Goal: Task Accomplishment & Management: Manage account settings

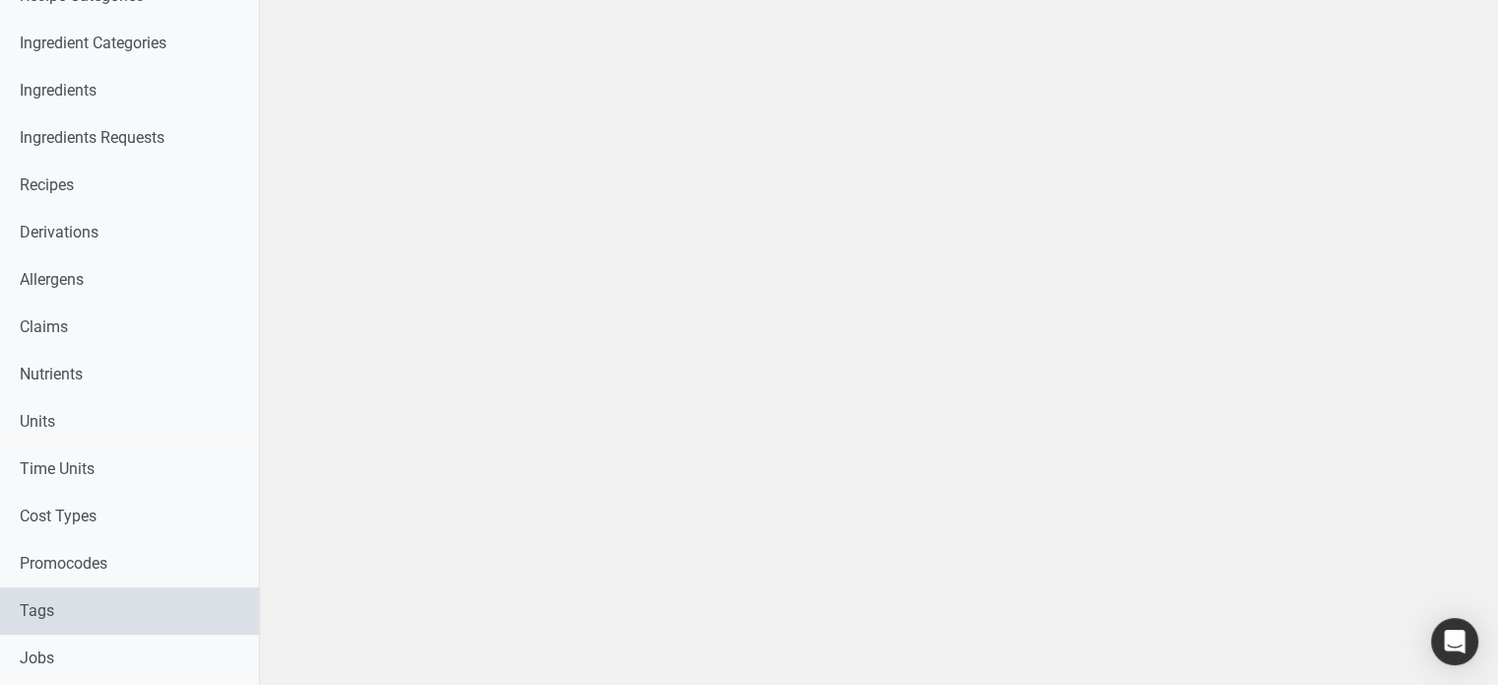
scroll to position [690, 0]
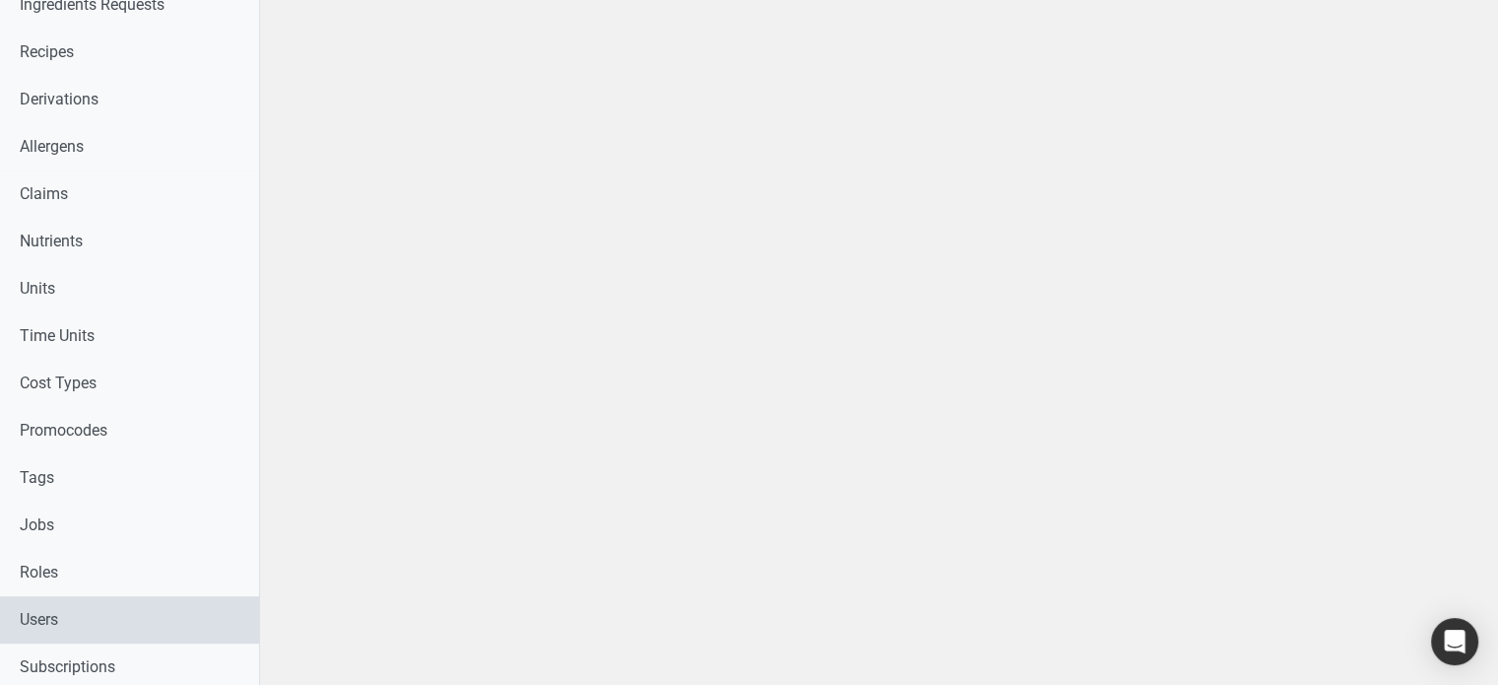
click at [65, 612] on link "Users" at bounding box center [129, 619] width 259 height 47
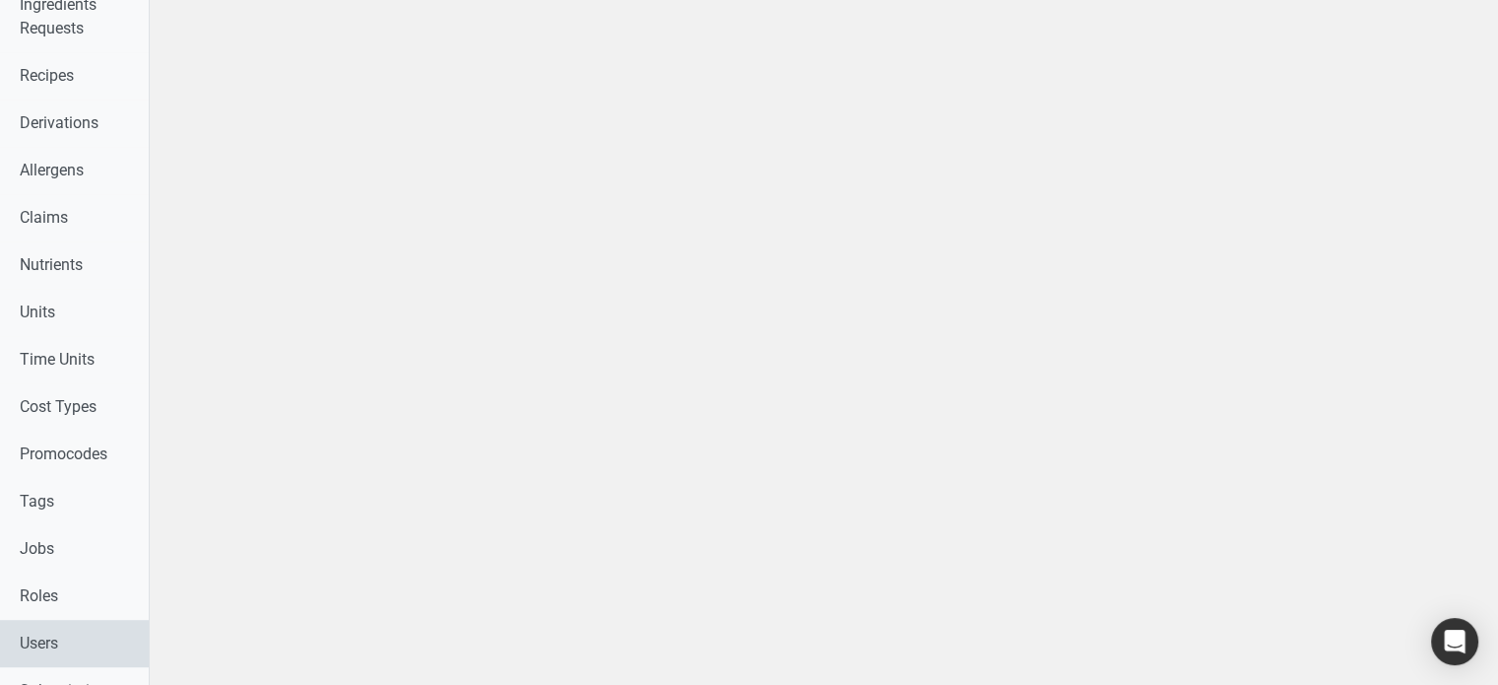
select select
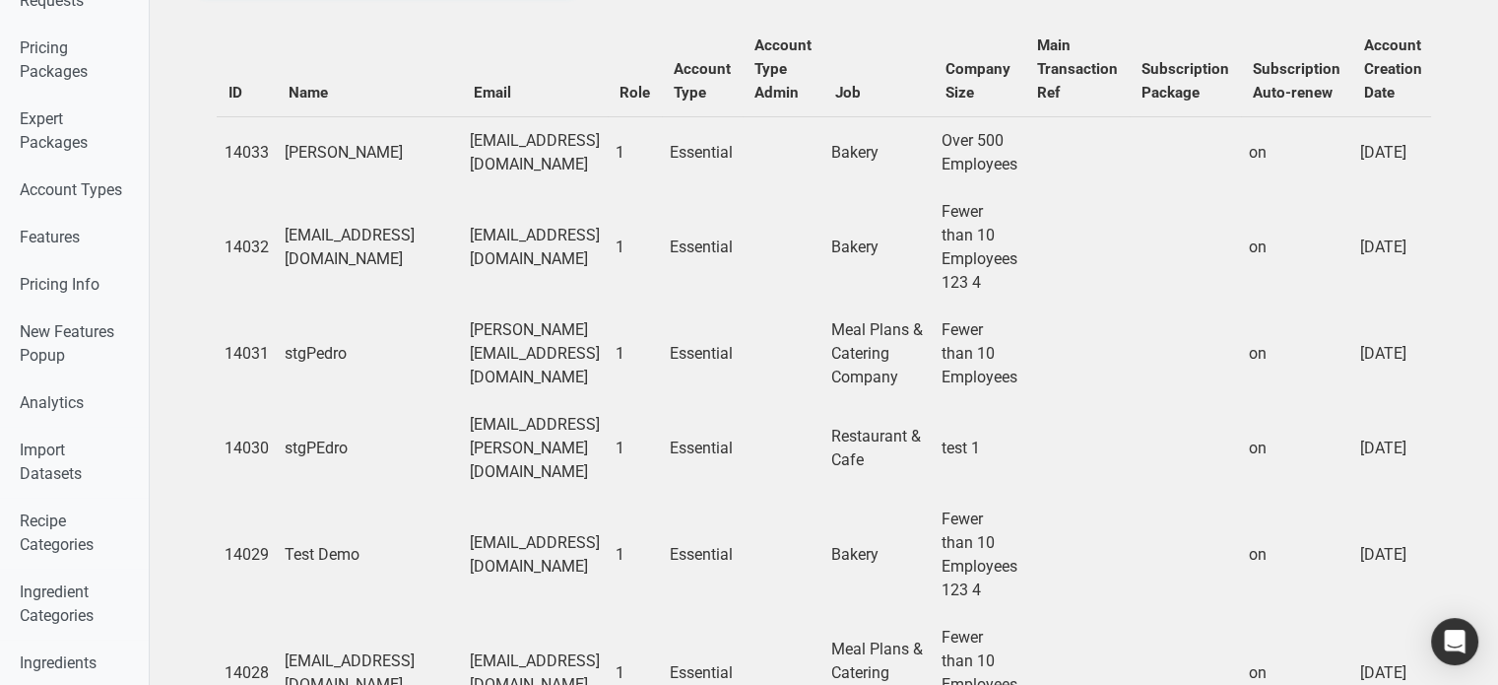
scroll to position [0, 0]
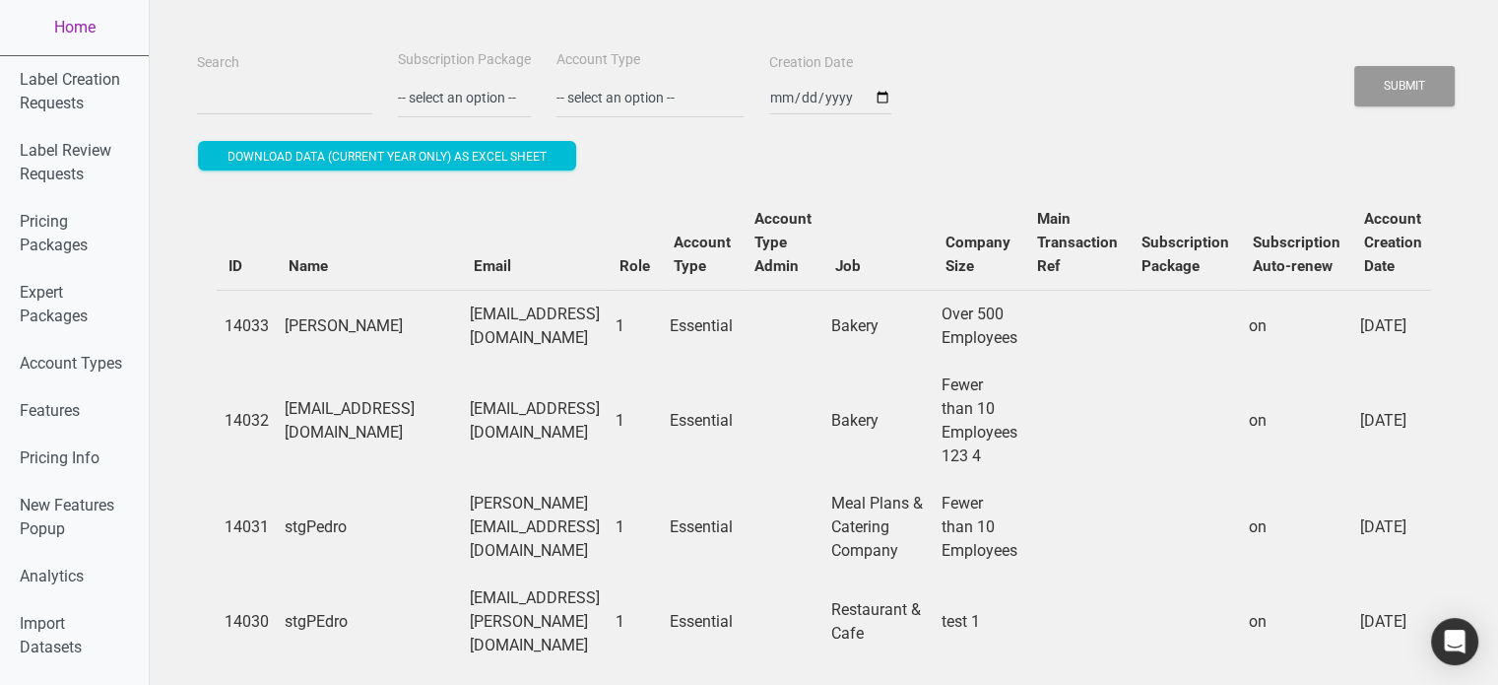
click at [274, 76] on div "Search" at bounding box center [284, 83] width 185 height 66
click at [269, 99] on input "Search" at bounding box center [284, 97] width 175 height 35
type input "marc@food"
click at [1354, 66] on button "Submit" at bounding box center [1404, 86] width 100 height 40
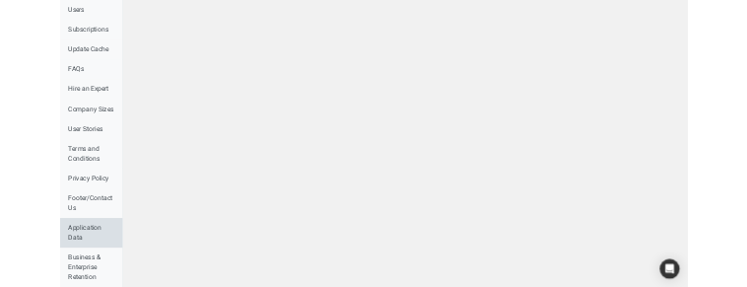
scroll to position [1522, 0]
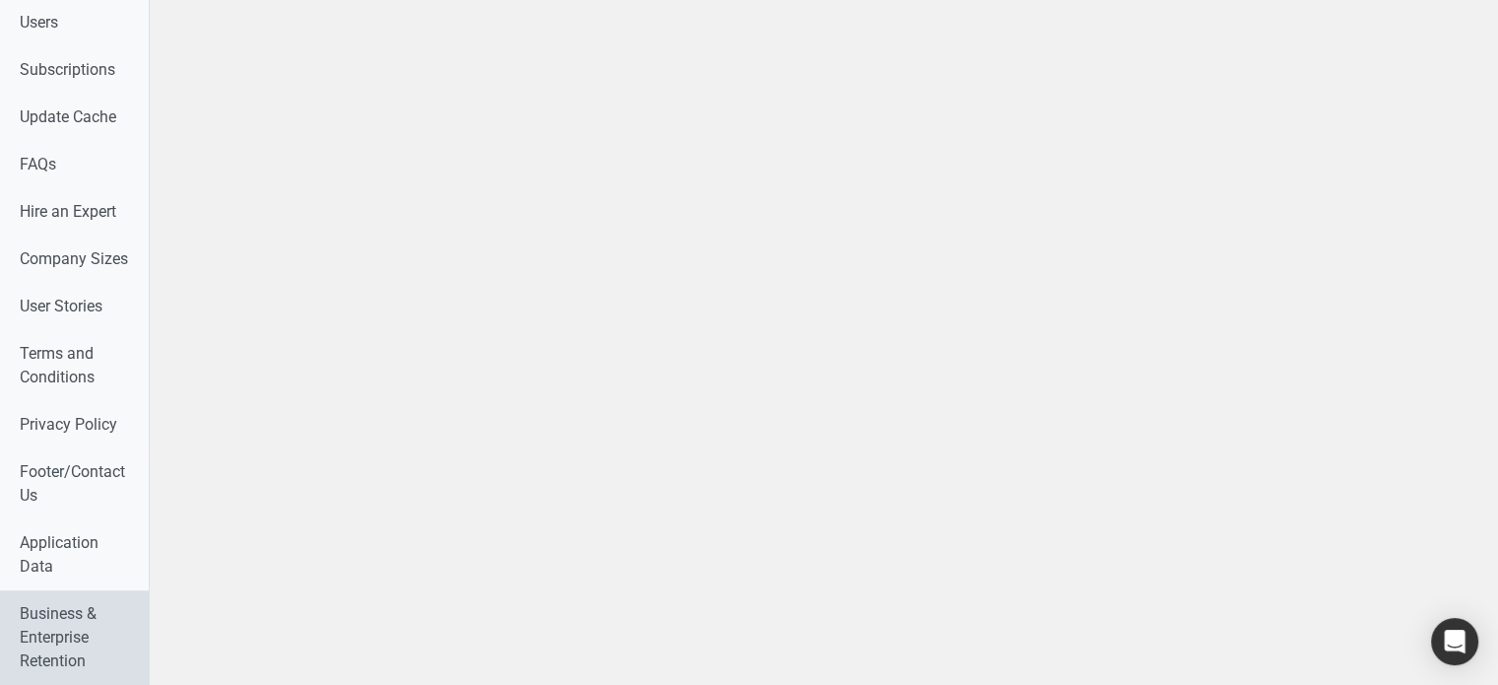
click at [58, 641] on link "Business & Enterprise Retention" at bounding box center [74, 637] width 149 height 95
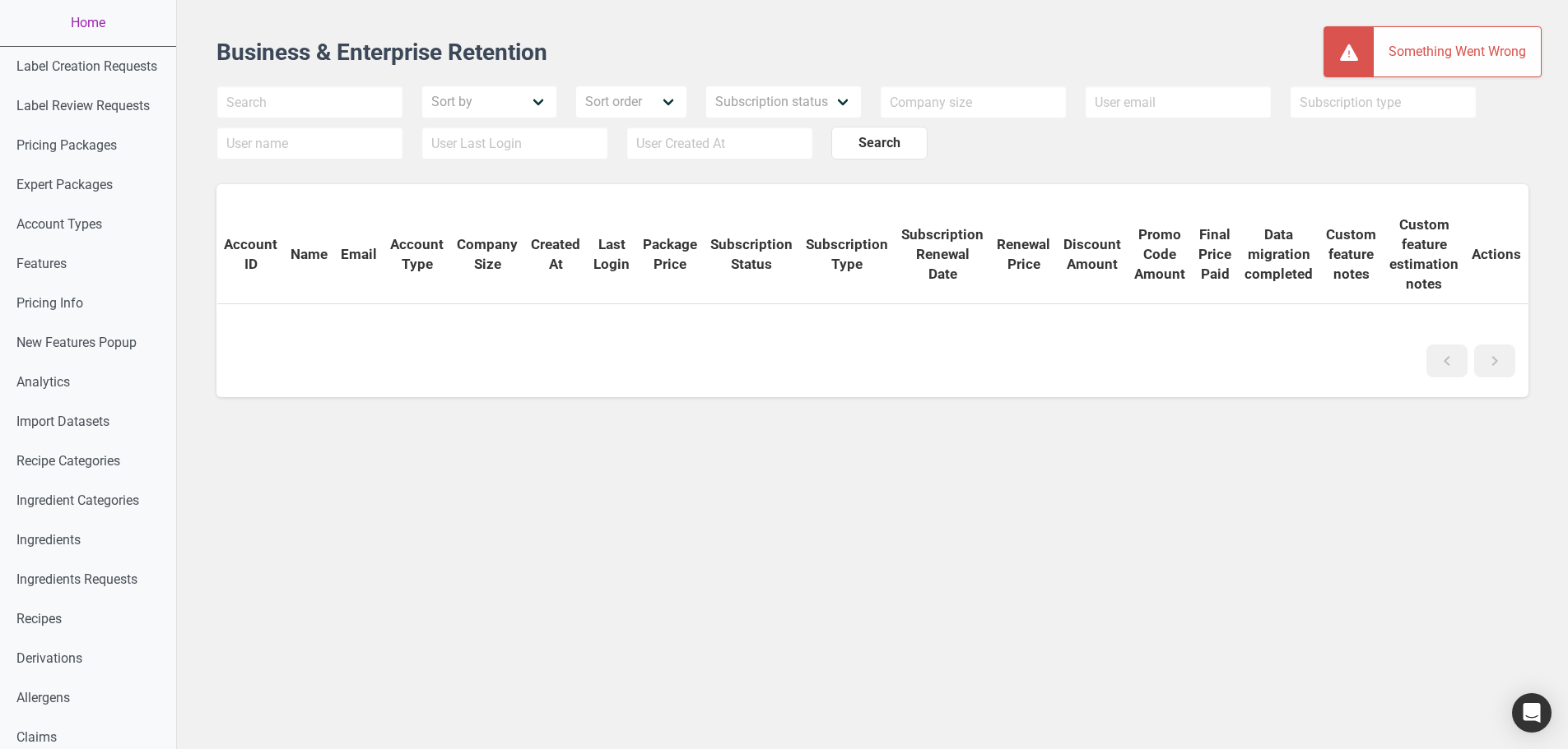
drag, startPoint x: 915, startPoint y: 271, endPoint x: 480, endPoint y: 367, distance: 445.5
click at [480, 367] on div at bounding box center [872, 361] width 1312 height 33
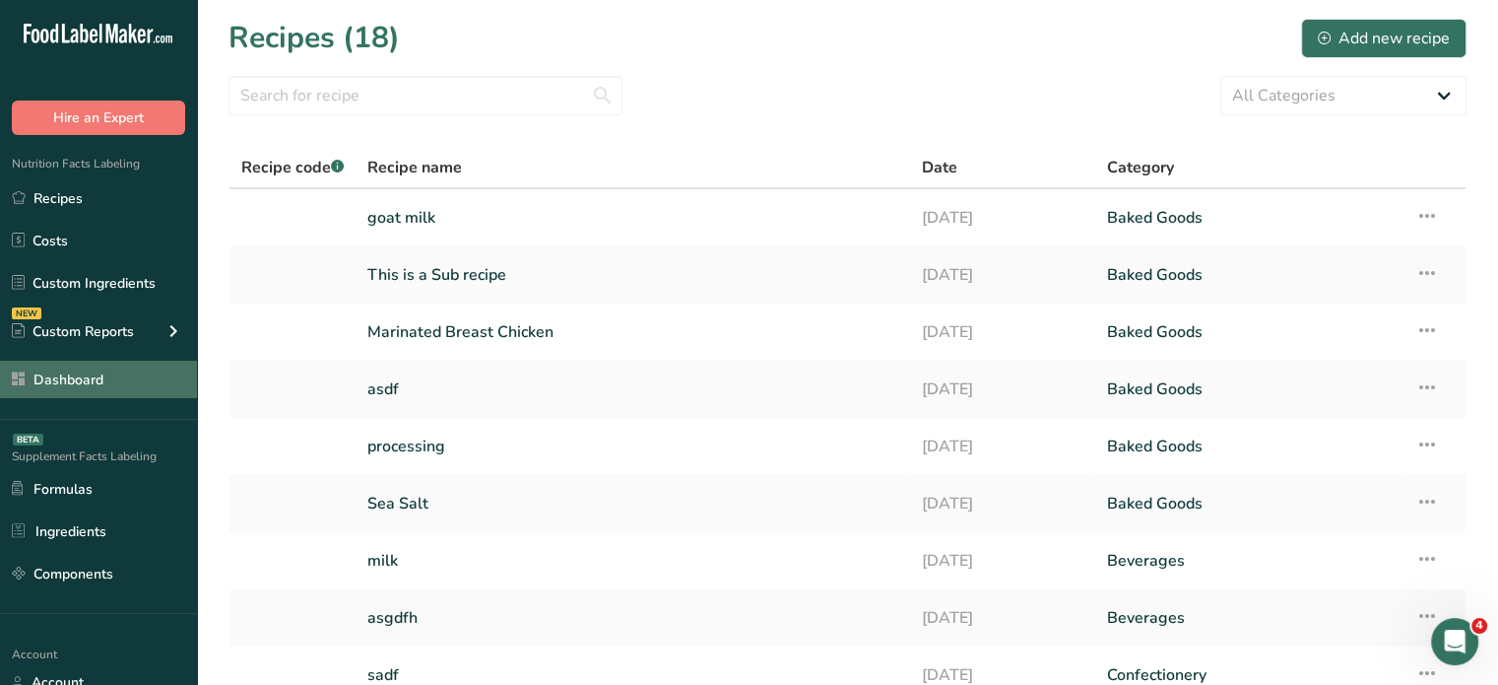
click at [95, 385] on link "Dashboard" at bounding box center [98, 379] width 197 height 37
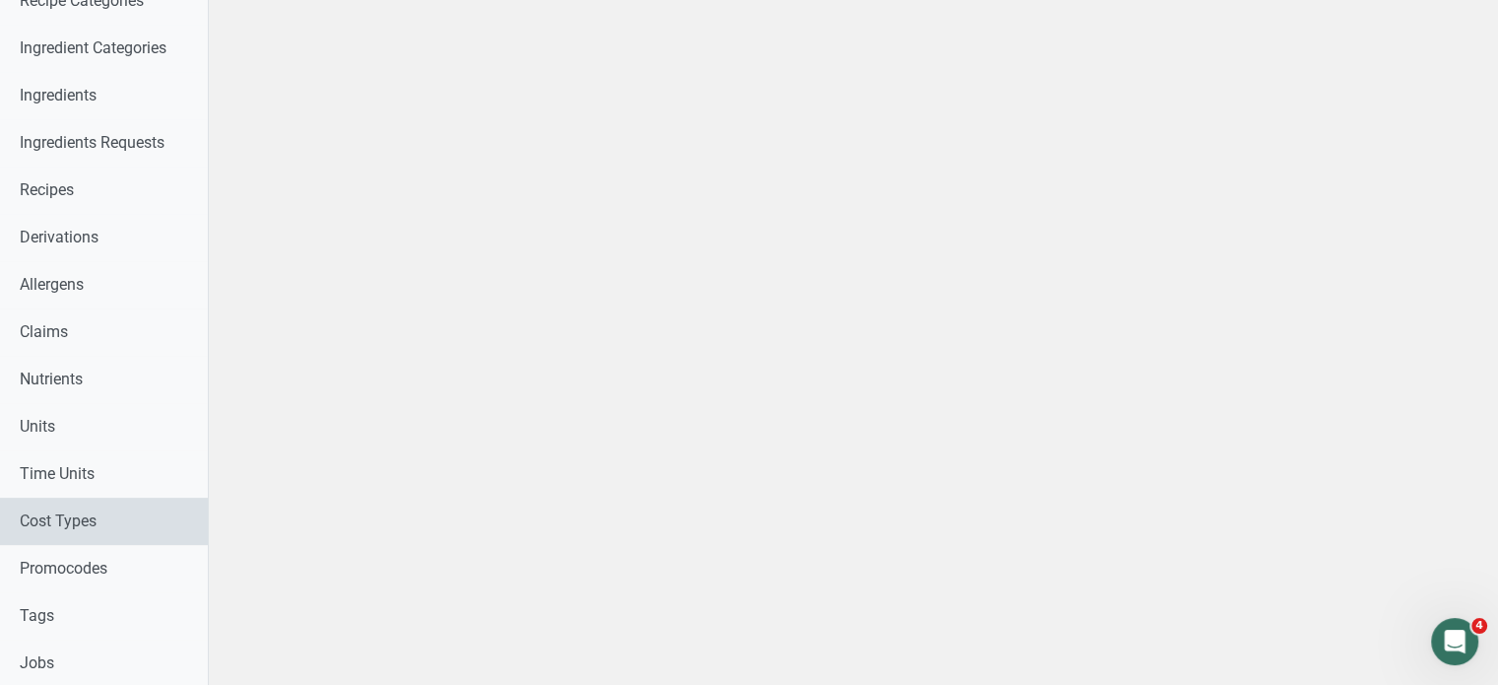
scroll to position [591, 0]
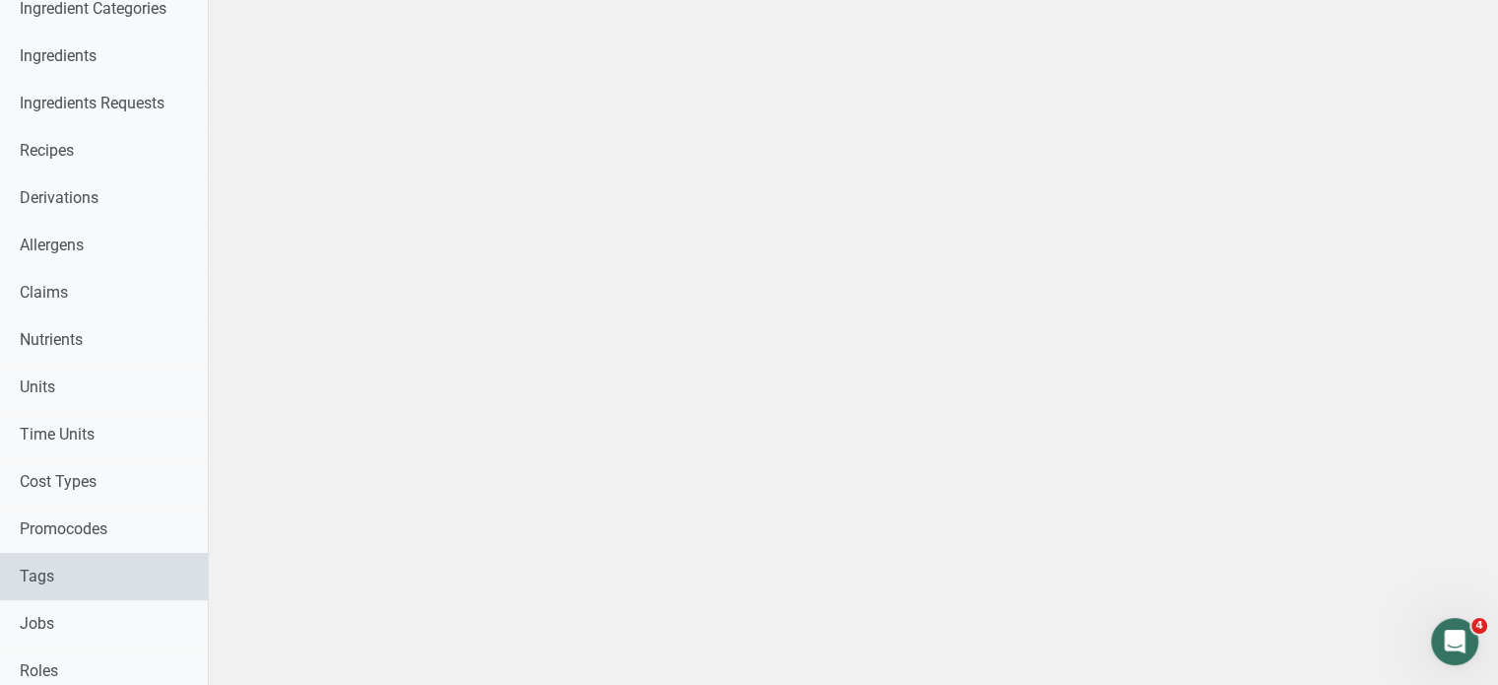
click at [42, 576] on link "Tags" at bounding box center [104, 576] width 208 height 47
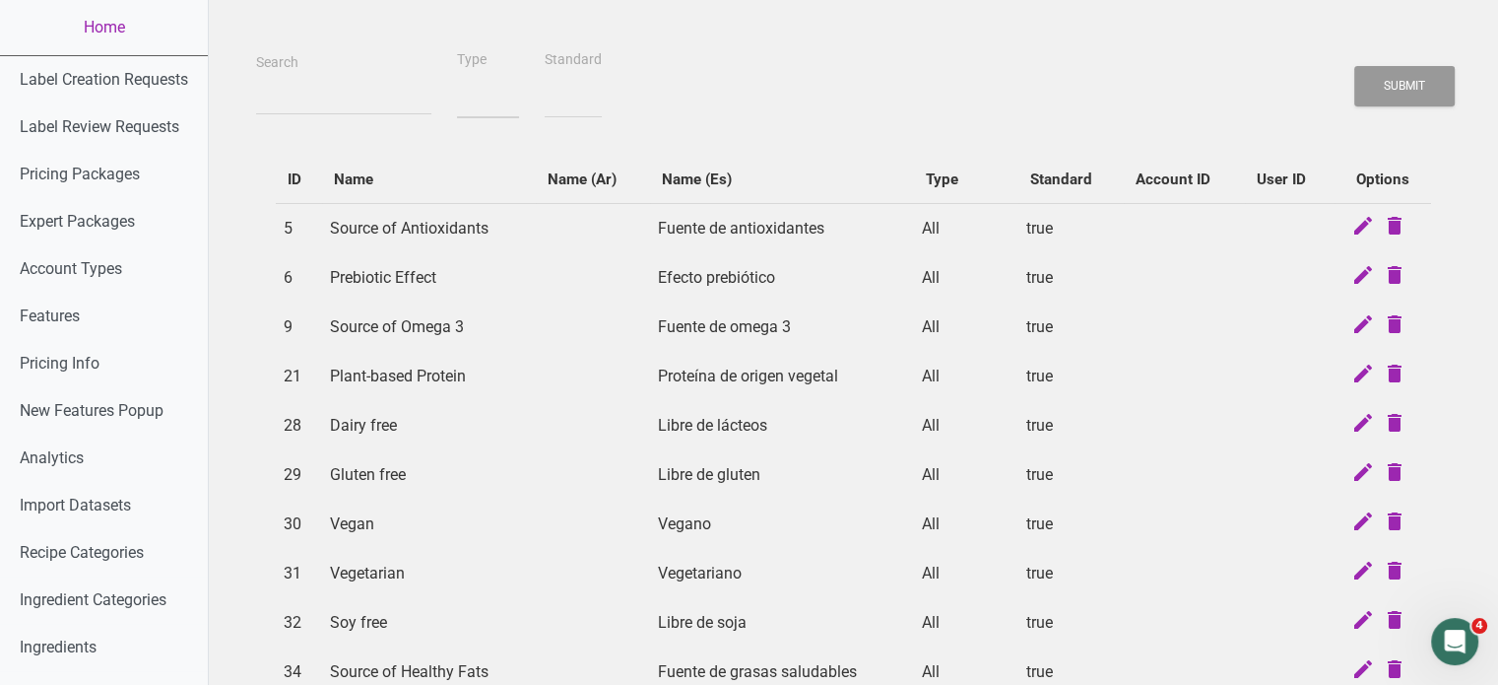
click at [465, 105] on select "All Ingredient Recipe" at bounding box center [488, 98] width 62 height 40
click at [827, 246] on td "Fuente de antioxidantes" at bounding box center [782, 228] width 264 height 50
click at [484, 101] on select "All Ingredient Recipe" at bounding box center [488, 98] width 62 height 40
click at [497, 247] on td "Source of Antioxidants" at bounding box center [429, 228] width 215 height 50
click at [547, 107] on select "true false" at bounding box center [573, 98] width 57 height 40
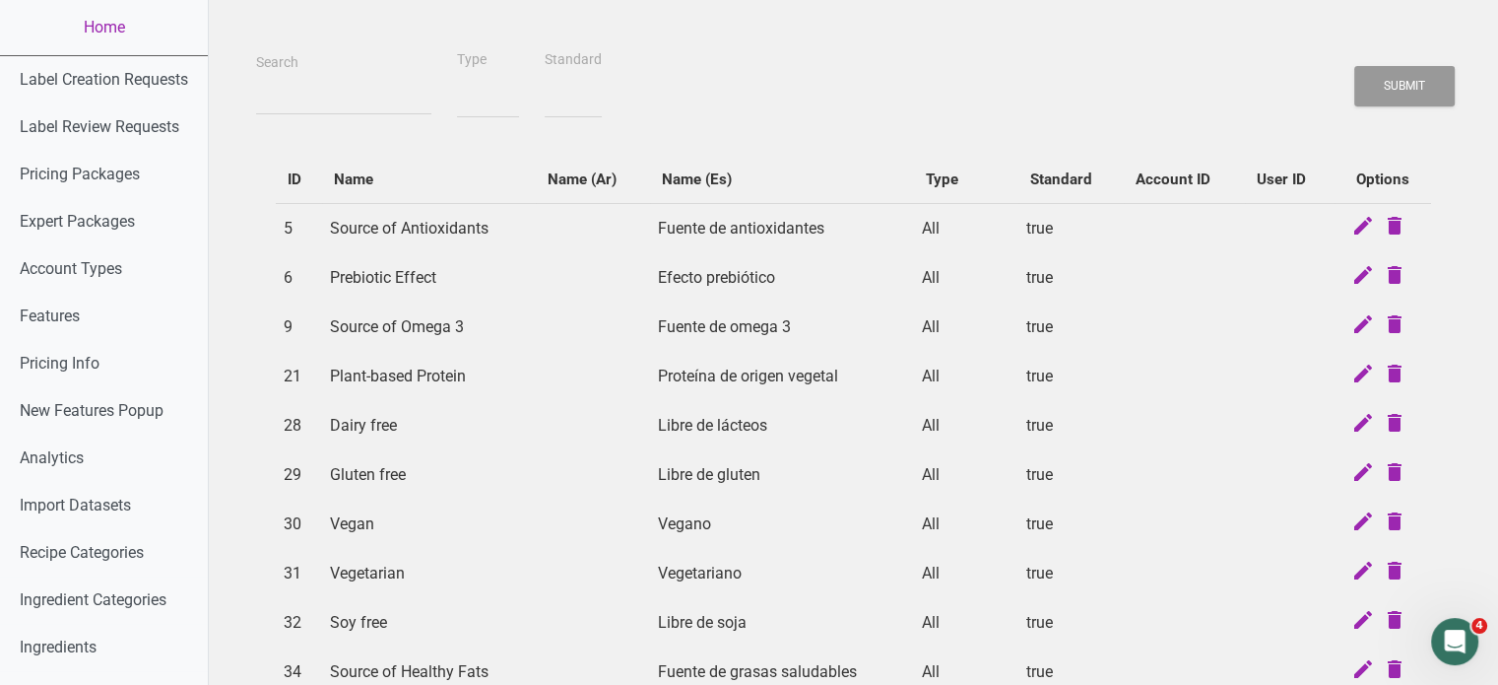
click at [809, 349] on td "Fuente de omega 3" at bounding box center [782, 326] width 264 height 49
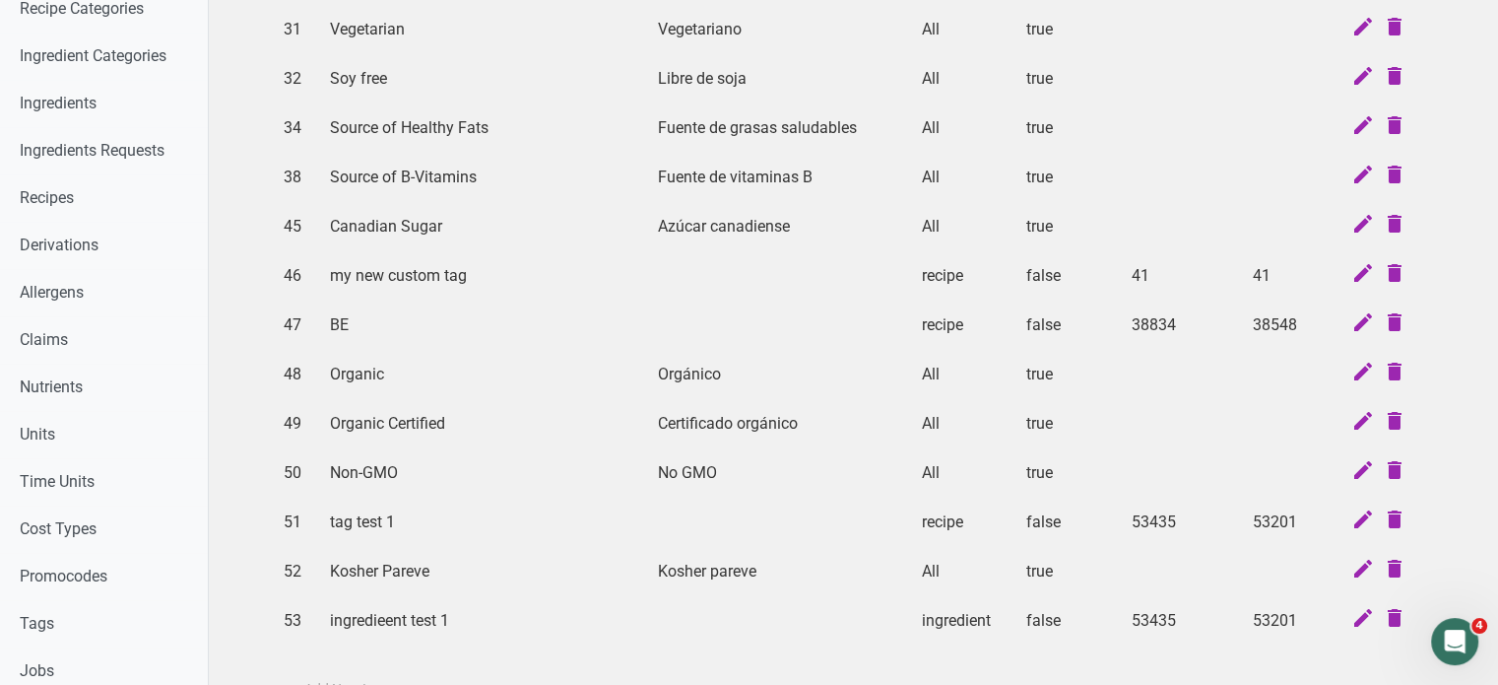
scroll to position [788, 0]
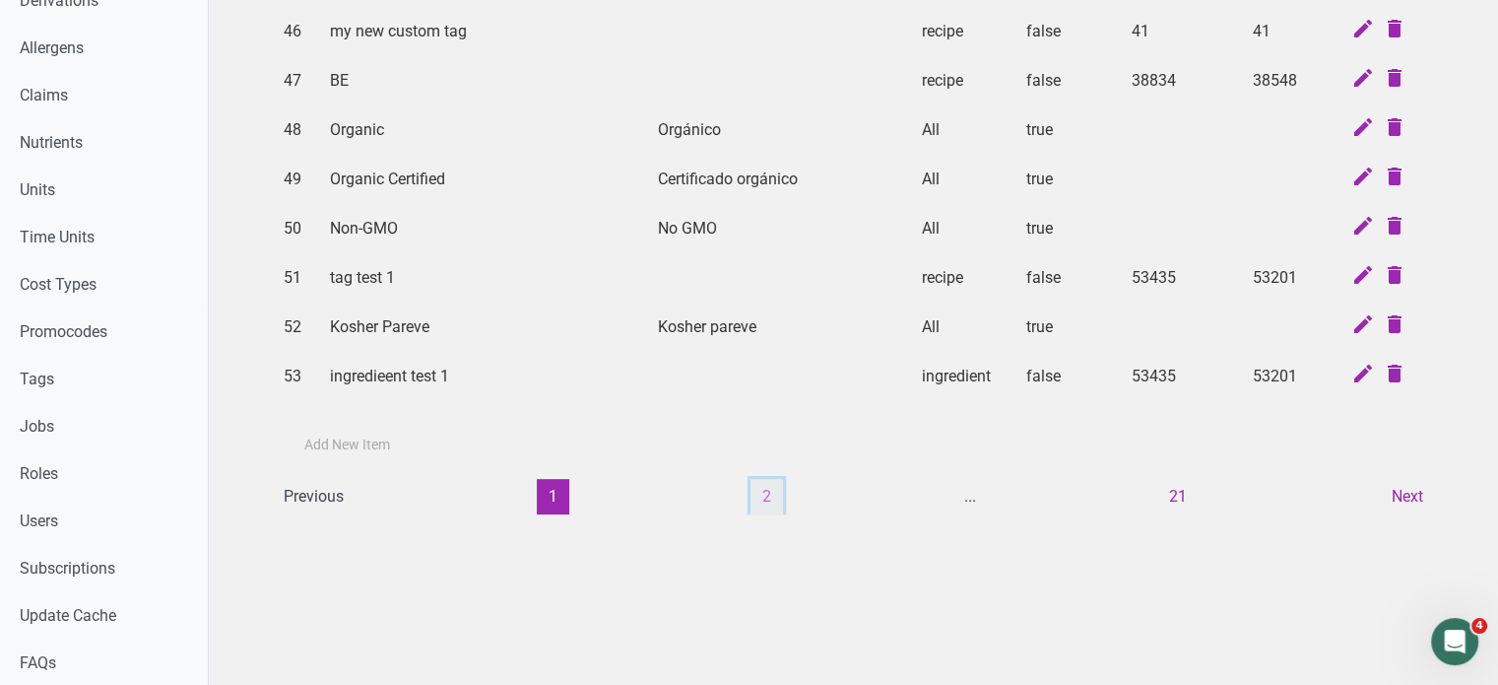
click at [764, 490] on button "2" at bounding box center [767, 496] width 33 height 35
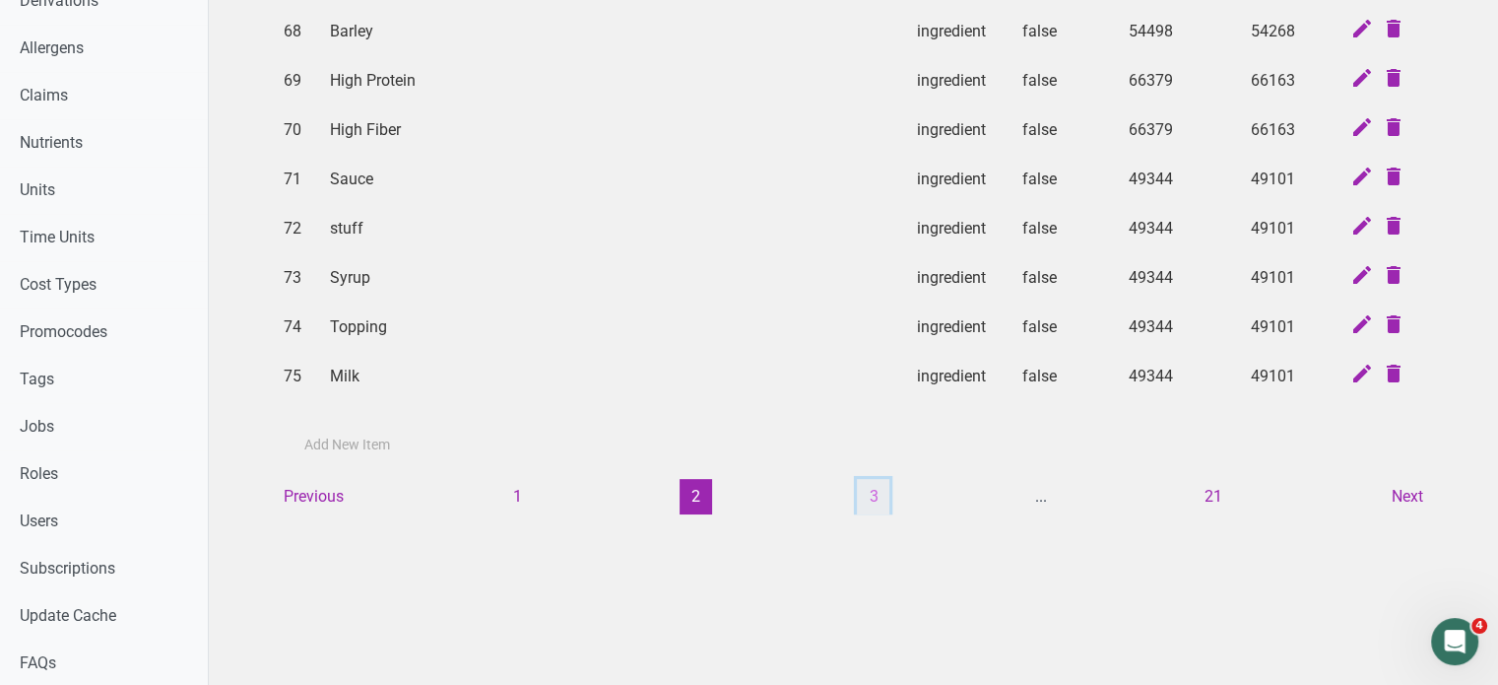
click at [869, 492] on button "3" at bounding box center [873, 496] width 33 height 35
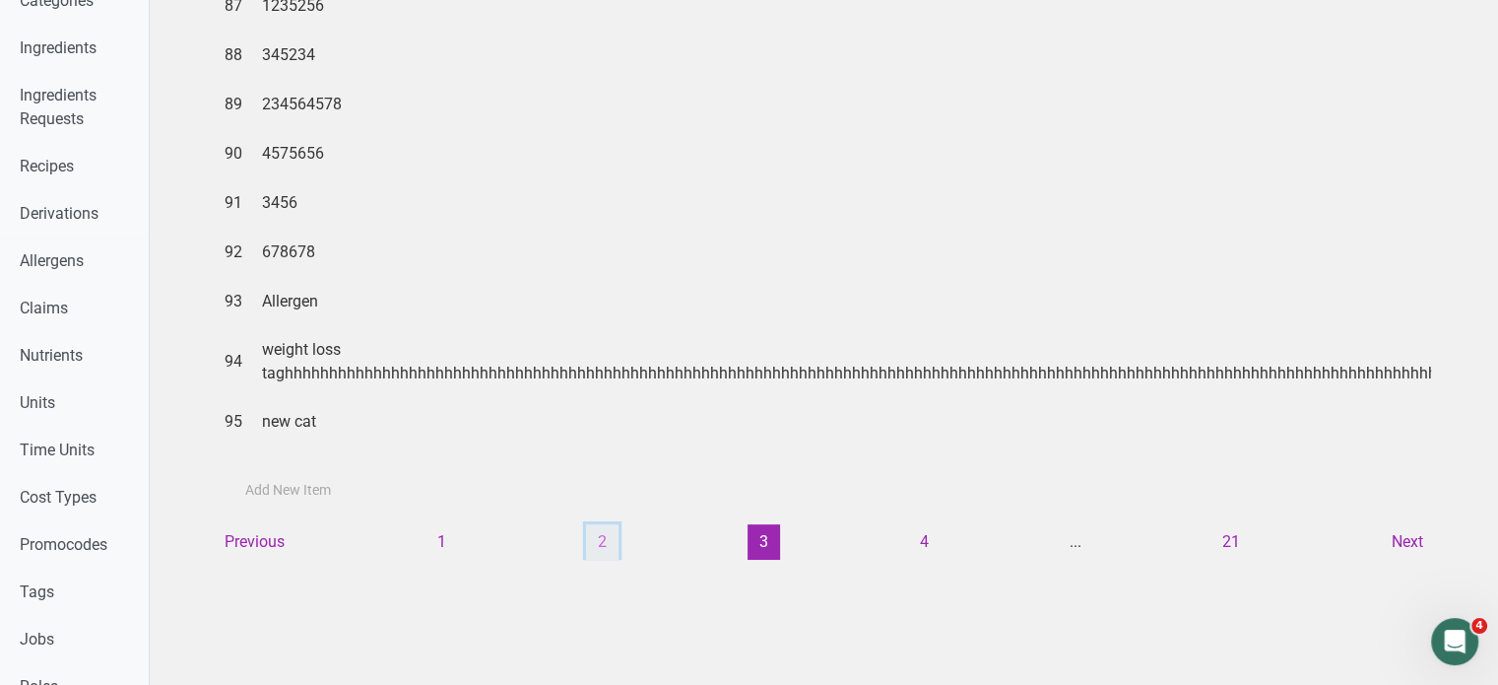
click at [601, 541] on button "2" at bounding box center [602, 541] width 33 height 35
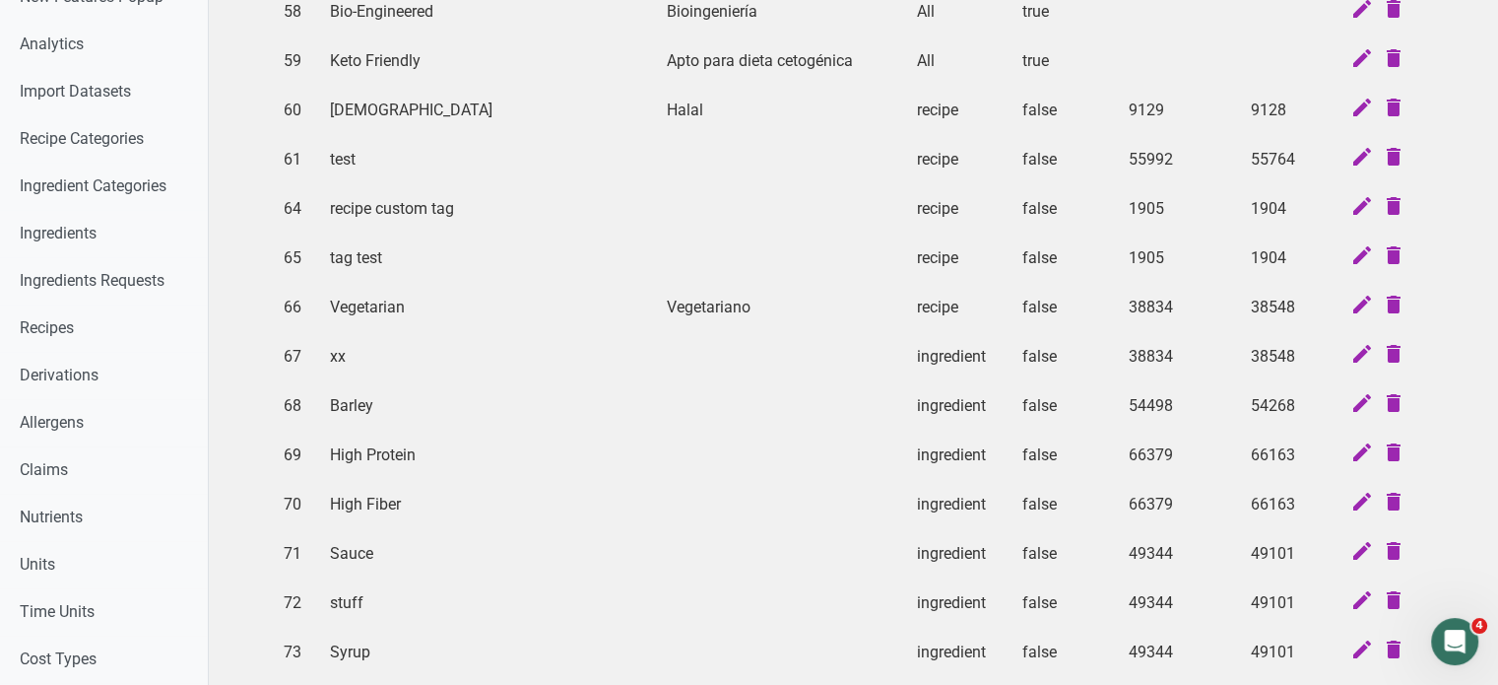
scroll to position [493, 0]
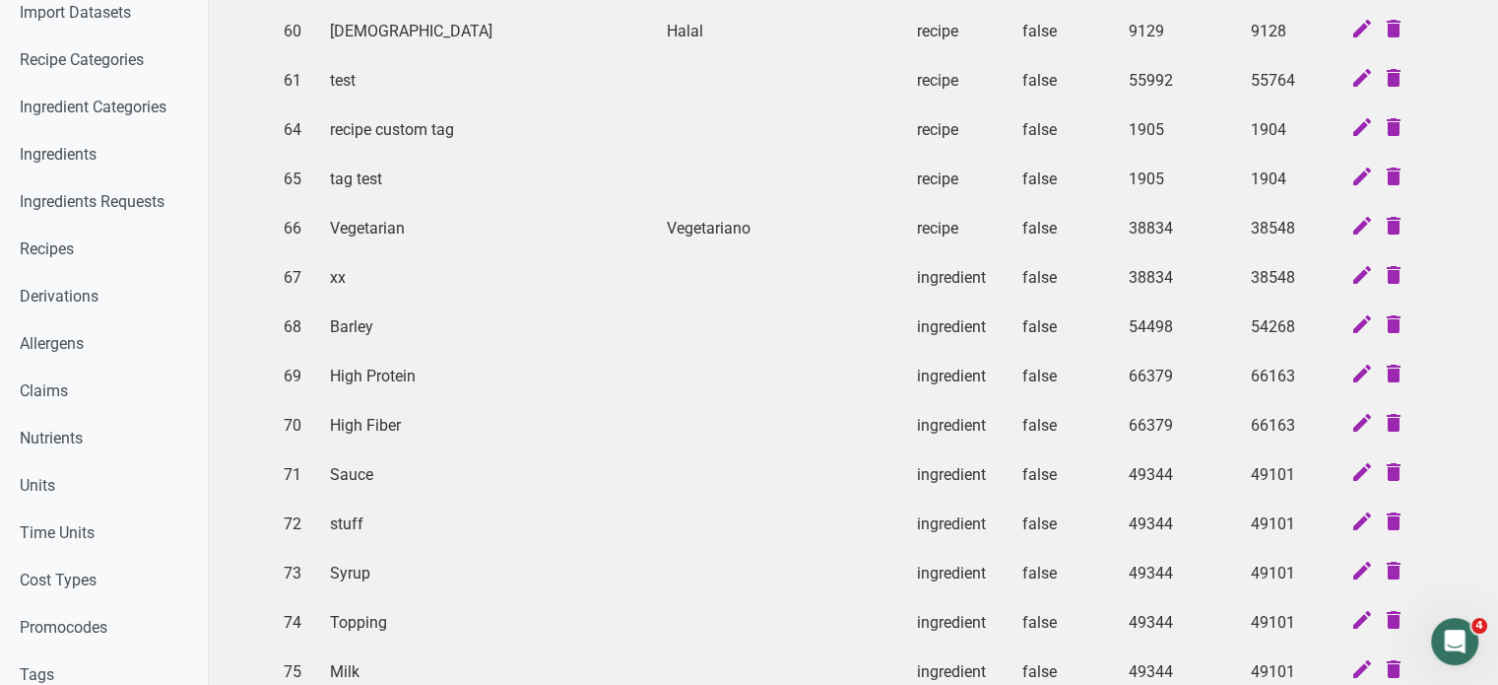
click at [956, 276] on td "ingredient" at bounding box center [961, 277] width 105 height 49
click at [950, 326] on td "ingredient" at bounding box center [961, 326] width 105 height 49
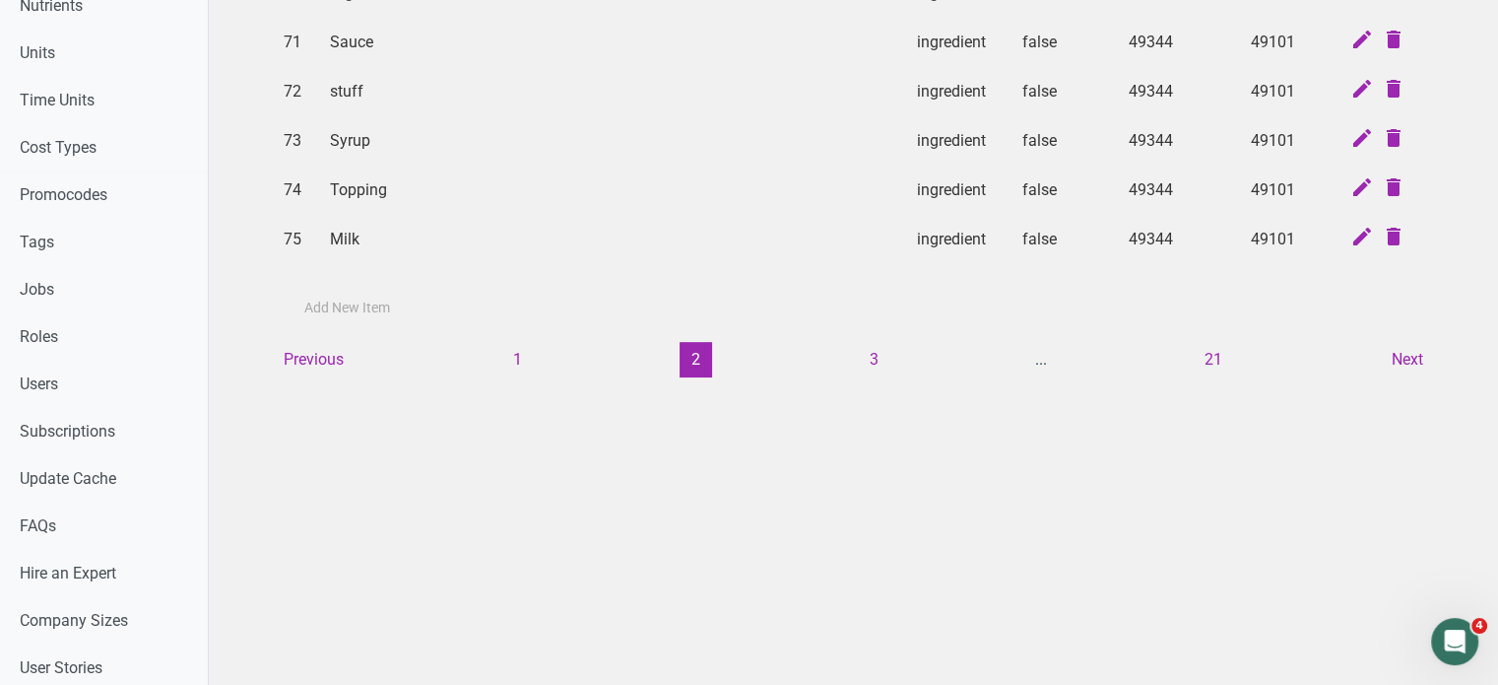
scroll to position [985, 0]
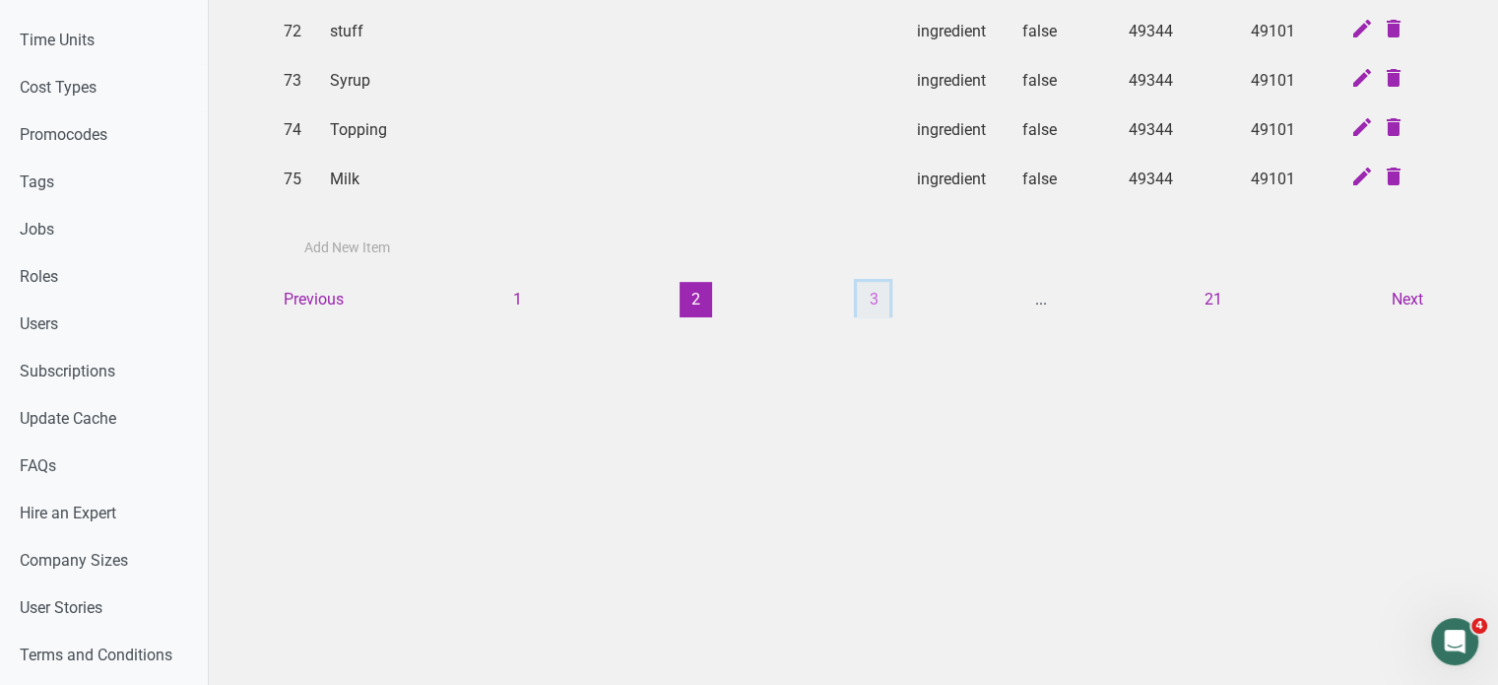
click at [880, 295] on button "3" at bounding box center [873, 299] width 33 height 35
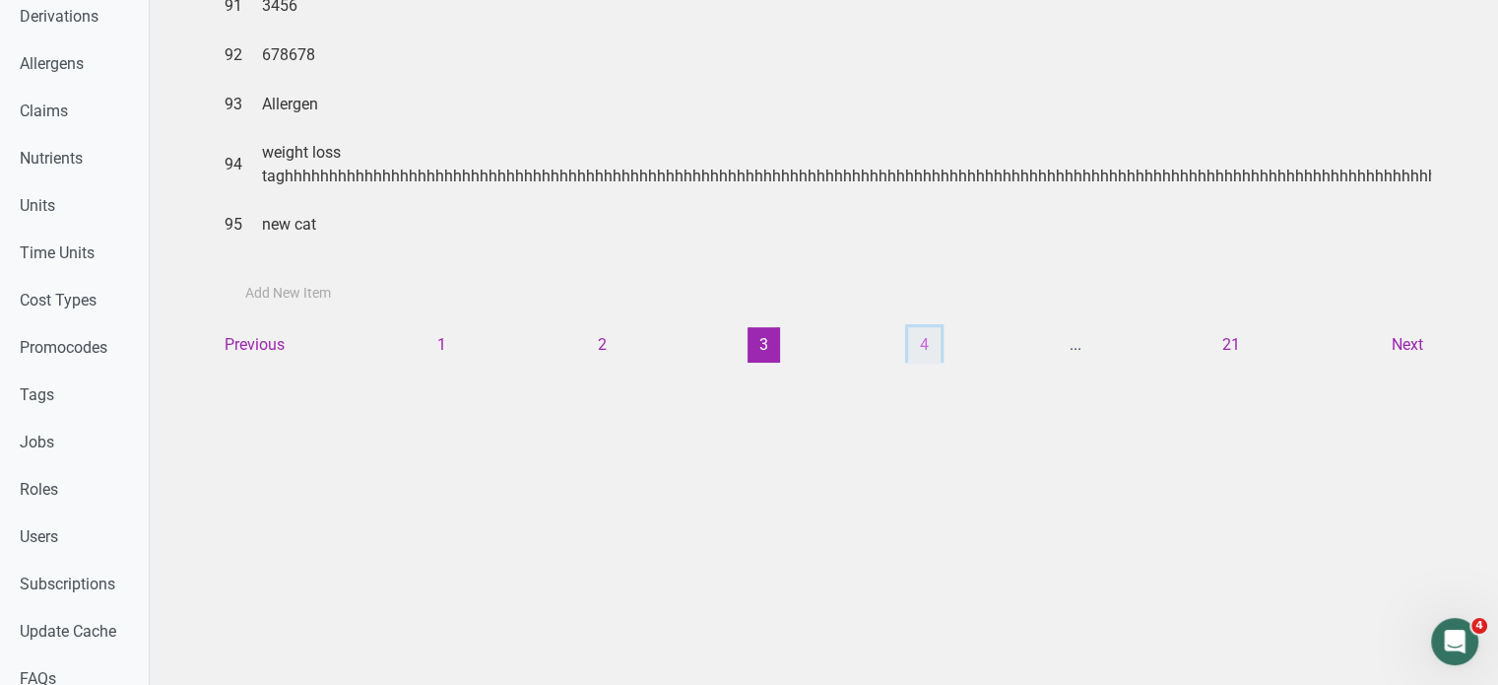
click at [927, 334] on button "4" at bounding box center [924, 344] width 33 height 35
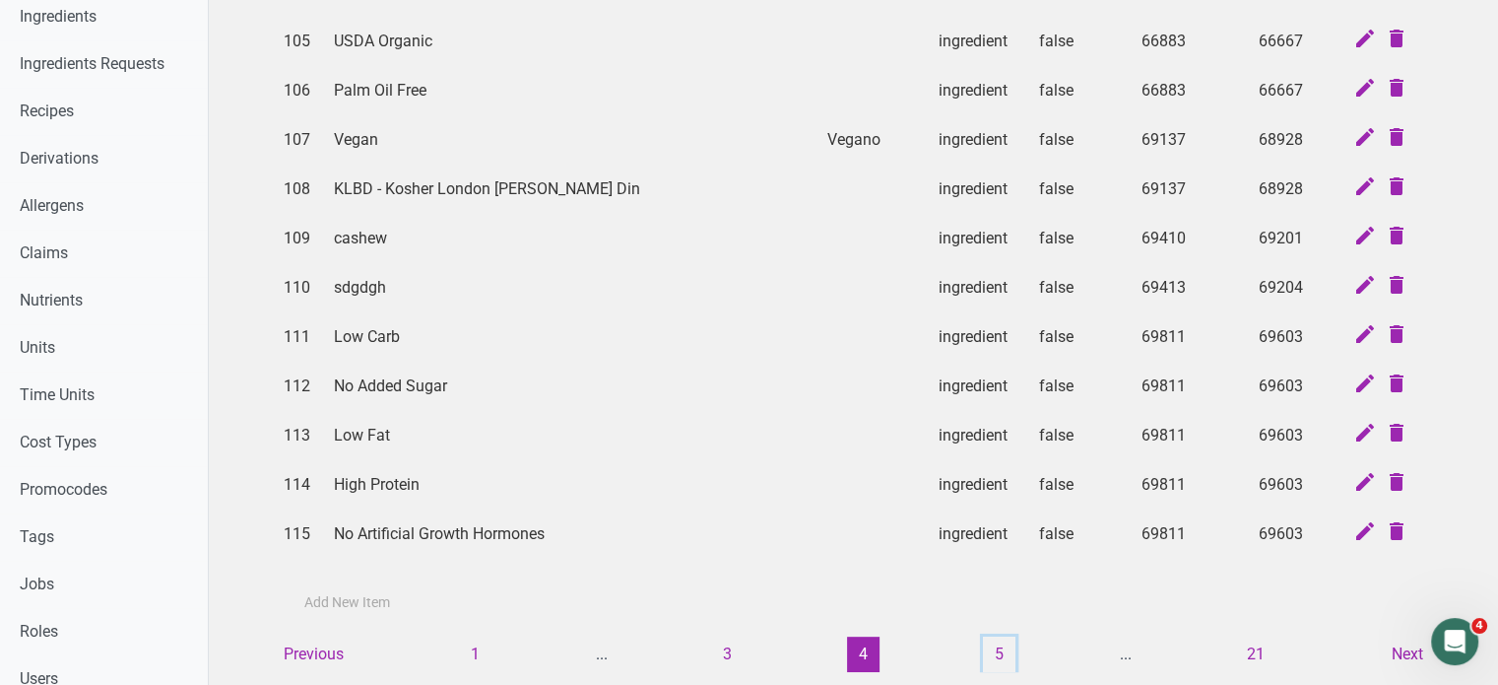
scroll to position [690, 0]
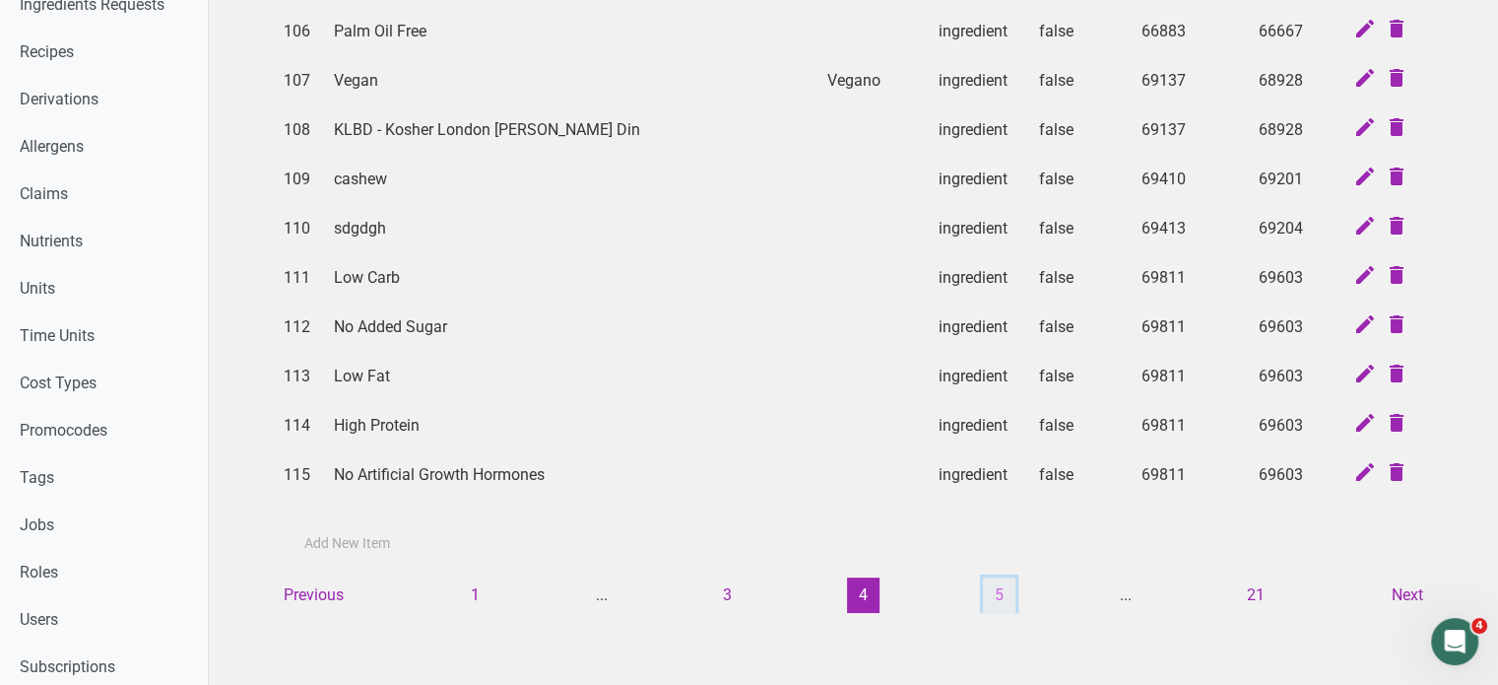
click at [998, 577] on button "5" at bounding box center [999, 594] width 33 height 35
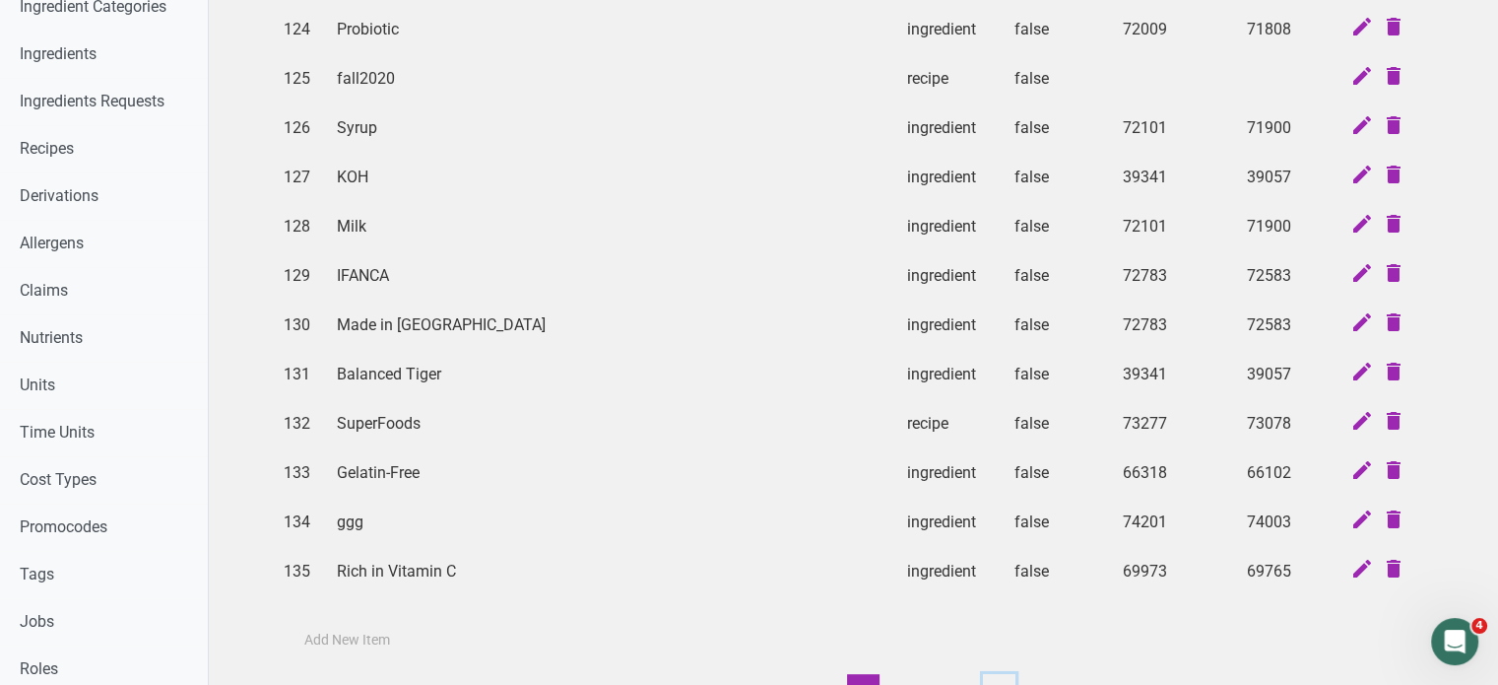
scroll to position [985, 0]
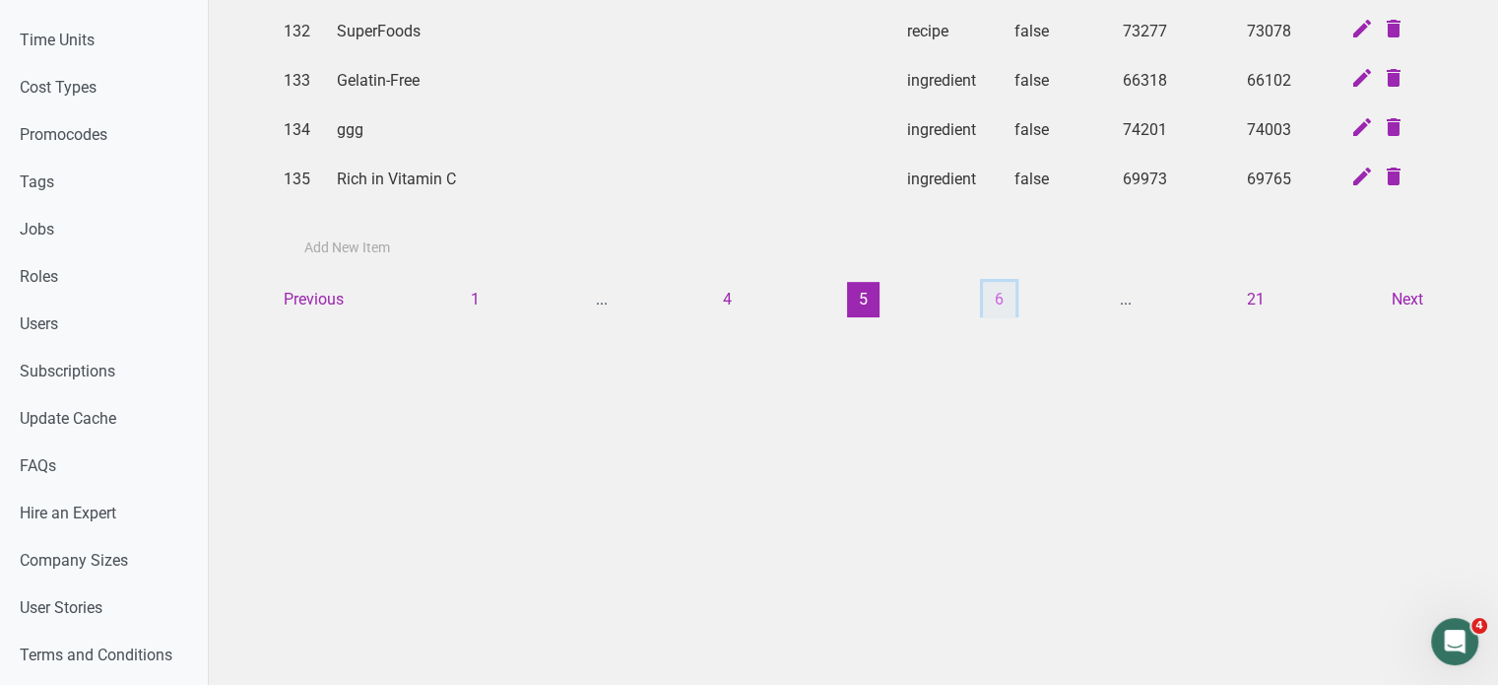
click at [1005, 294] on button "6" at bounding box center [999, 299] width 33 height 35
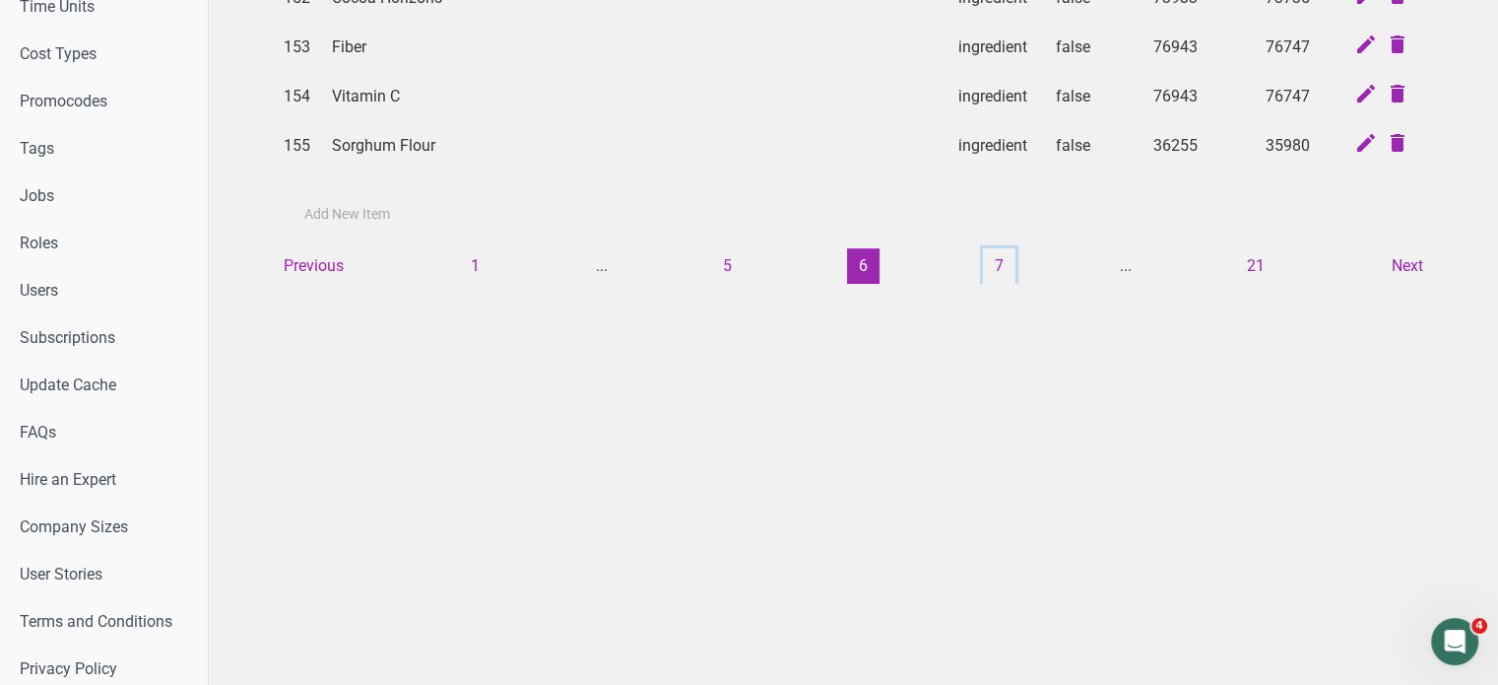
scroll to position [1084, 0]
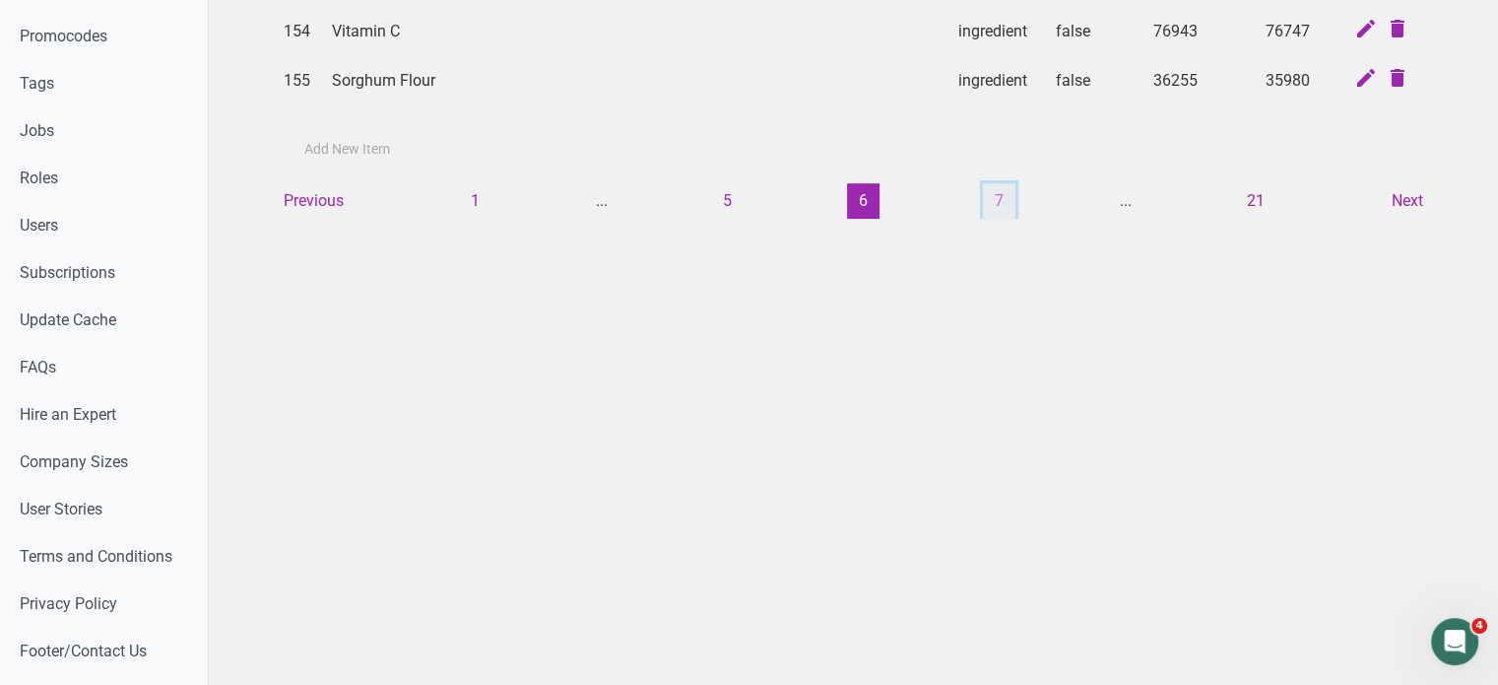
click at [997, 189] on button "7" at bounding box center [999, 200] width 33 height 35
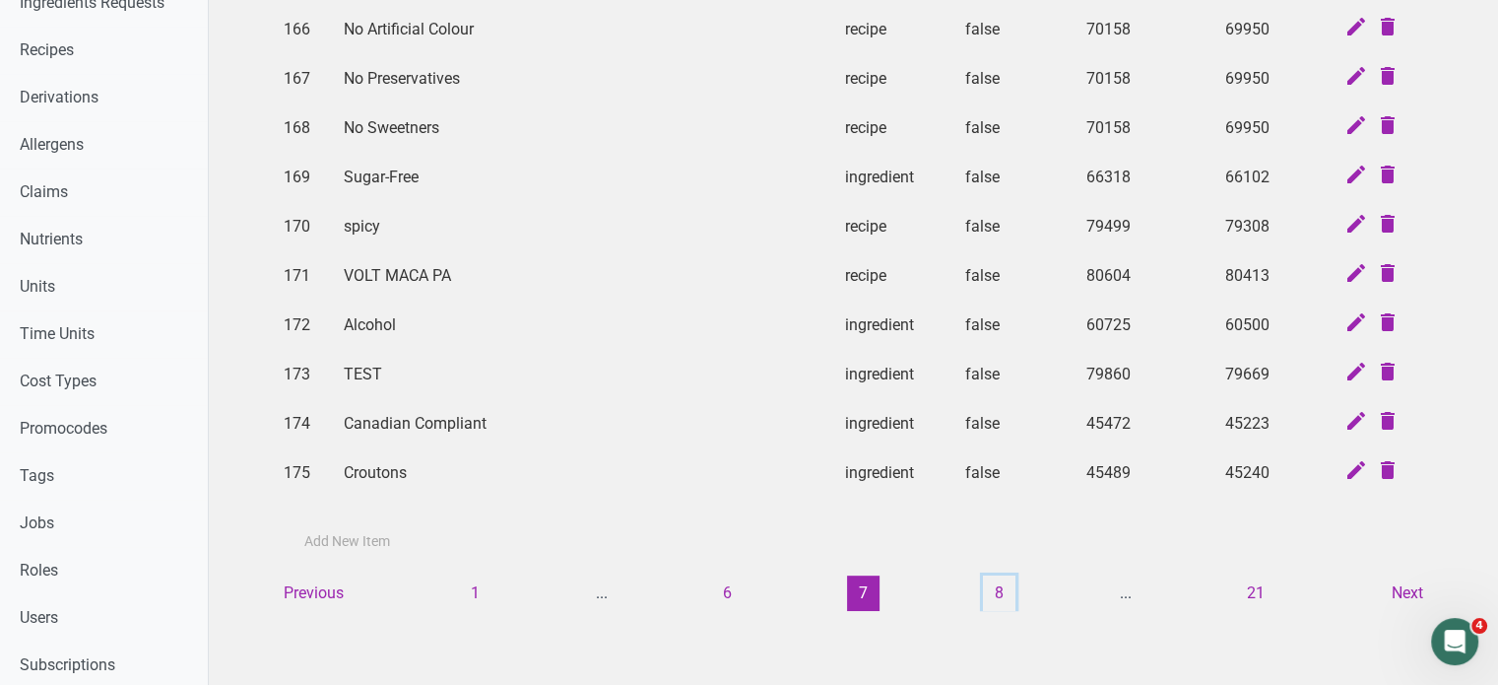
scroll to position [1120, 0]
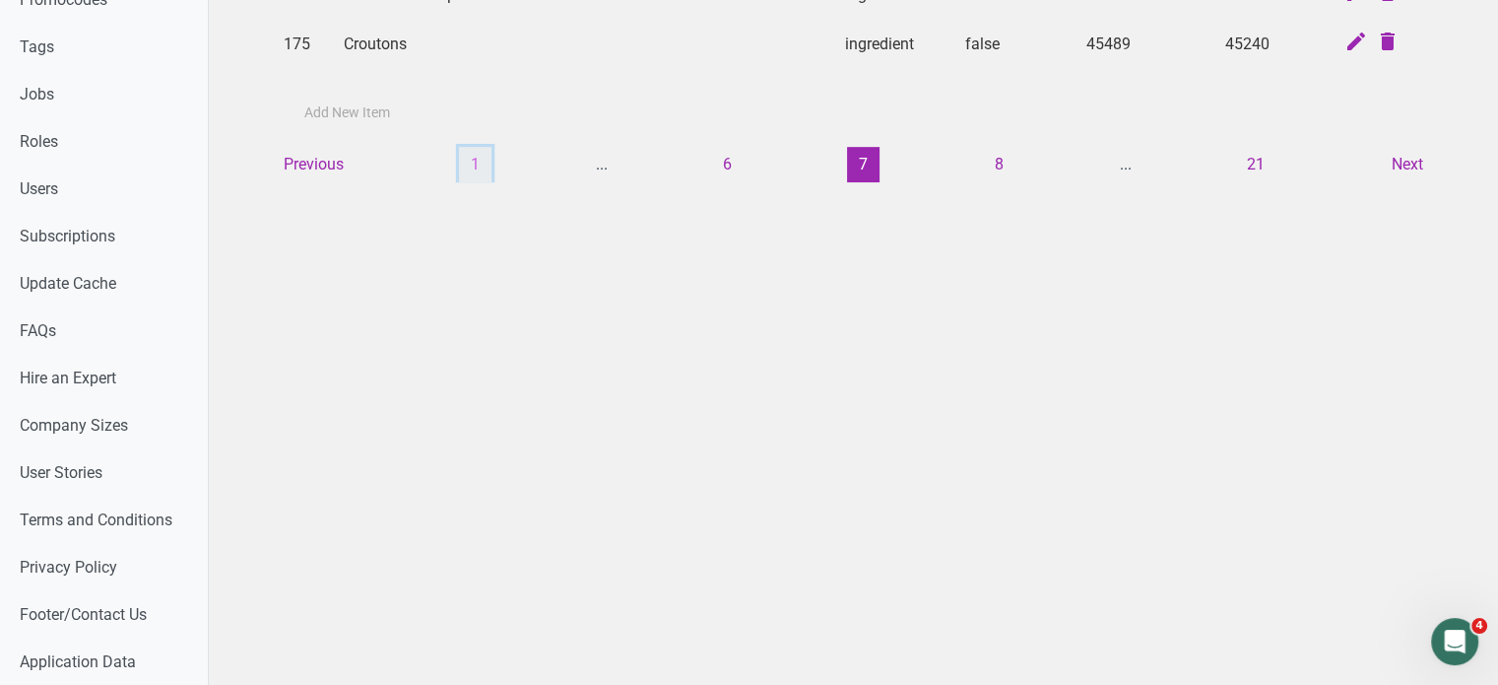
click at [476, 156] on button "1" at bounding box center [475, 164] width 33 height 35
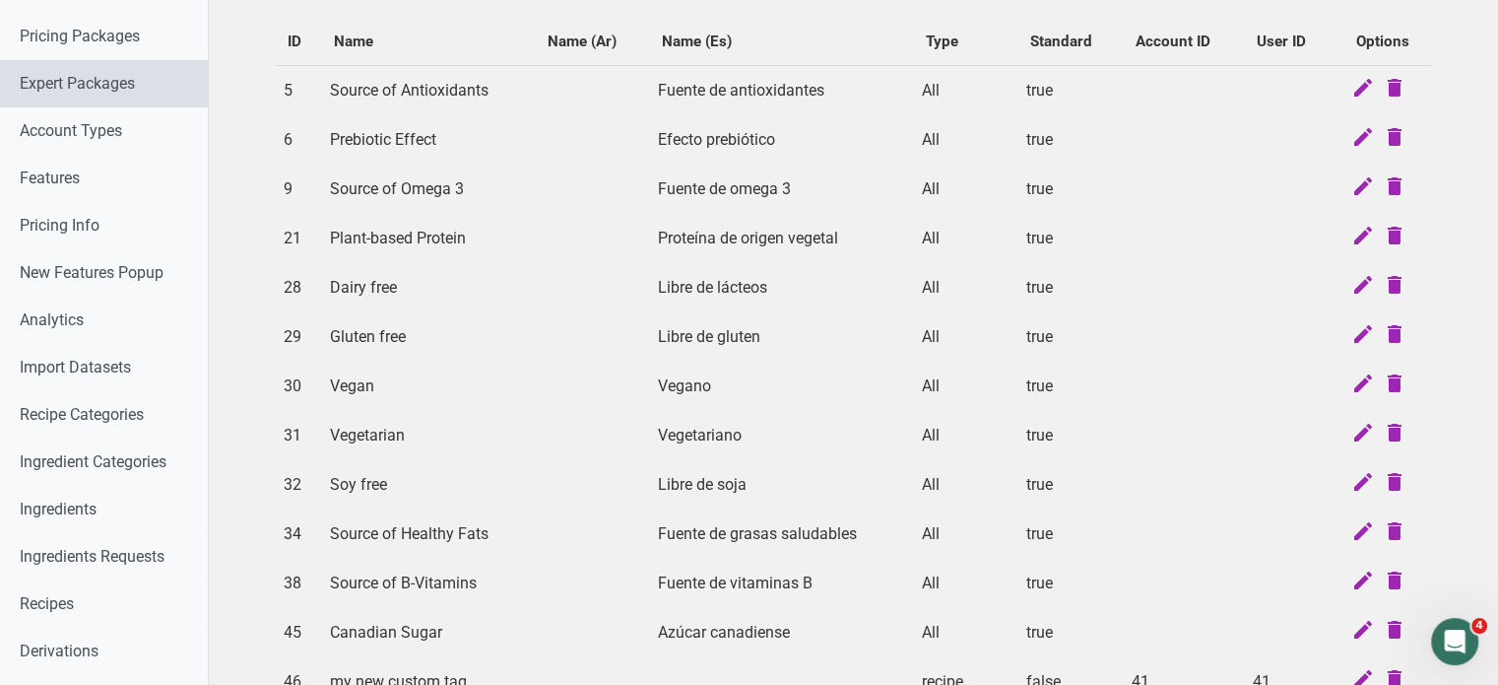
scroll to position [0, 0]
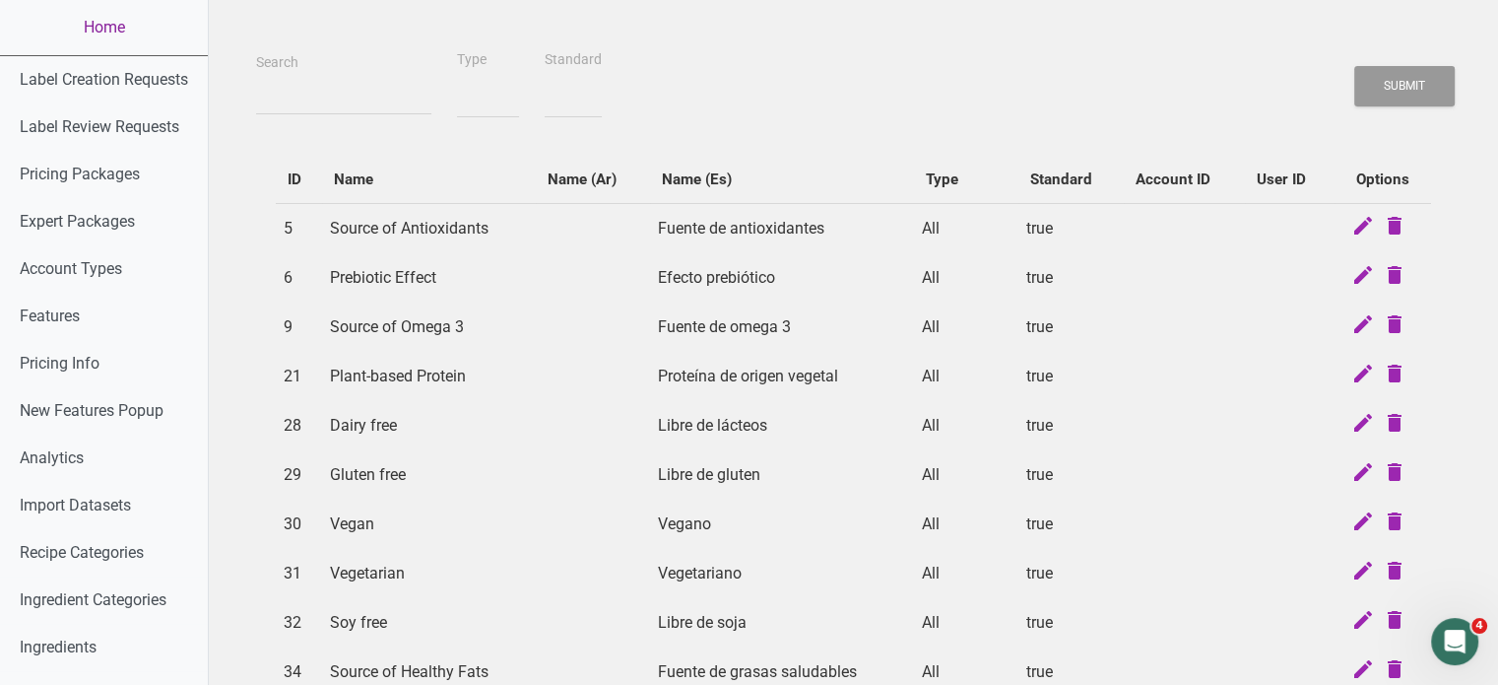
click at [115, 32] on link "Home" at bounding box center [104, 27] width 208 height 55
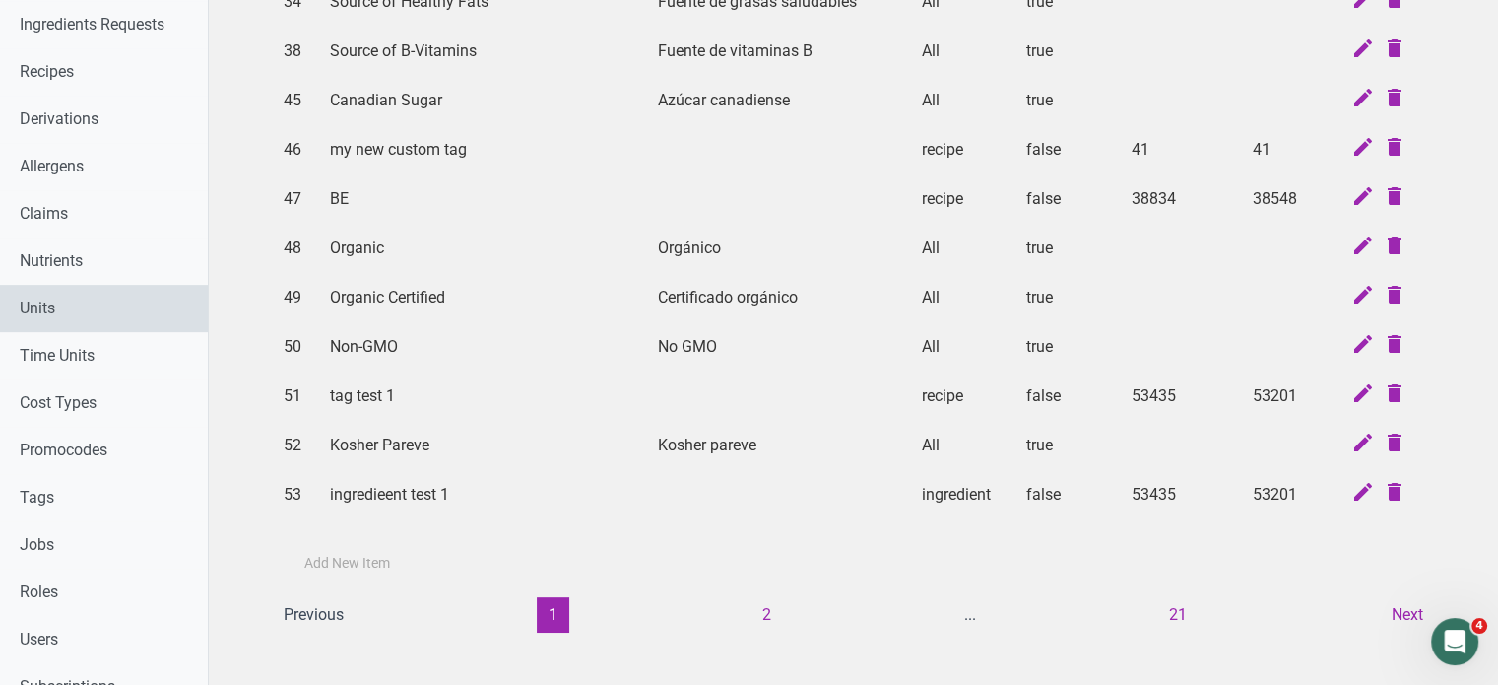
scroll to position [690, 0]
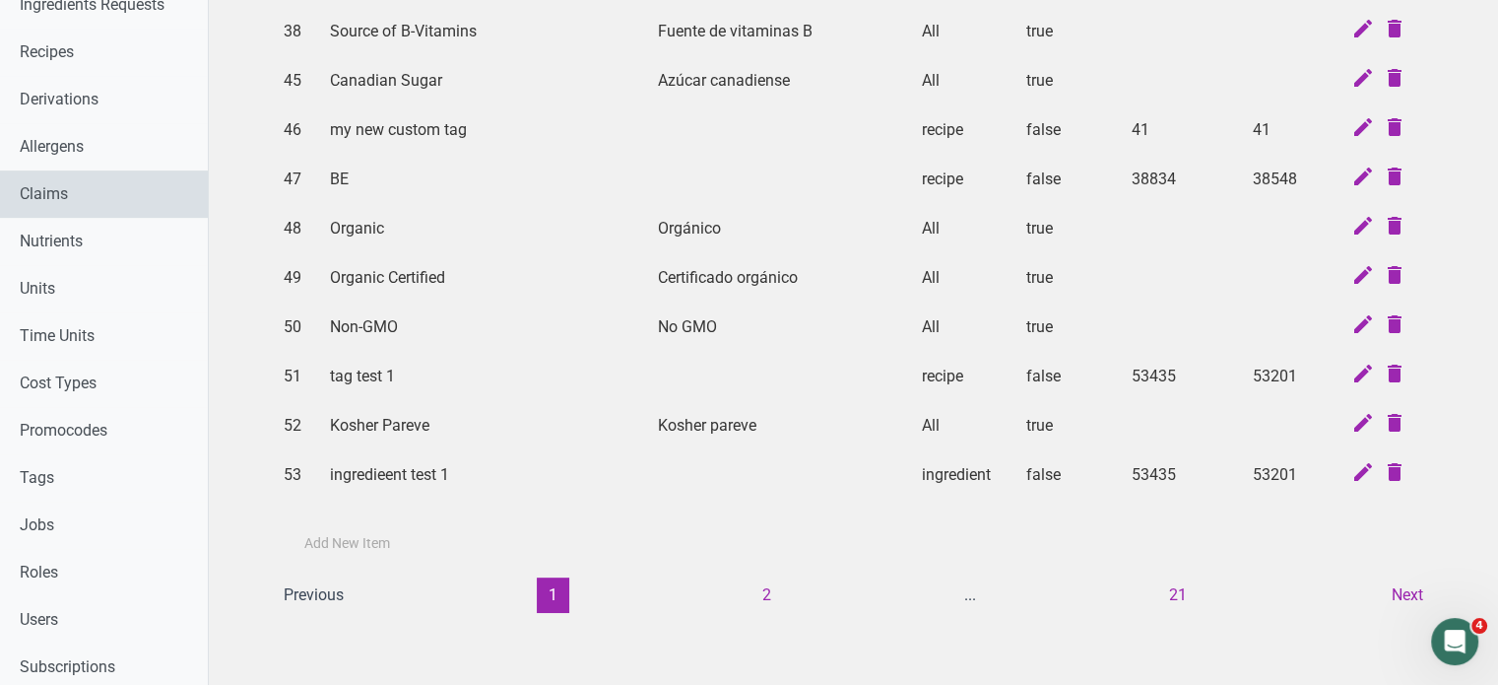
click at [56, 199] on link "Claims" at bounding box center [104, 193] width 208 height 47
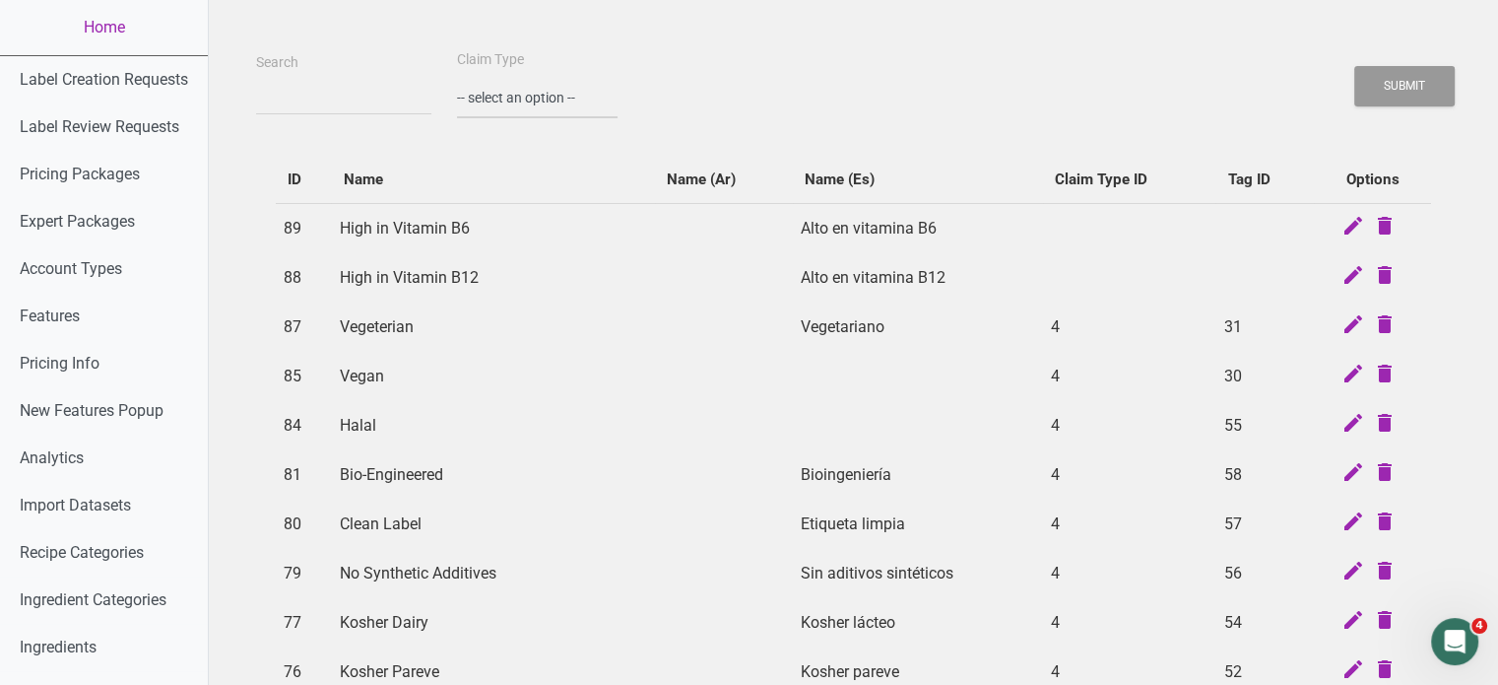
click at [571, 94] on select "-- select an option -- Standard Tags Possible Marketing Claims Dietary Trends T…" at bounding box center [537, 98] width 161 height 40
click at [1020, 309] on td "Vegetariano" at bounding box center [918, 326] width 250 height 49
drag, startPoint x: 1020, startPoint y: 310, endPoint x: 642, endPoint y: 231, distance: 385.6
click at [711, 309] on td at bounding box center [724, 326] width 138 height 49
click at [544, 98] on select "-- select an option -- Standard Tags Possible Marketing Claims Dietary Trends T…" at bounding box center [537, 98] width 161 height 40
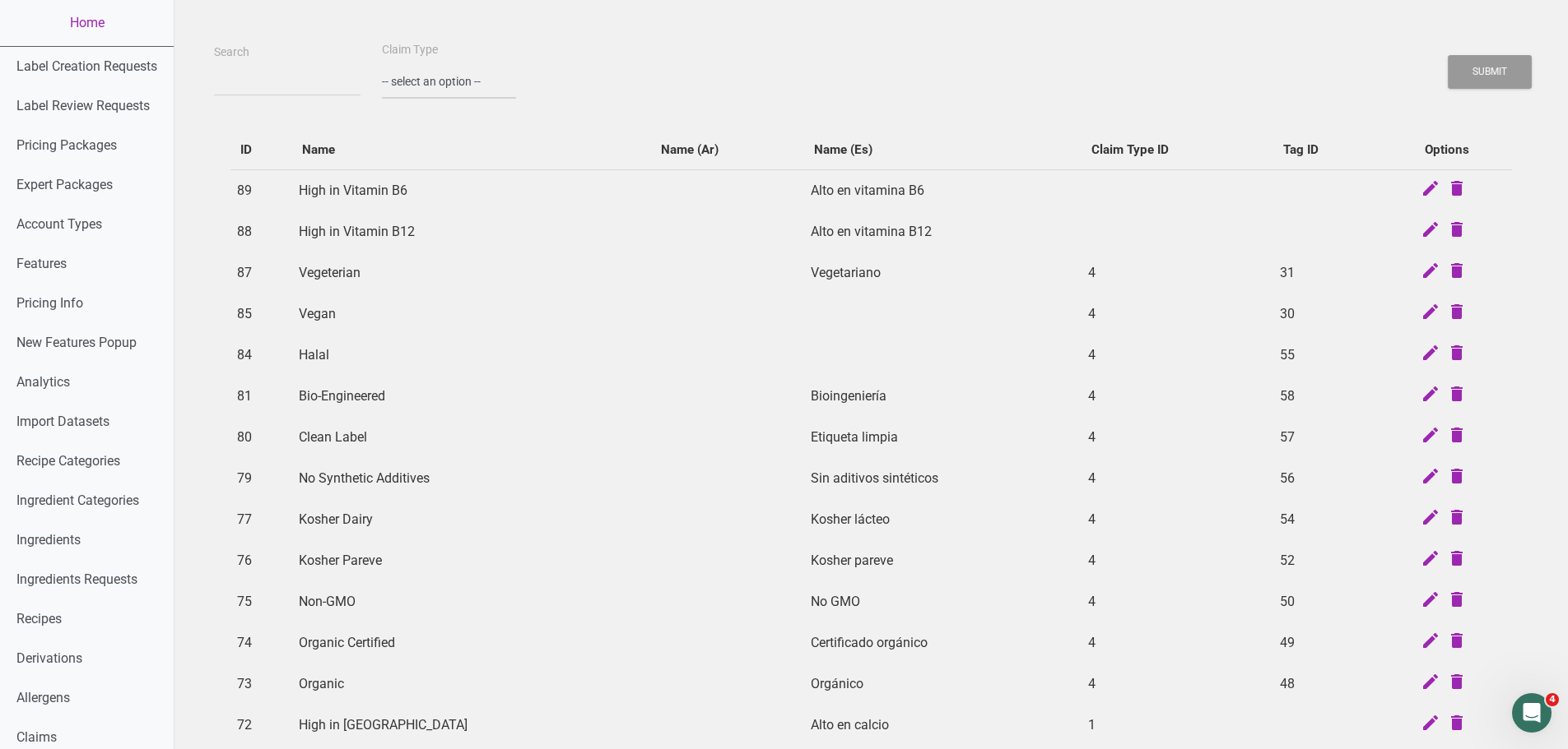
click at [437, 89] on select "-- select an option -- Standard Tags Possible Marketing Claims Dietary Trends T…" at bounding box center [449, 82] width 134 height 33
click at [382, 65] on select "-- select an option -- Standard Tags Possible Marketing Claims Dietary Trends T…" at bounding box center [449, 82] width 134 height 33
click at [1251, 68] on button "Submit" at bounding box center [1489, 72] width 84 height 33
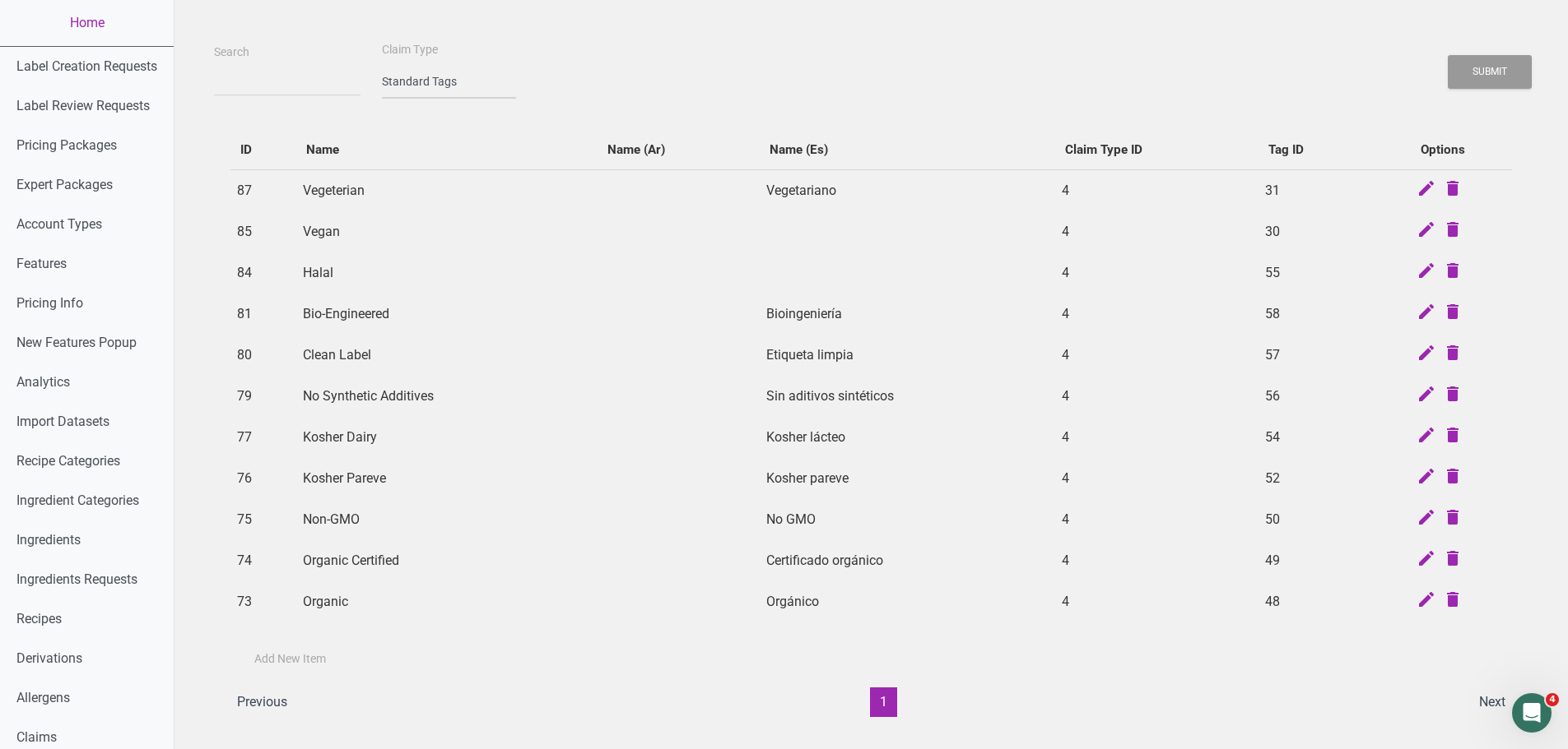
click at [443, 83] on select "-- select an option -- Standard Tags Possible Marketing Claims Dietary Trends T…" at bounding box center [449, 82] width 134 height 33
click at [382, 65] on select "-- select an option -- Standard Tags Possible Marketing Claims Dietary Trends T…" at bounding box center [449, 82] width 134 height 33
click at [1251, 63] on button "Submit" at bounding box center [1489, 72] width 84 height 33
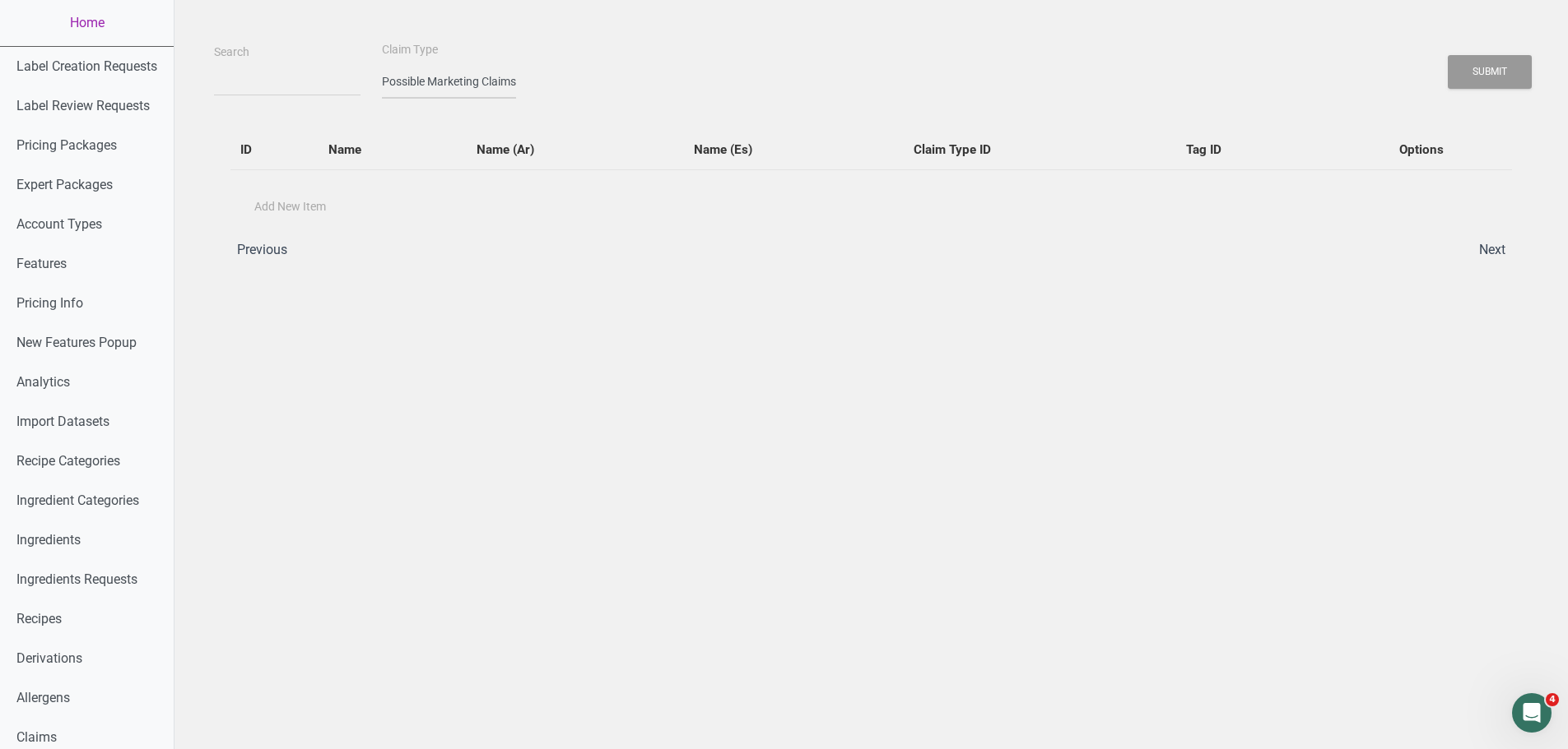
click at [427, 84] on select "-- select an option -- Standard Tags Possible Marketing Claims Dietary Trends T…" at bounding box center [449, 82] width 134 height 33
click at [382, 65] on select "-- select an option -- Standard Tags Possible Marketing Claims Dietary Trends T…" at bounding box center [449, 82] width 134 height 33
click at [1251, 77] on button "Submit" at bounding box center [1489, 72] width 84 height 33
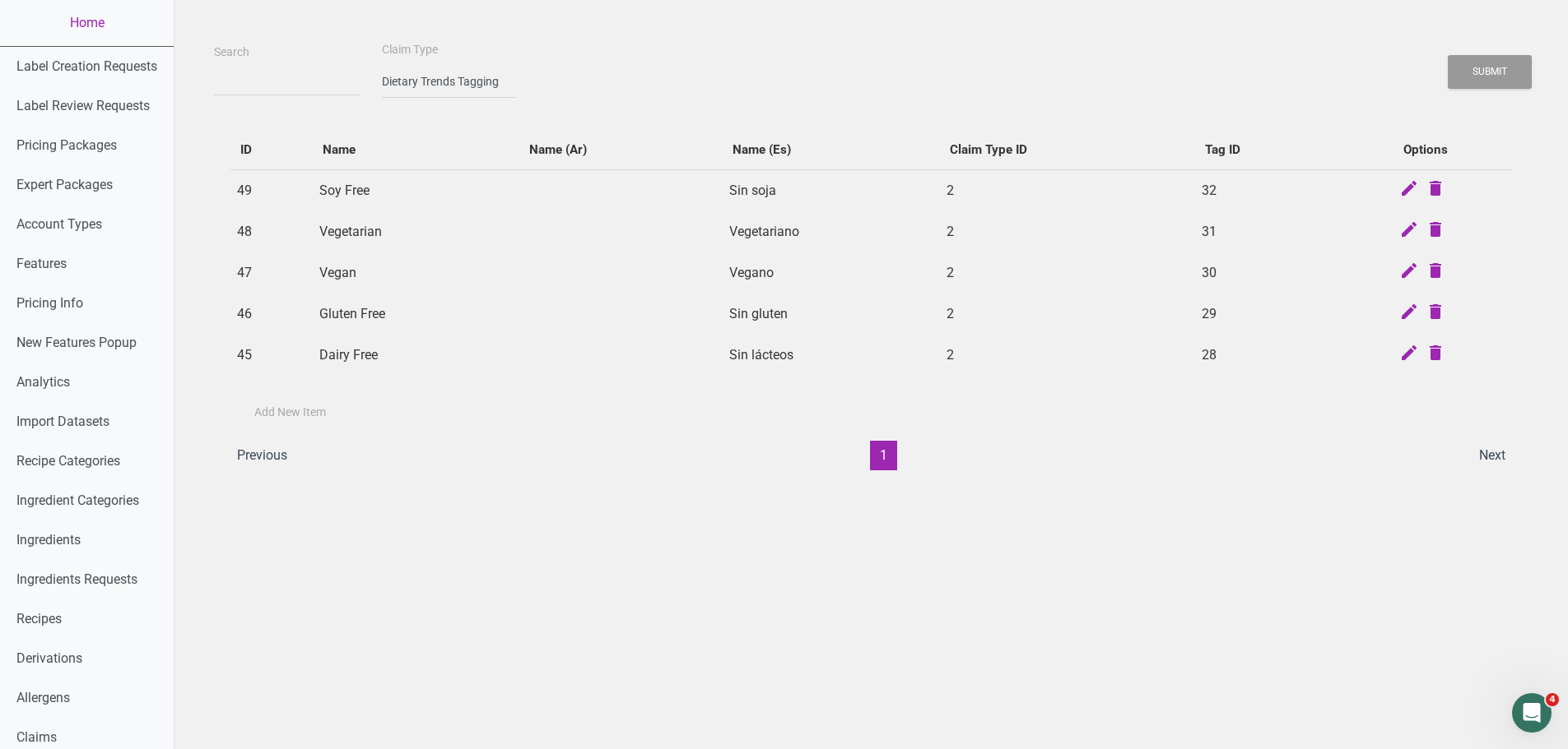
click at [339, 312] on td "Gluten Free" at bounding box center [416, 314] width 207 height 41
click at [338, 312] on td "Gluten Free" at bounding box center [416, 314] width 207 height 41
click at [448, 89] on select "-- select an option -- Standard Tags Possible Marketing Claims Dietary Trends T…" at bounding box center [449, 82] width 134 height 33
click at [382, 65] on select "-- select an option -- Standard Tags Possible Marketing Claims Dietary Trends T…" at bounding box center [449, 82] width 134 height 33
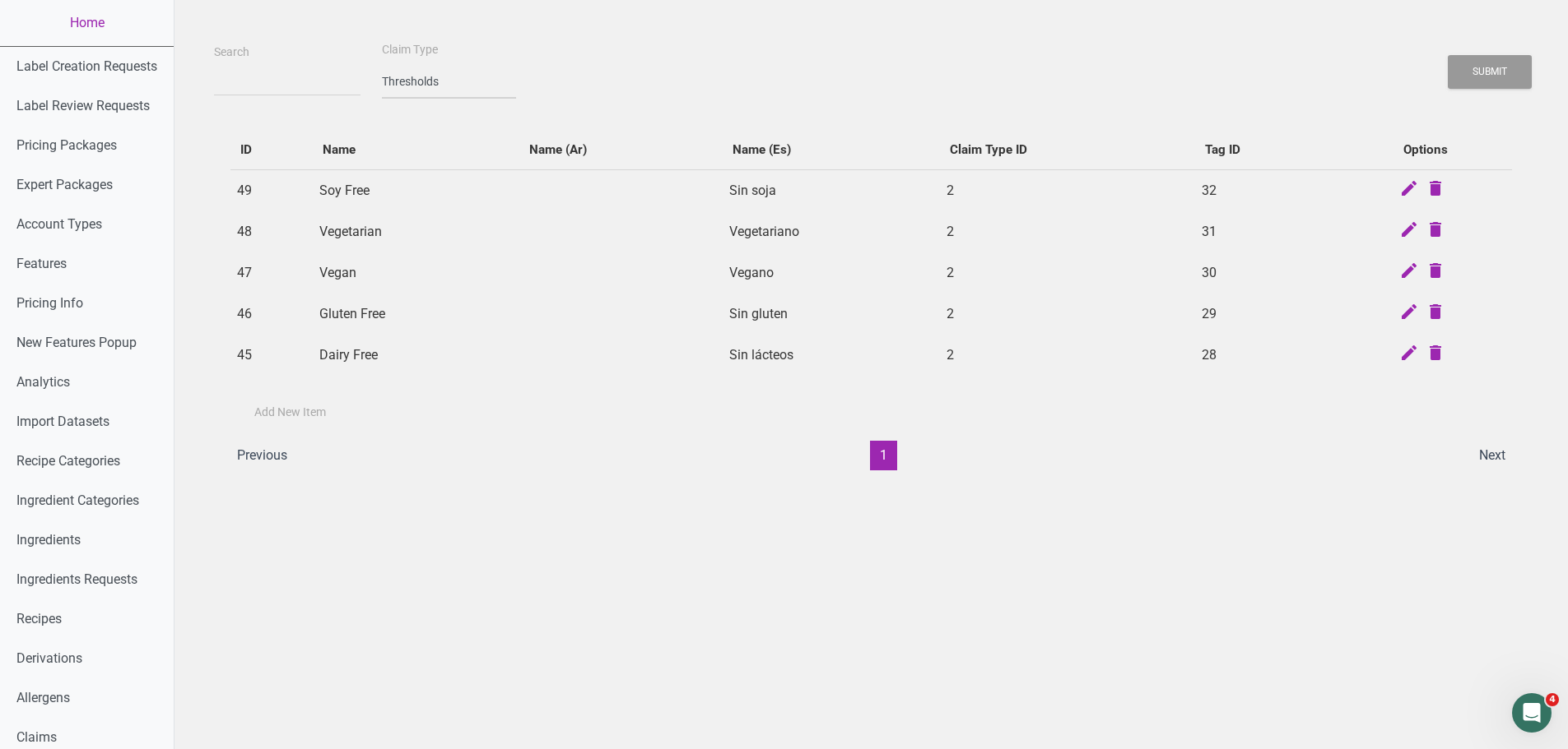
click at [434, 90] on select "-- select an option -- Standard Tags Possible Marketing Claims Dietary Trends T…" at bounding box center [449, 82] width 134 height 33
click at [382, 65] on select "-- select an option -- Standard Tags Possible Marketing Claims Dietary Trends T…" at bounding box center [449, 82] width 134 height 33
click at [1251, 70] on button "Submit" at bounding box center [1489, 72] width 84 height 33
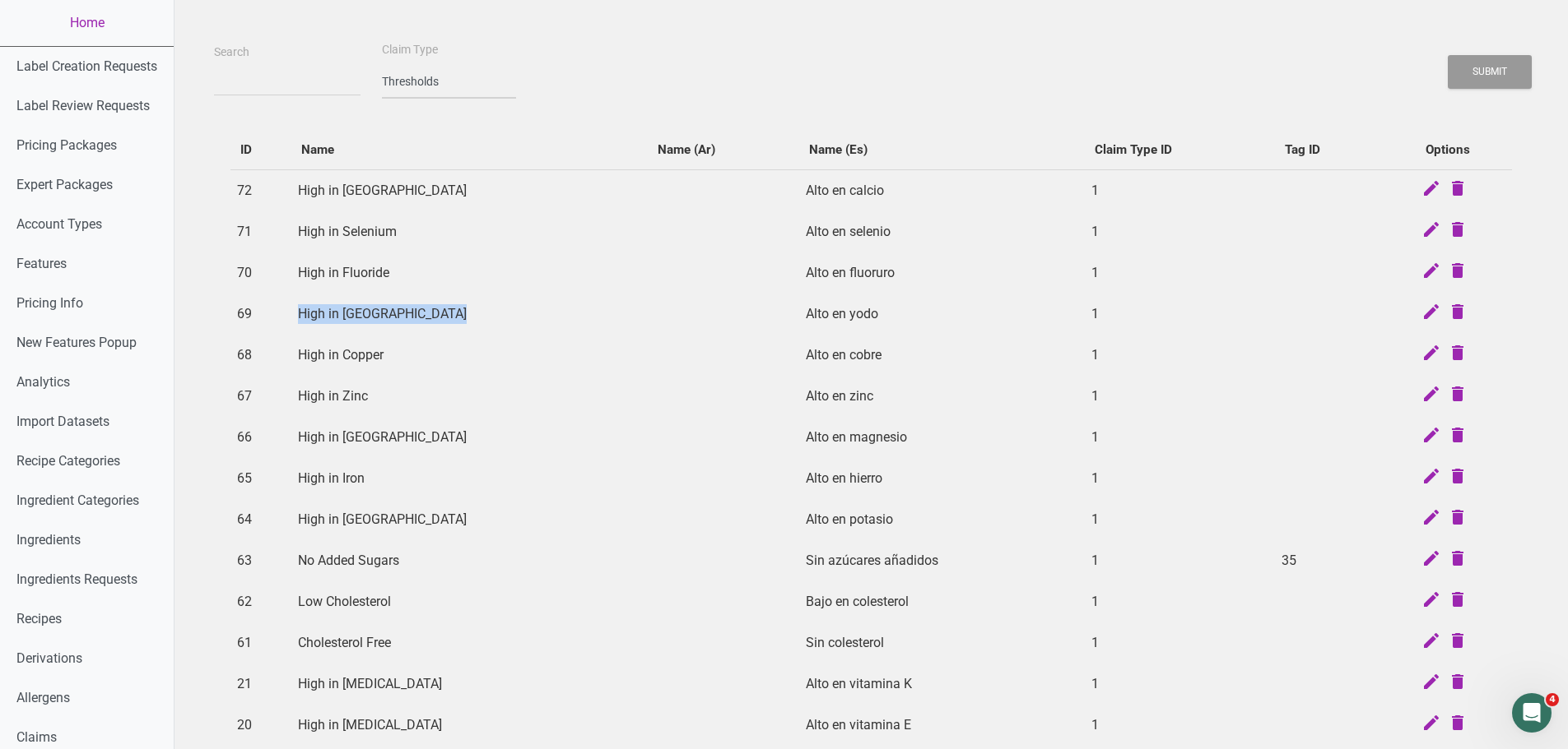
click at [428, 90] on select "-- select an option -- Standard Tags Possible Marketing Claims Dietary Trends T…" at bounding box center [449, 82] width 134 height 33
click at [382, 65] on select "-- select an option -- Standard Tags Possible Marketing Claims Dietary Trends T…" at bounding box center [449, 82] width 134 height 33
click at [1251, 58] on button "Submit" at bounding box center [1489, 72] width 84 height 33
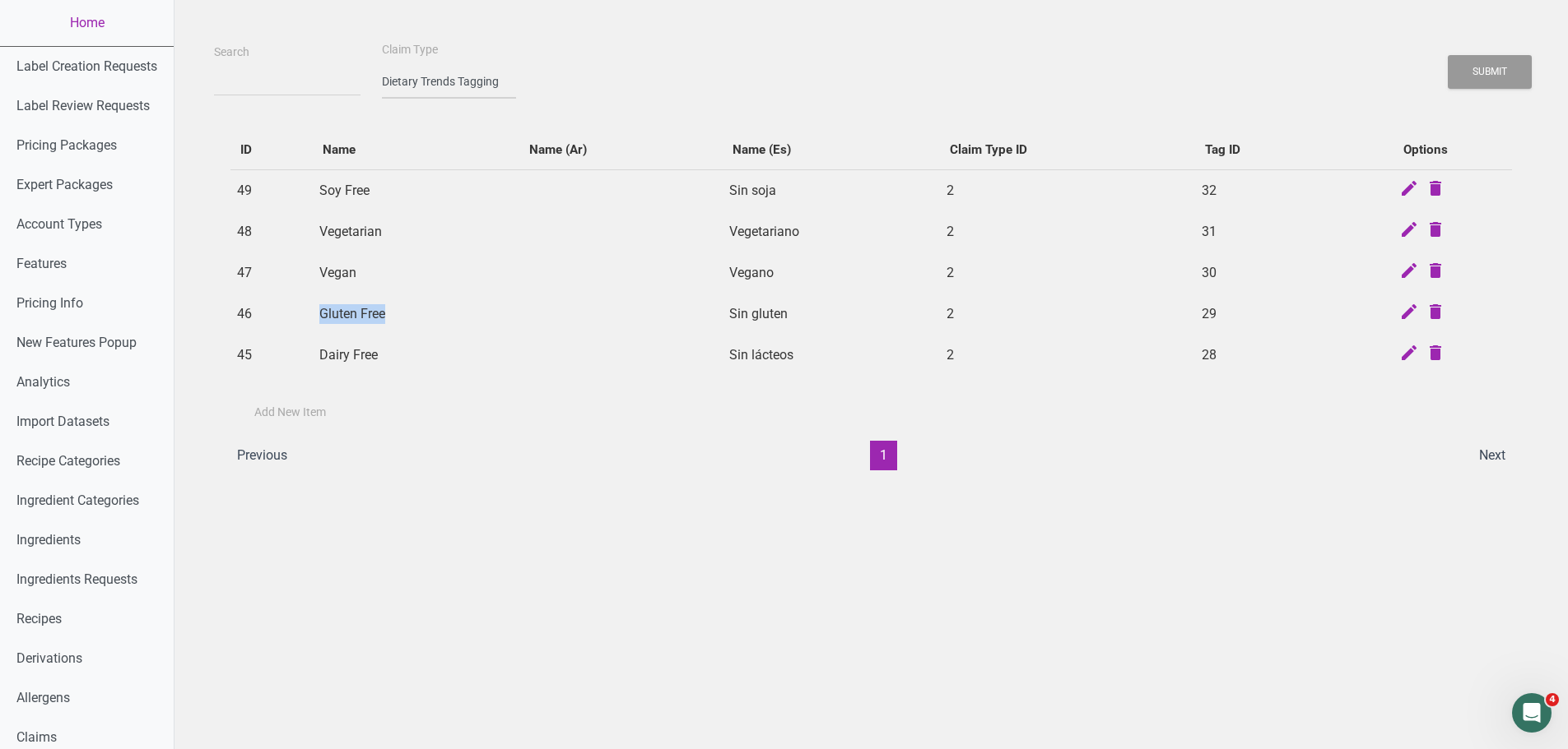
click at [411, 73] on select "-- select an option -- Standard Tags Possible Marketing Claims Dietary Trends T…" at bounding box center [449, 82] width 134 height 33
click at [570, 272] on td at bounding box center [621, 272] width 202 height 41
click at [364, 352] on td "Dairy Free" at bounding box center [416, 355] width 207 height 41
click at [363, 352] on td "Dairy Free" at bounding box center [416, 355] width 207 height 41
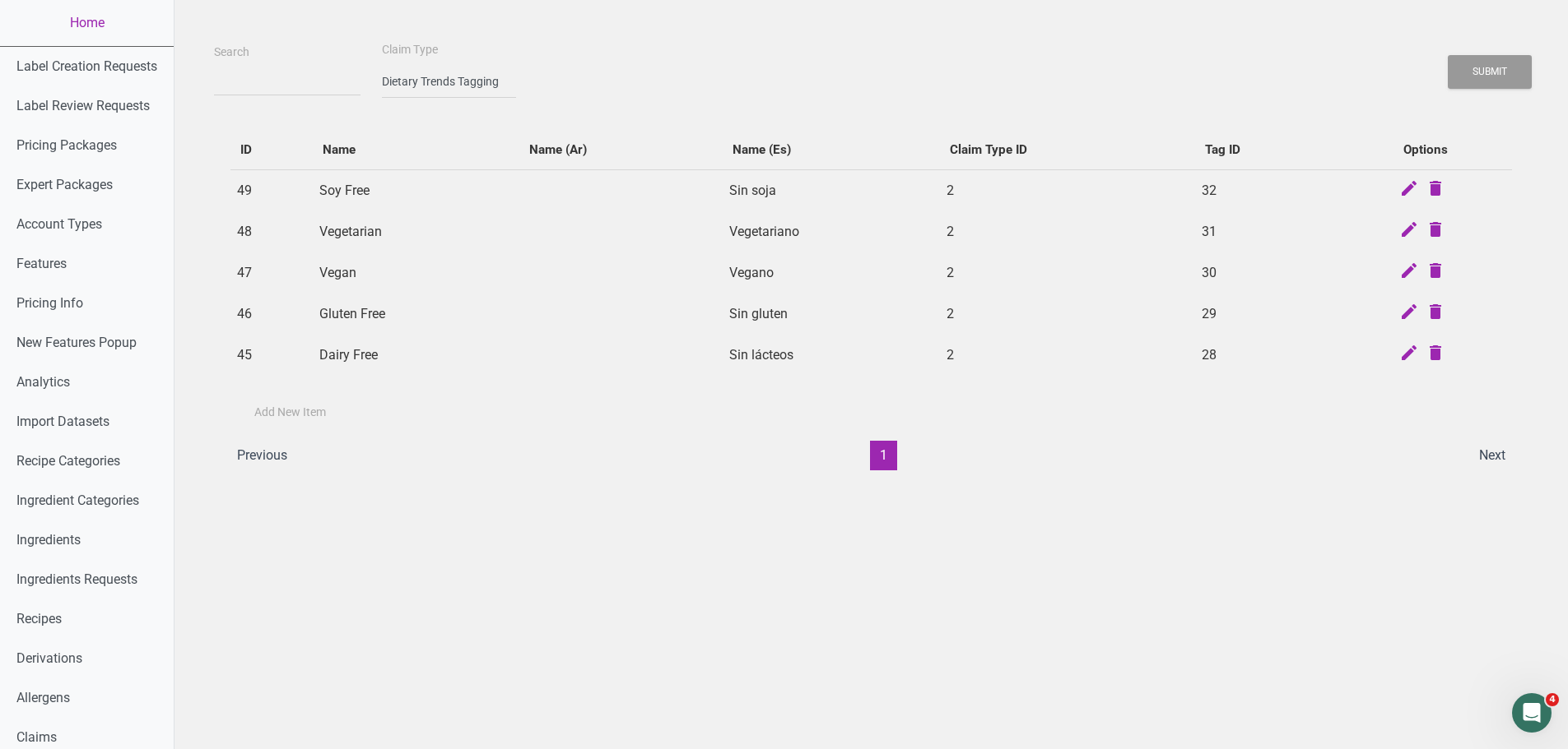
click at [354, 315] on td "Gluten Free" at bounding box center [416, 314] width 207 height 41
click at [353, 314] on td "Gluten Free" at bounding box center [416, 314] width 207 height 41
click at [436, 78] on select "-- select an option -- Standard Tags Possible Marketing Claims Dietary Trends T…" at bounding box center [449, 82] width 134 height 33
click at [382, 65] on select "-- select an option -- Standard Tags Possible Marketing Claims Dietary Trends T…" at bounding box center [449, 82] width 134 height 33
click at [1251, 73] on button "Submit" at bounding box center [1489, 72] width 84 height 33
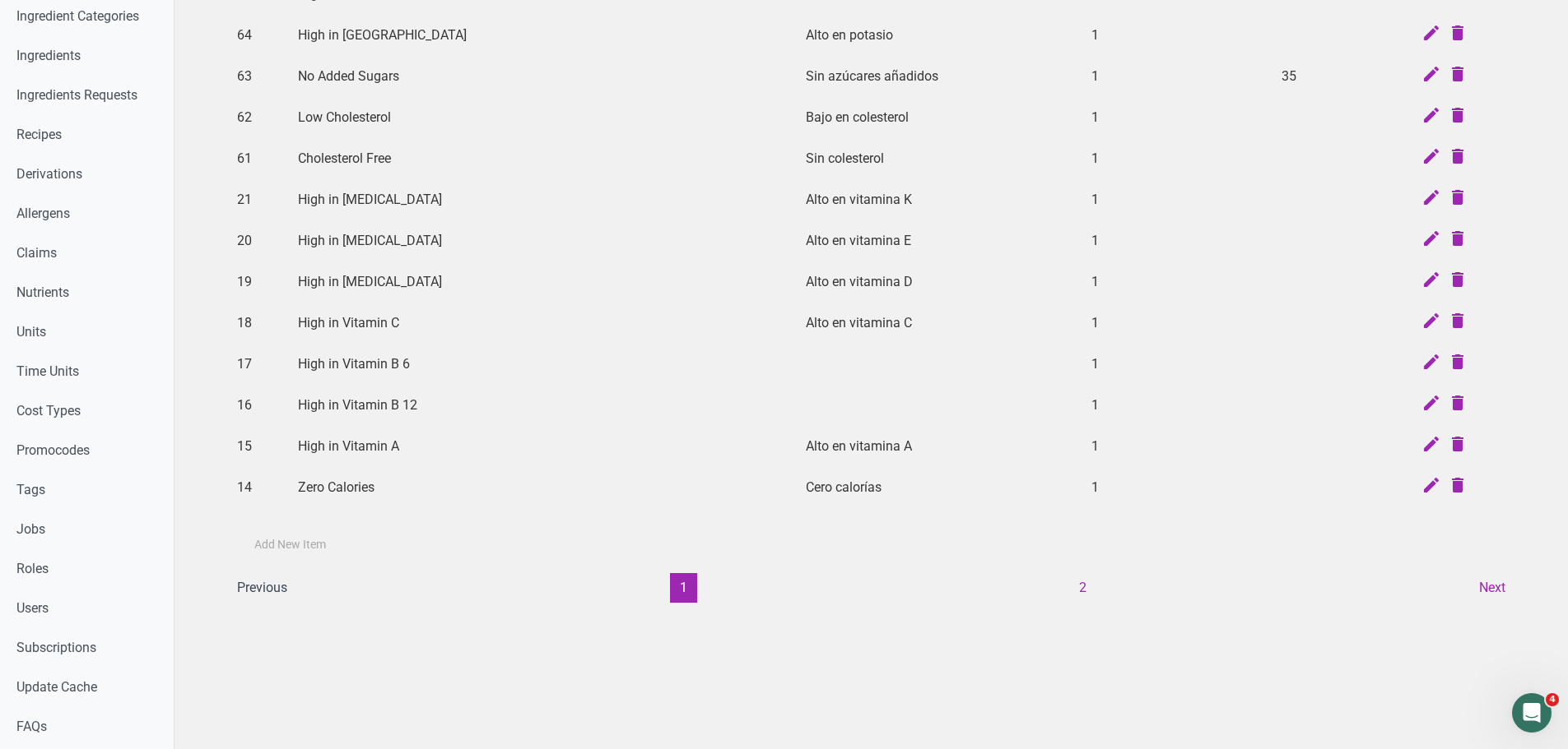
scroll to position [493, 0]
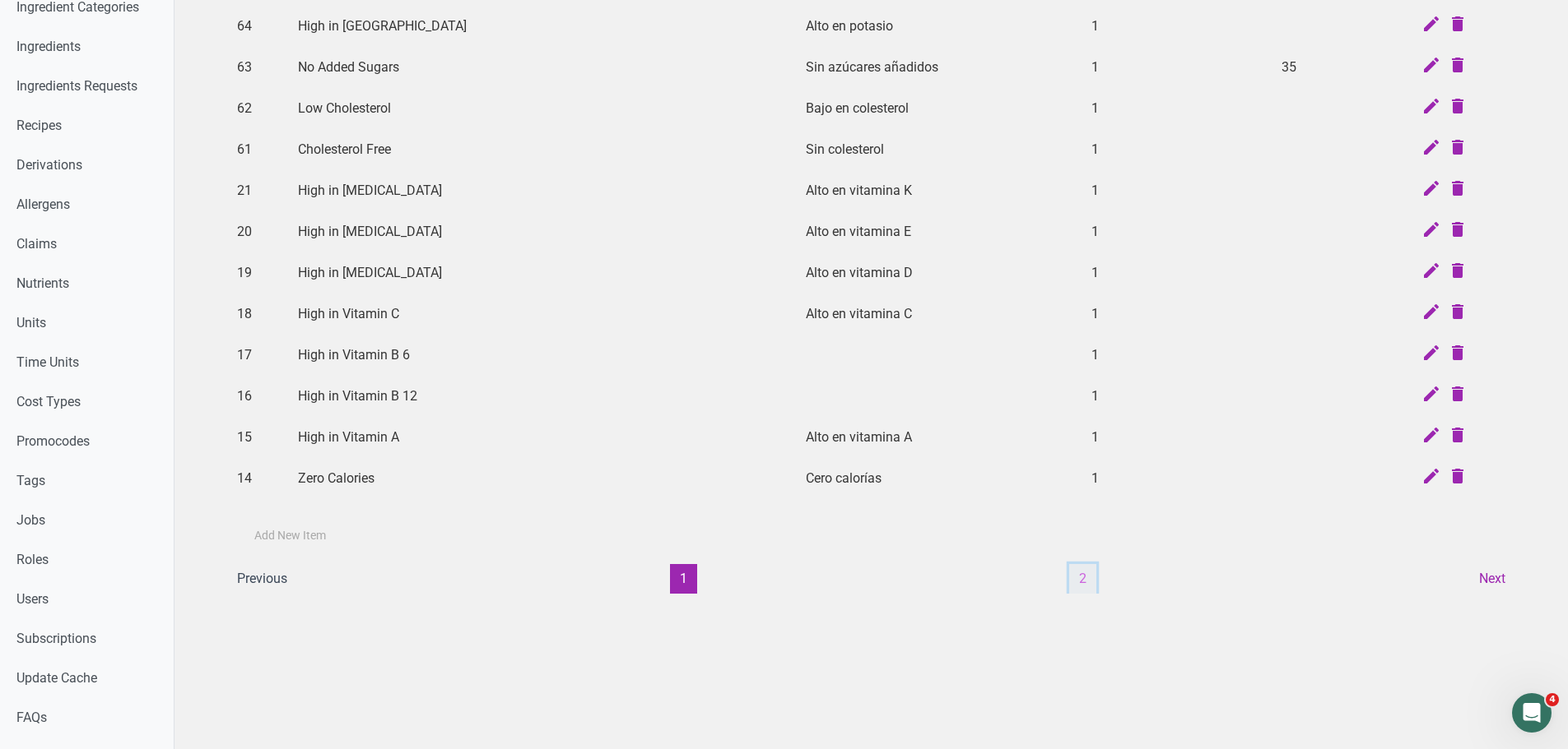
click at [1090, 571] on button "2" at bounding box center [1083, 579] width 28 height 29
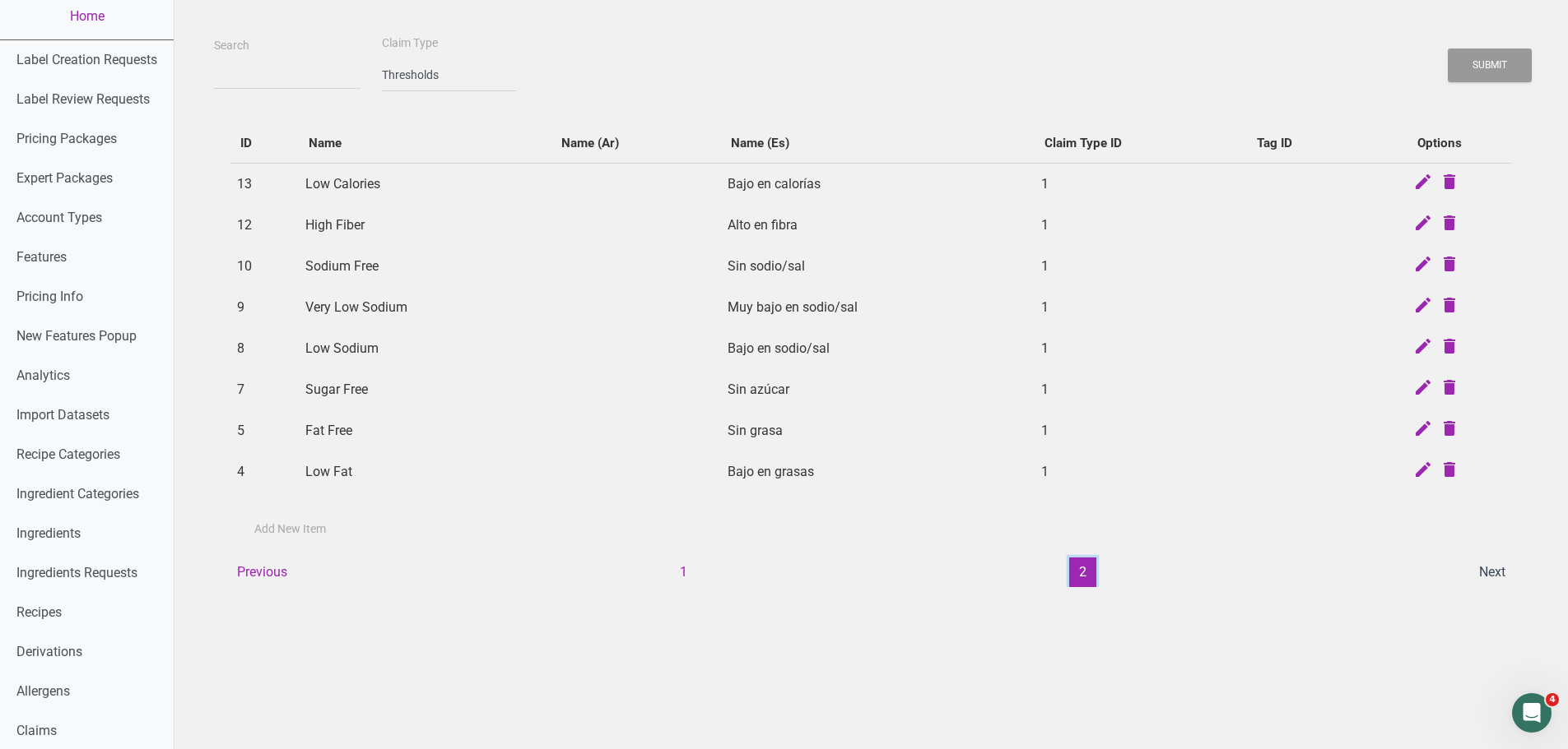
scroll to position [0, 0]
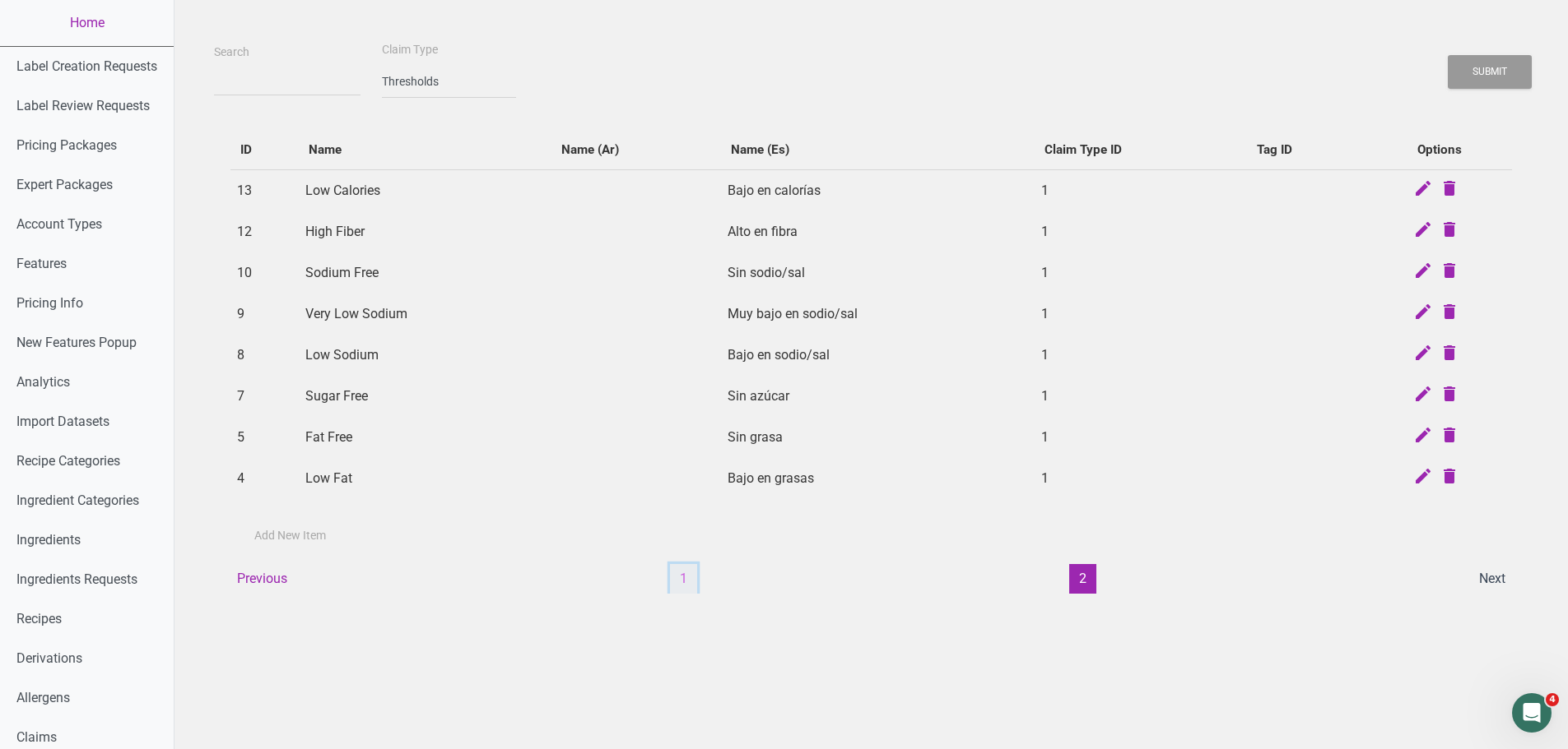
click at [683, 571] on button "1" at bounding box center [683, 579] width 28 height 29
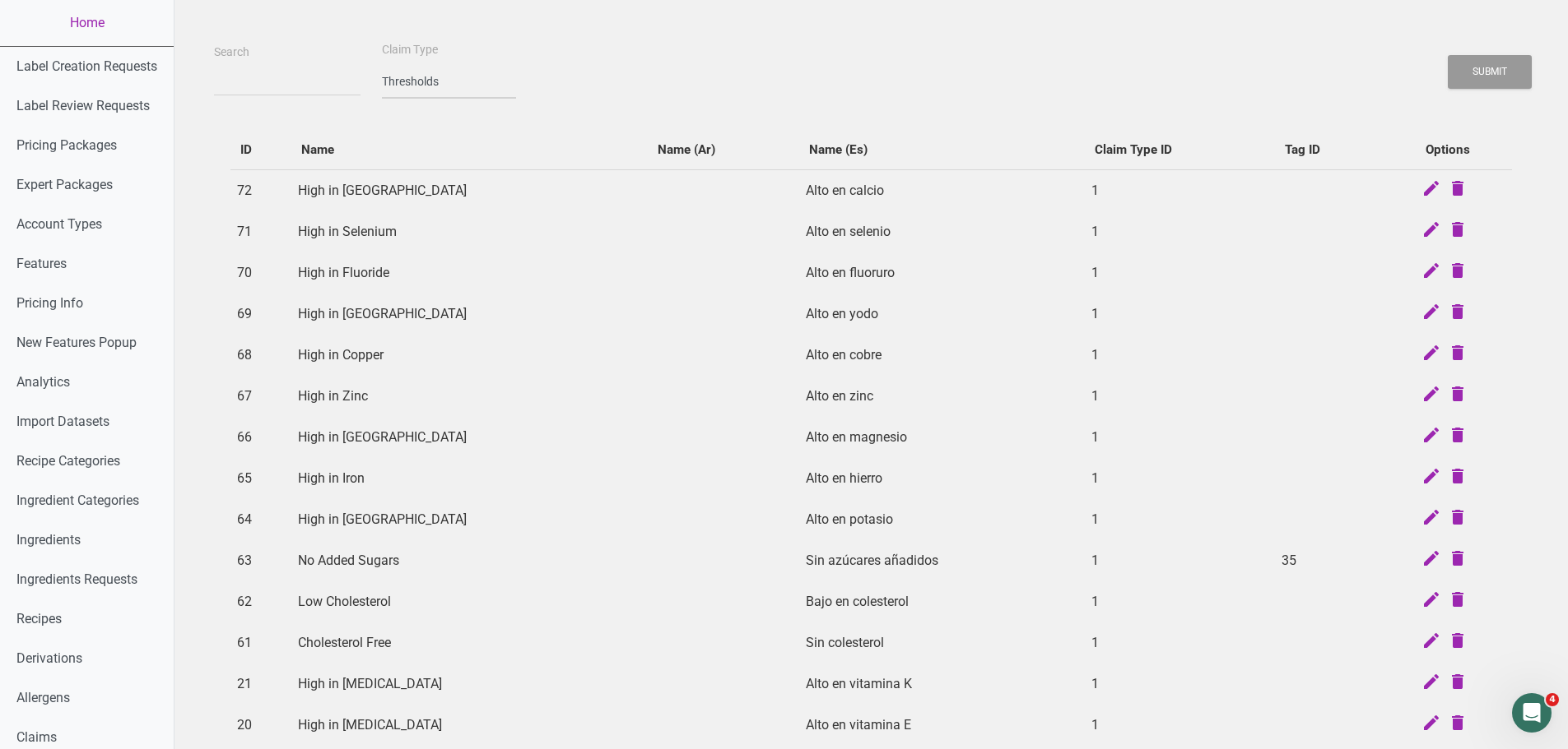
click at [434, 76] on select "-- select an option -- Standard Tags Possible Marketing Claims Dietary Trends T…" at bounding box center [449, 82] width 134 height 33
select select "4"
click at [382, 65] on select "-- select an option -- Standard Tags Possible Marketing Claims Dietary Trends T…" at bounding box center [449, 82] width 134 height 33
click at [1251, 61] on button "Submit" at bounding box center [1489, 72] width 84 height 33
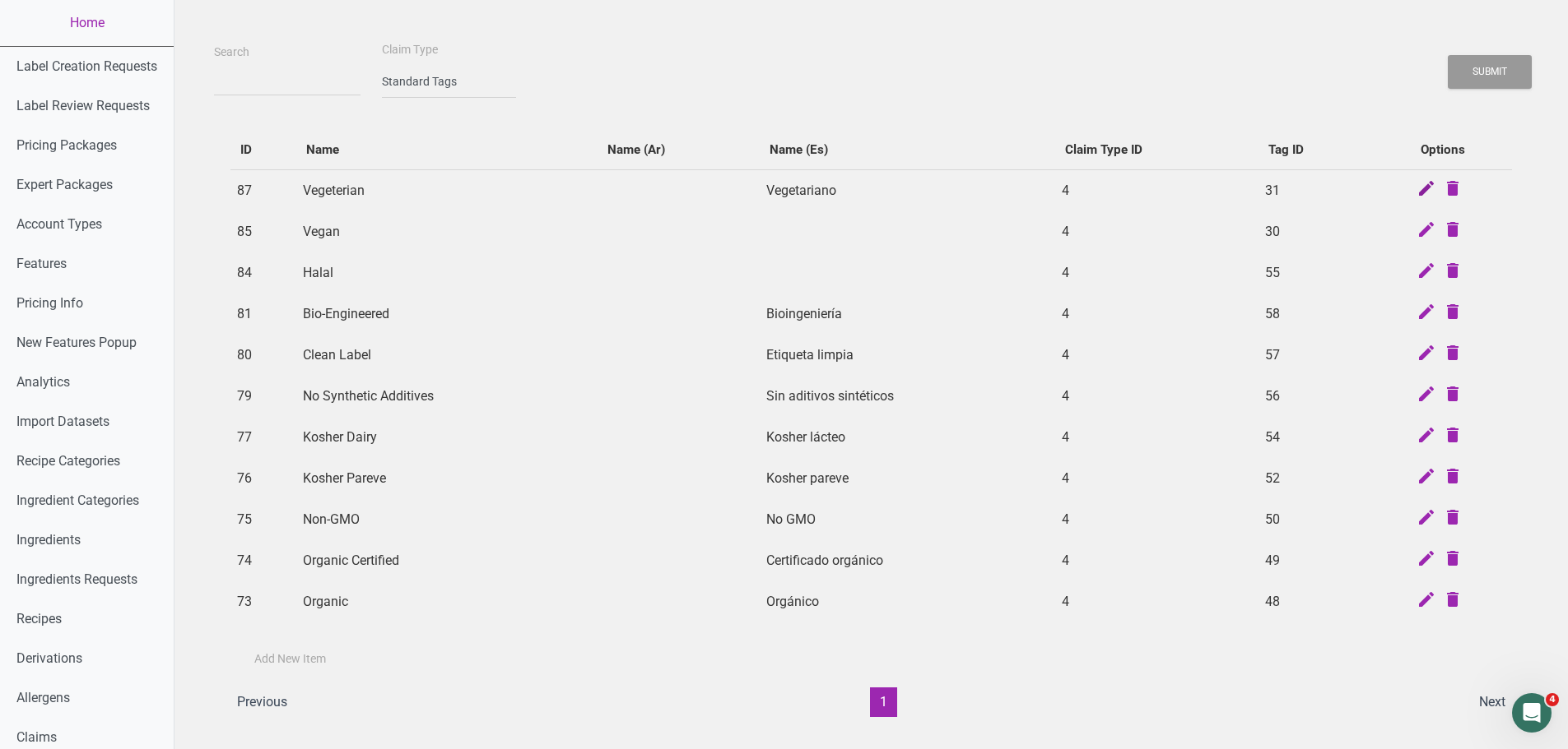
click at [1251, 186] on icon at bounding box center [1426, 190] width 20 height 23
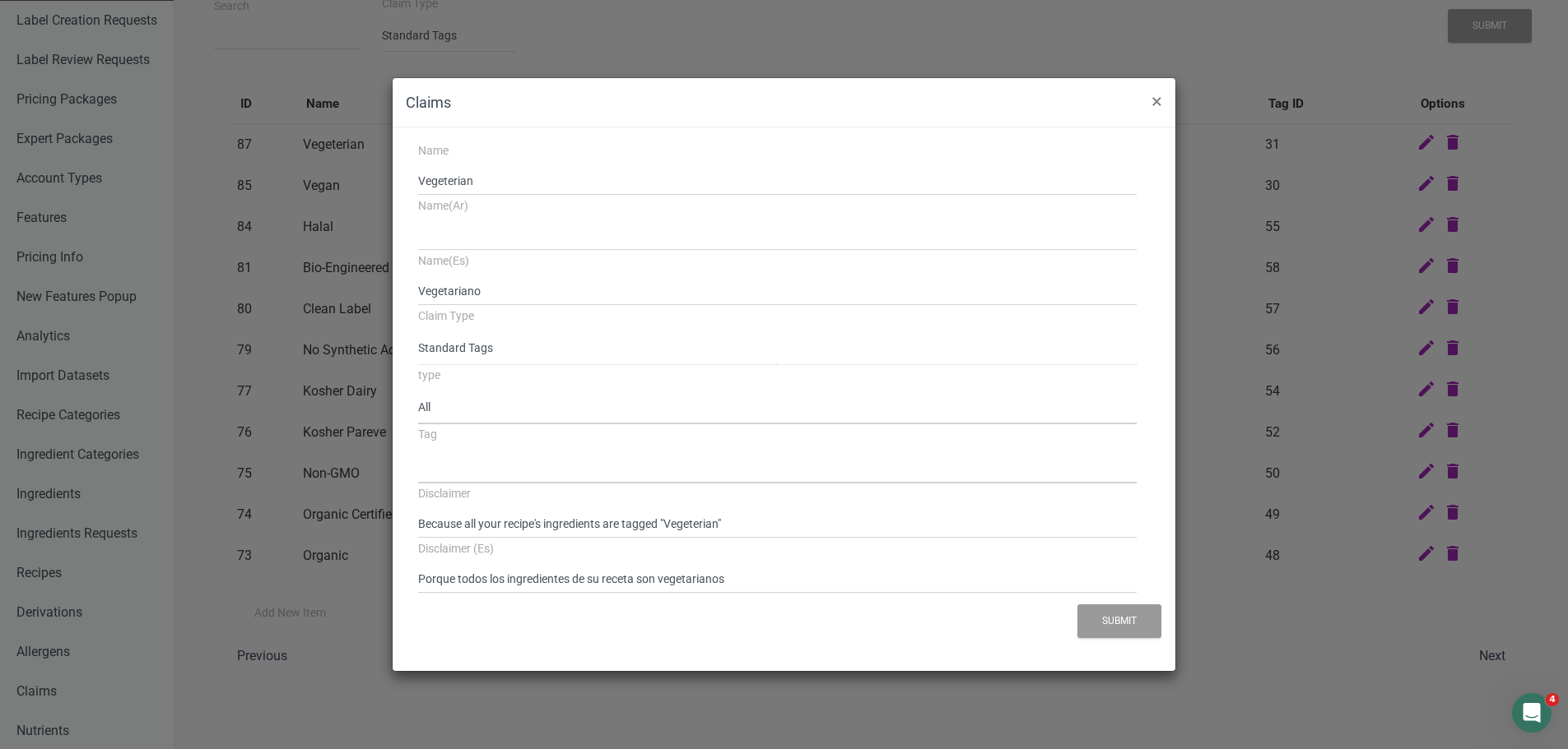
select select "31"
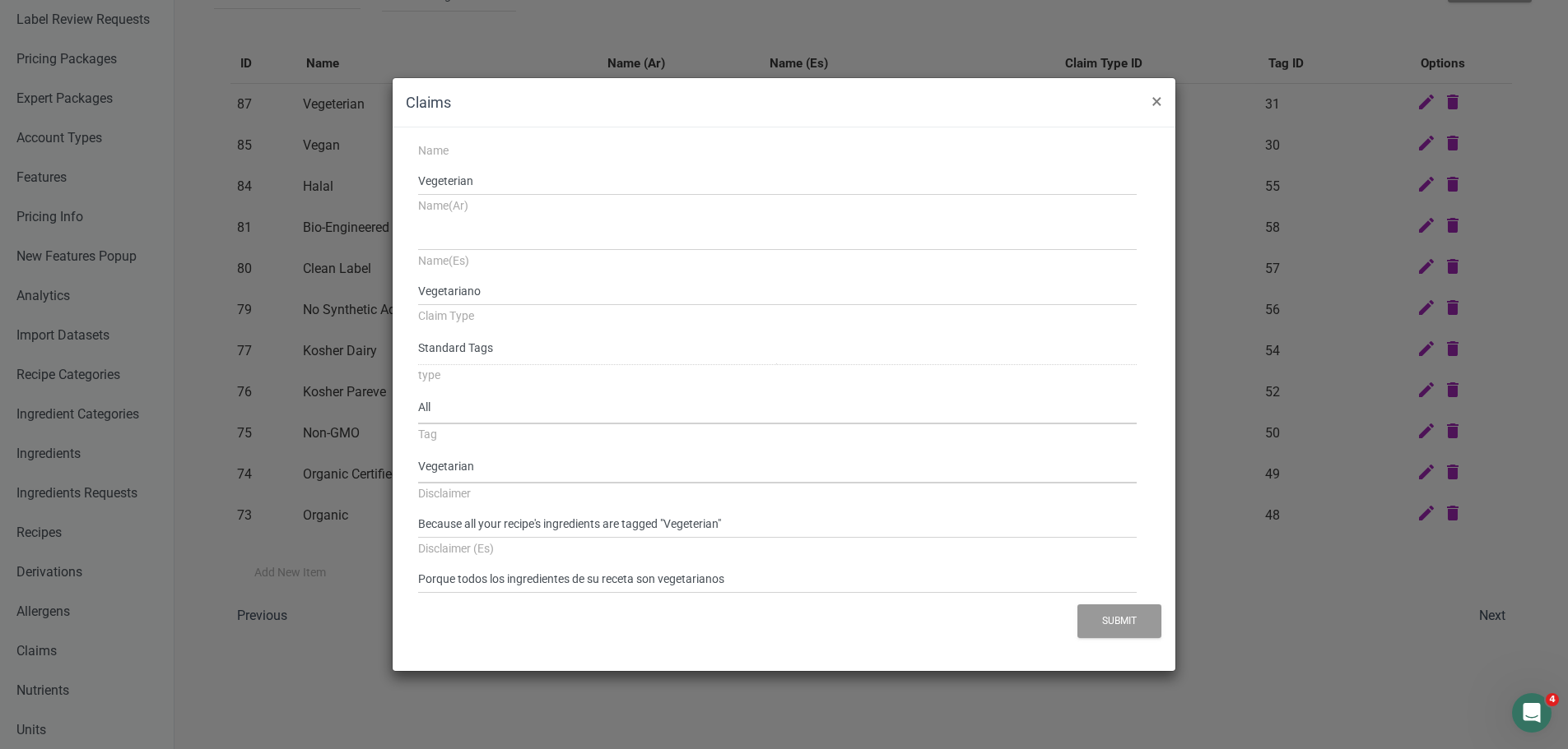
scroll to position [83, 0]
click at [1156, 100] on span "×" at bounding box center [1156, 101] width 11 height 23
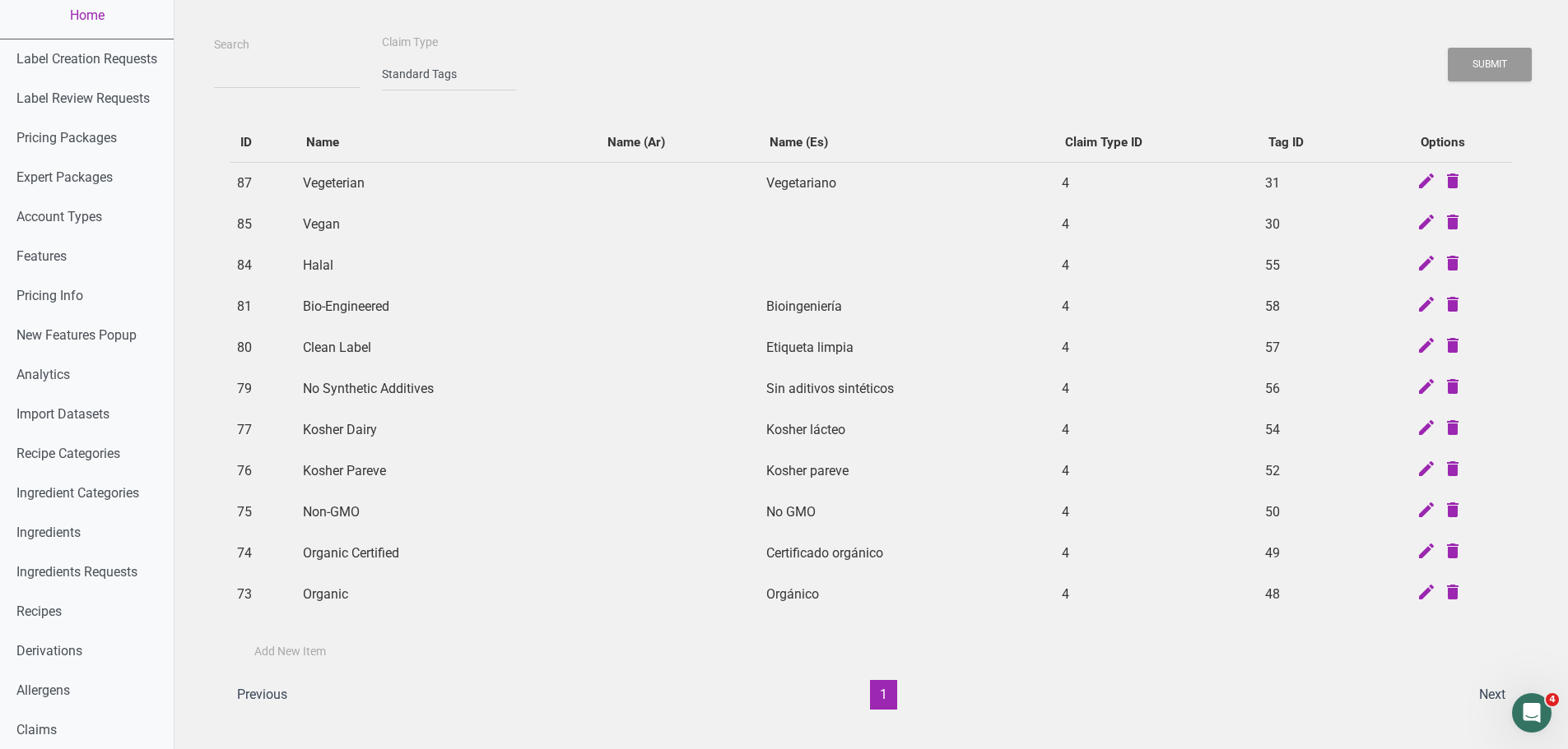
scroll to position [0, 0]
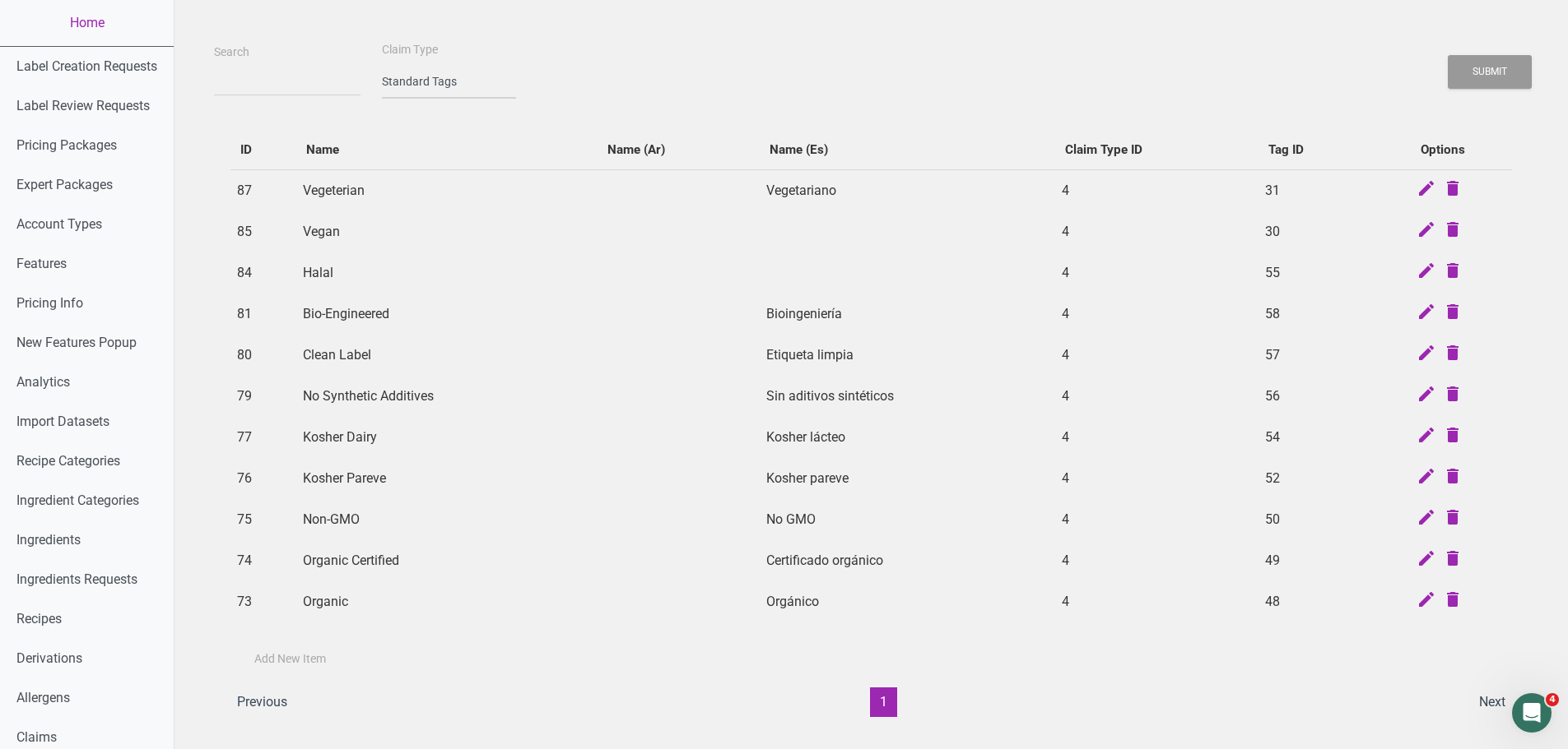
click at [409, 77] on select "-- select an option -- Standard Tags Possible Marketing Claims Dietary Trends T…" at bounding box center [449, 82] width 134 height 33
click at [374, 474] on td "Kosher Pareve" at bounding box center [448, 478] width 302 height 41
click at [348, 443] on td "Kosher Dairy" at bounding box center [448, 437] width 302 height 41
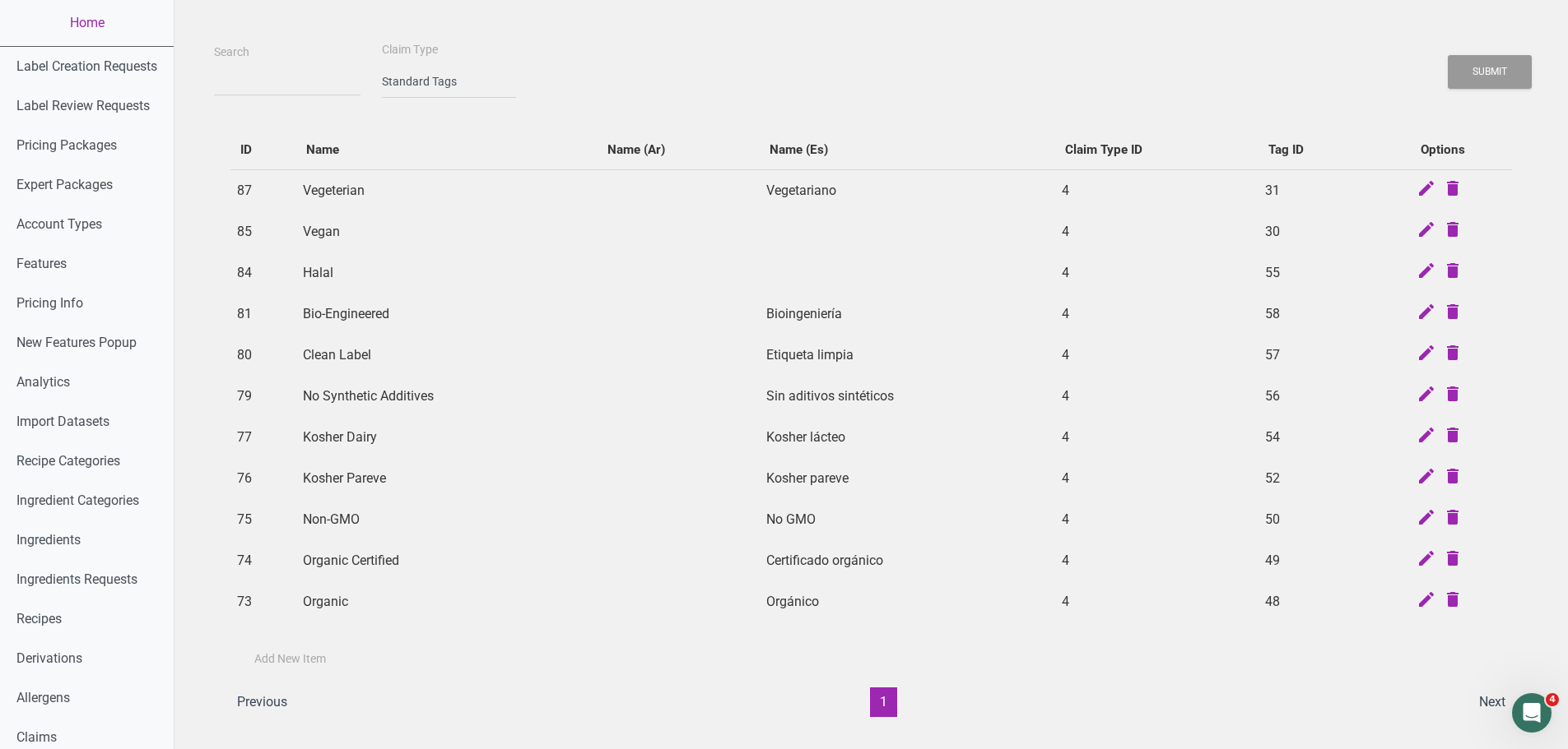
click at [356, 477] on td "Kosher Pareve" at bounding box center [448, 478] width 302 height 41
click at [357, 477] on td "Kosher Pareve" at bounding box center [448, 478] width 302 height 41
click at [339, 527] on td "Non-GMO" at bounding box center [448, 519] width 302 height 41
click at [337, 519] on td "Non-GMO" at bounding box center [448, 519] width 302 height 41
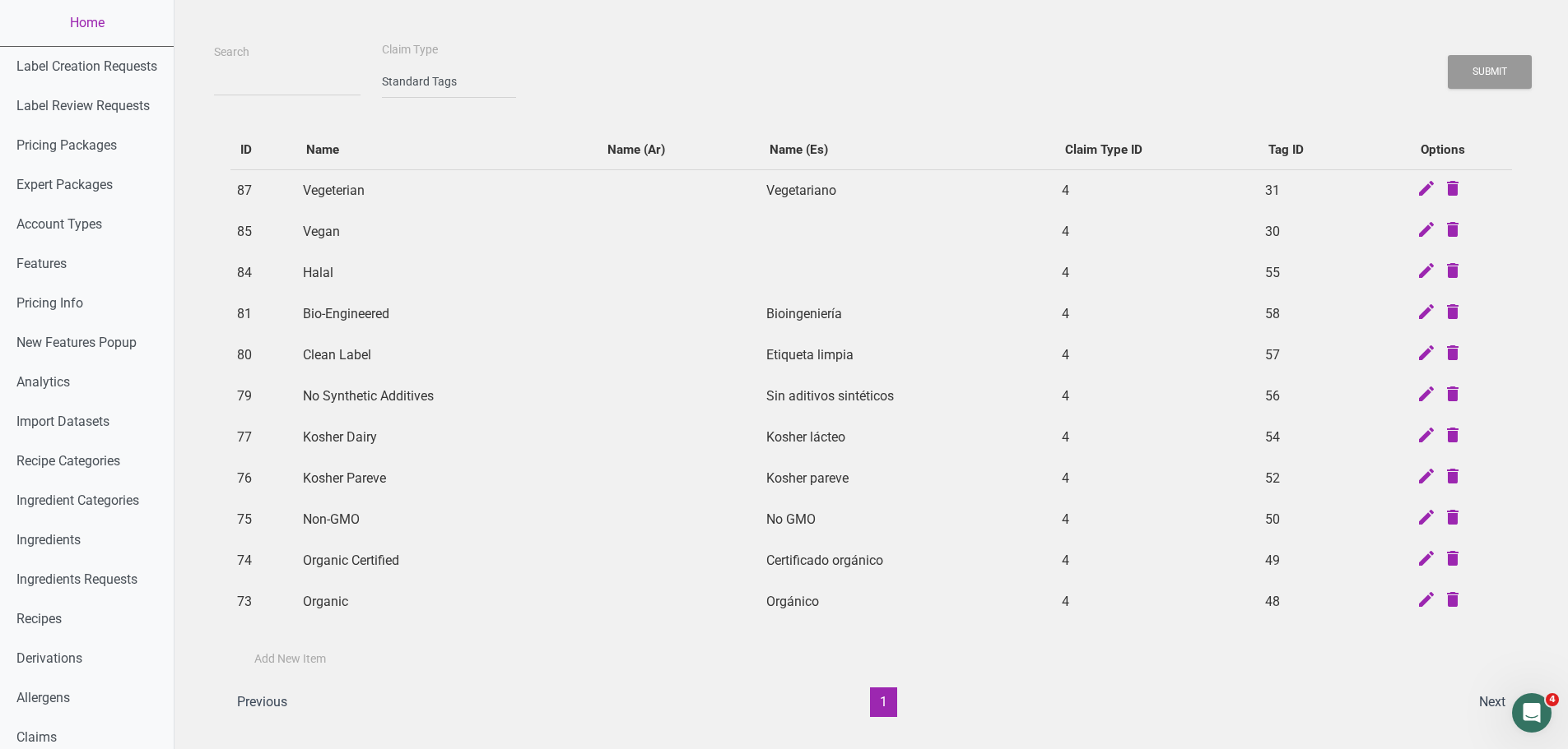
click at [343, 560] on td "Organic Certified" at bounding box center [448, 560] width 302 height 41
click at [341, 559] on td "Organic Certified" at bounding box center [448, 560] width 302 height 41
click at [503, 369] on td "Clean Label" at bounding box center [448, 355] width 302 height 41
click at [444, 85] on select "-- select an option -- Standard Tags Possible Marketing Claims Dietary Trends T…" at bounding box center [449, 82] width 134 height 33
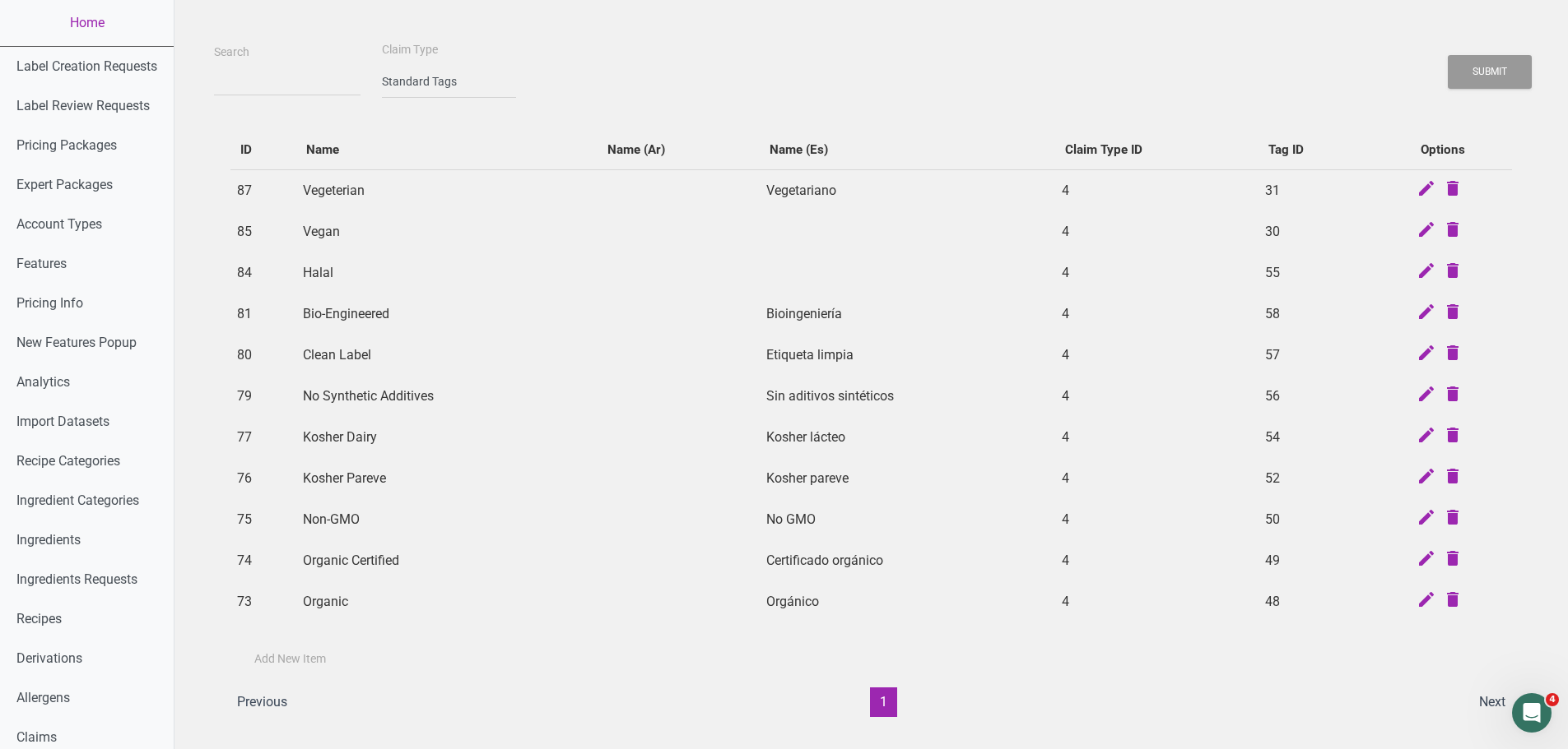
drag, startPoint x: 340, startPoint y: 504, endPoint x: 414, endPoint y: 499, distance: 74.2
click at [340, 504] on td "Non-GMO" at bounding box center [448, 519] width 302 height 41
click at [1251, 519] on icon at bounding box center [1426, 519] width 20 height 23
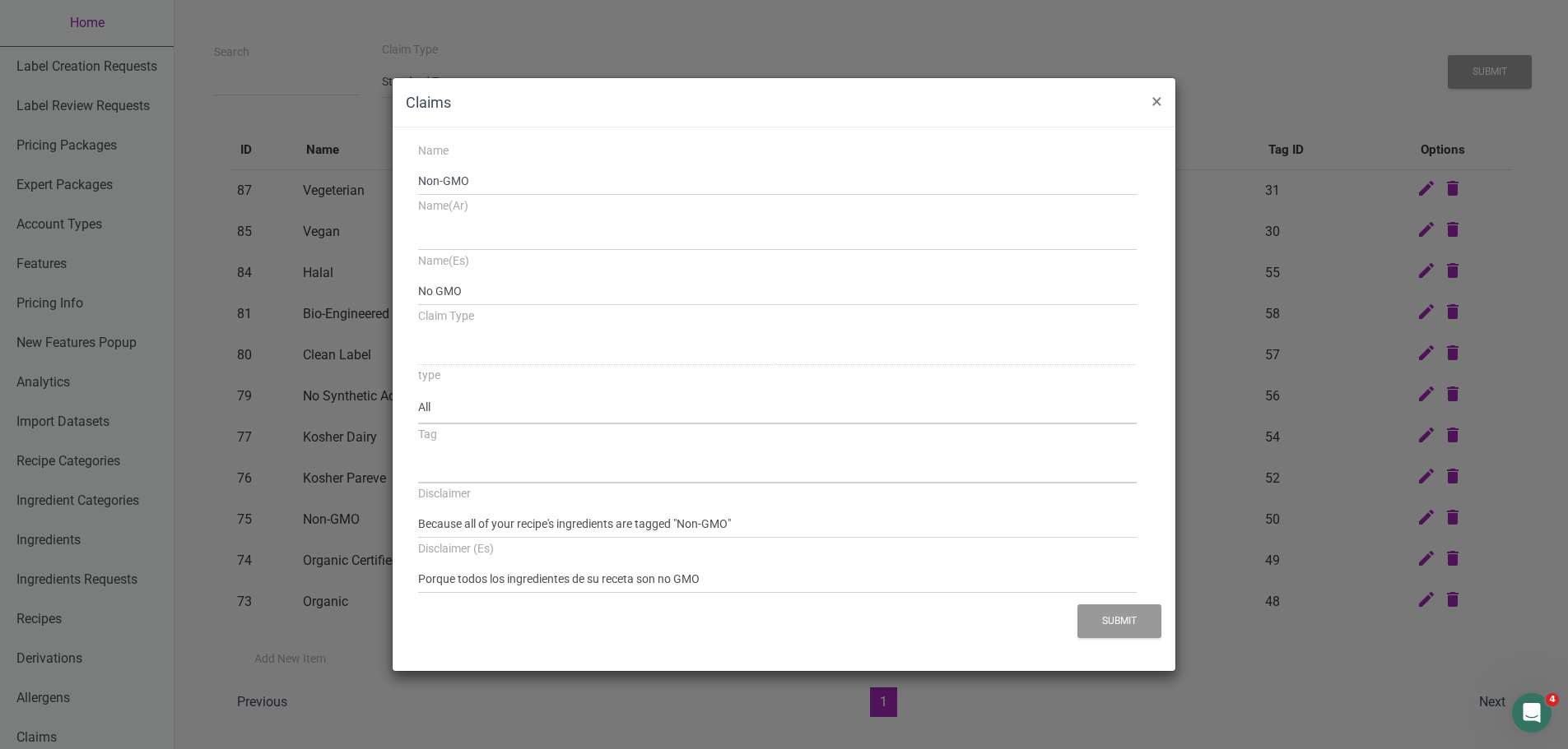
select select
select select "50"
click at [522, 415] on select "All None At least one" at bounding box center [777, 407] width 718 height 33
click at [401, 415] on div "Name Non-GMO Name(Ar) Name(Es) No GMO Claim Type Standard Tags Possible Marketi…" at bounding box center [784, 399] width 783 height 543
click at [1156, 100] on span "×" at bounding box center [1156, 101] width 11 height 23
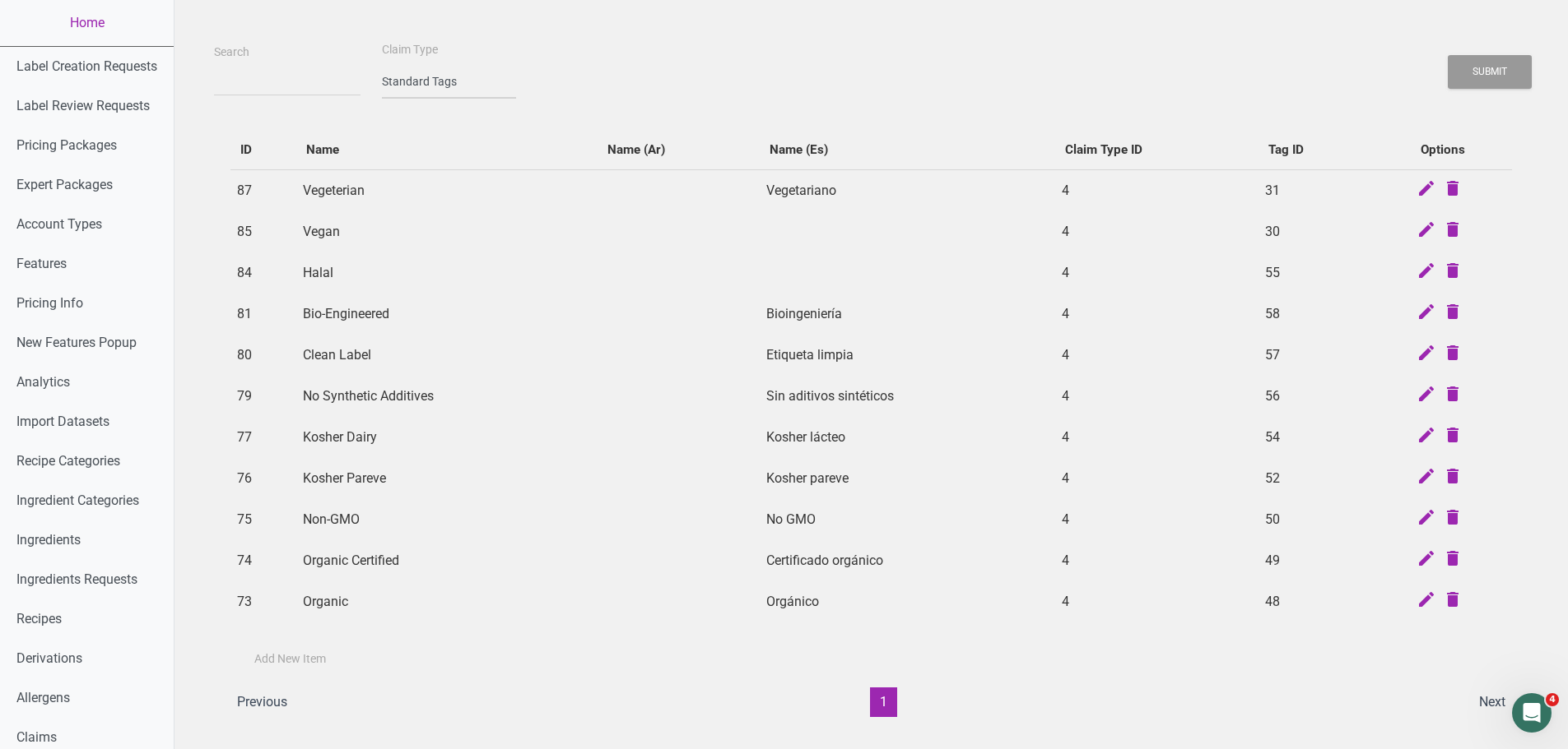
click at [434, 86] on select "-- select an option -- Standard Tags Possible Marketing Claims Dietary Trends T…" at bounding box center [449, 82] width 134 height 33
click at [382, 65] on select "-- select an option -- Standard Tags Possible Marketing Claims Dietary Trends T…" at bounding box center [449, 82] width 134 height 33
click at [1251, 87] on button "Submit" at bounding box center [1489, 72] width 84 height 33
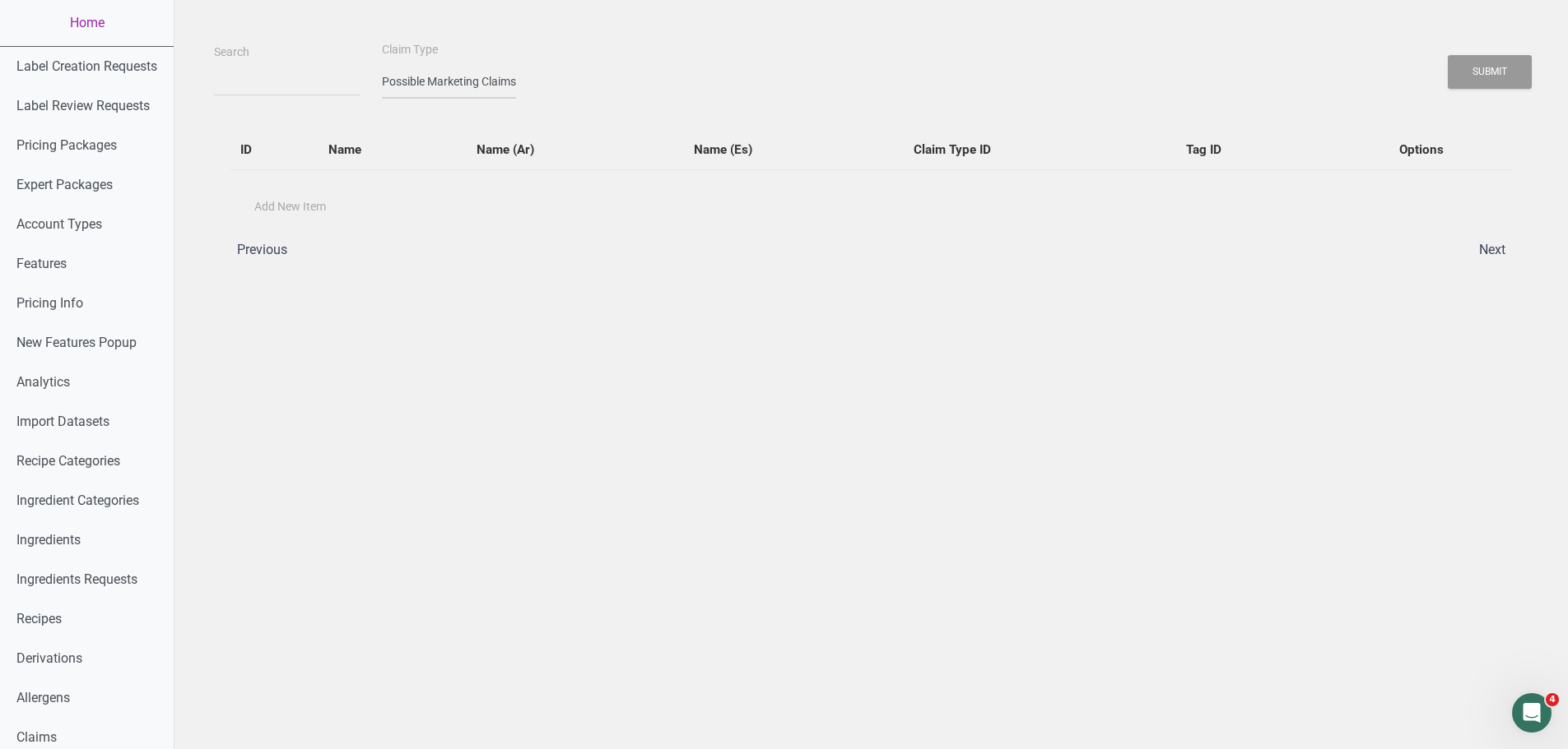
click at [410, 82] on select "-- select an option -- Standard Tags Possible Marketing Claims Dietary Trends T…" at bounding box center [449, 82] width 134 height 33
select select "2"
click at [382, 65] on select "-- select an option -- Standard Tags Possible Marketing Claims Dietary Trends T…" at bounding box center [449, 82] width 134 height 33
click at [1251, 72] on button "Submit" at bounding box center [1489, 72] width 84 height 33
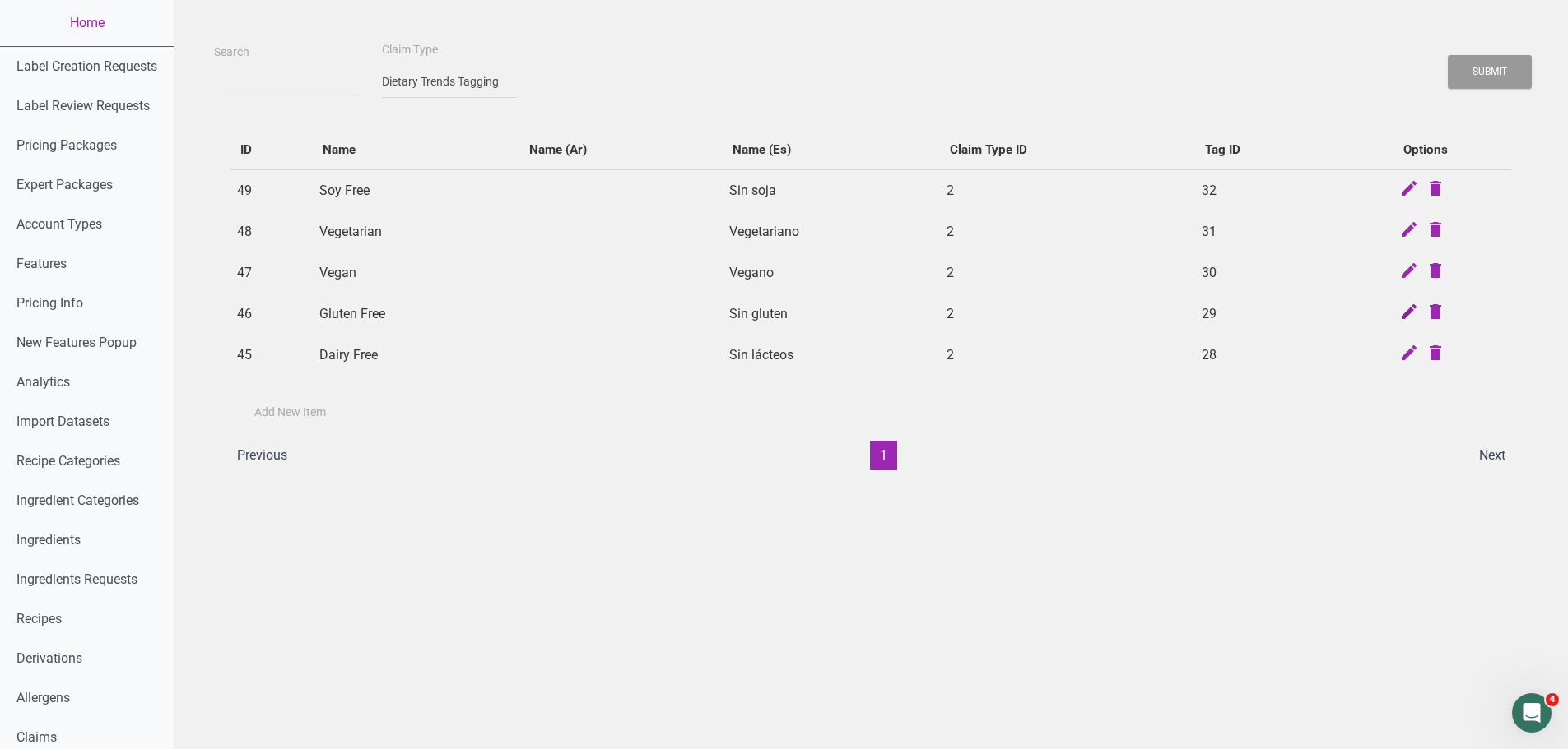
click at [1251, 309] on icon at bounding box center [1409, 314] width 20 height 23
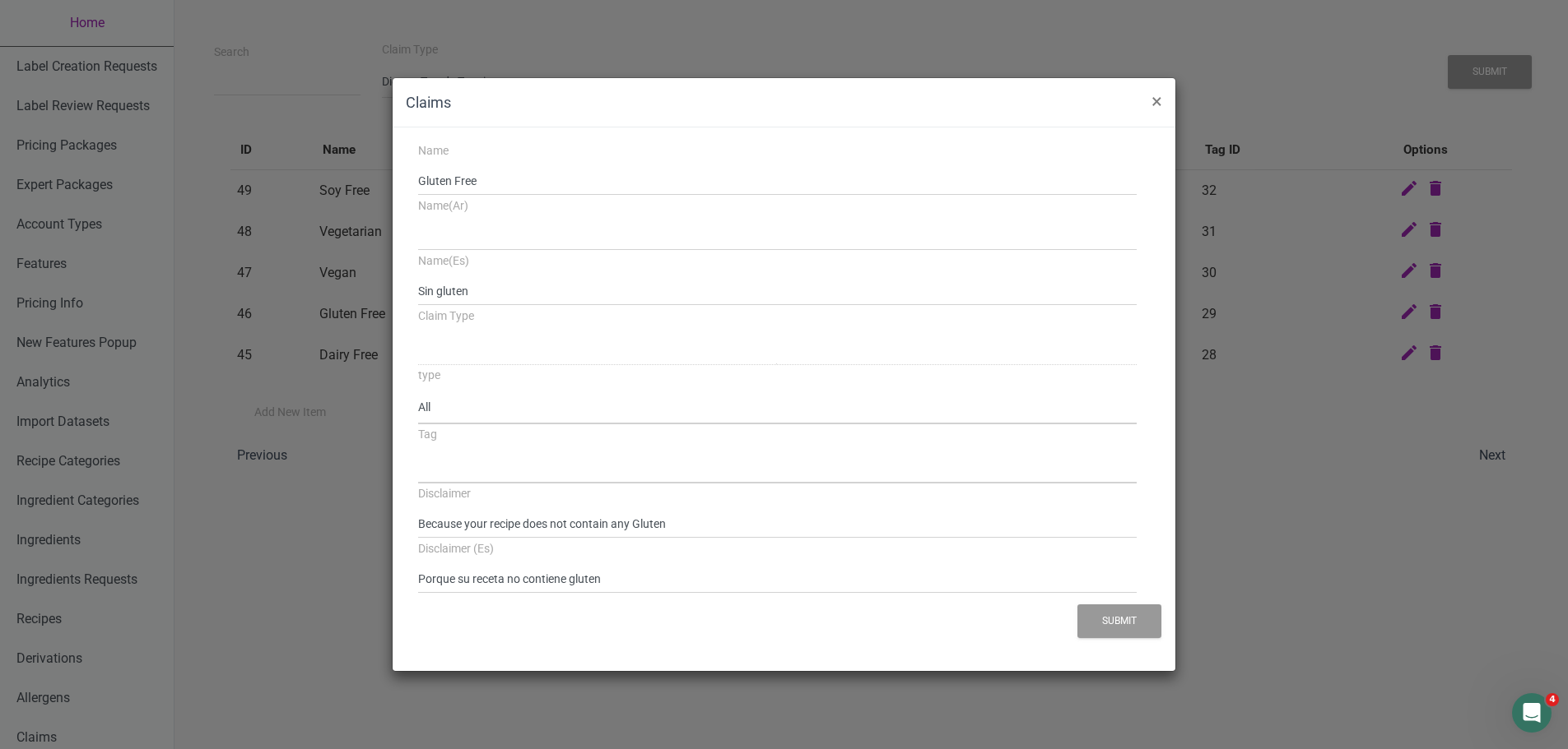
select select "2"
select select "29"
click at [1162, 99] on button "×" at bounding box center [1156, 101] width 37 height 46
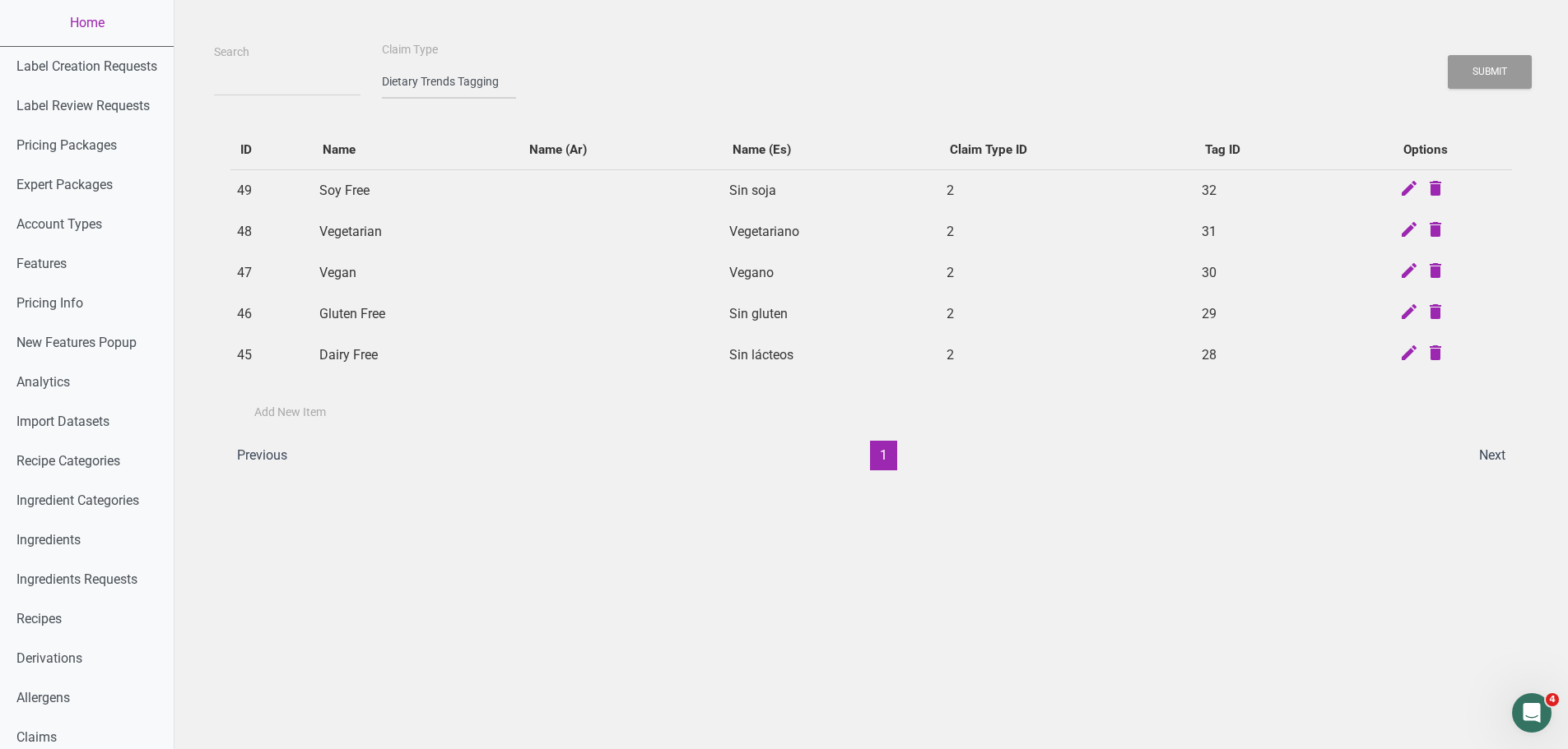
click at [424, 76] on select "-- select an option -- Standard Tags Possible Marketing Claims Dietary Trends T…" at bounding box center [449, 82] width 134 height 33
click at [378, 359] on td "Dairy Free" at bounding box center [416, 355] width 207 height 41
click at [84, 28] on link "Home" at bounding box center [87, 23] width 174 height 46
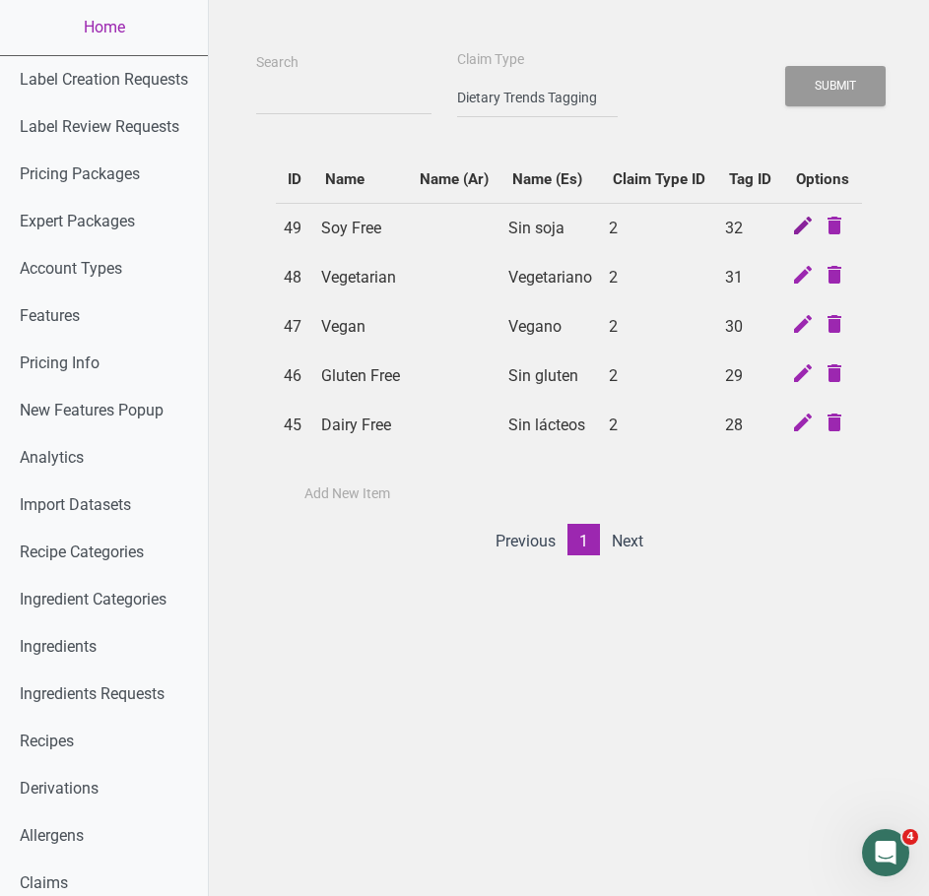
click at [791, 241] on icon at bounding box center [803, 228] width 24 height 28
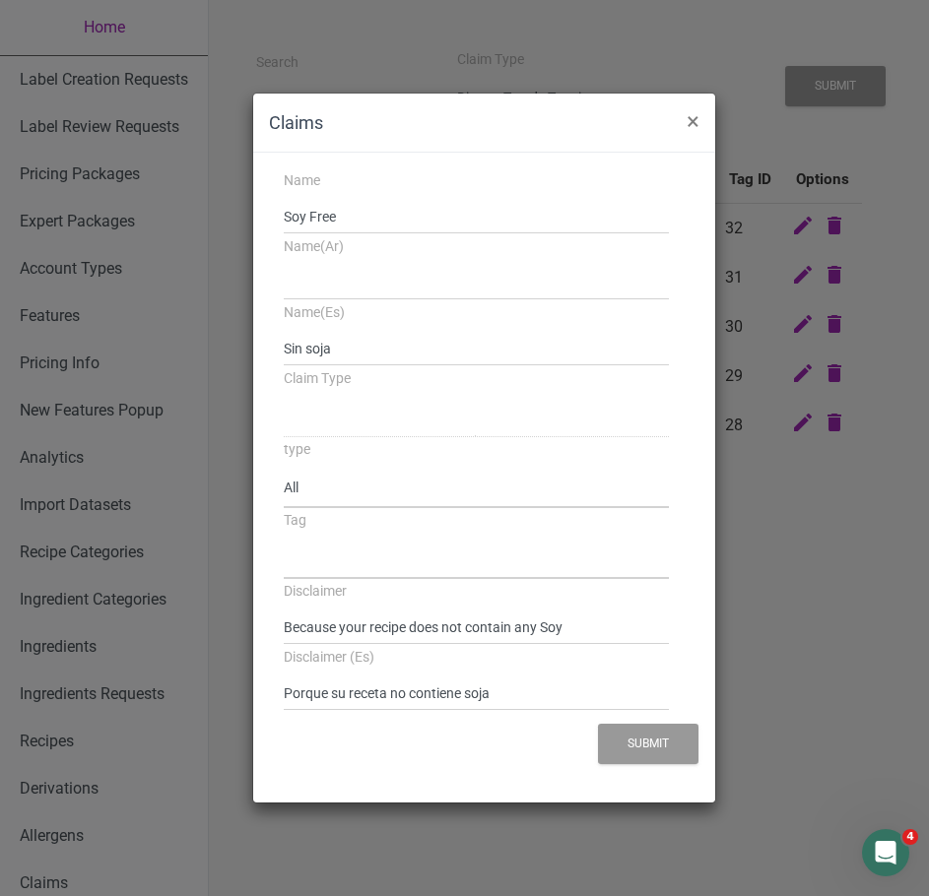
select select
select select "2"
select select "32"
click at [315, 348] on input "Sin soja" at bounding box center [477, 348] width 386 height 35
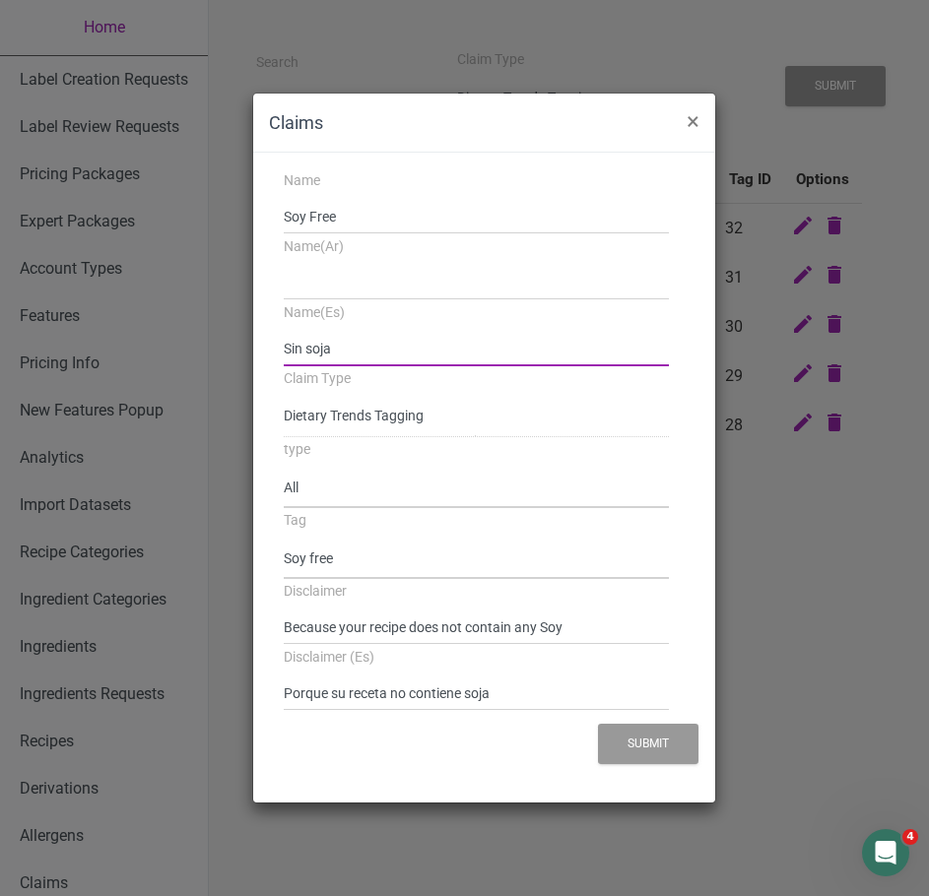
click at [316, 348] on input "Sin soja" at bounding box center [477, 348] width 386 height 35
click at [218, 432] on div "Claims × Name Soy Free Name(Ar) Name(Es) Sin soja Claim Type Standard Tags Poss…" at bounding box center [464, 448] width 929 height 896
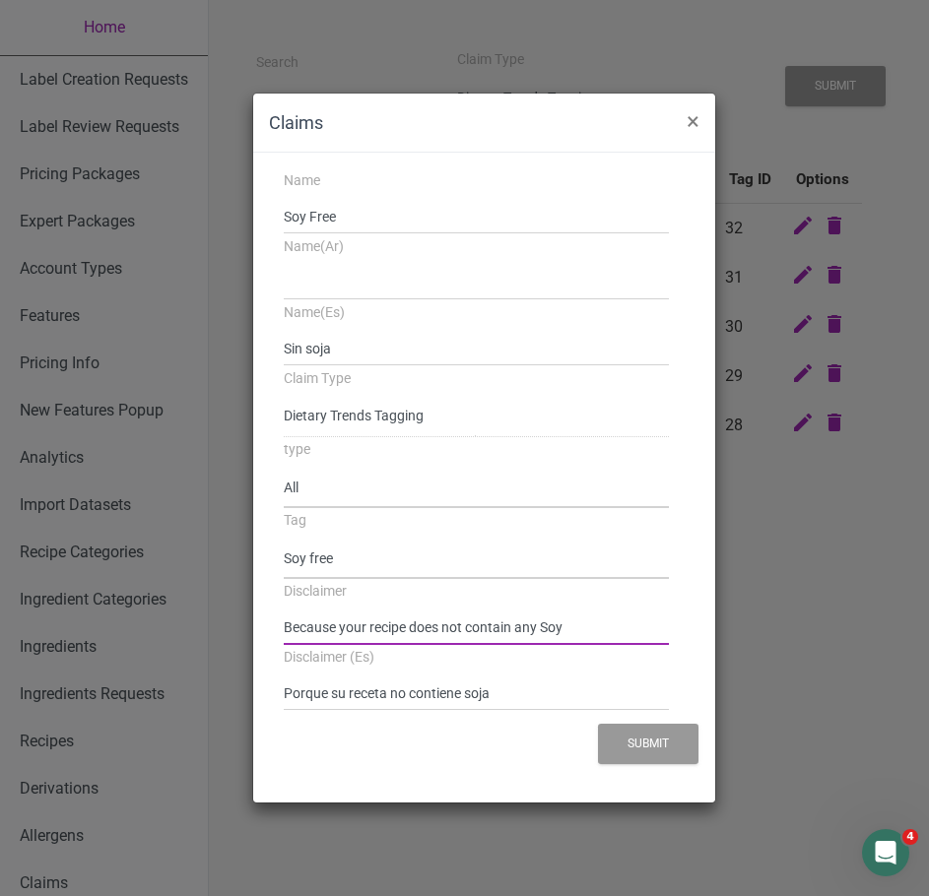
click at [477, 617] on input "Because your recipe does not contain any Soy" at bounding box center [477, 627] width 386 height 35
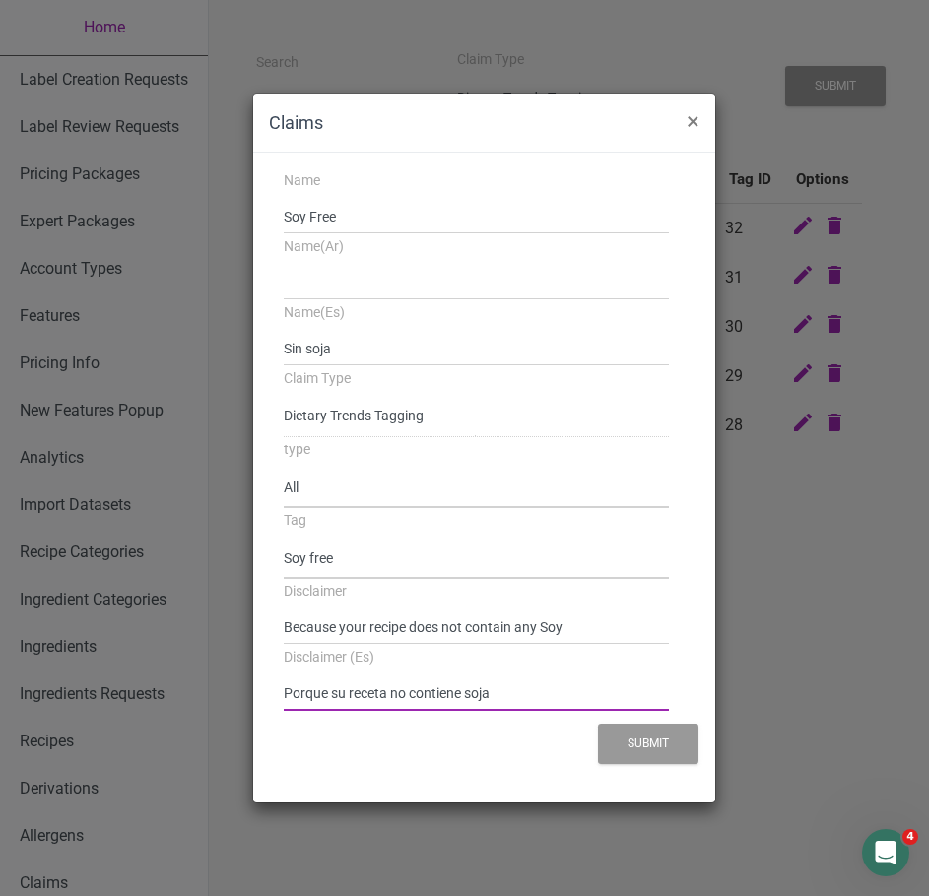
click at [389, 684] on input "Porque su receta no contiene soja" at bounding box center [477, 693] width 386 height 35
click at [388, 684] on input "Porque su receta no contiene soja" at bounding box center [477, 693] width 386 height 35
click at [818, 317] on div "Claims × Name Soy Free Name(Ar) Name(Es) Sin soja Claim Type Standard Tags Poss…" at bounding box center [464, 448] width 929 height 896
click at [699, 121] on span "×" at bounding box center [693, 121] width 13 height 28
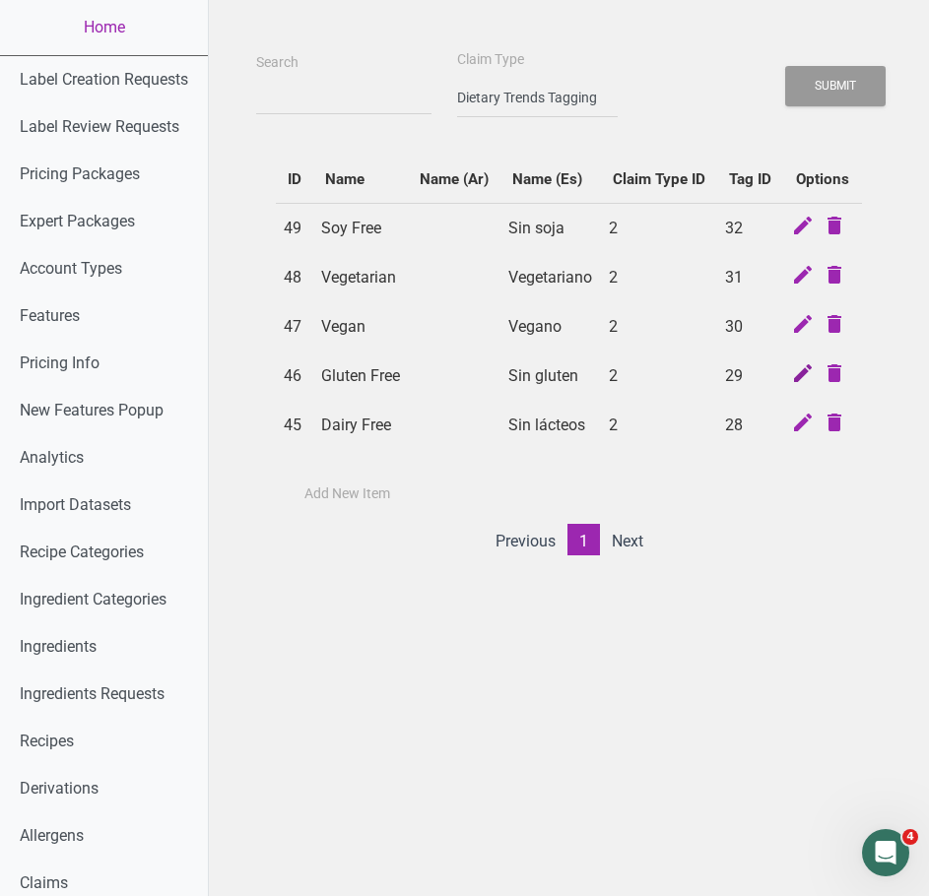
click at [791, 389] on icon at bounding box center [803, 376] width 24 height 28
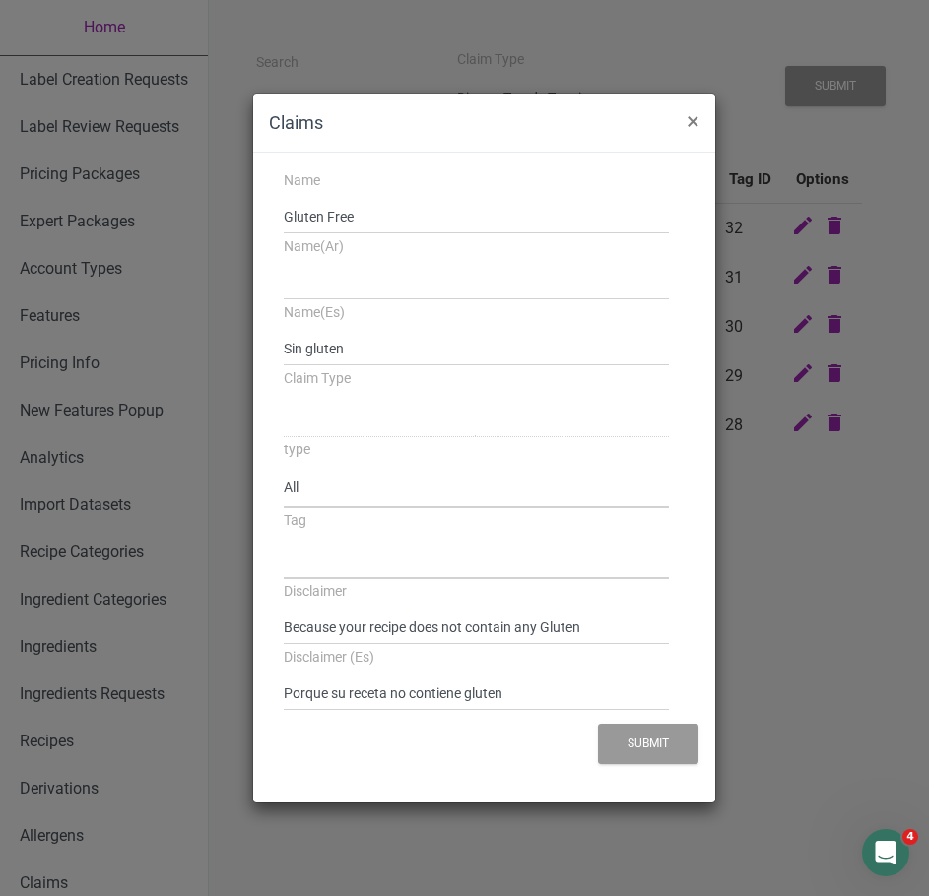
select select
select select "2"
select select "29"
click at [326, 219] on input "Gluten Free" at bounding box center [477, 216] width 386 height 35
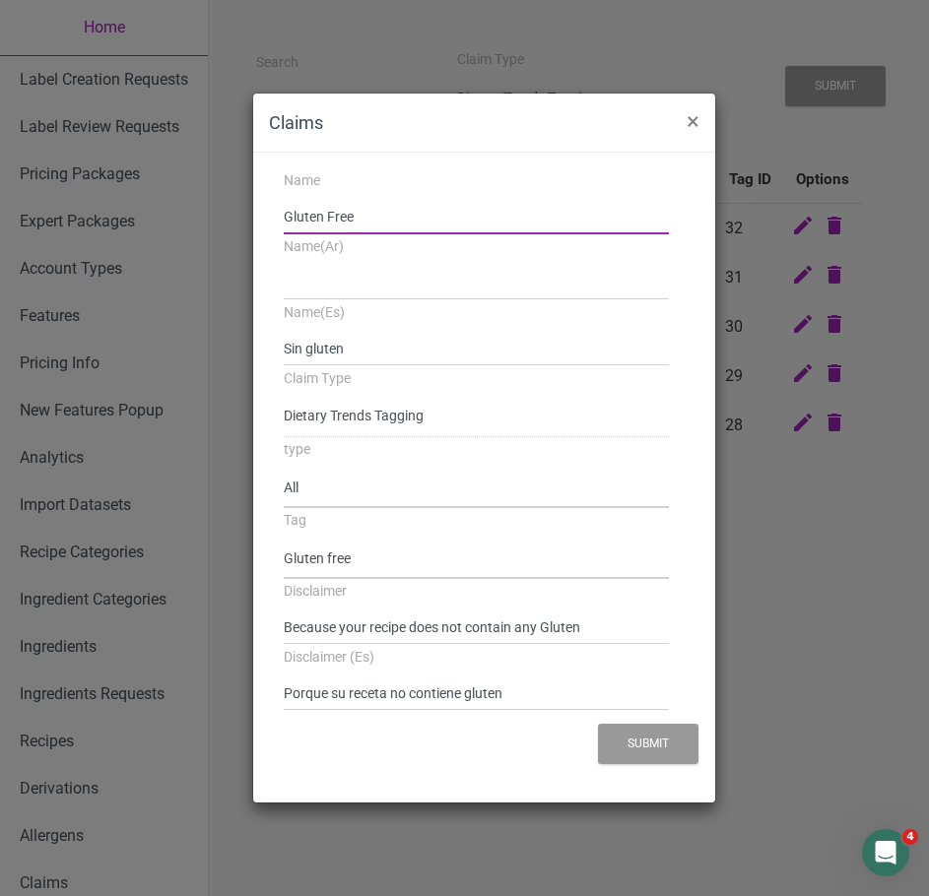
click at [326, 219] on input "Gluten Free" at bounding box center [477, 216] width 386 height 35
click at [300, 338] on input "Sin gluten" at bounding box center [477, 348] width 386 height 35
click at [526, 620] on input "Because your recipe does not contain any Gluten" at bounding box center [477, 627] width 386 height 35
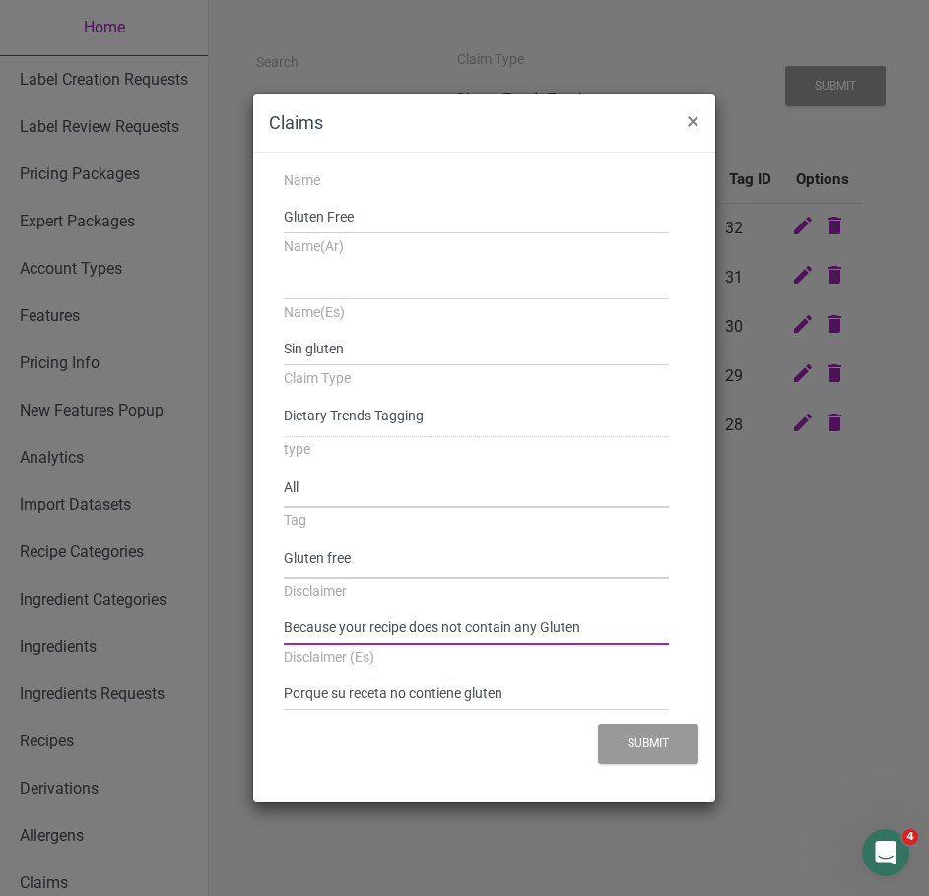
click at [526, 620] on input "Because your recipe does not contain any Gluten" at bounding box center [477, 627] width 386 height 35
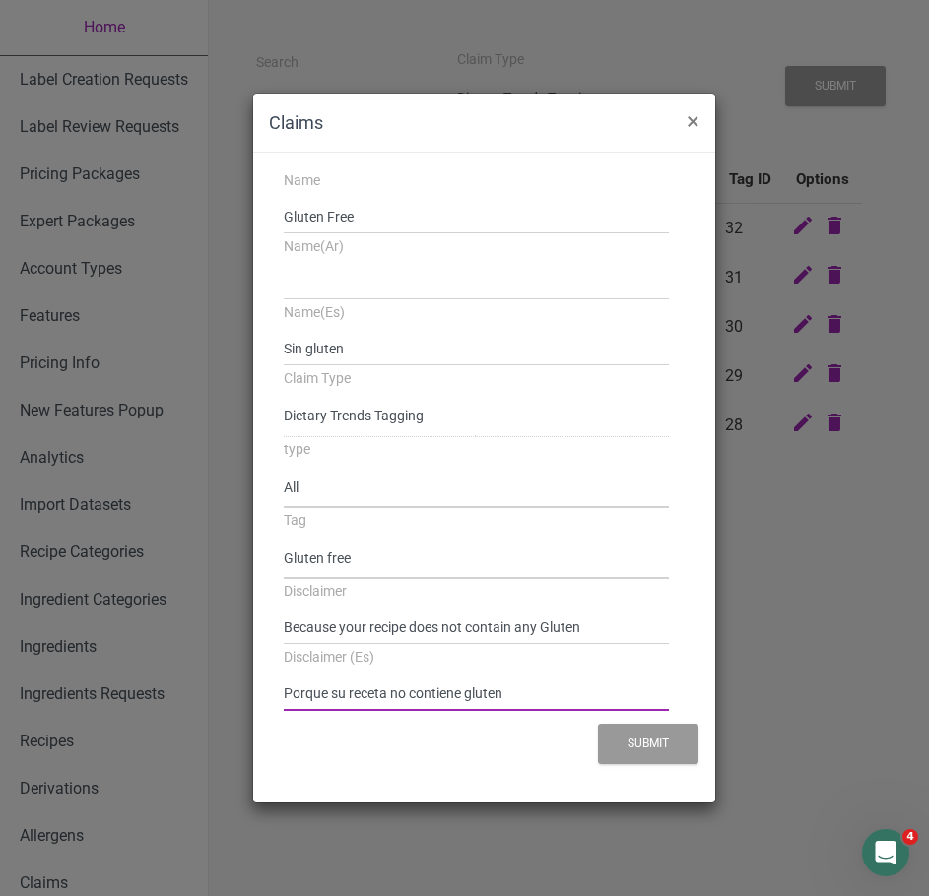
click at [497, 684] on input "Porque su receta no contiene gluten" at bounding box center [477, 693] width 386 height 35
click at [663, 684] on button "Submit" at bounding box center [648, 744] width 100 height 40
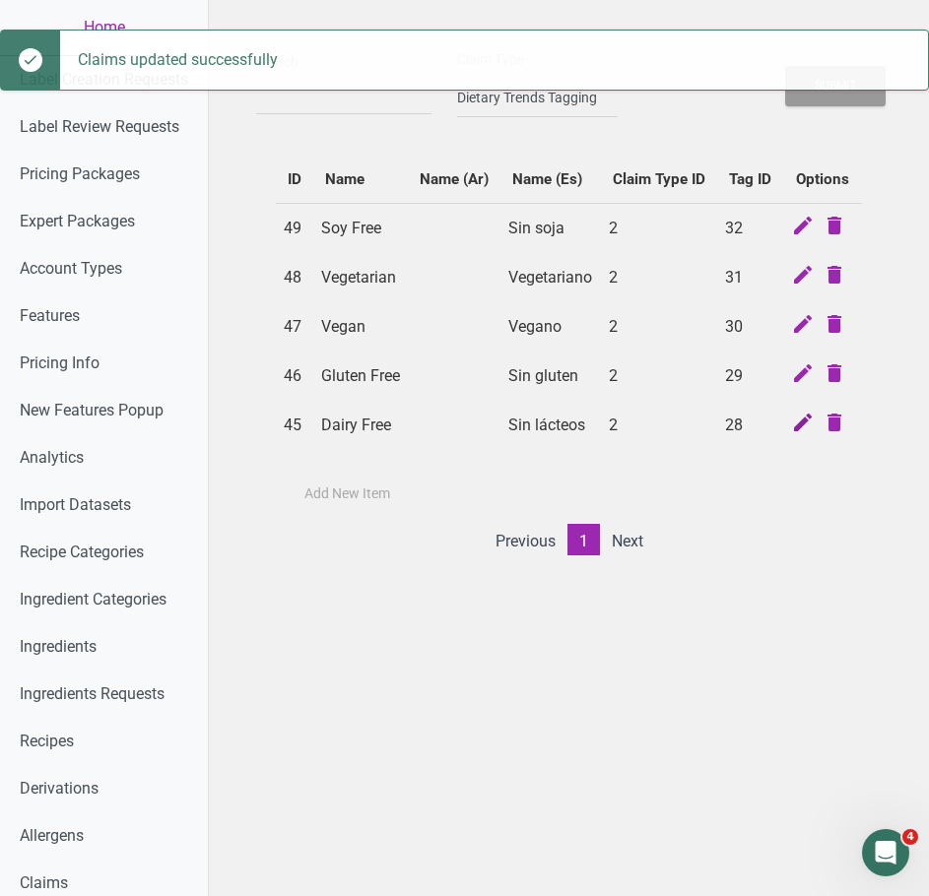
click at [792, 438] on icon at bounding box center [803, 425] width 24 height 28
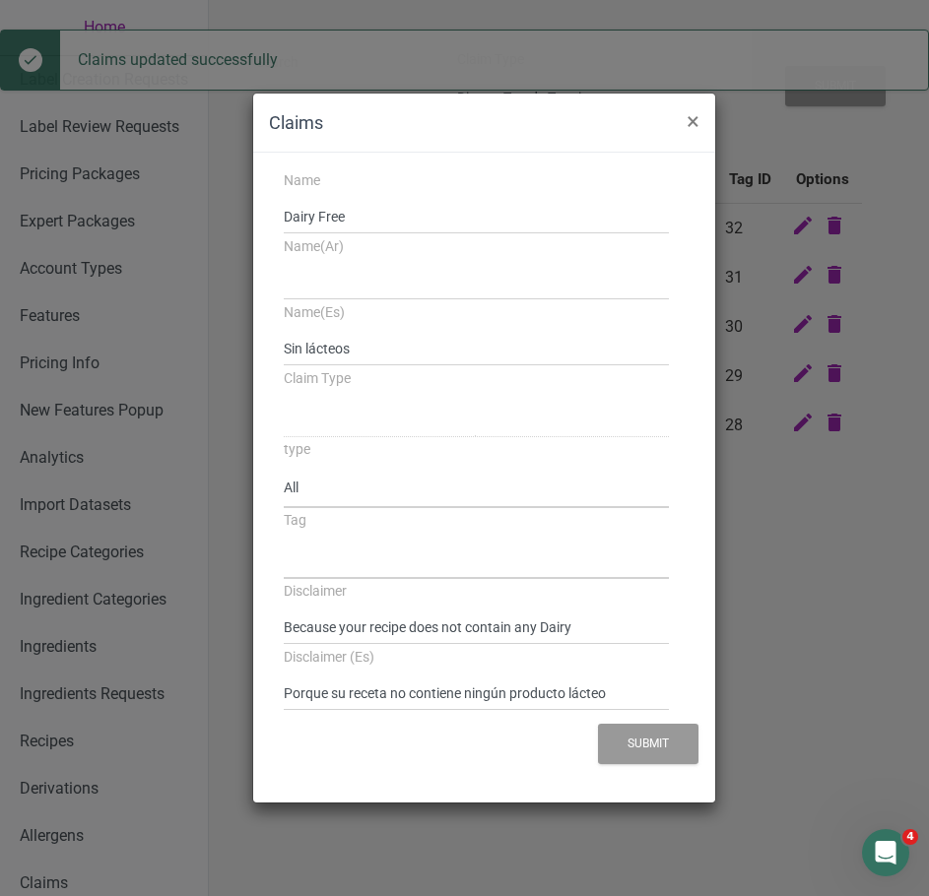
select select
select select "2"
select select "28"
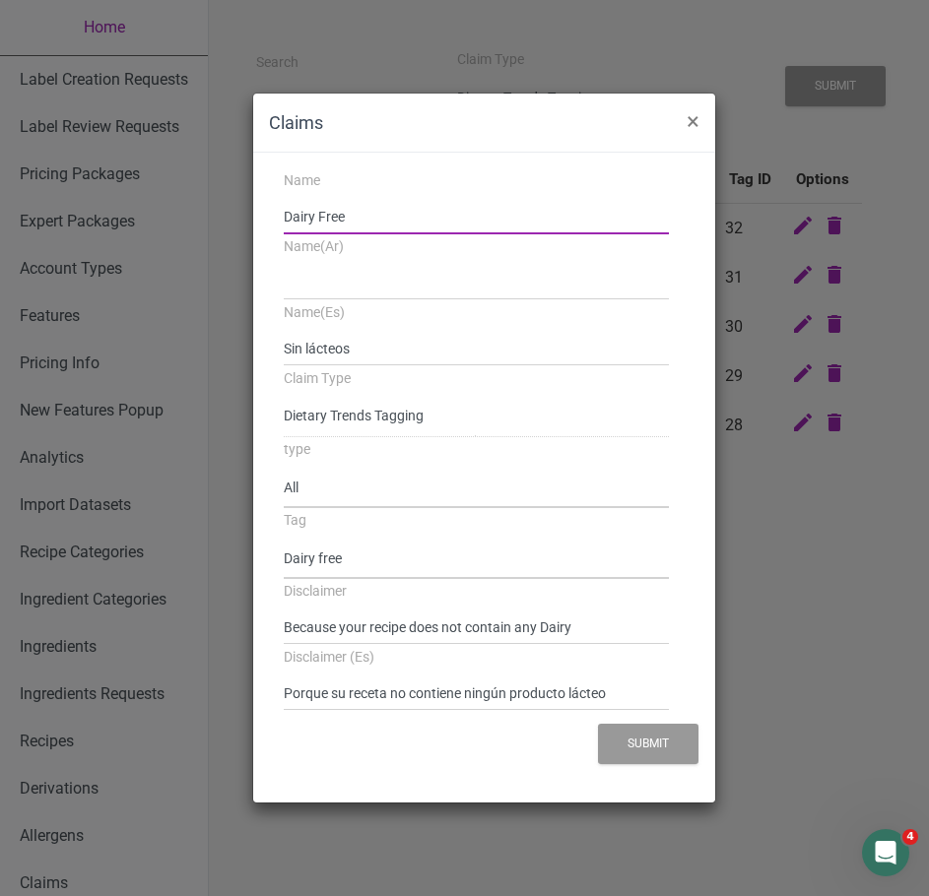
click at [322, 217] on input "Dairy Free" at bounding box center [477, 216] width 386 height 35
click at [342, 356] on input "Sin lácteos" at bounding box center [477, 348] width 386 height 35
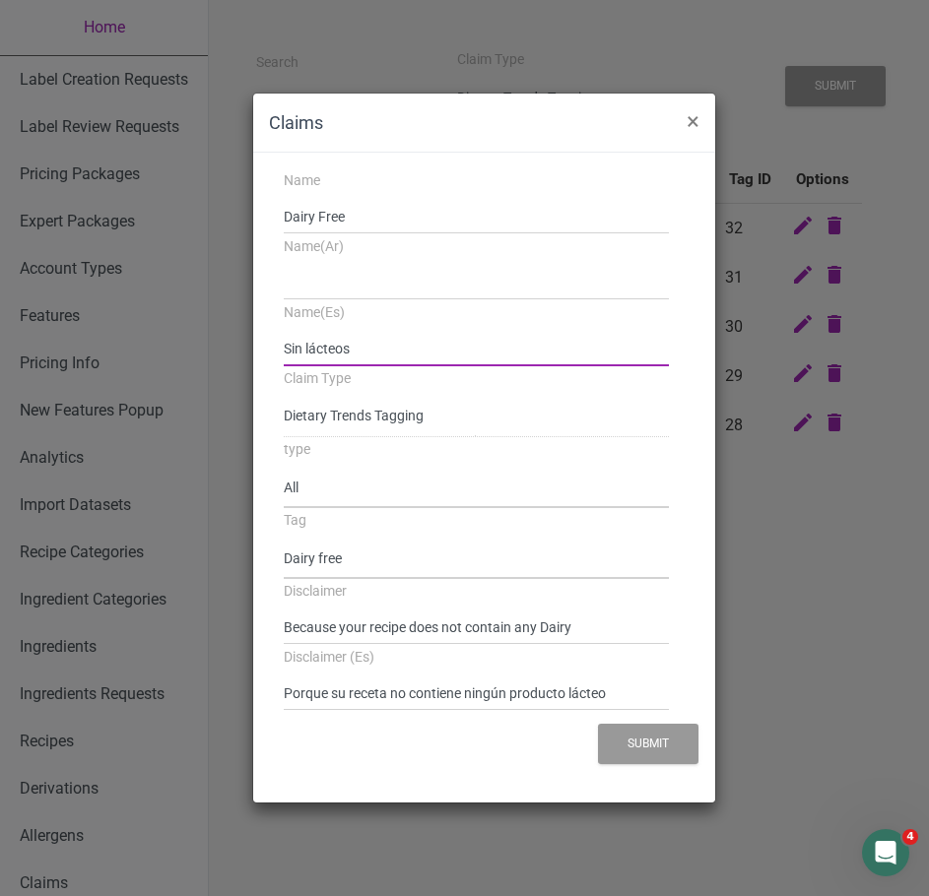
click at [342, 356] on input "Sin lácteos" at bounding box center [477, 348] width 386 height 35
click at [476, 647] on div "Disclaimer (Es) Porque su receta no contiene ningún producto lácteo" at bounding box center [477, 678] width 416 height 66
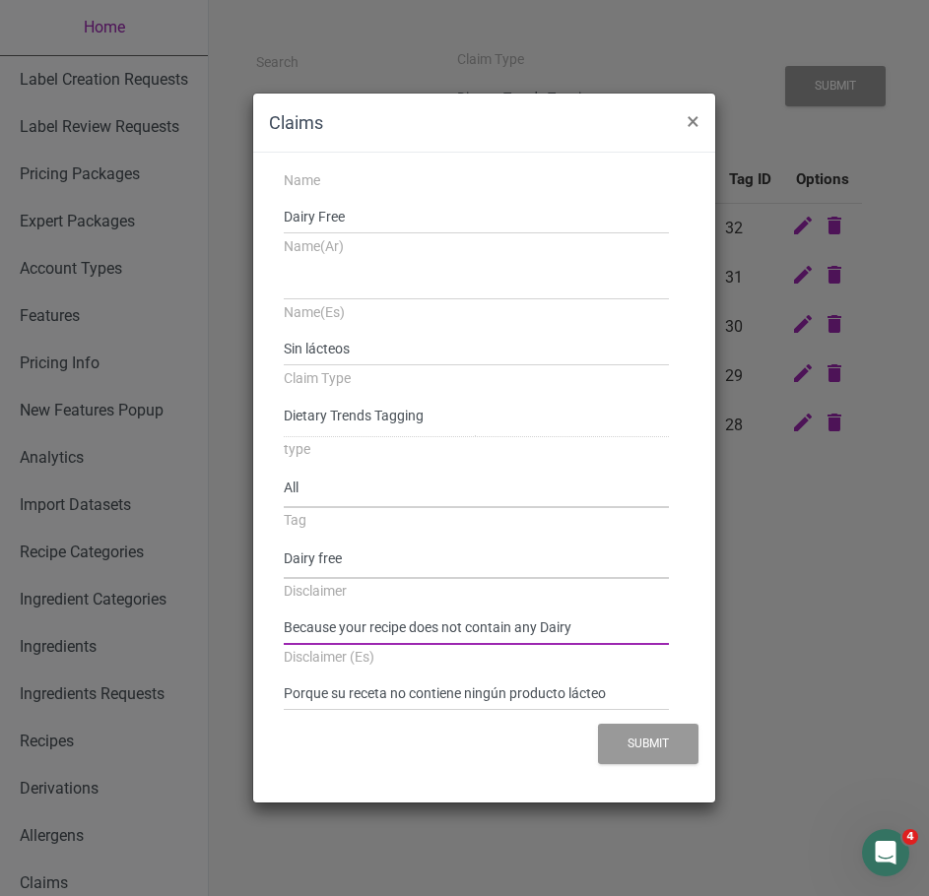
click at [471, 627] on input "Because your recipe does not contain any Dairy" at bounding box center [477, 627] width 386 height 35
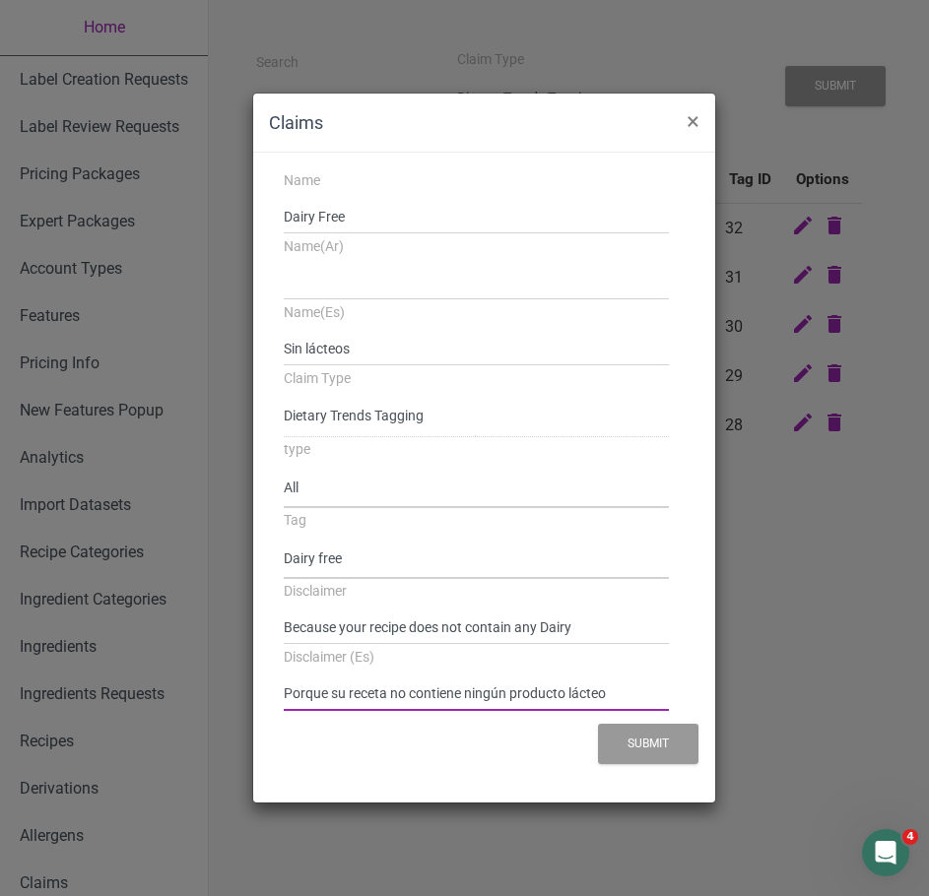
click at [438, 683] on input "Porque su receta no contiene ningún producto lácteo" at bounding box center [477, 693] width 386 height 35
click at [441, 684] on input "Porque su receta no contiene ningún producto lácteo" at bounding box center [477, 693] width 386 height 35
click at [695, 133] on button "×" at bounding box center [693, 121] width 44 height 55
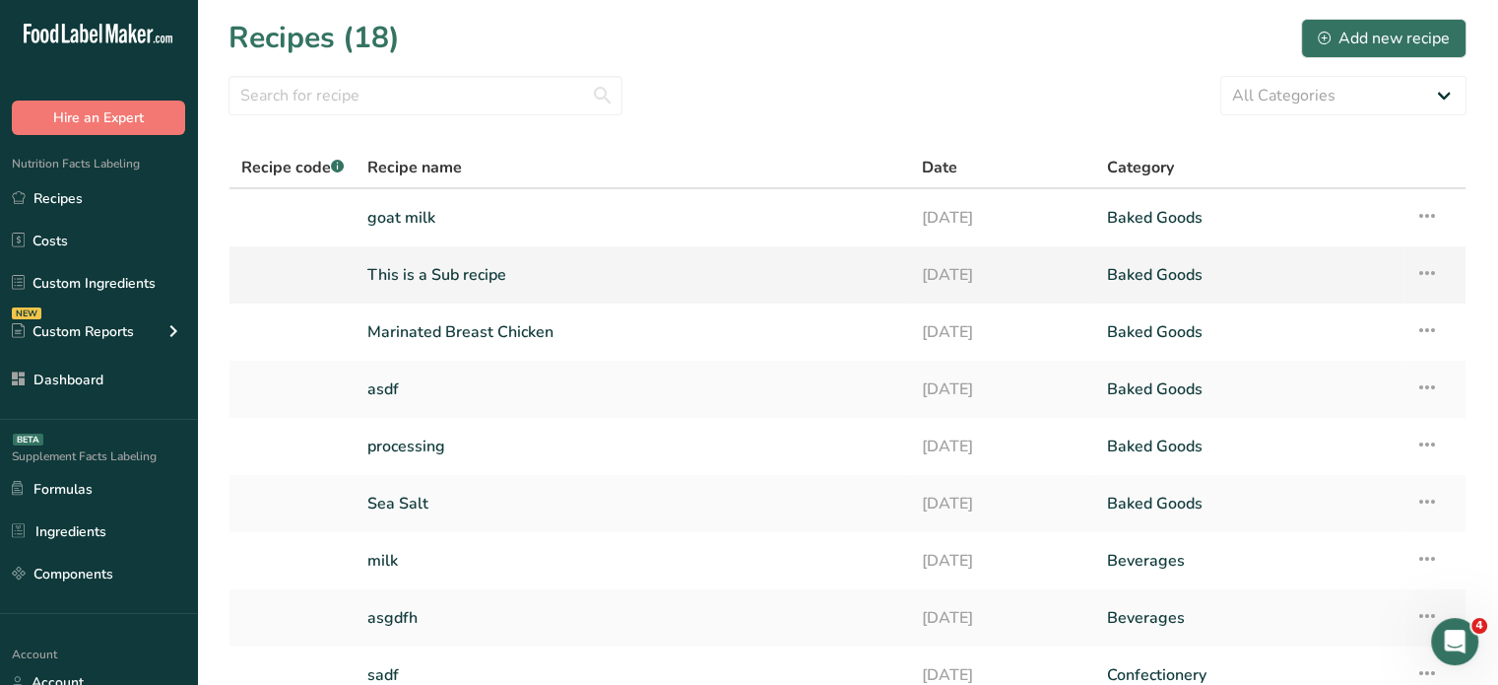
click at [471, 274] on link "This is a Sub recipe" at bounding box center [632, 274] width 531 height 41
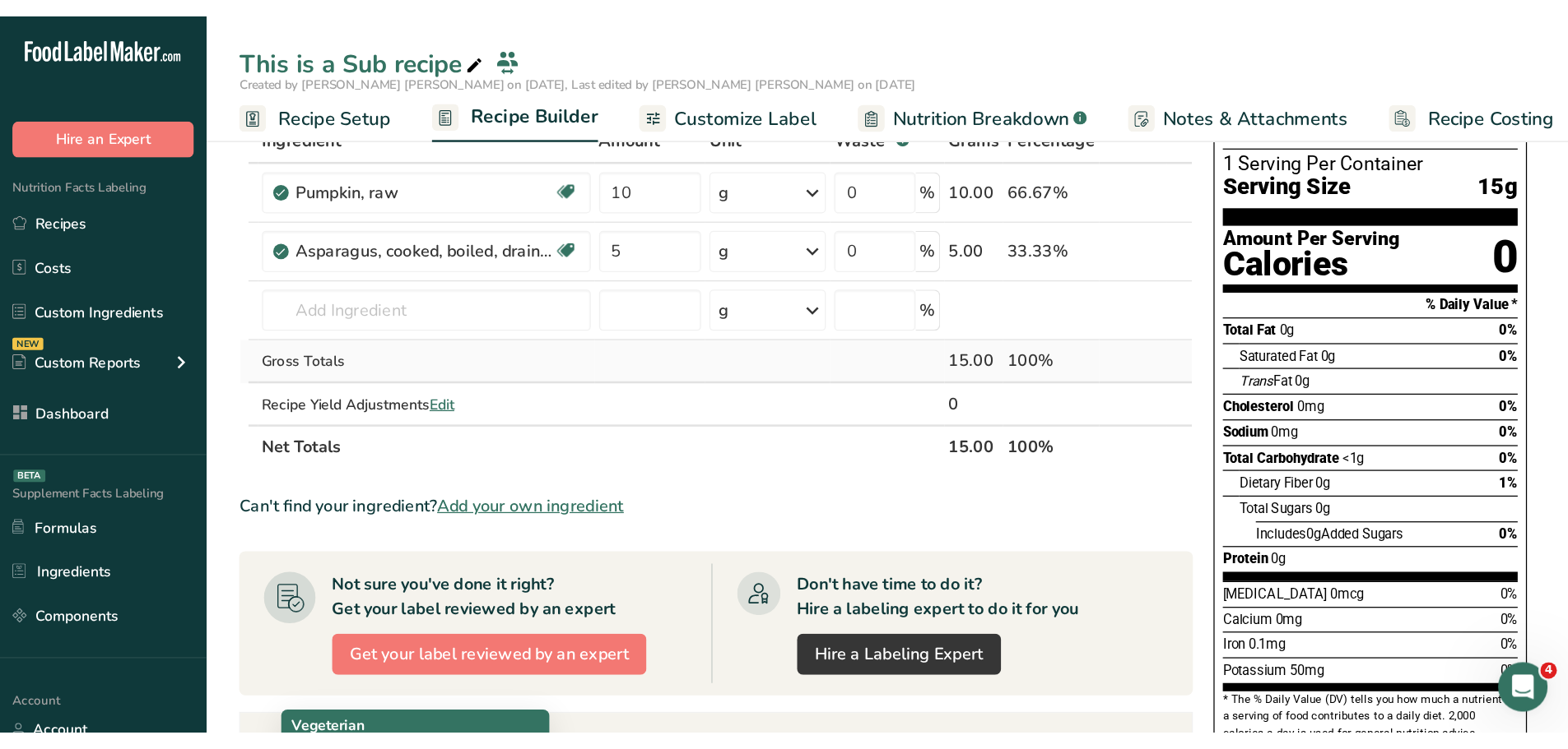
scroll to position [83, 0]
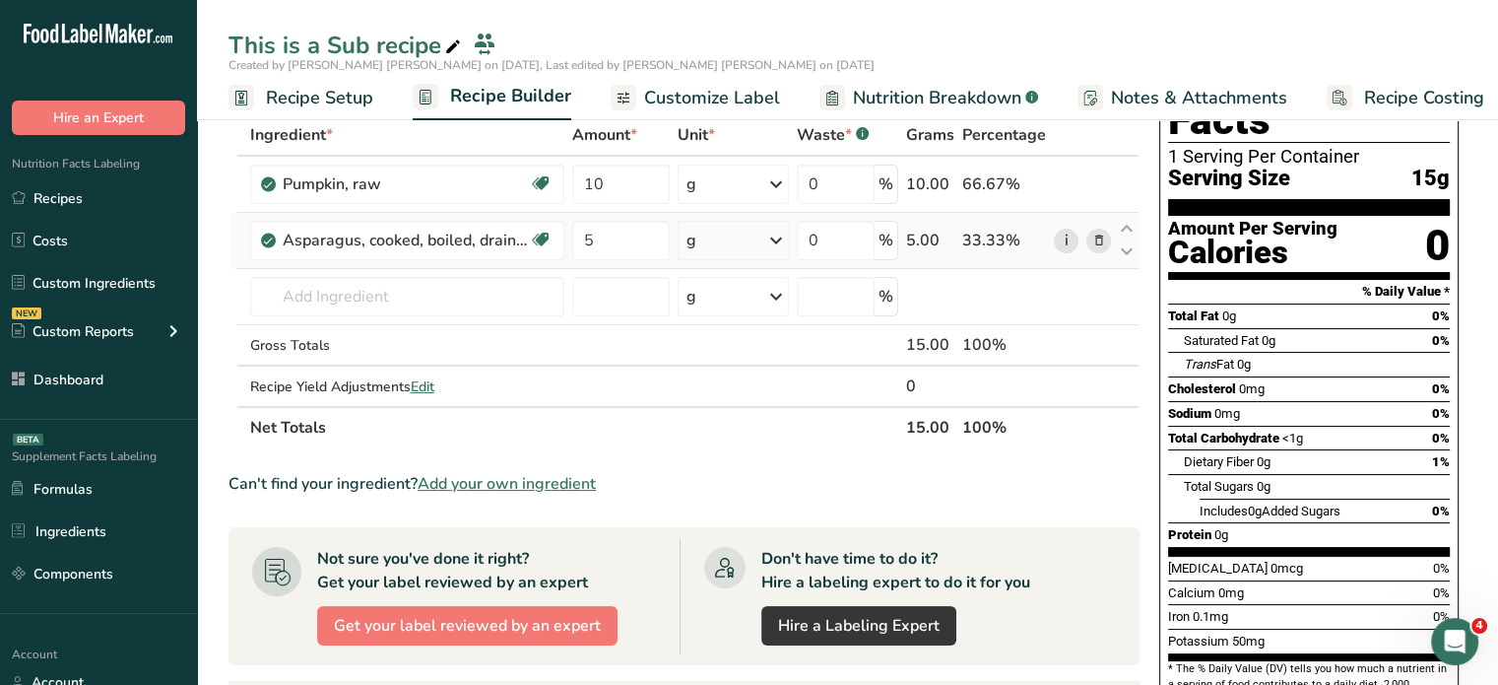
click at [1063, 239] on link "i" at bounding box center [1066, 241] width 25 height 25
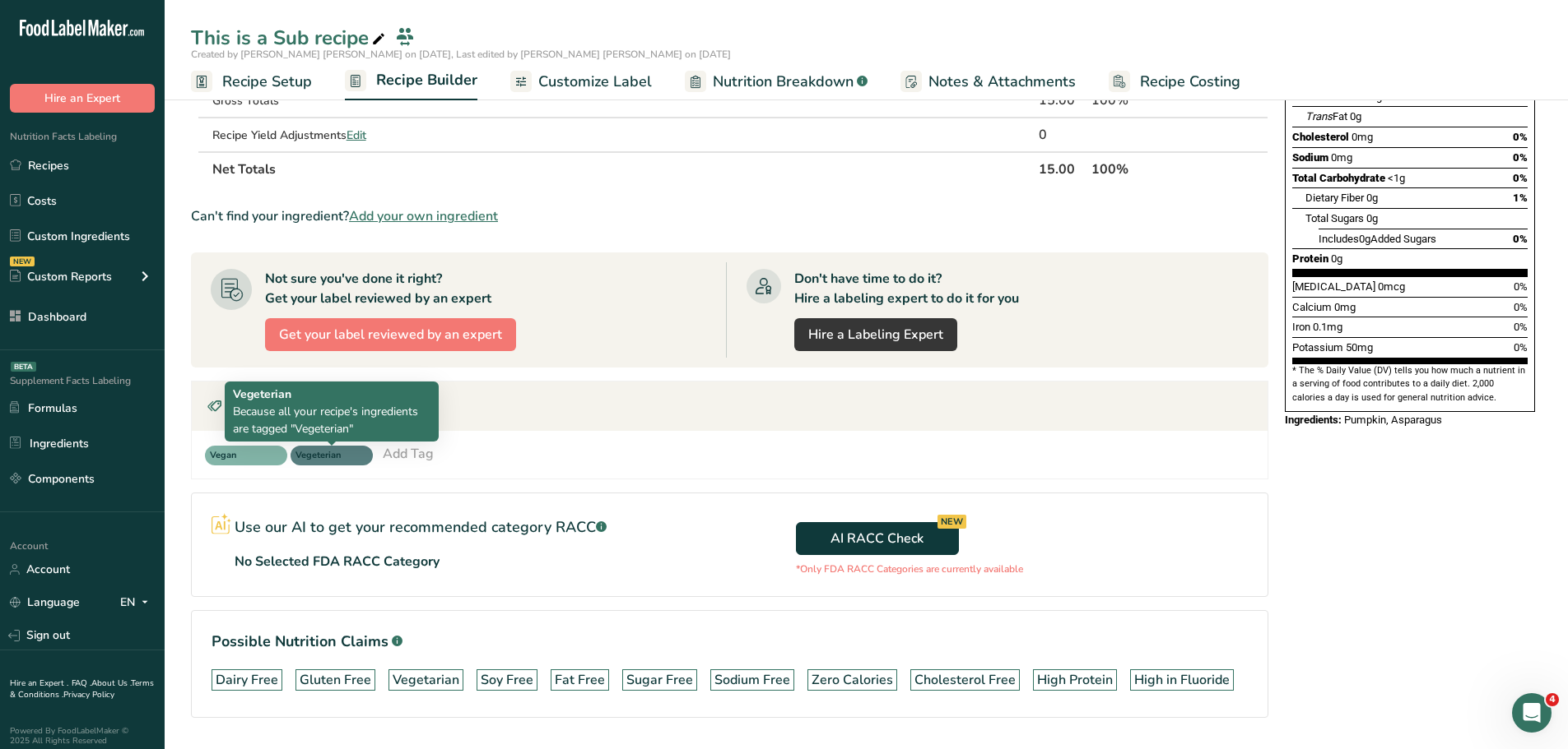
scroll to position [317, 0]
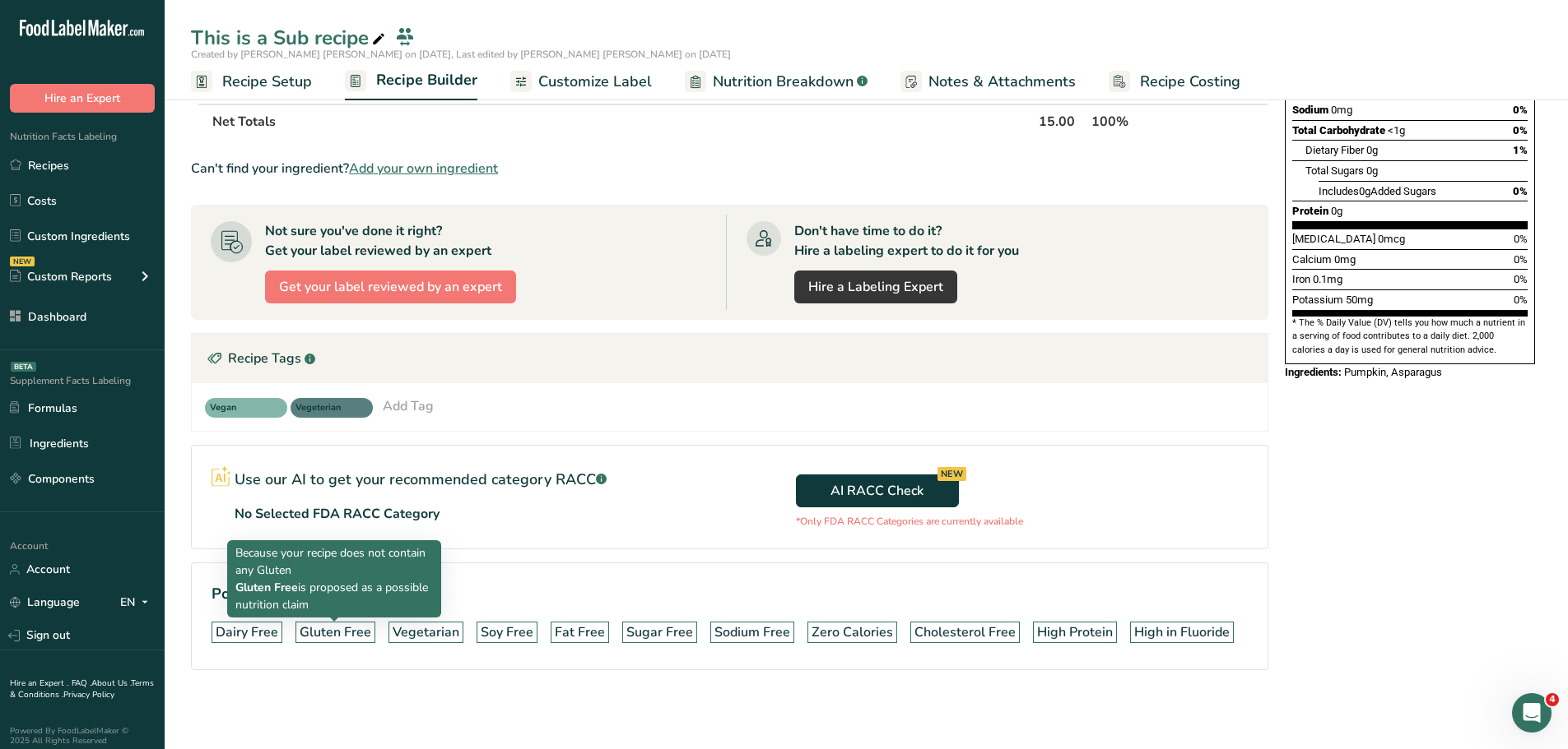
click at [324, 571] on div "Gluten Free" at bounding box center [336, 633] width 72 height 20
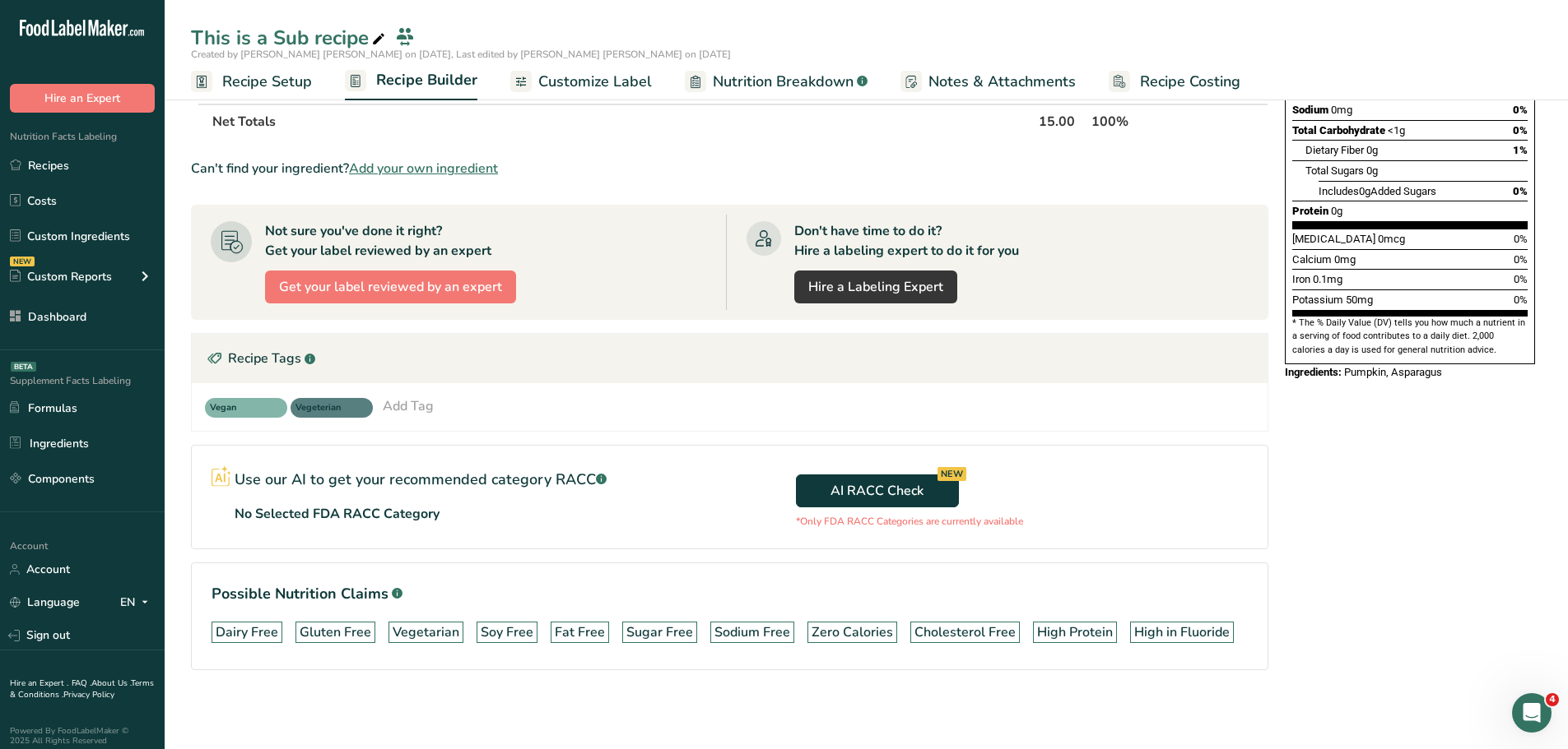
click at [324, 571] on div "Gluten Free" at bounding box center [336, 633] width 72 height 20
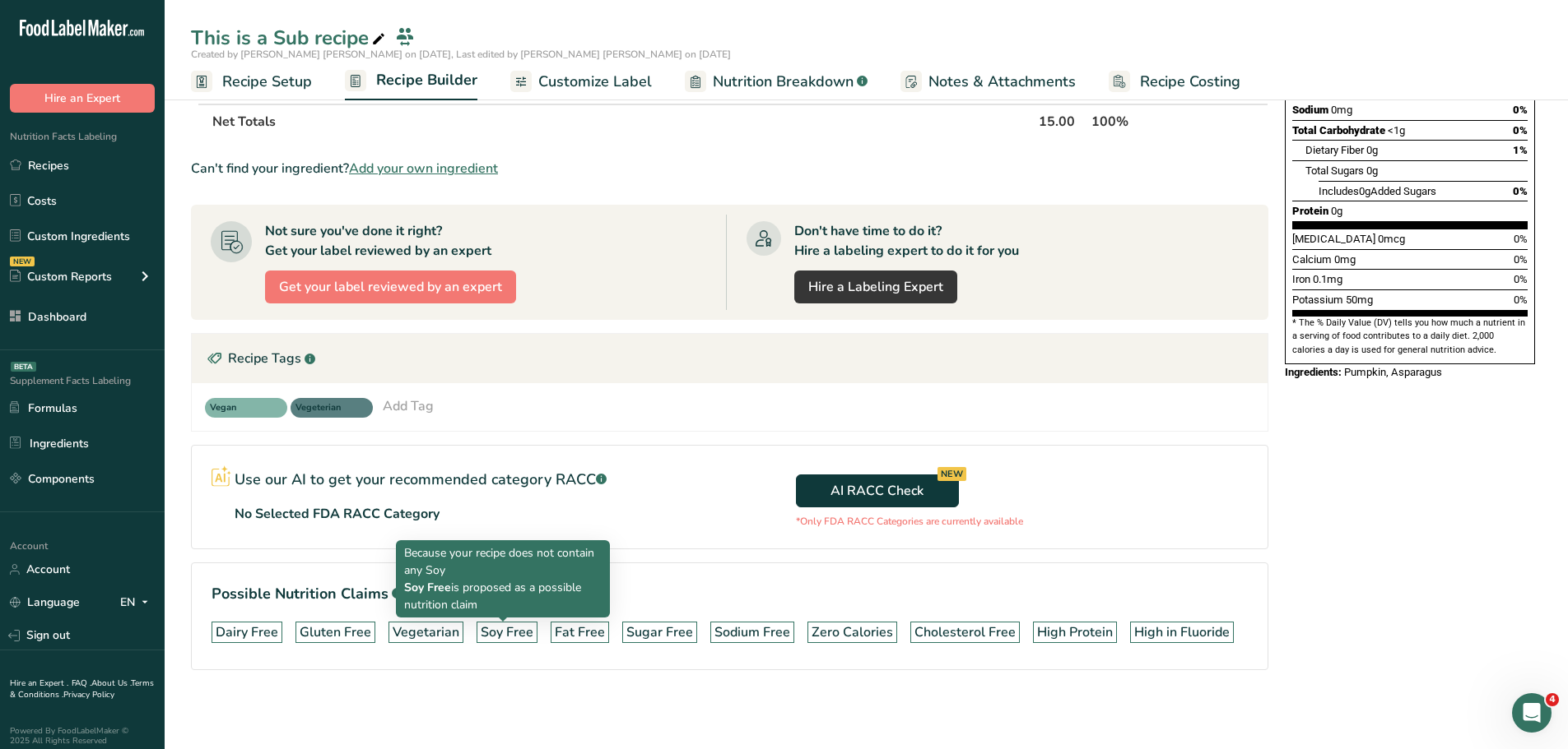
click at [412, 571] on div "Vegetarian" at bounding box center [426, 633] width 67 height 20
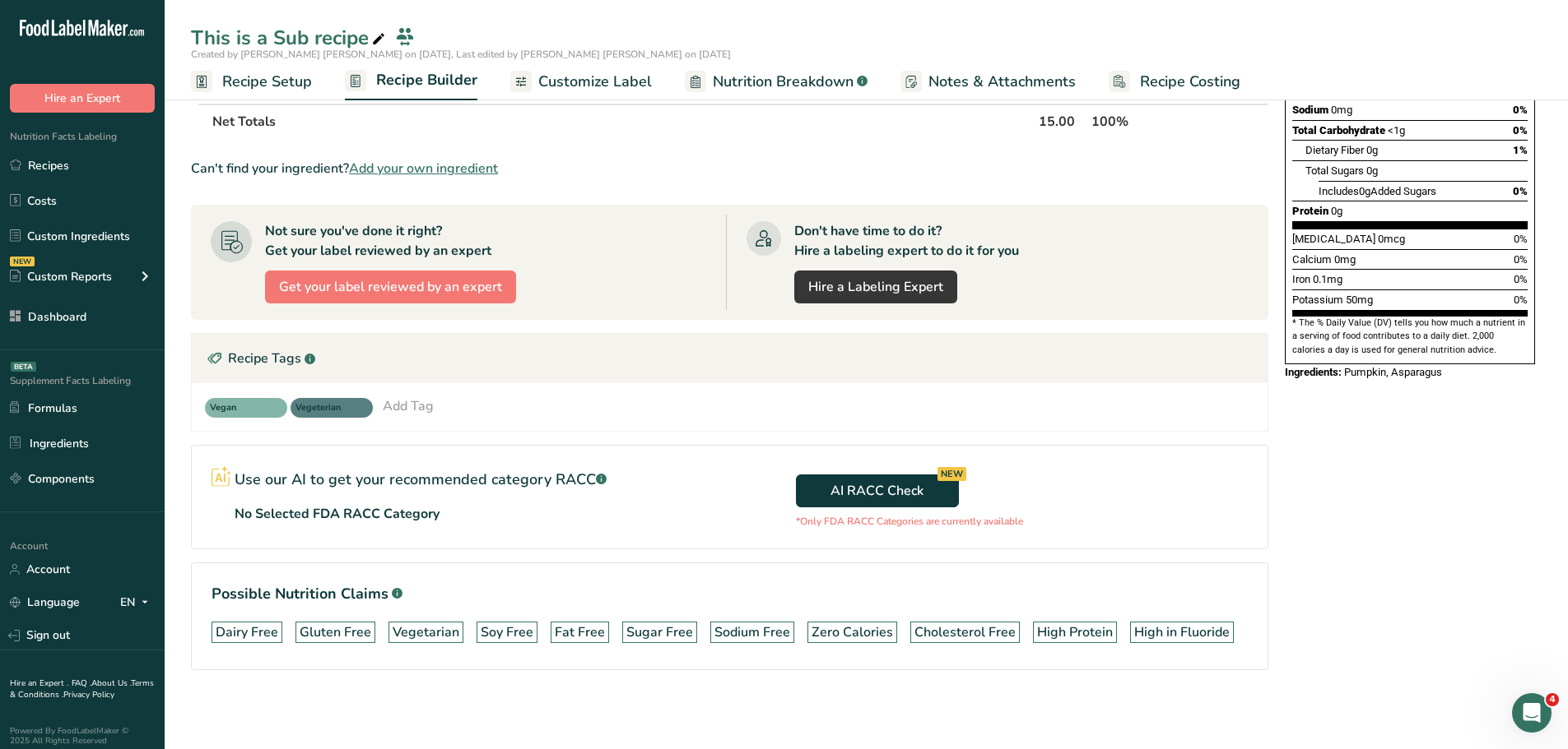
click at [398, 445] on section "Use our AI to get your recommended category RACC .a-a{fill:#347362;}.b-a{fill:#…" at bounding box center [729, 497] width 1077 height 104
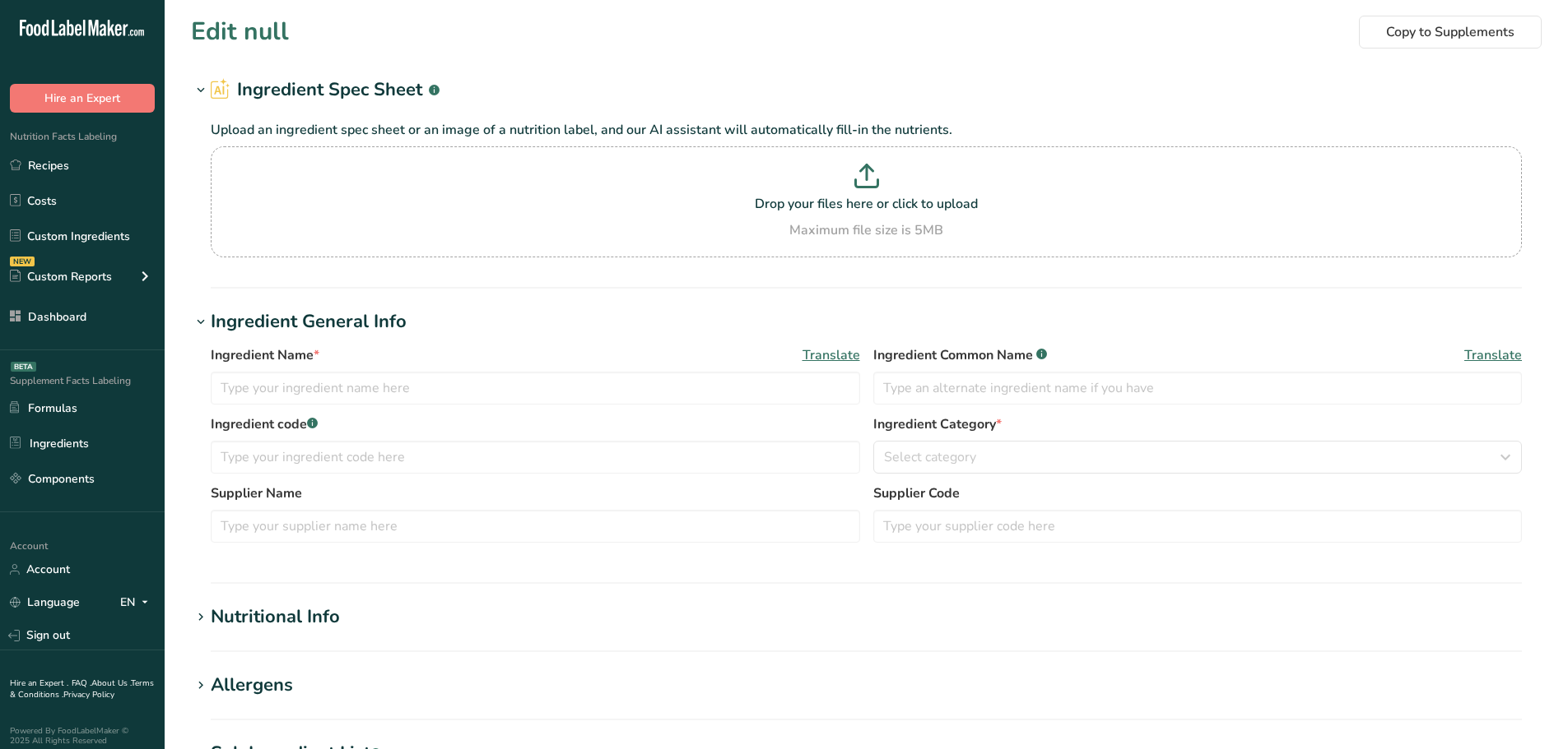
type input "Asparagus, cooked, boiled, drained"
type input "Asparagus"
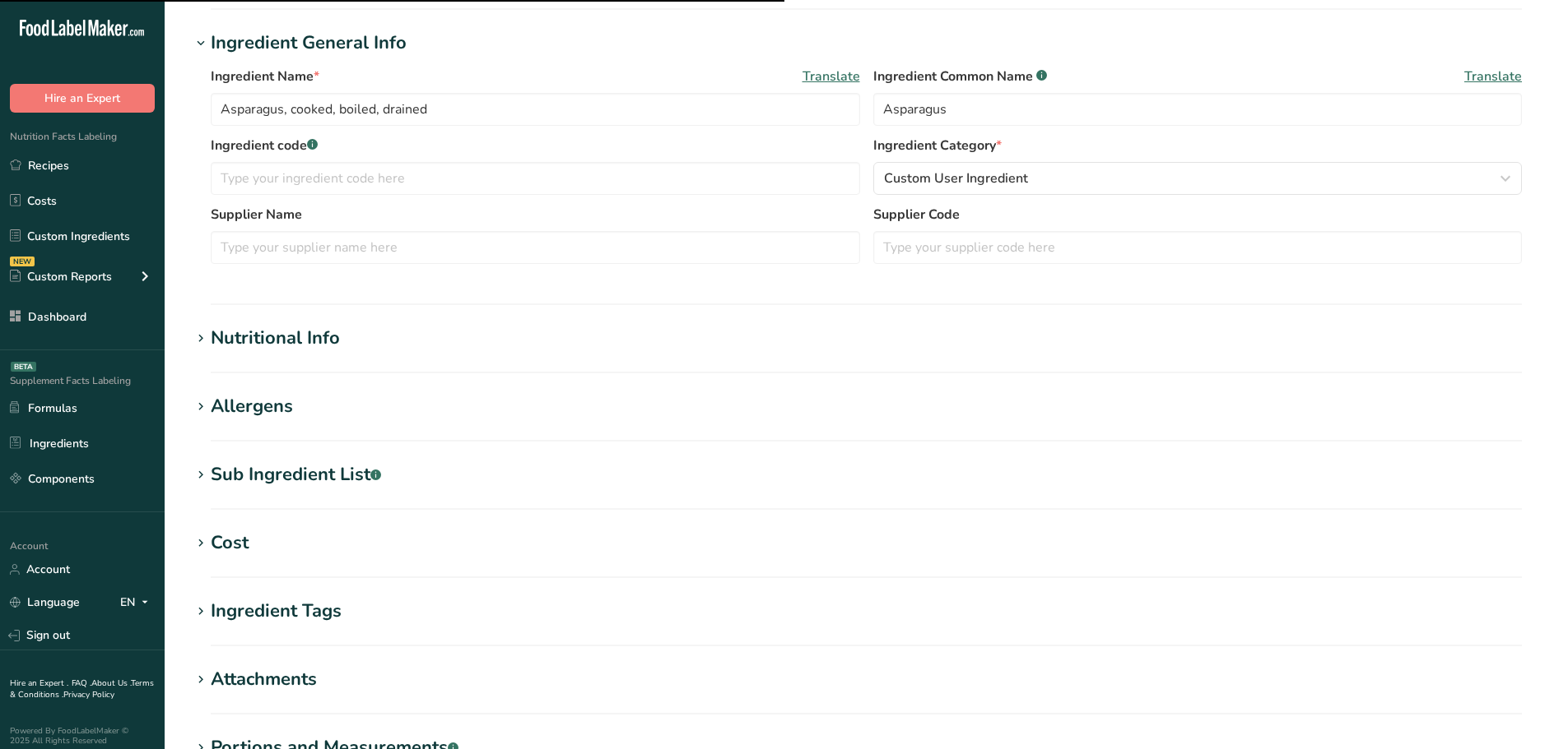
scroll to position [412, 0]
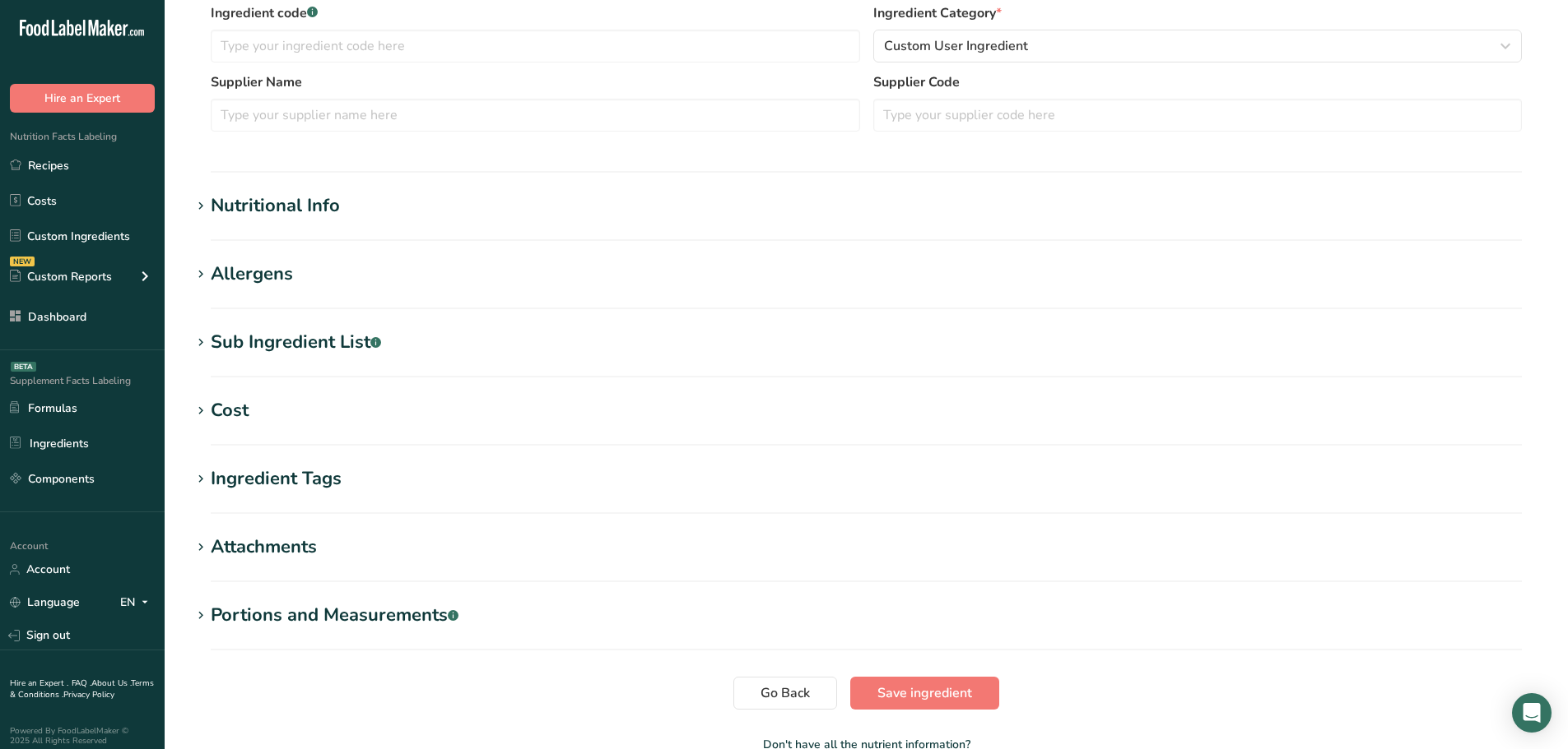
click at [296, 480] on div "Ingredient Tags" at bounding box center [276, 479] width 131 height 28
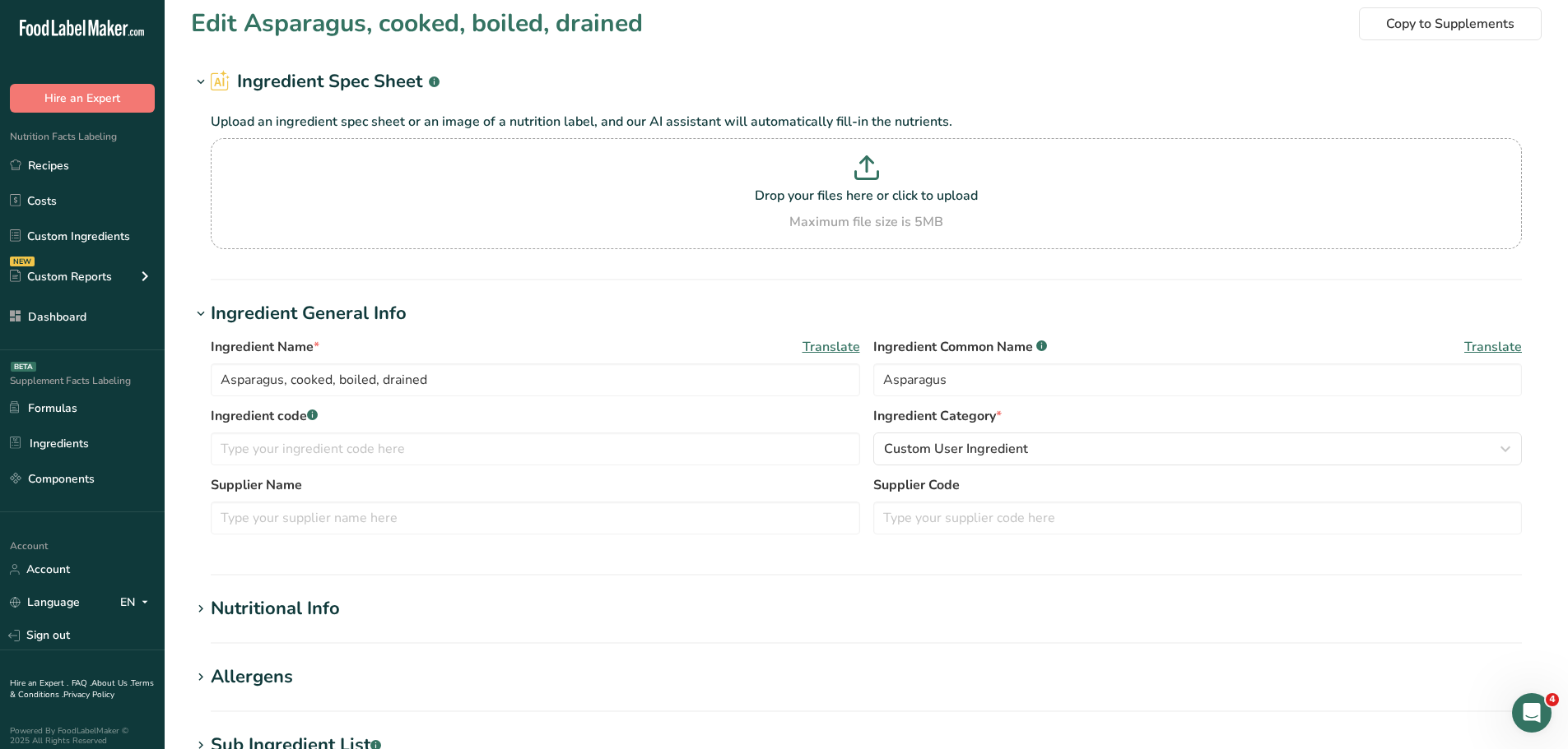
scroll to position [0, 0]
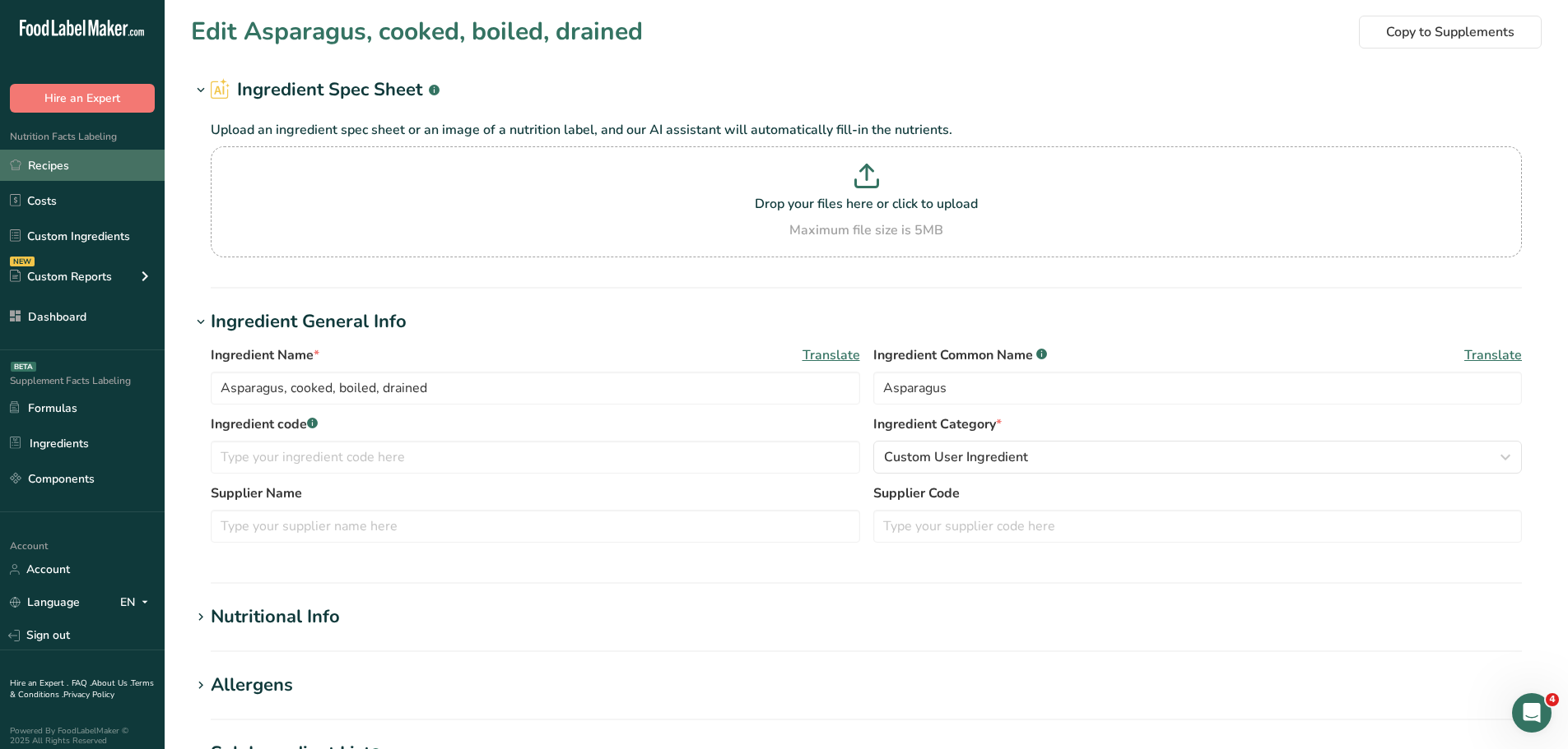
click at [51, 167] on link "Recipes" at bounding box center [82, 164] width 165 height 31
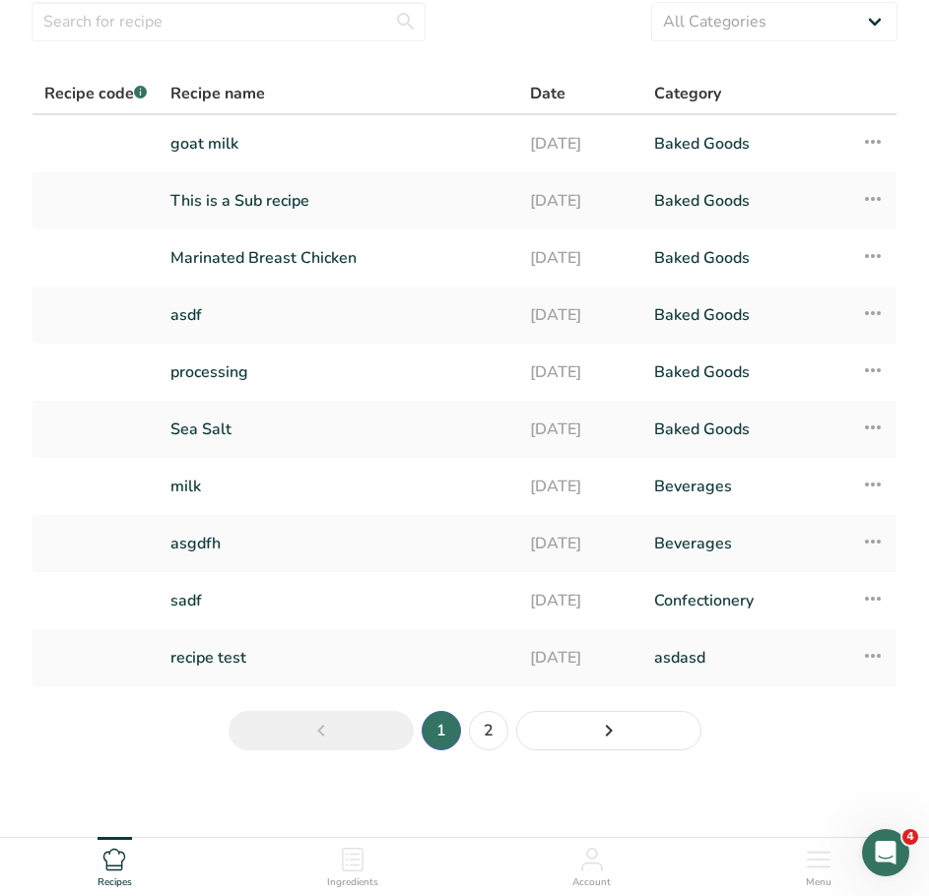
scroll to position [82, 0]
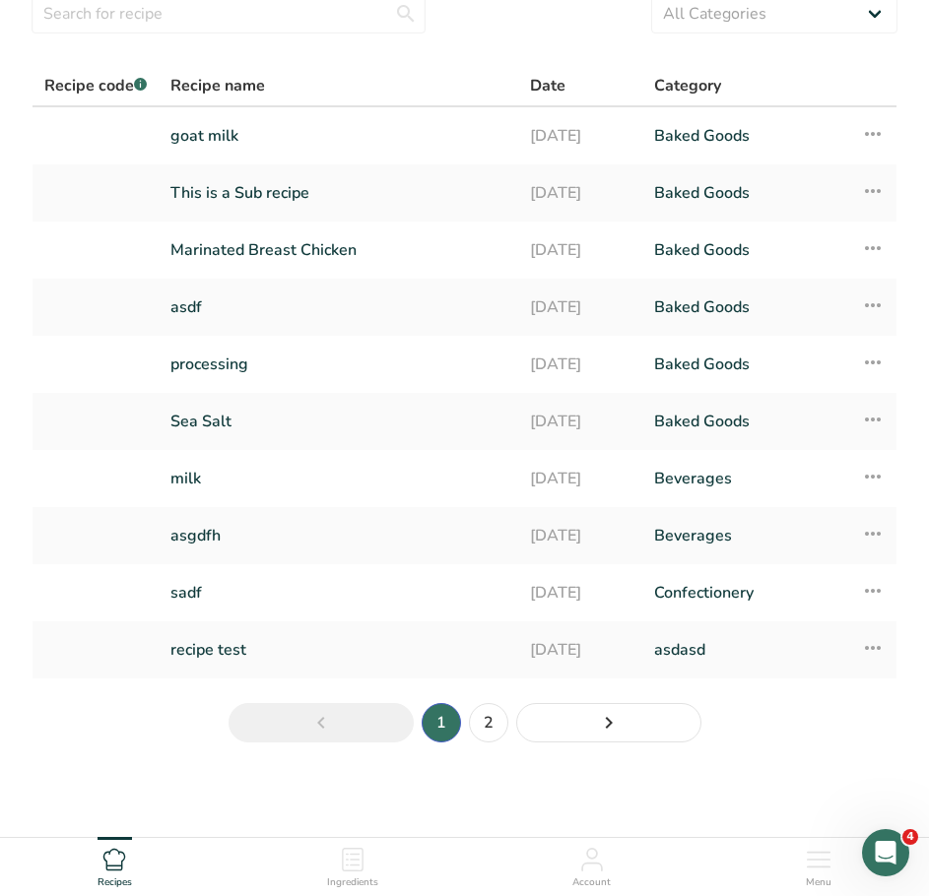
click at [825, 857] on icon at bounding box center [819, 860] width 24 height 24
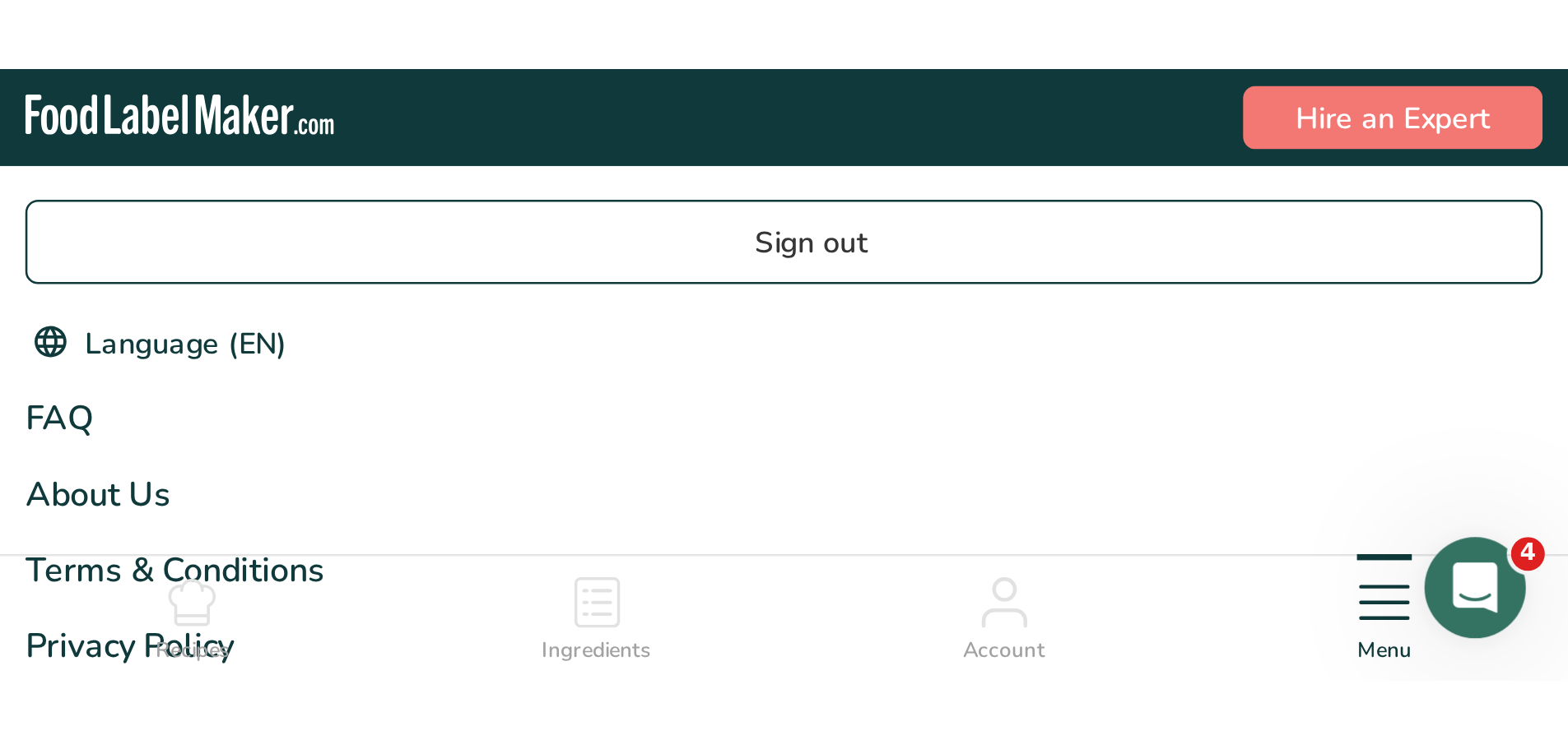
scroll to position [18, 0]
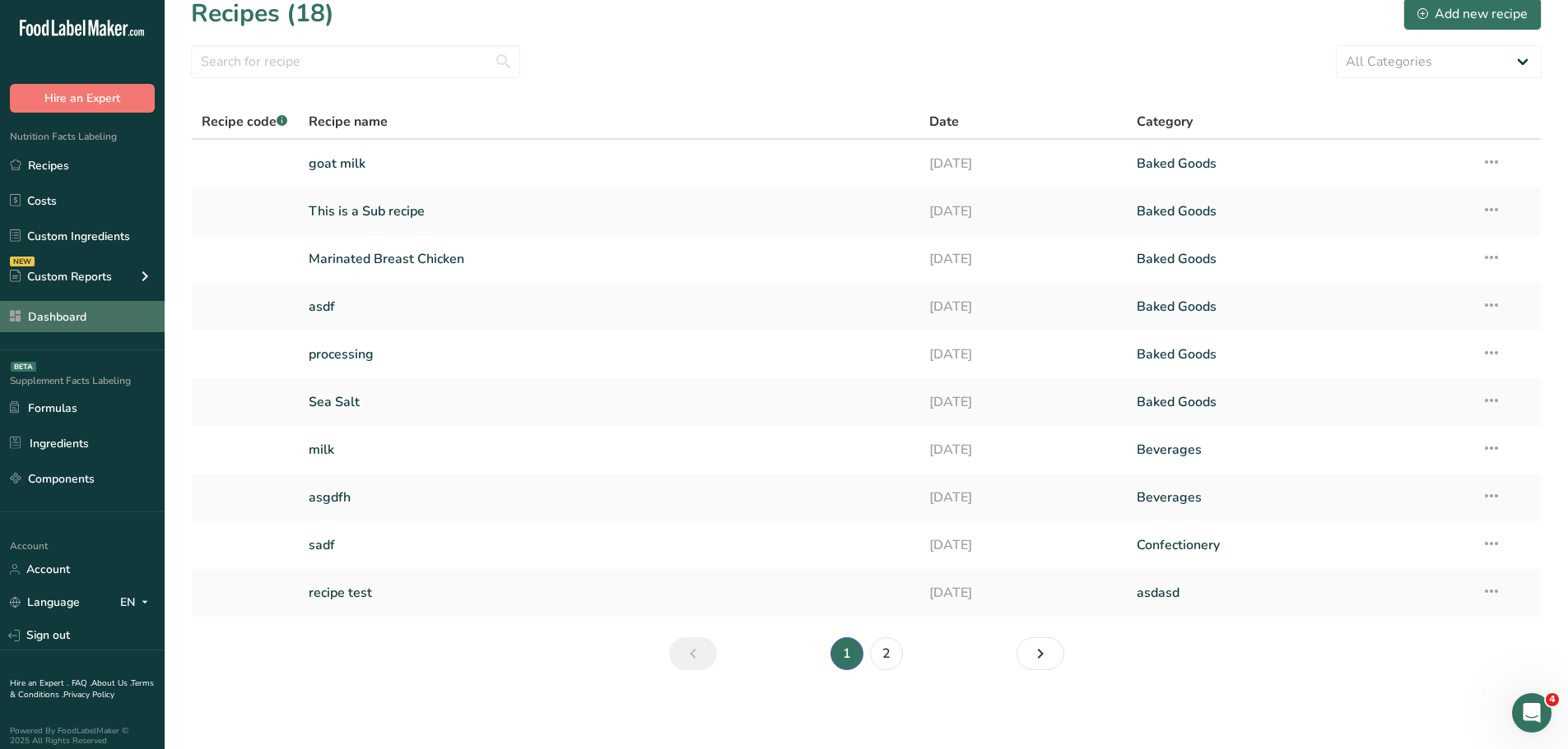
click at [48, 326] on link "Dashboard" at bounding box center [82, 316] width 165 height 31
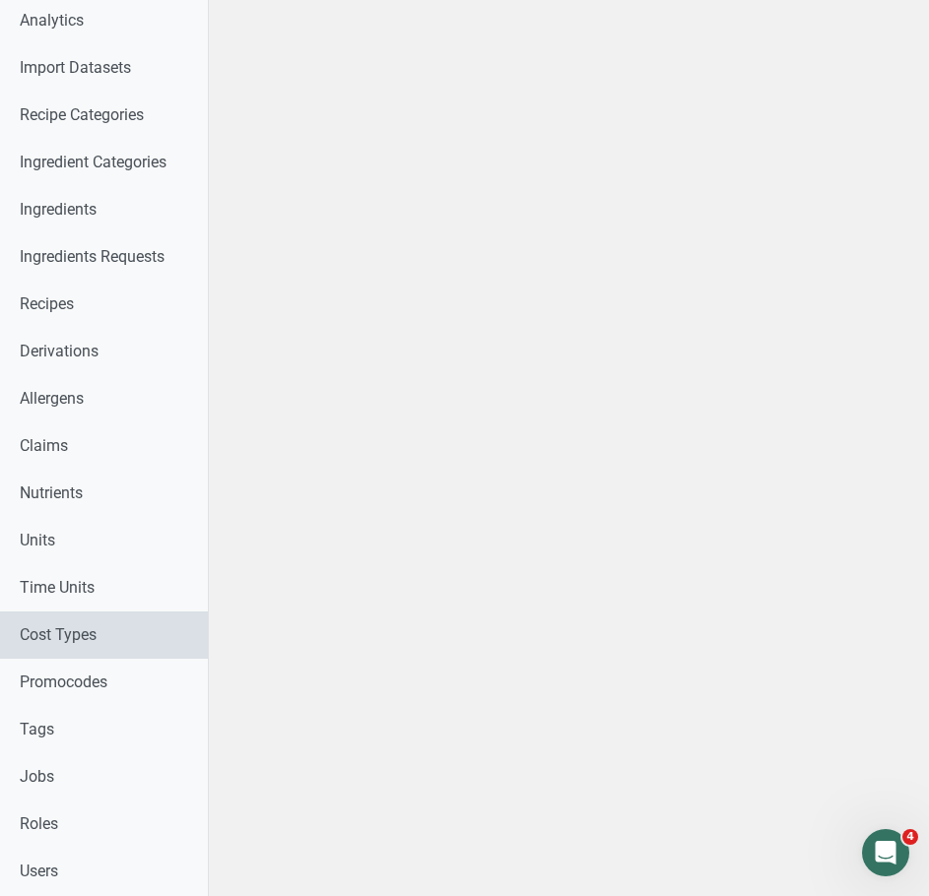
scroll to position [690, 0]
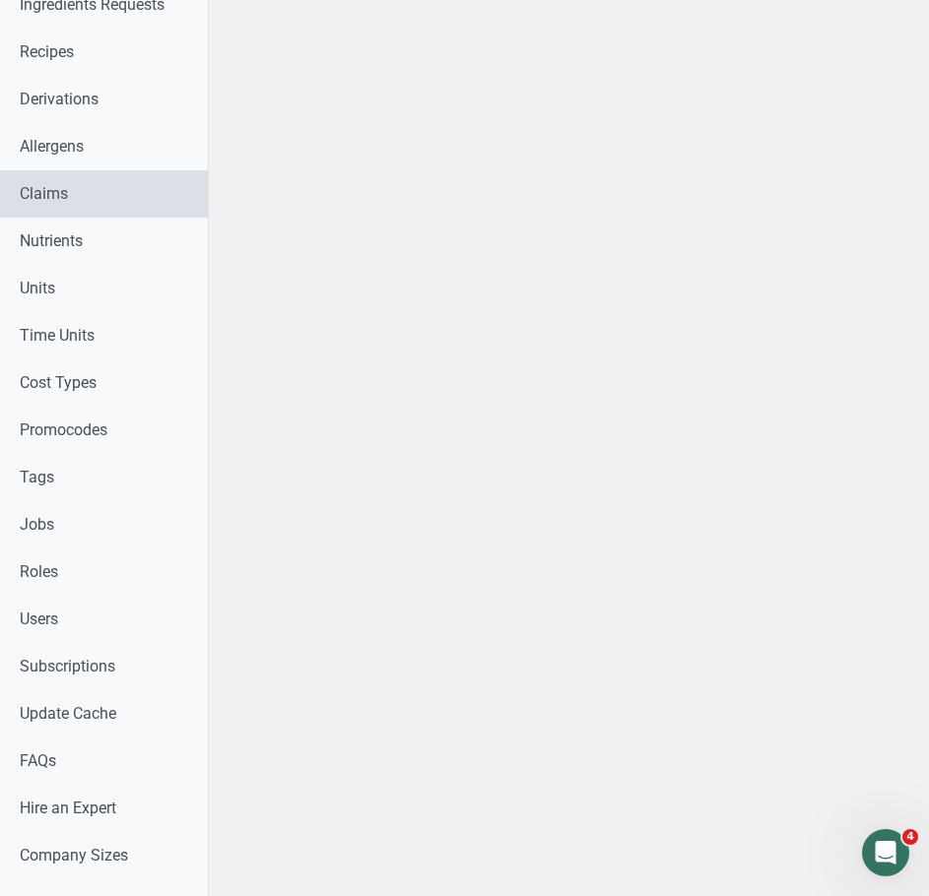
click at [63, 206] on link "Claims" at bounding box center [104, 193] width 208 height 47
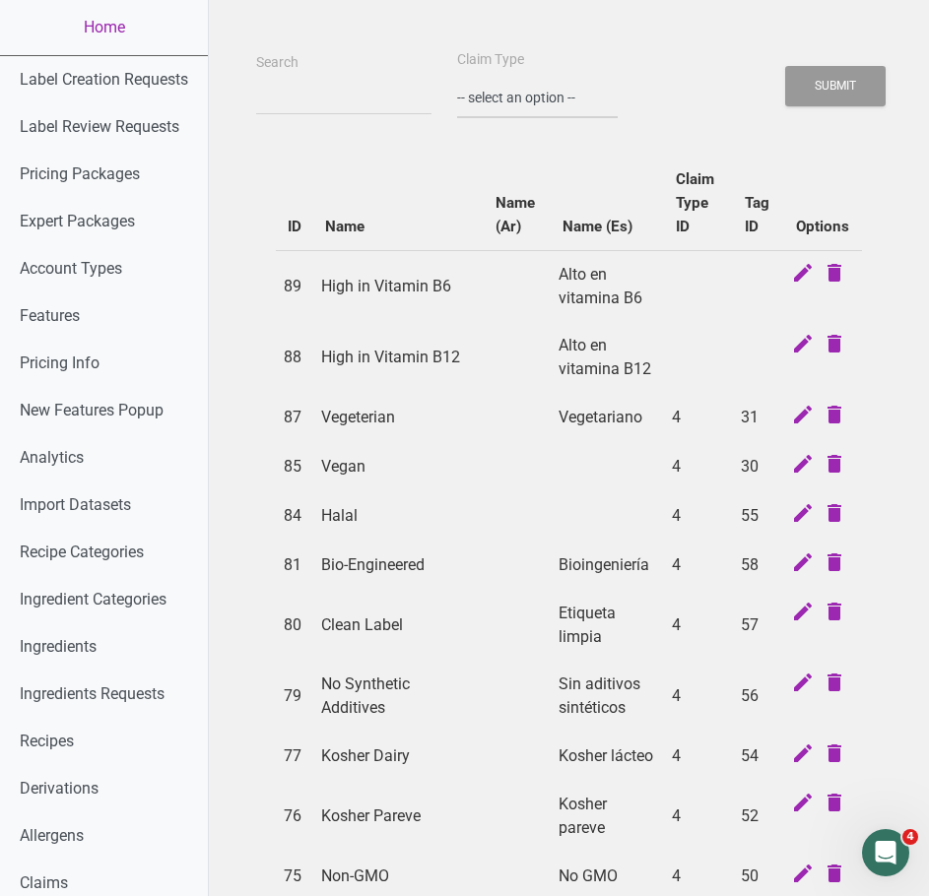
click at [516, 108] on select "-- select an option -- Standard Tags Possible Marketing Claims Dietary Trends T…" at bounding box center [537, 98] width 161 height 40
click at [505, 105] on select "-- select an option -- Standard Tags Possible Marketing Claims Dietary Trends T…" at bounding box center [537, 98] width 161 height 40
select select "4"
click at [457, 78] on select "-- select an option -- Standard Tags Possible Marketing Claims Dietary Trends T…" at bounding box center [537, 98] width 161 height 40
click at [826, 74] on button "Submit" at bounding box center [835, 86] width 100 height 40
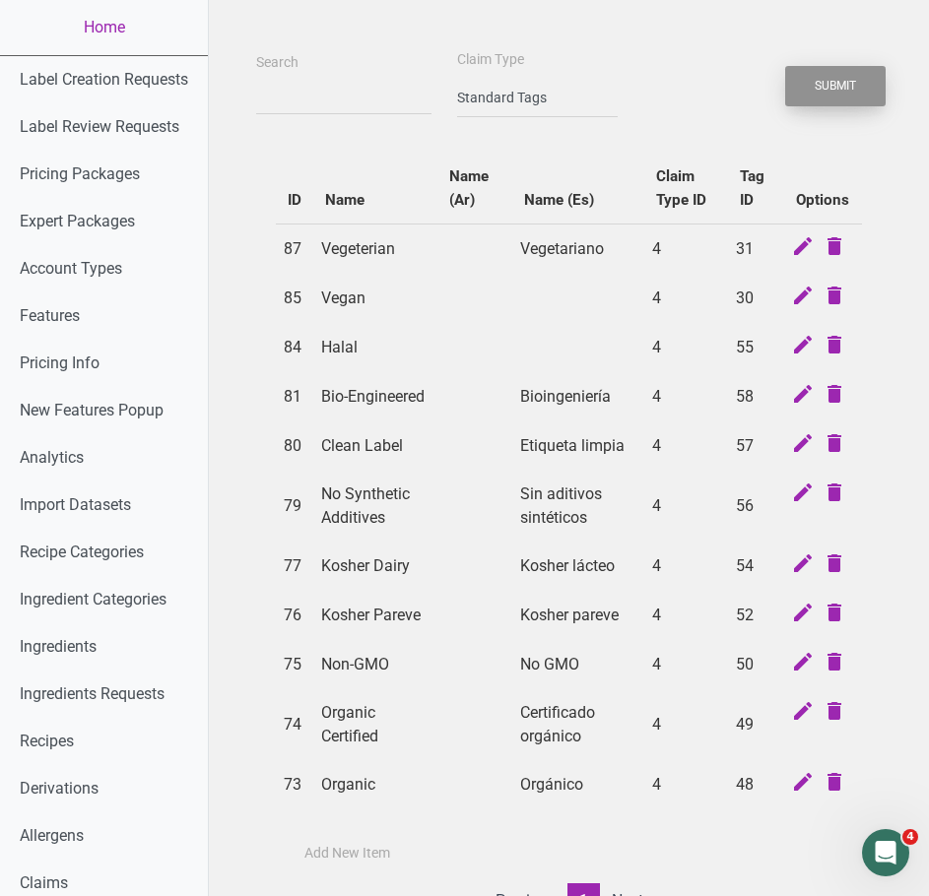
scroll to position [4, 0]
click at [353, 863] on label "Add New Item" at bounding box center [347, 853] width 86 height 20
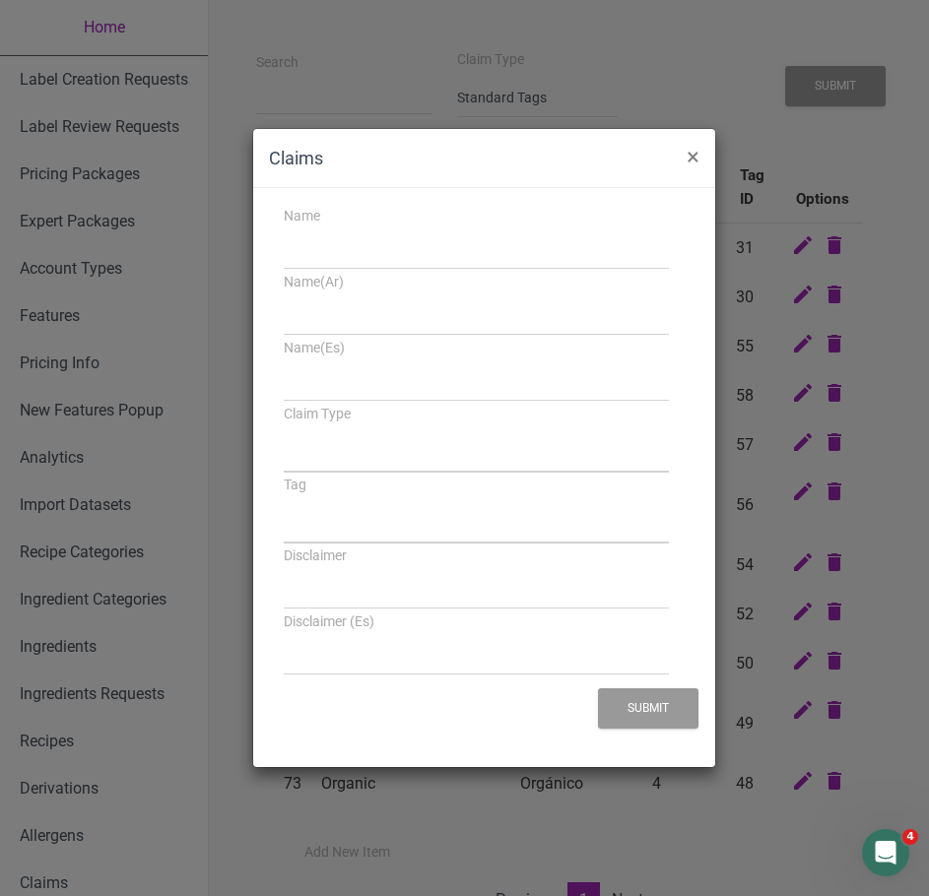
select select
click at [330, 227] on div "Name" at bounding box center [477, 237] width 416 height 66
select select
click at [324, 262] on input "Name" at bounding box center [477, 251] width 386 height 35
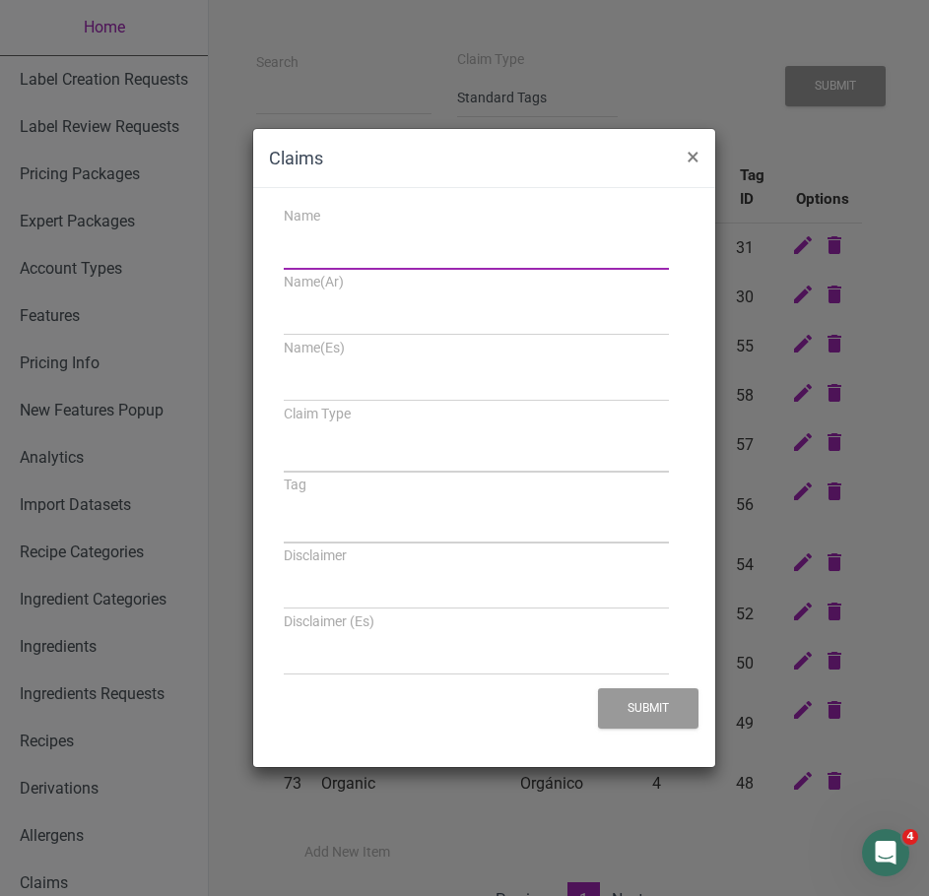
click at [331, 264] on input "Name" at bounding box center [477, 251] width 386 height 35
type input "S"
select select
type input "So"
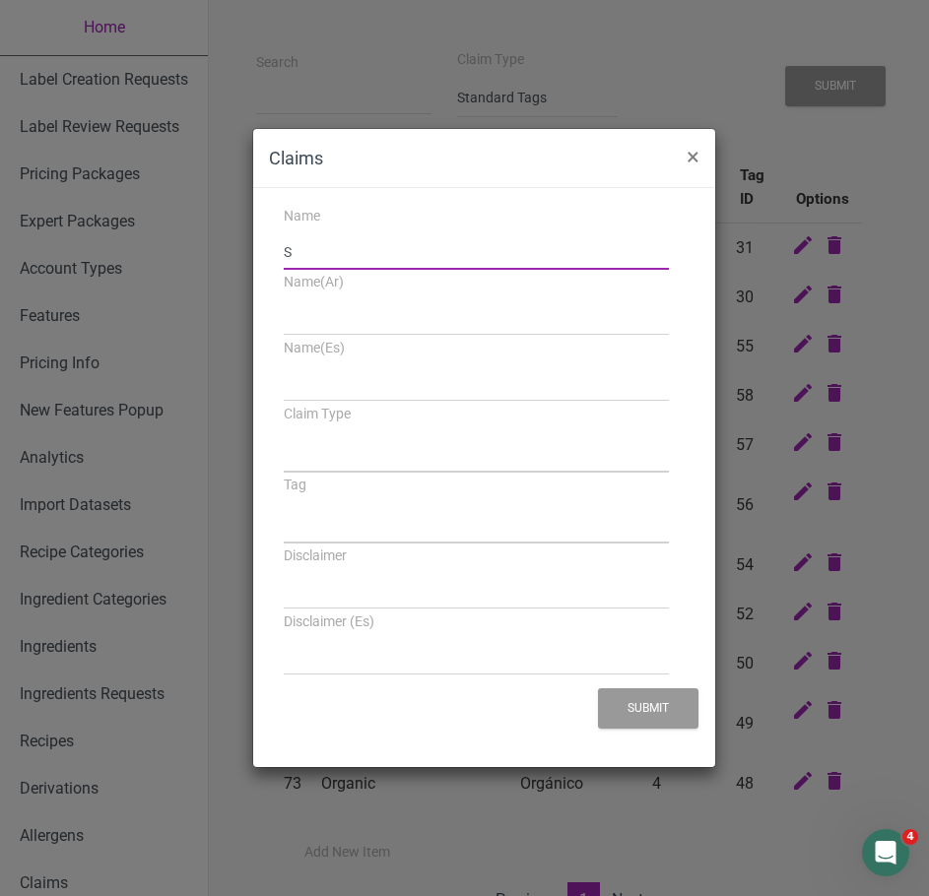
select select
type input "Soy"
select select
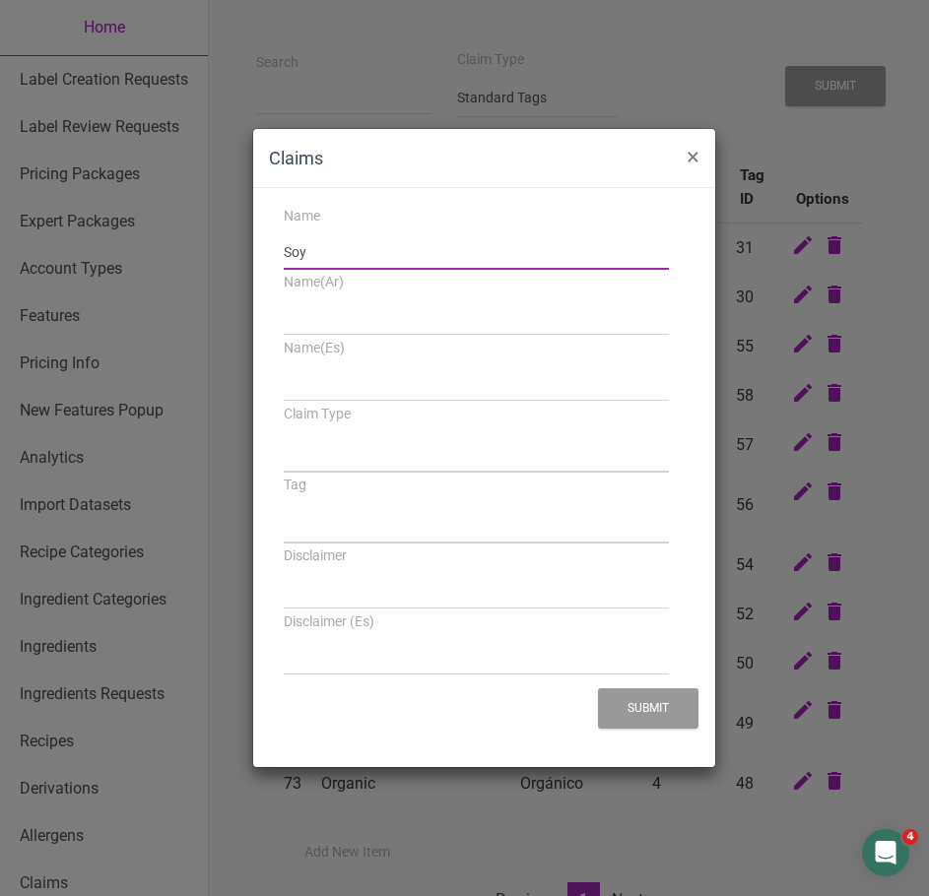
type input "Soy"
select select
type input "Soy F"
select select
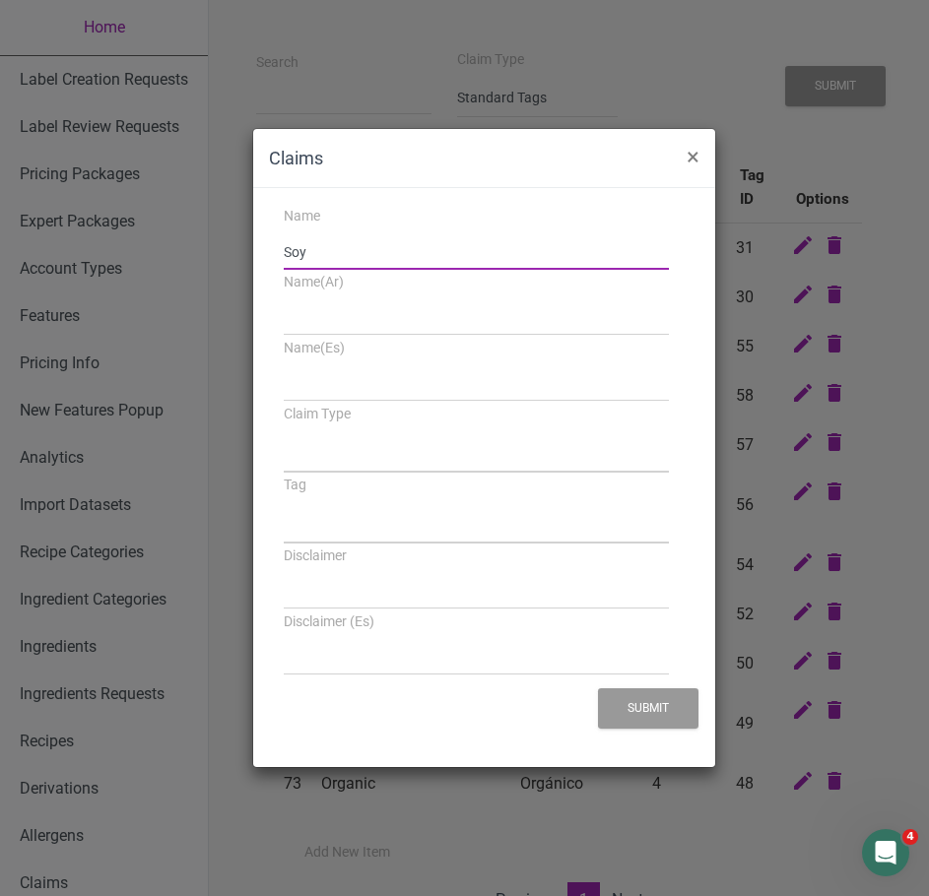
select select
type input "Soy Fr"
select select
type input "Soy Fre"
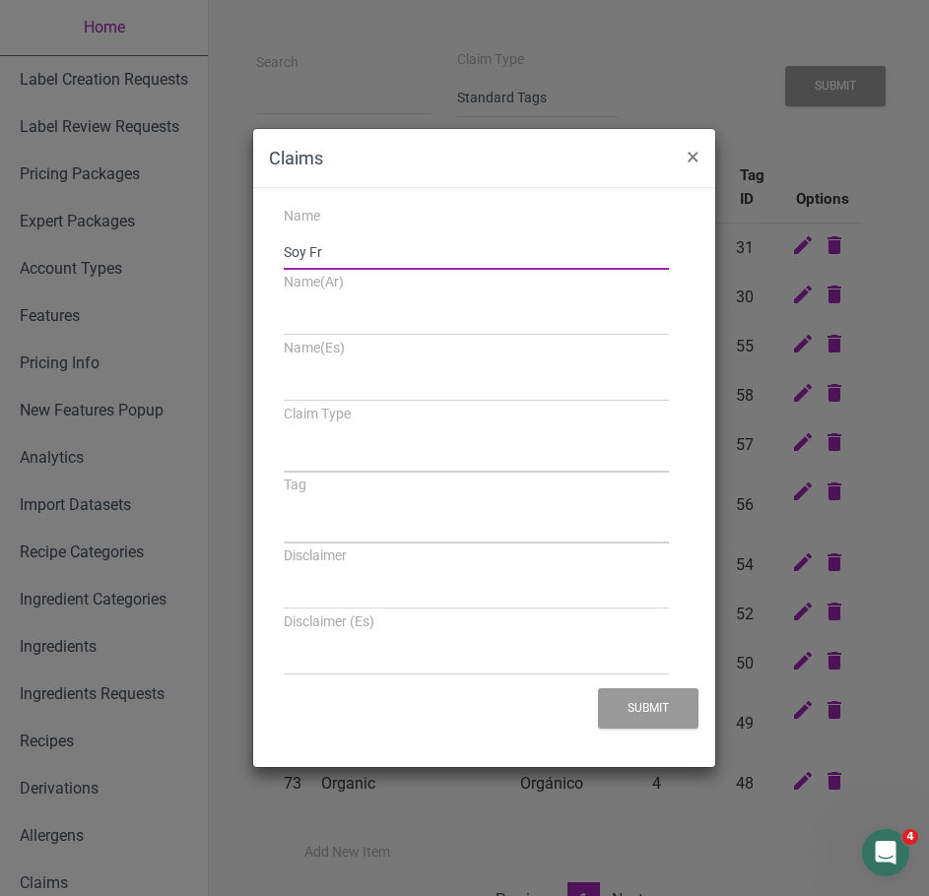
select select
type input "Soy Free"
select select
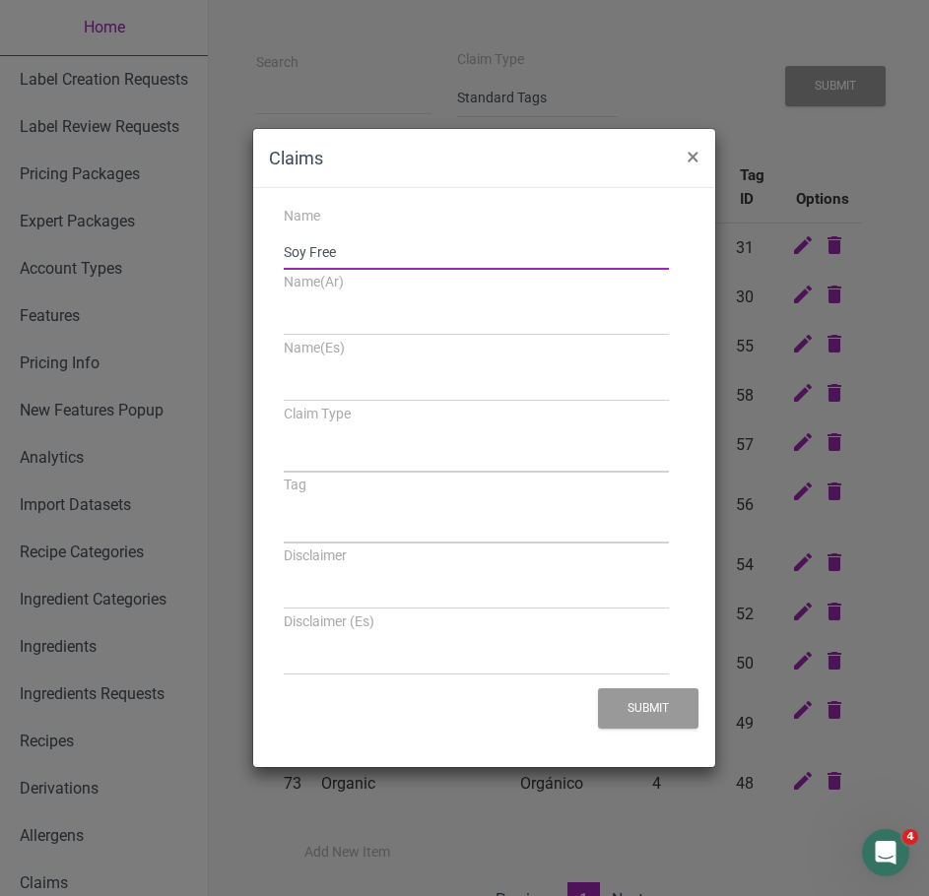
type input "Soy Free"
click at [318, 399] on input "Name(Es)" at bounding box center [477, 383] width 386 height 35
click at [405, 389] on input "Name(Es)" at bounding box center [477, 383] width 386 height 35
paste input "Sin soja"
type input "Sin soja"
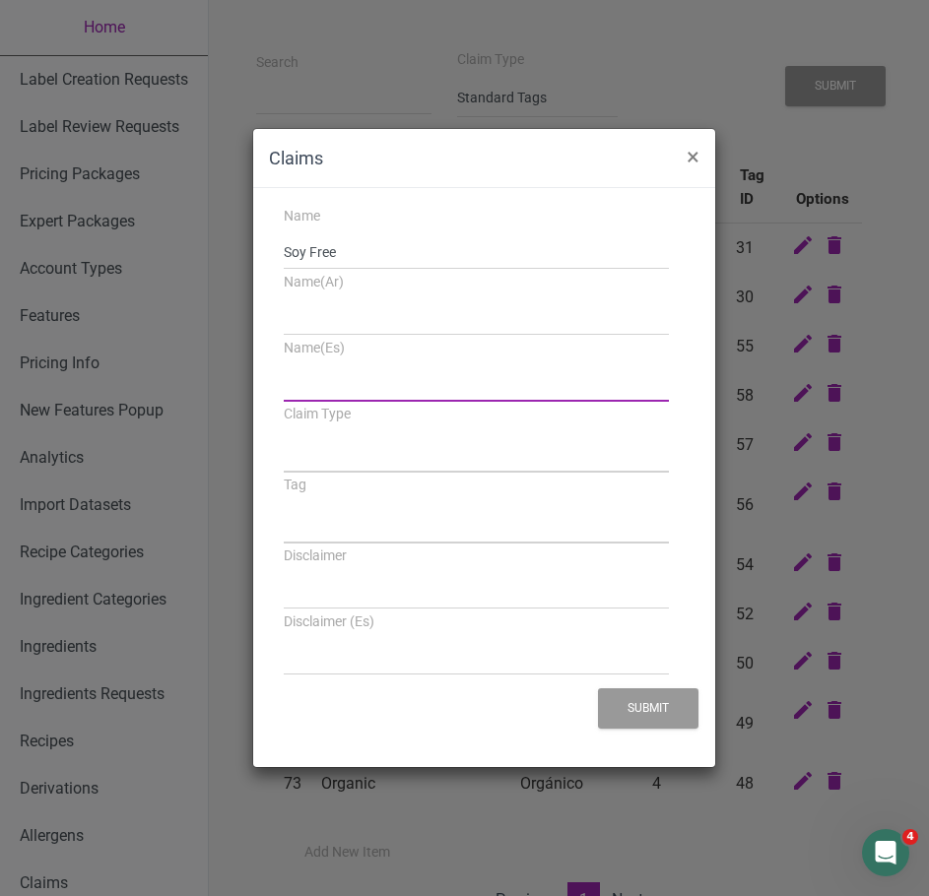
select select
type input "Sin soja"
click at [383, 438] on select "Standard Tags Possible Marketing Claims Dietary Trends Tagging Thresholds" at bounding box center [477, 452] width 386 height 40
select select "4"
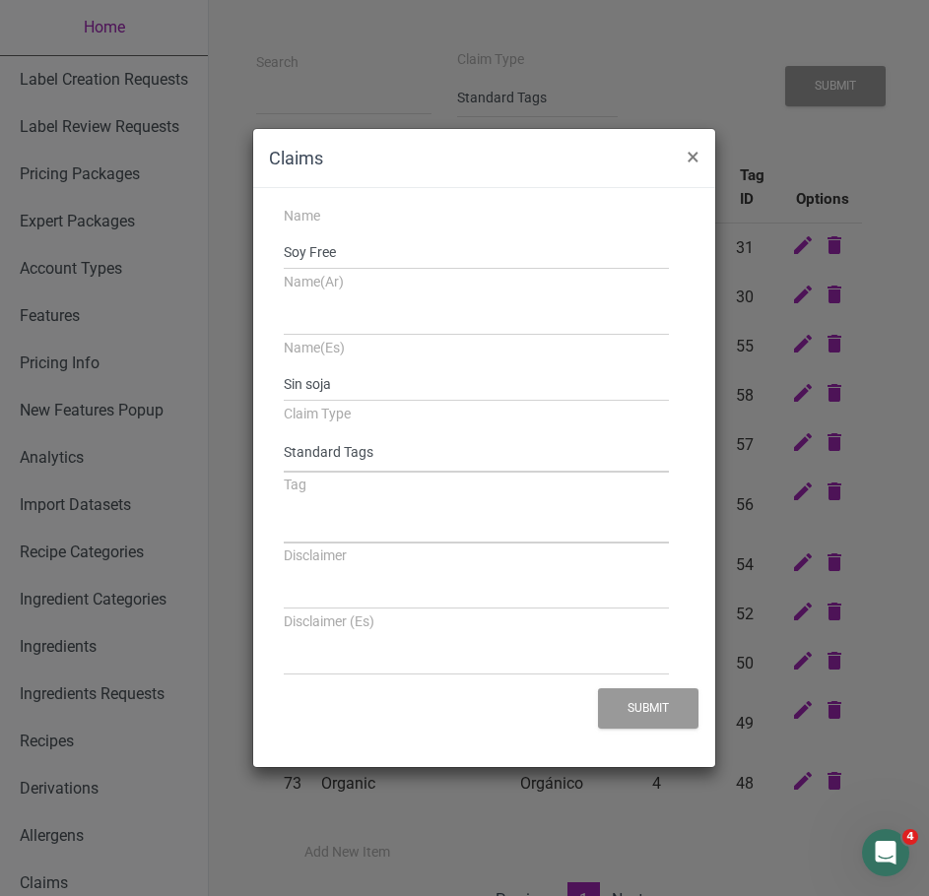
click at [284, 432] on select "Standard Tags Possible Marketing Claims Dietary Trends Tagging Thresholds" at bounding box center [477, 452] width 386 height 40
select select
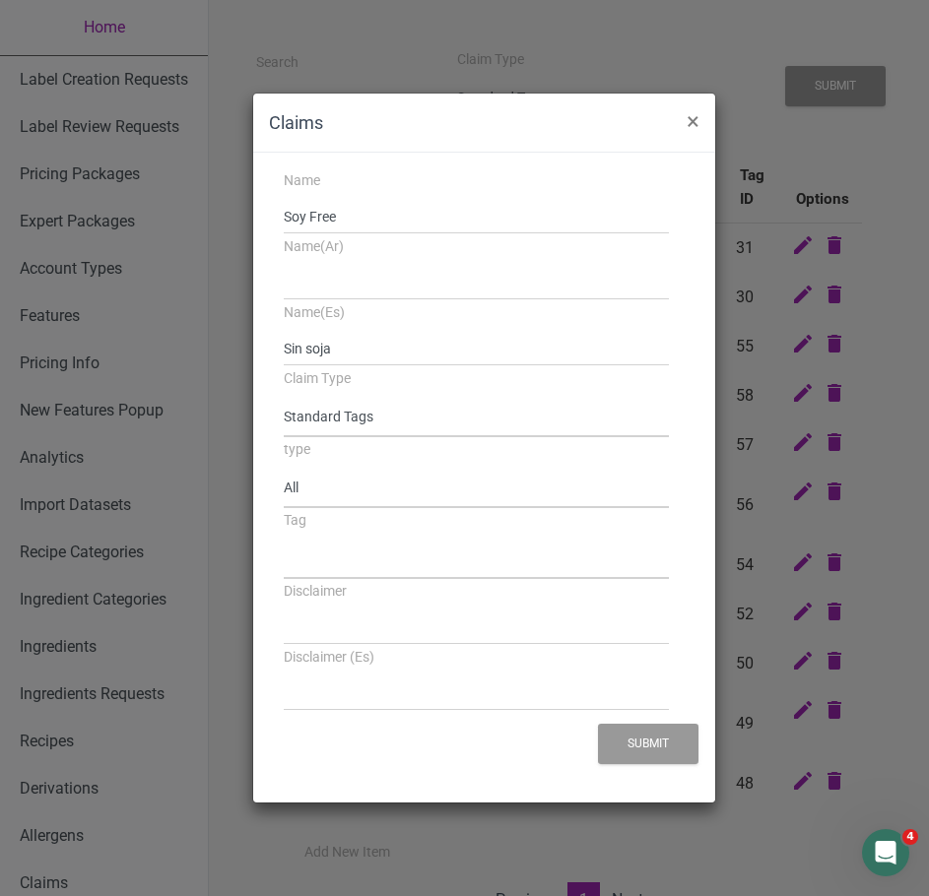
click at [328, 491] on select "All None At least one" at bounding box center [477, 488] width 386 height 40
select select "all"
click at [284, 468] on select "All None At least one" at bounding box center [477, 488] width 386 height 40
click at [323, 561] on select "Source of Antioxidants Prebiotic Effect Source of Omega 3 Plant-based Protein D…" at bounding box center [477, 559] width 386 height 40
select select "32"
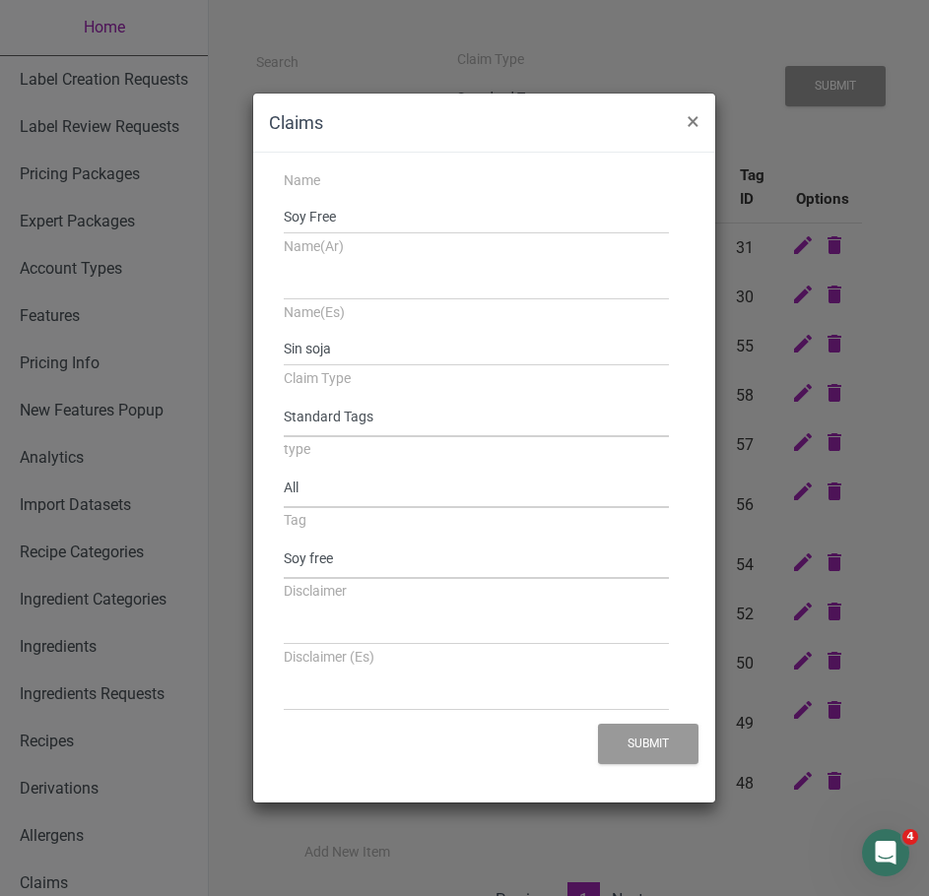
click at [284, 539] on select "Source of Antioxidants Prebiotic Effect Source of Omega 3 Plant-based Protein D…" at bounding box center [477, 559] width 386 height 40
click at [352, 627] on input "Disclaimer" at bounding box center [477, 627] width 386 height 35
click at [288, 614] on input "Disclaimer" at bounding box center [477, 627] width 386 height 35
paste input "Because your recipe does not contain any Soy"
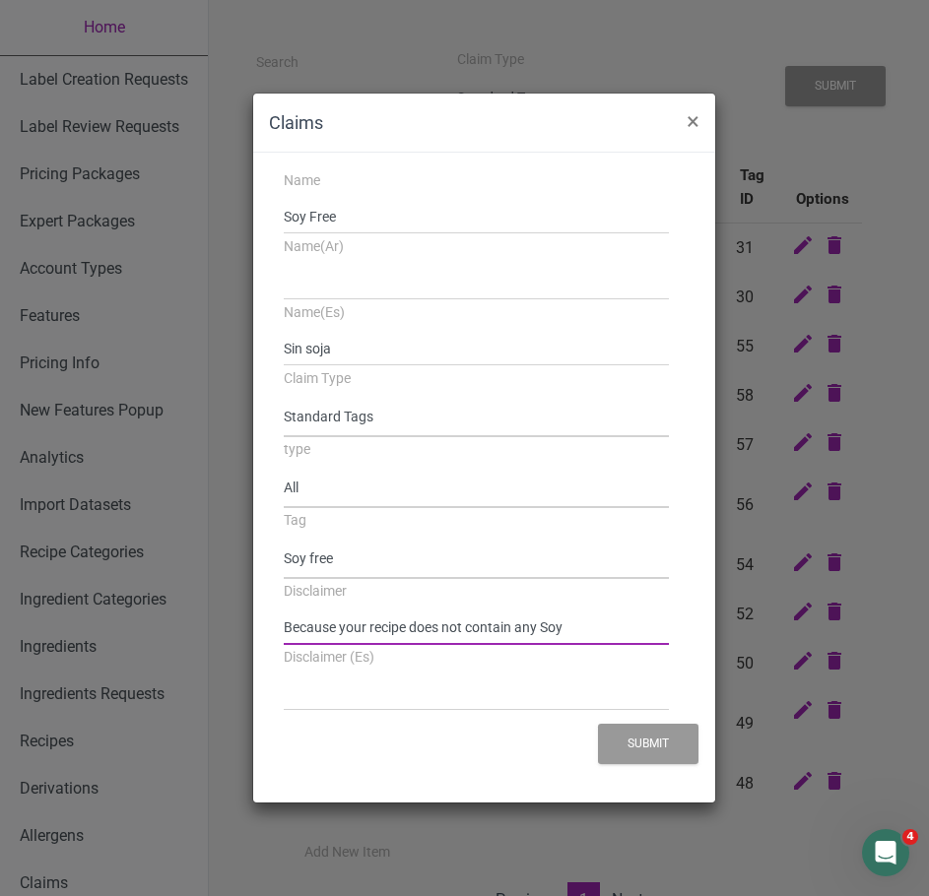
type input "Because your recipe does not contain any Soy"
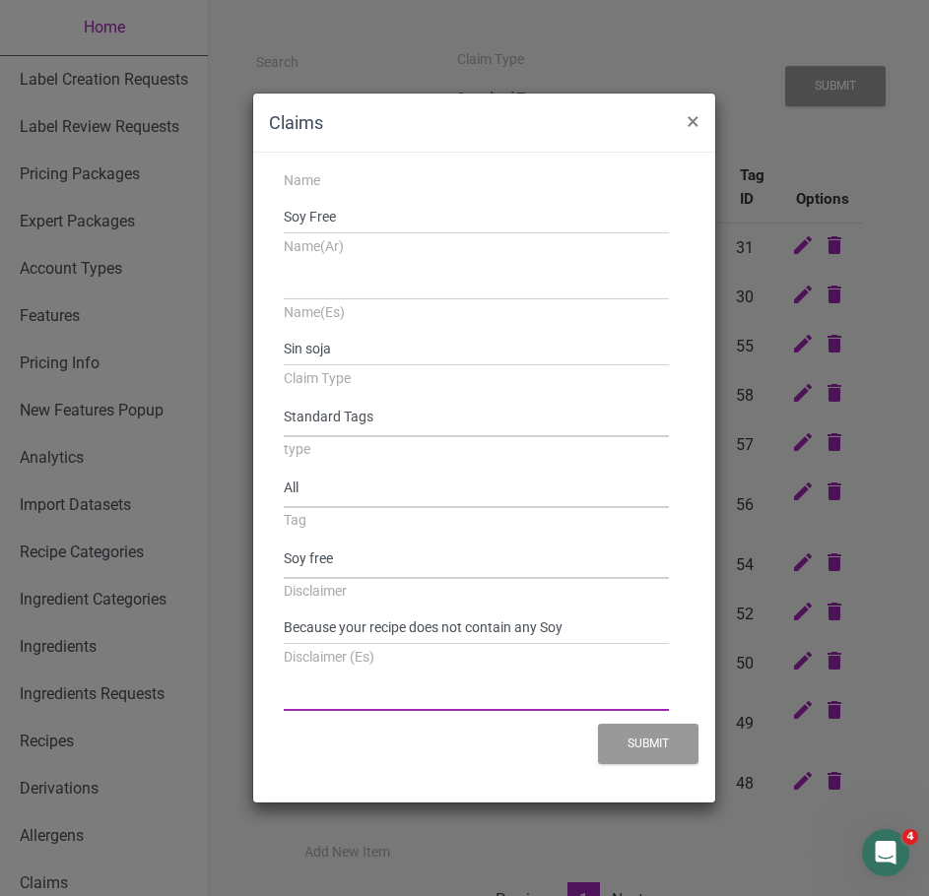
click at [485, 699] on input "Disclaimer (Es)" at bounding box center [477, 693] width 386 height 35
paste input "Porque su receta no contiene soja"
type input "Porque su receta no contiene soja"
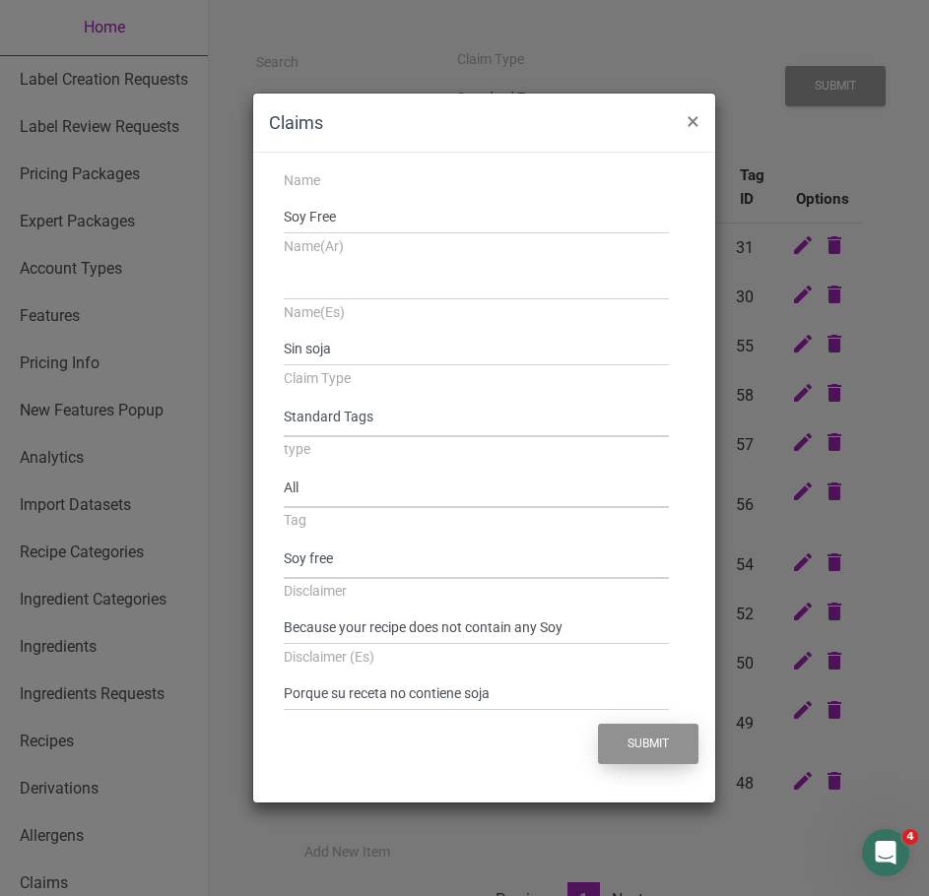
click at [650, 735] on button "Submit" at bounding box center [648, 744] width 100 height 40
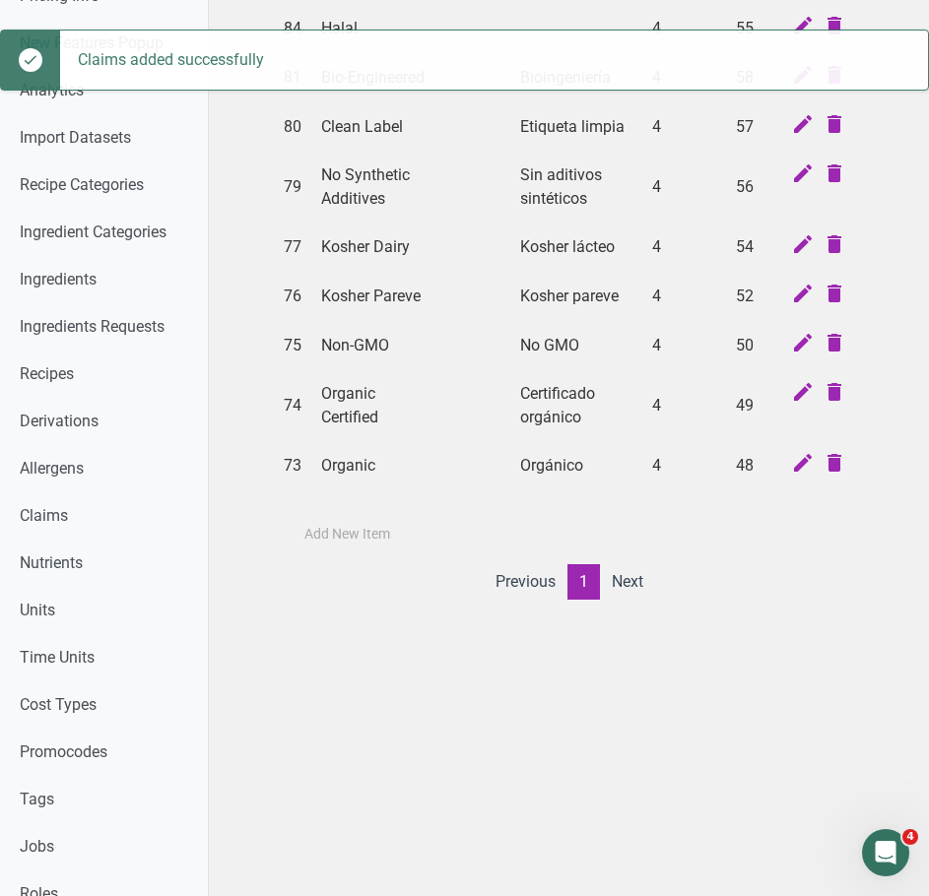
scroll to position [493, 0]
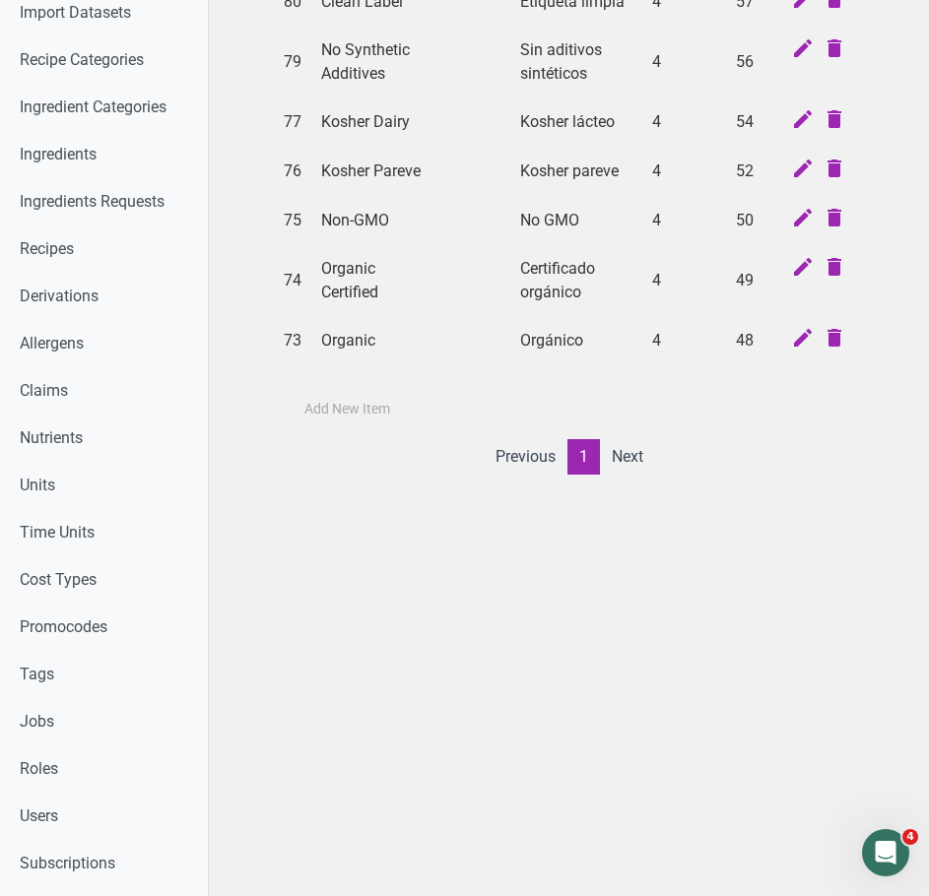
click at [413, 428] on div "Add New Item" at bounding box center [569, 408] width 586 height 38
click at [363, 420] on label "Add New Item" at bounding box center [347, 410] width 86 height 20
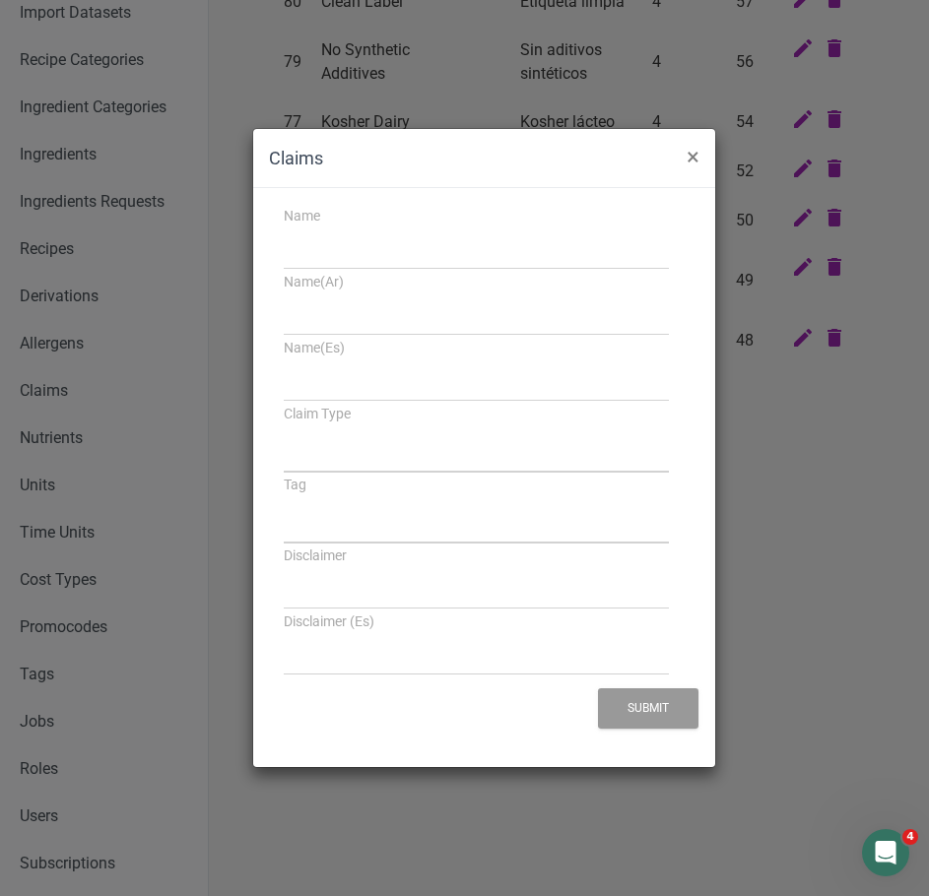
select select
click at [328, 258] on input "Name" at bounding box center [477, 251] width 386 height 35
paste input "Gluten Free"
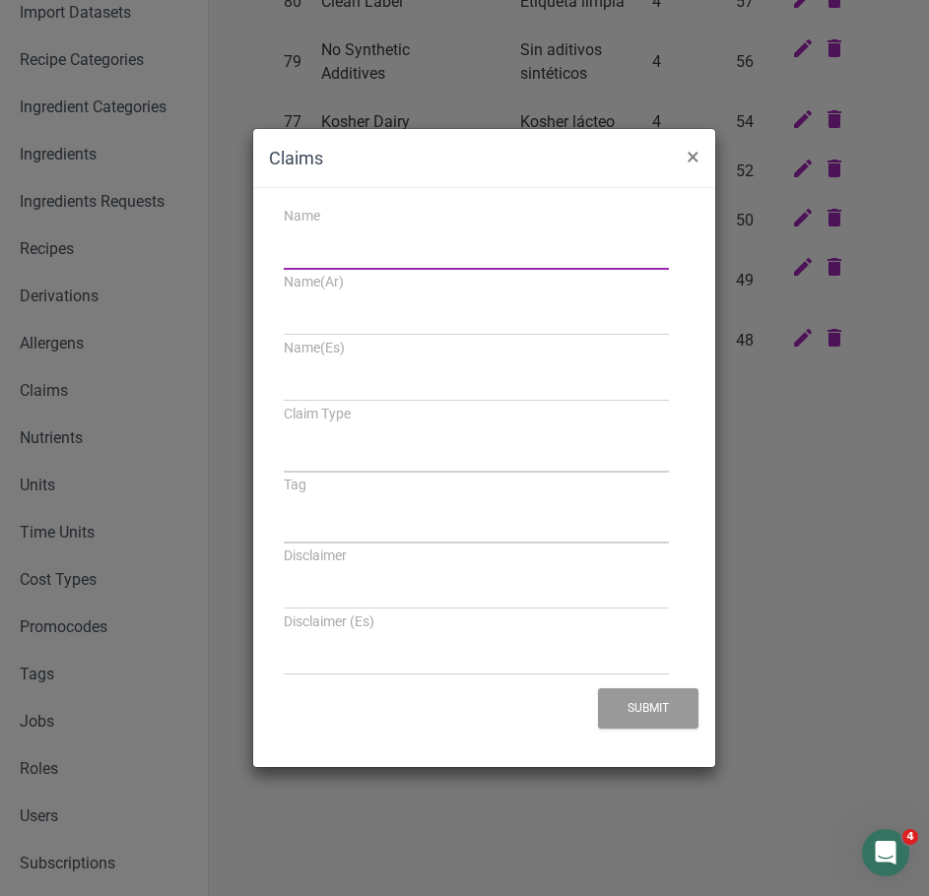
type input "Gluten Free"
select select
type input "Gluten Free"
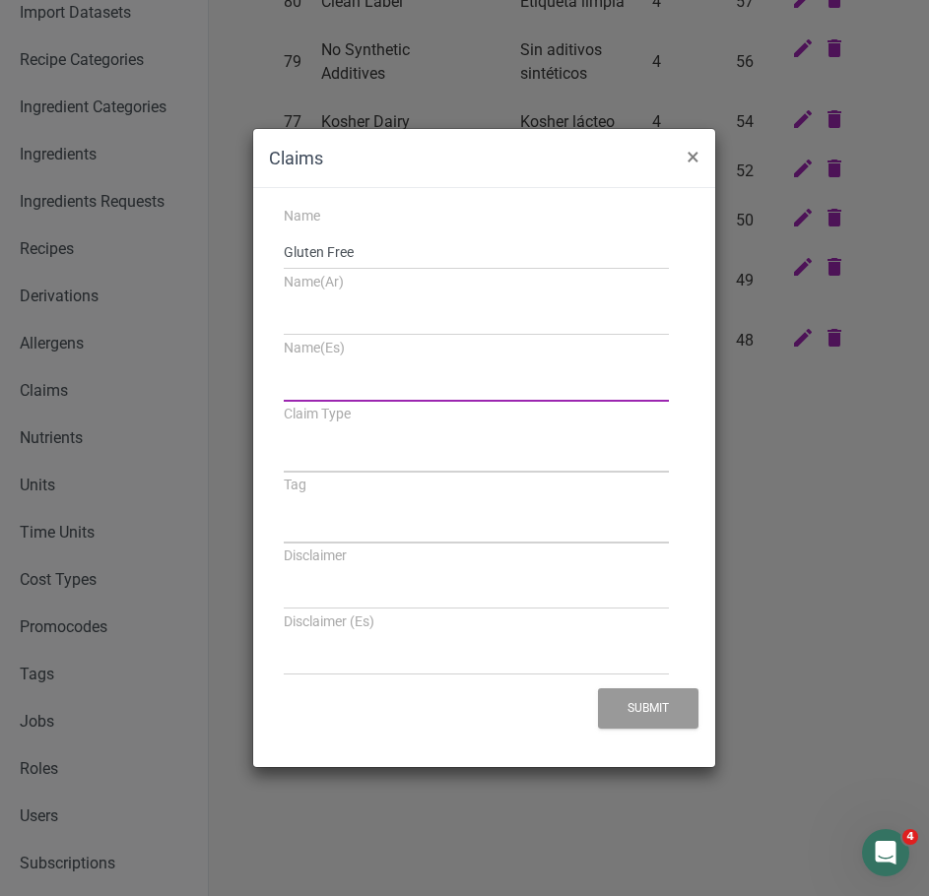
click at [333, 391] on input "Name(Es)" at bounding box center [477, 383] width 386 height 35
paste input "Sin gluten"
type input "Sin gluten"
select select
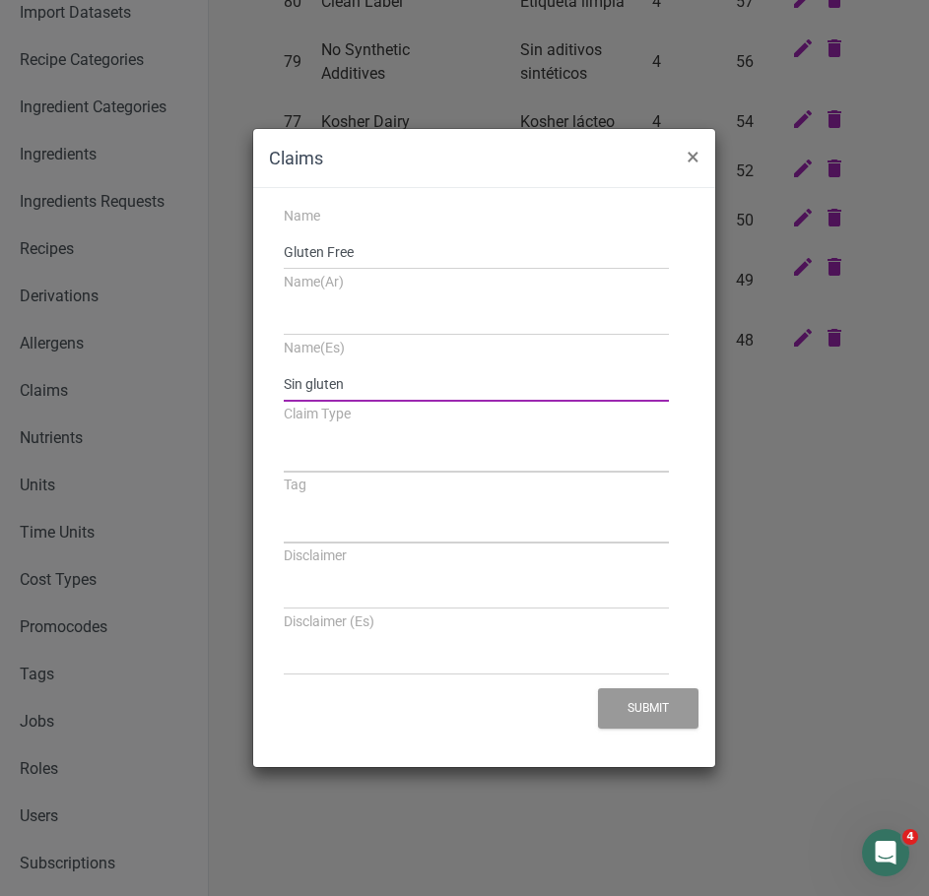
type input "Sin gluten"
click at [333, 461] on select "Standard Tags Possible Marketing Claims Dietary Trends Tagging Thresholds" at bounding box center [477, 452] width 386 height 40
select select "4"
click at [284, 432] on select "Standard Tags Possible Marketing Claims Dietary Trends Tagging Thresholds" at bounding box center [477, 452] width 386 height 40
select select
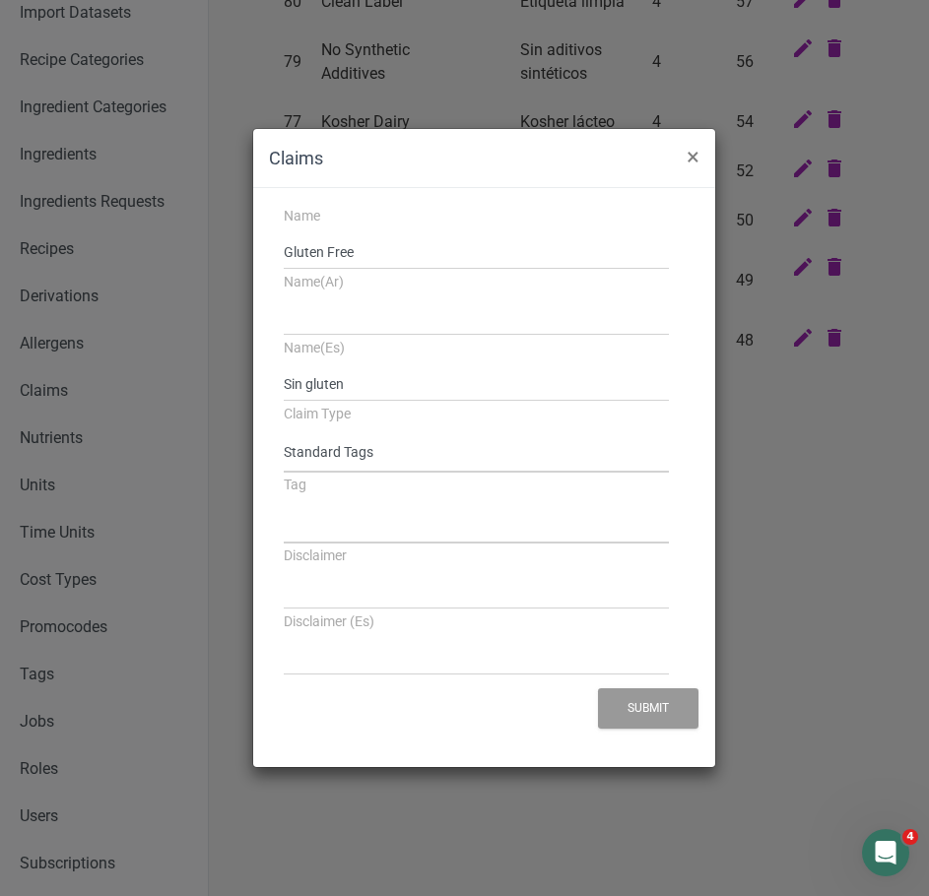
select select
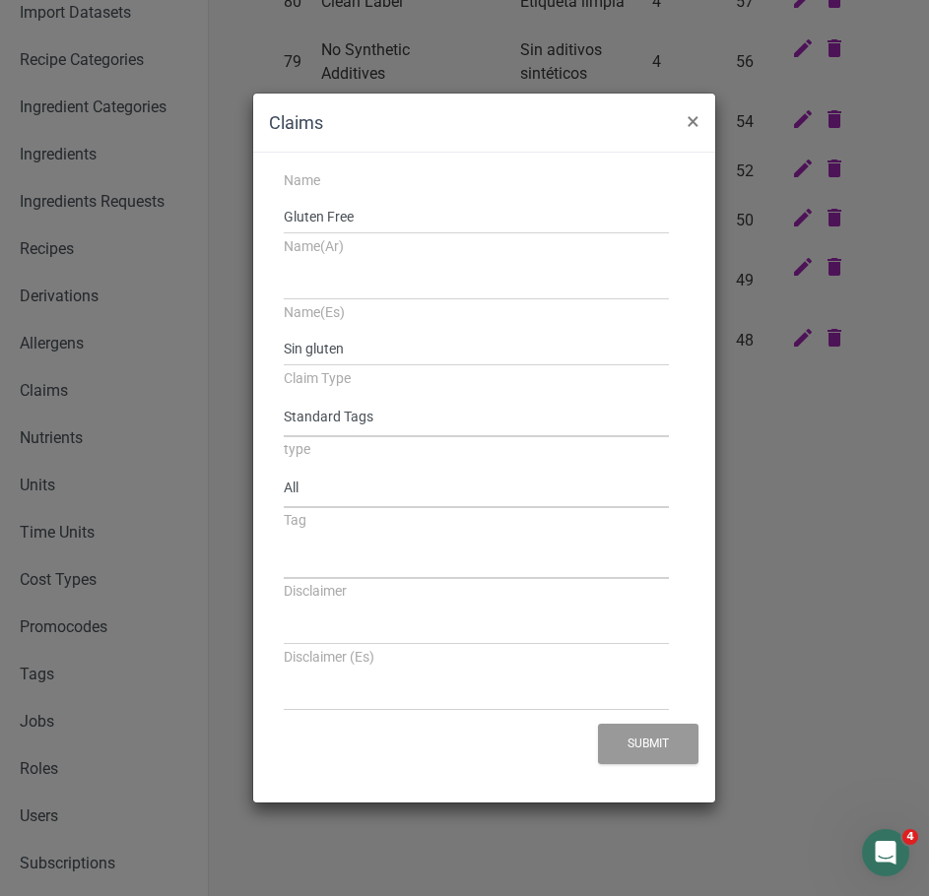
click at [355, 485] on select "All None At least one" at bounding box center [477, 488] width 386 height 40
select select "none"
click at [284, 468] on select "All None At least one" at bounding box center [477, 488] width 386 height 40
select select
click at [352, 495] on select "All None At least one" at bounding box center [477, 488] width 386 height 40
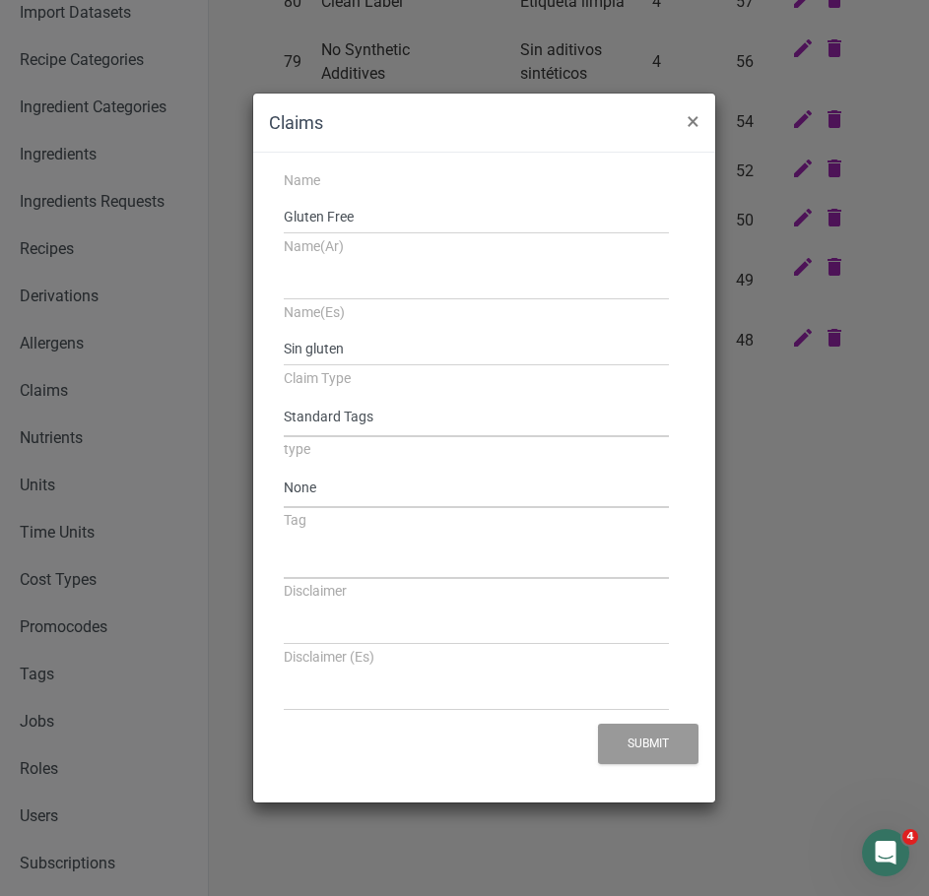
select select "all"
click at [284, 468] on select "All None At least one" at bounding box center [477, 488] width 386 height 40
click at [339, 564] on select "Source of Antioxidants Prebiotic Effect Source of Omega 3 Plant-based Protein D…" at bounding box center [477, 559] width 386 height 40
select select "29"
click at [284, 539] on select "Source of Antioxidants Prebiotic Effect Source of Omega 3 Plant-based Protein D…" at bounding box center [477, 559] width 386 height 40
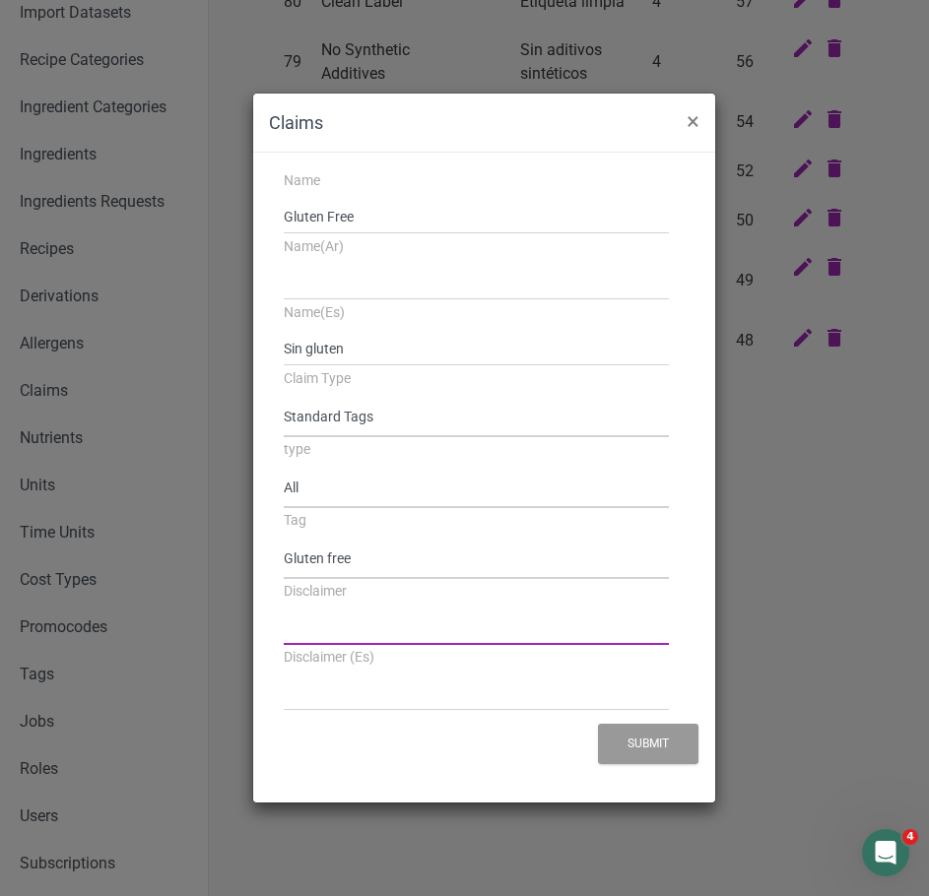
click at [474, 623] on input "Disclaimer" at bounding box center [477, 627] width 386 height 35
paste input "Because your recipe does not contain any Gluten"
type input "Because your recipe does not contain any Gluten"
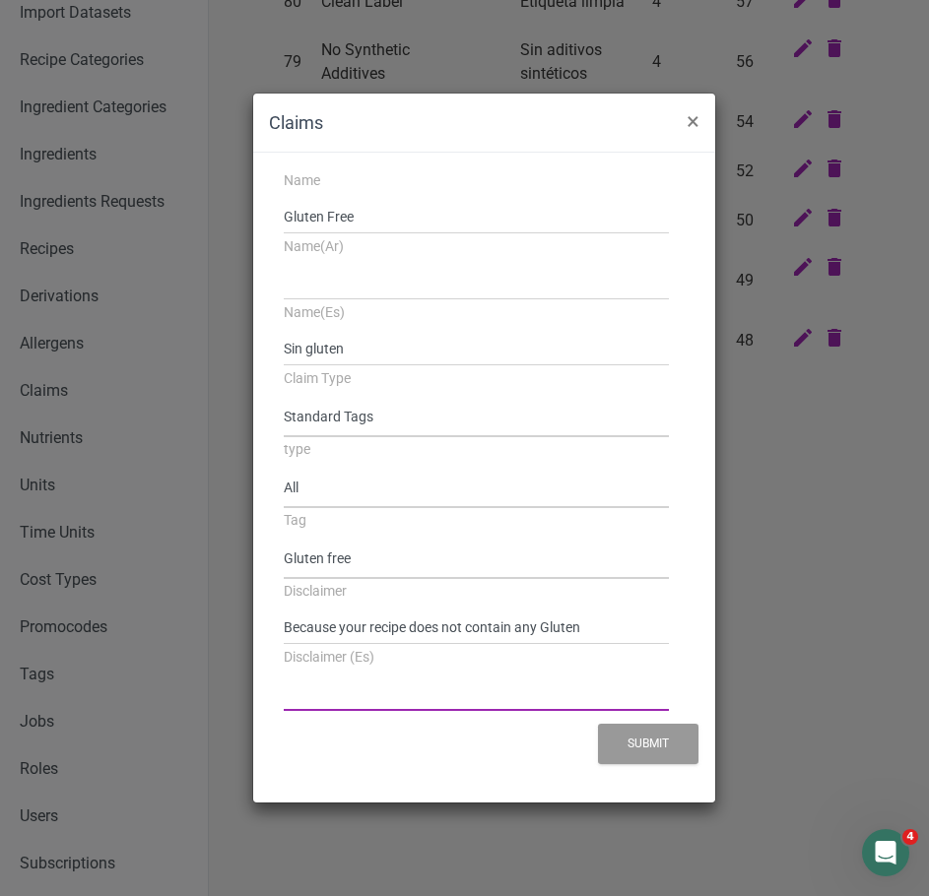
click at [432, 687] on input "Disclaimer (Es)" at bounding box center [477, 693] width 386 height 35
paste input "Porque su receta no contiene gluten"
type input "Porque su receta no contiene gluten"
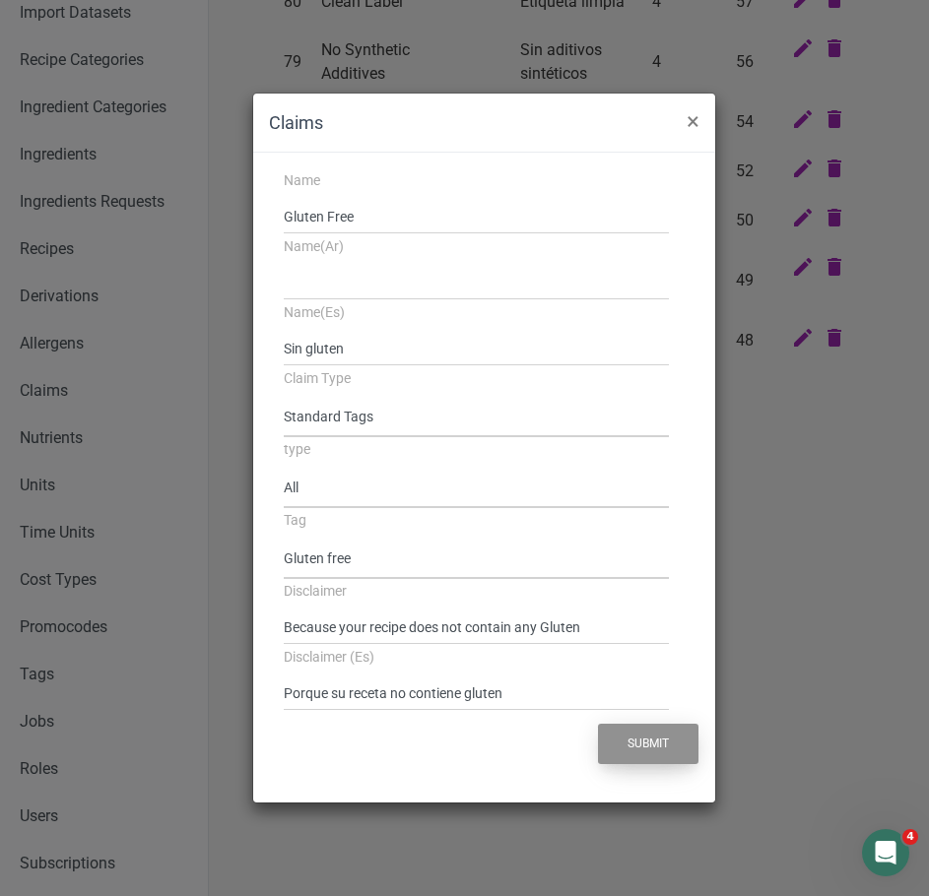
click at [655, 739] on button "Submit" at bounding box center [648, 744] width 100 height 40
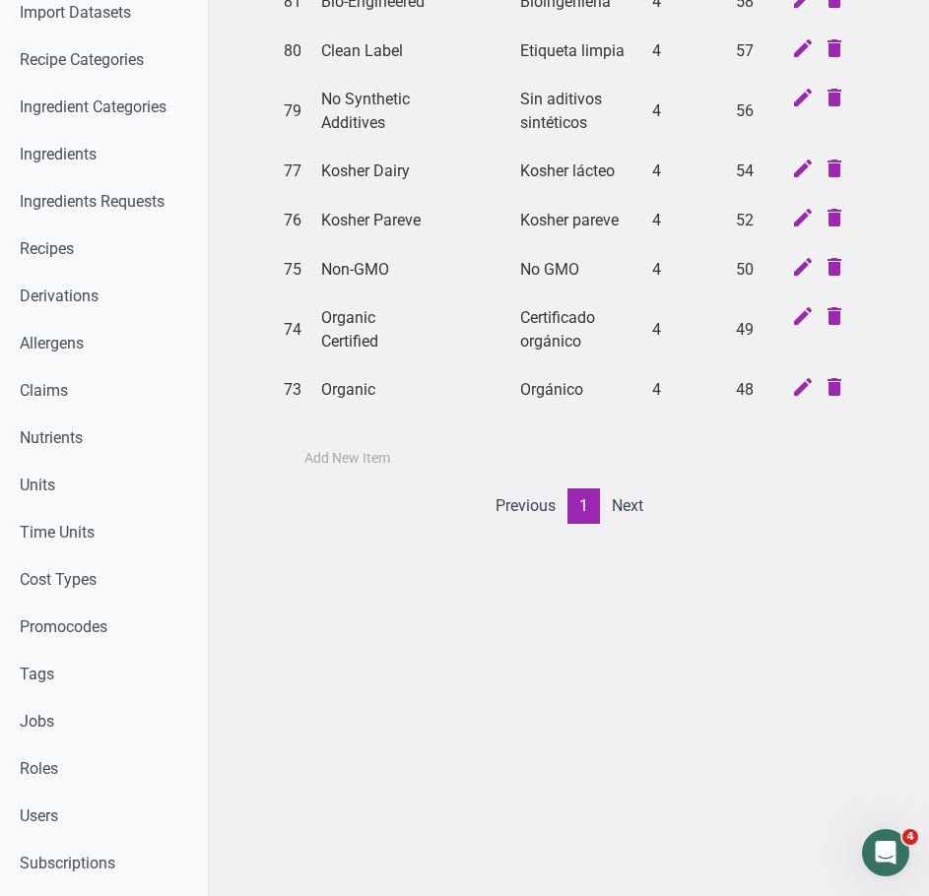
click at [360, 469] on label "Add New Item" at bounding box center [347, 459] width 86 height 20
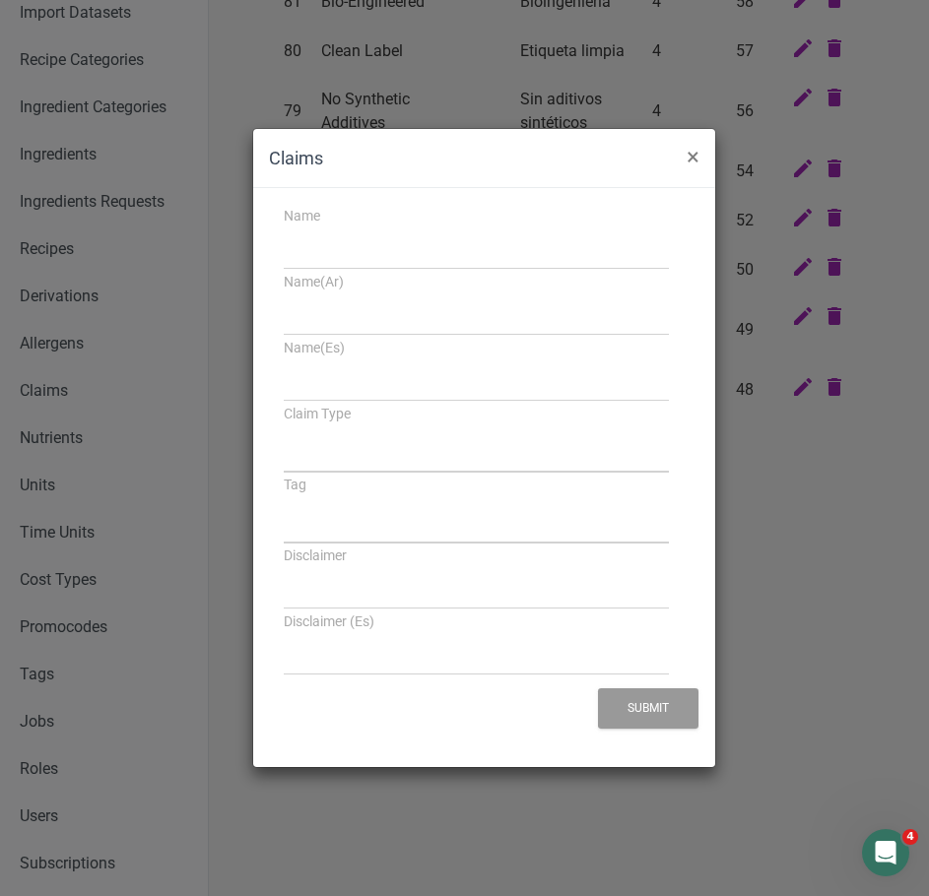
select select
click at [359, 262] on input "Name" at bounding box center [477, 251] width 386 height 35
paste input "Dairy Free"
type input "Dairy Free"
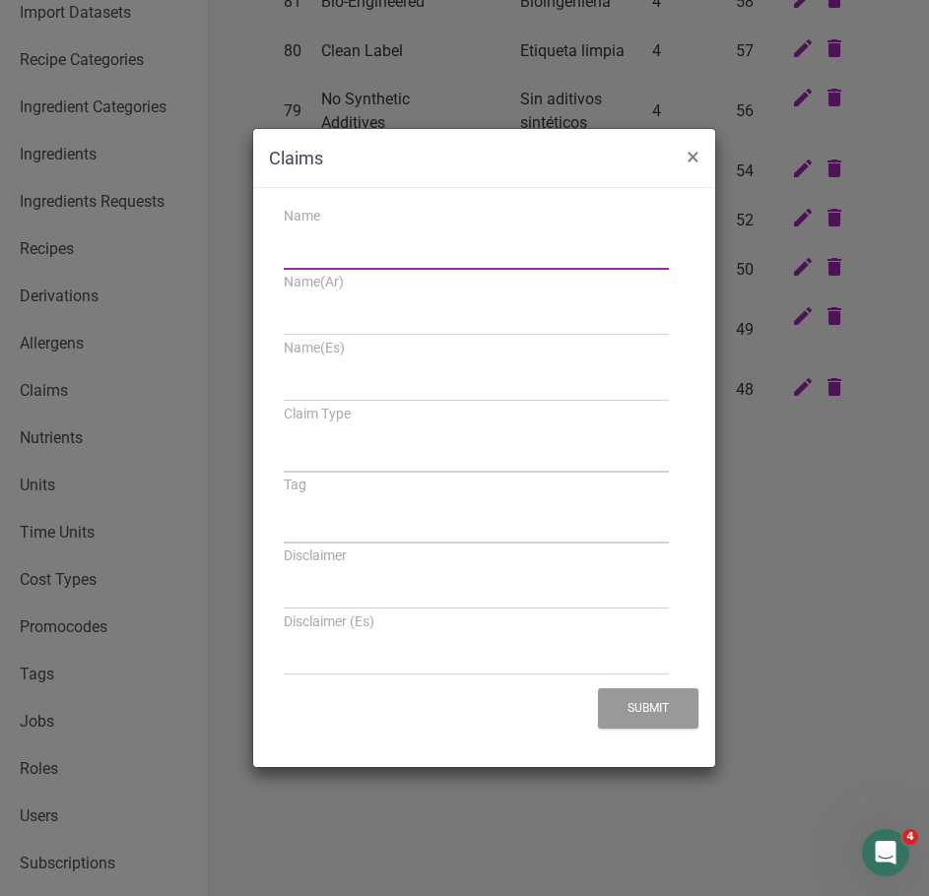
select select
type input "Dairy Free"
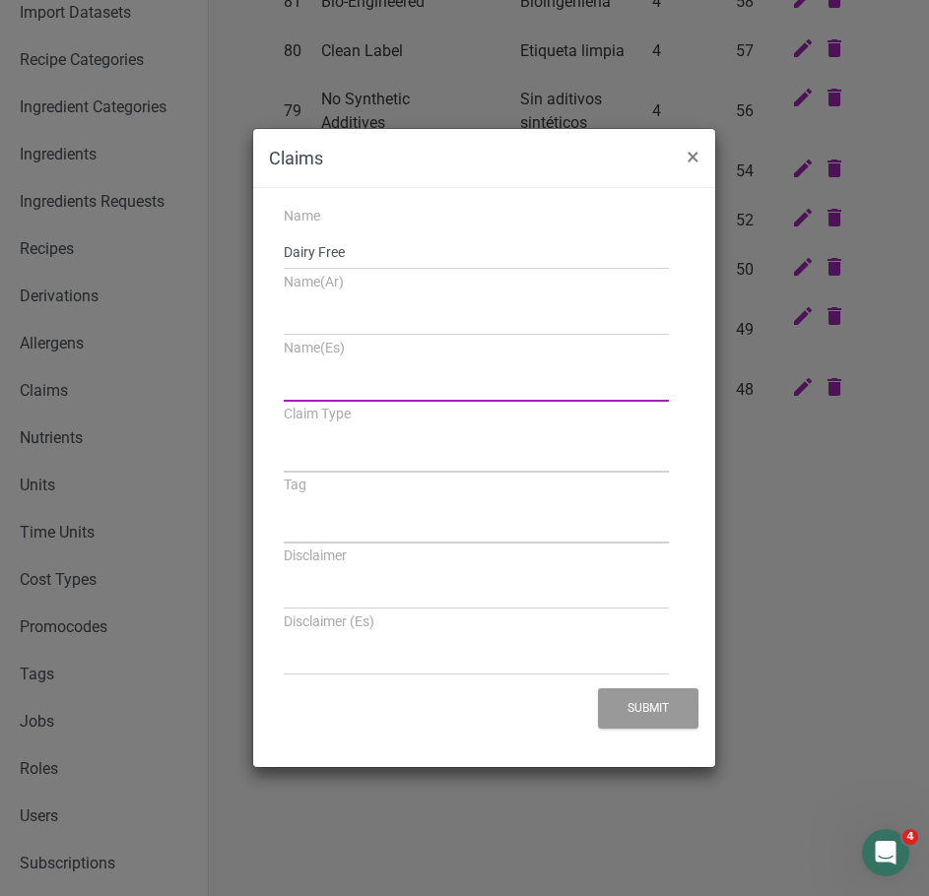
click at [381, 367] on input "Name(Es)" at bounding box center [477, 383] width 386 height 35
paste input "Sin lácteos"
type input "Sin lácteos"
select select
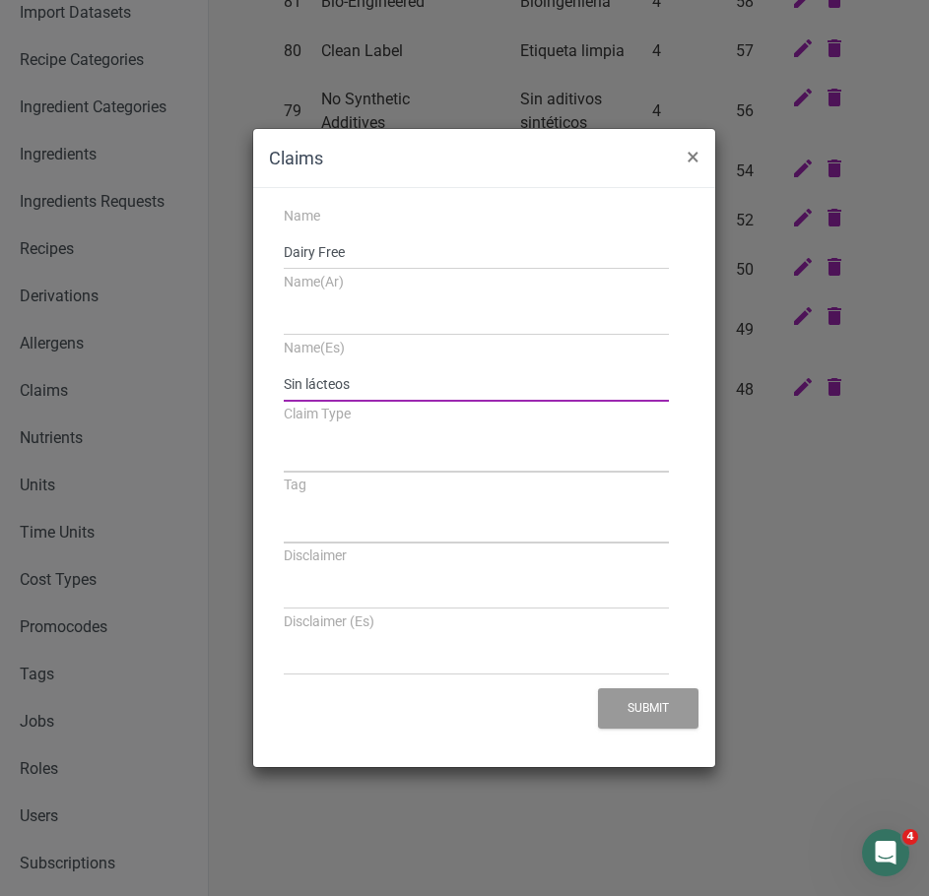
type input "Sin lácteos"
click at [317, 454] on select "Standard Tags Possible Marketing Claims Dietary Trends Tagging Thresholds" at bounding box center [477, 452] width 386 height 40
select select "4"
click at [284, 432] on select "Standard Tags Possible Marketing Claims Dietary Trends Tagging Thresholds" at bounding box center [477, 452] width 386 height 40
select select
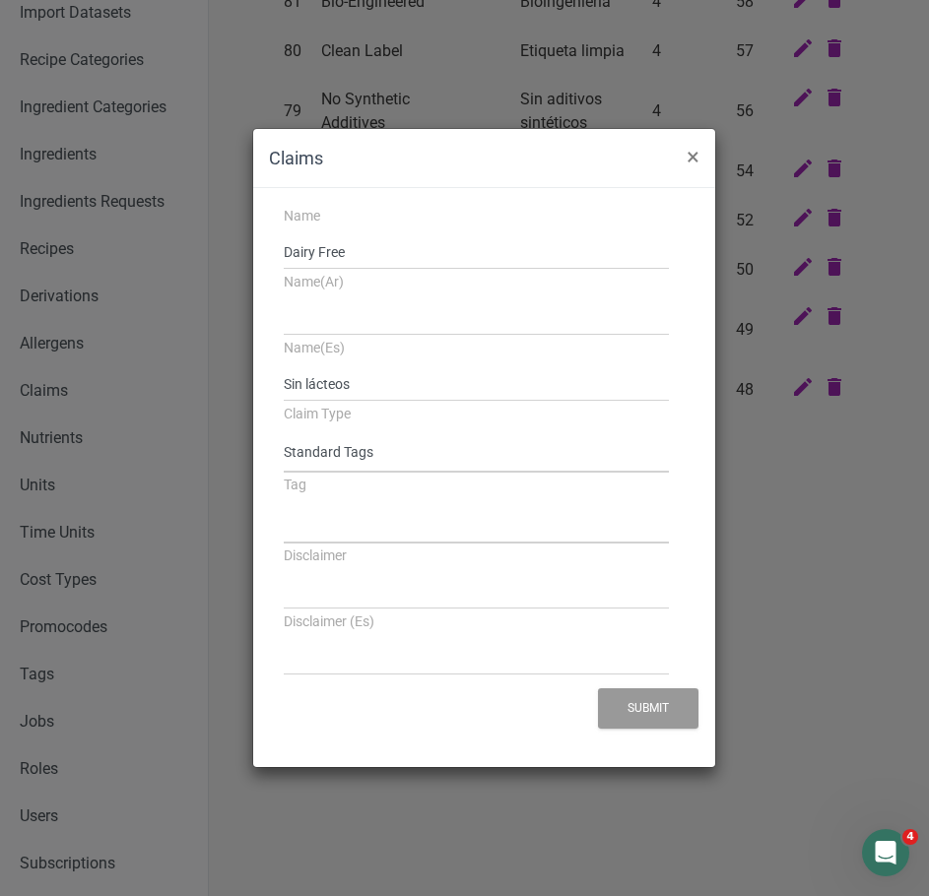
select select
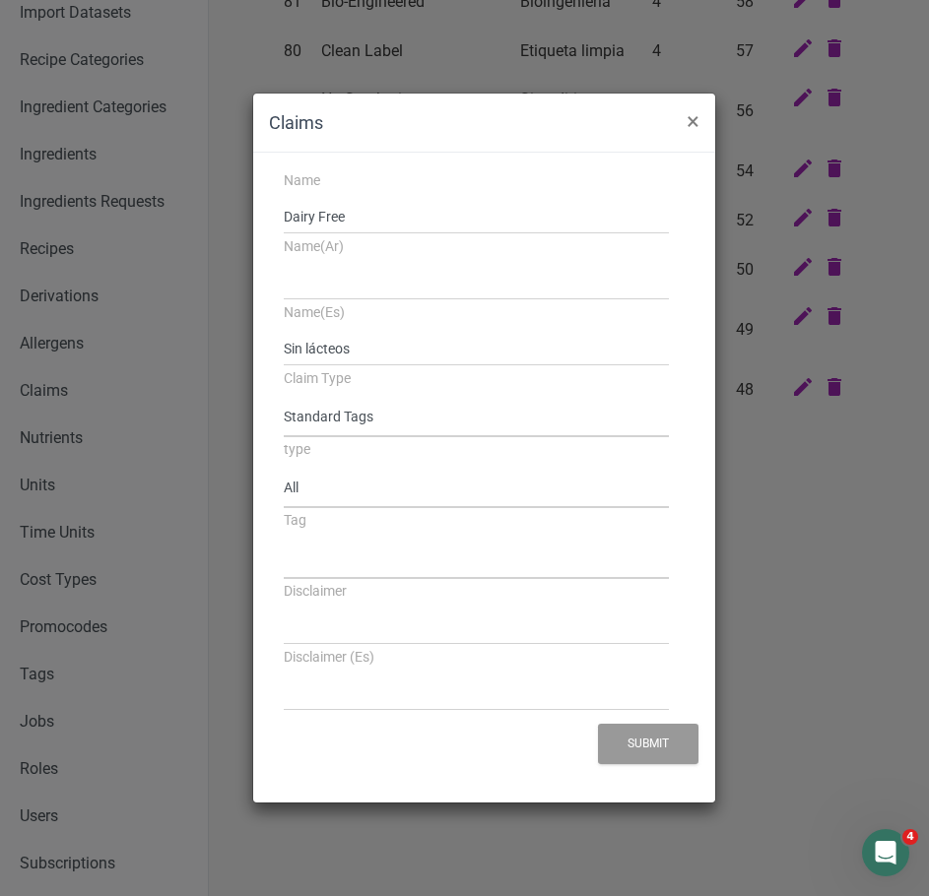
click at [315, 490] on select "All None At least one" at bounding box center [477, 488] width 386 height 40
select select "all"
click at [284, 468] on select "All None At least one" at bounding box center [477, 488] width 386 height 40
click at [339, 561] on select "Source of Antioxidants Prebiotic Effect Source of Omega 3 Plant-based Protein D…" at bounding box center [477, 559] width 386 height 40
select select "28"
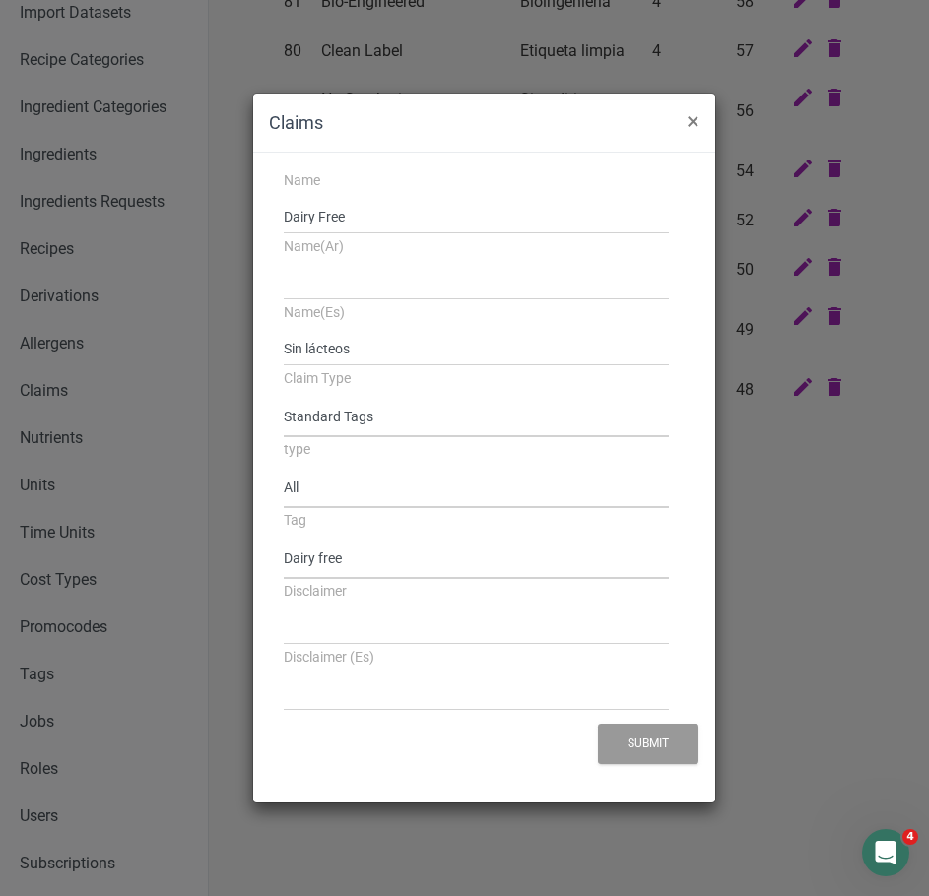
click at [284, 539] on select "Source of Antioxidants Prebiotic Effect Source of Omega 3 Plant-based Protein D…" at bounding box center [477, 559] width 386 height 40
click at [321, 623] on input "Disclaimer" at bounding box center [477, 627] width 386 height 35
click at [412, 638] on input "Disclaimer" at bounding box center [477, 627] width 386 height 35
paste input "Because your recipe does not contain any Dairy"
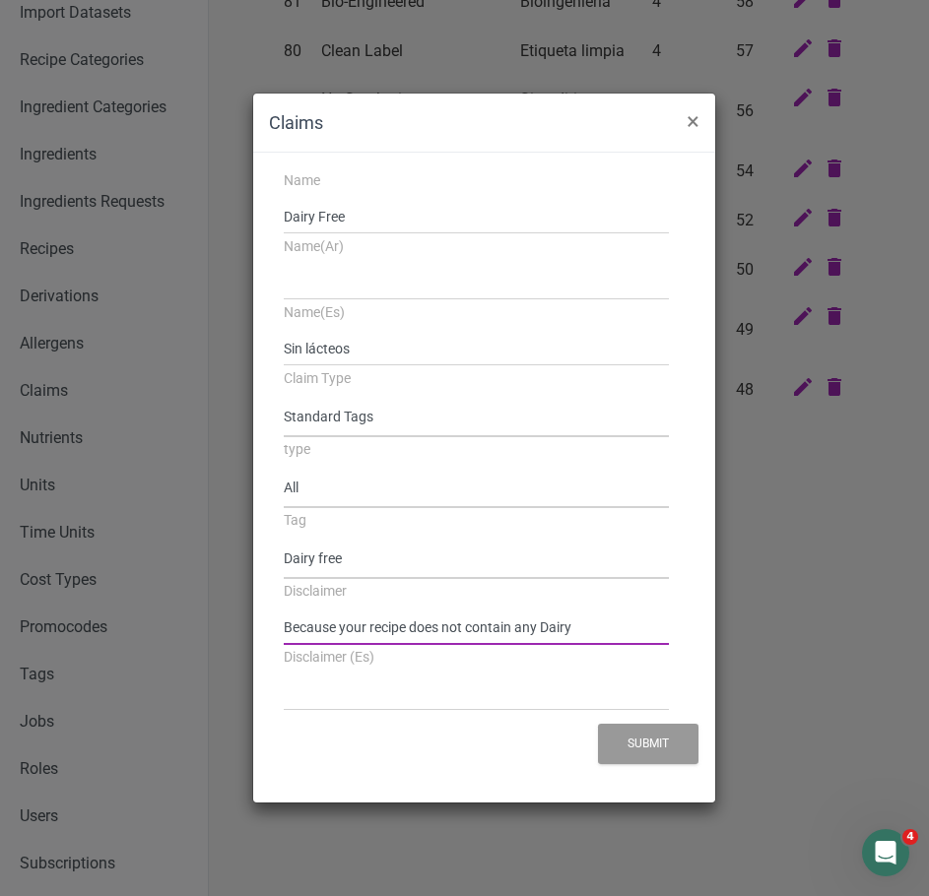
type input "Because your recipe does not contain any Dairy"
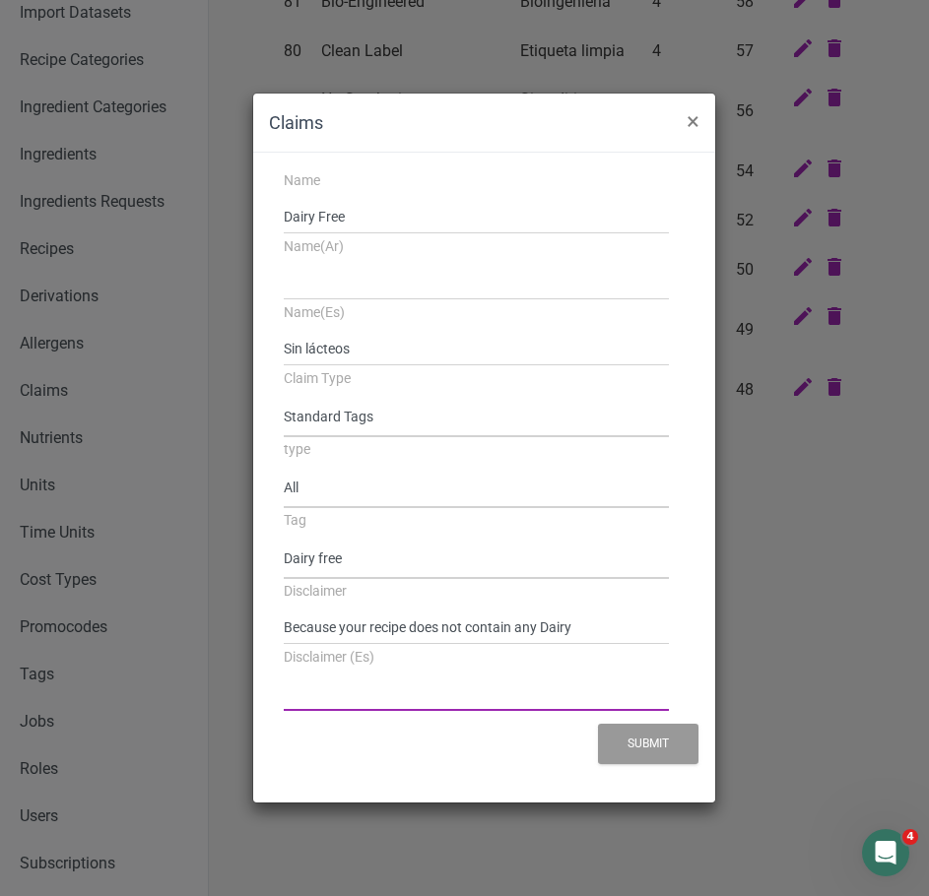
click at [437, 696] on input "Disclaimer (Es)" at bounding box center [477, 693] width 386 height 35
paste input "Porque su receta no contiene ningún producto lácteo"
type input "Porque su receta no contiene ningún producto lácteo"
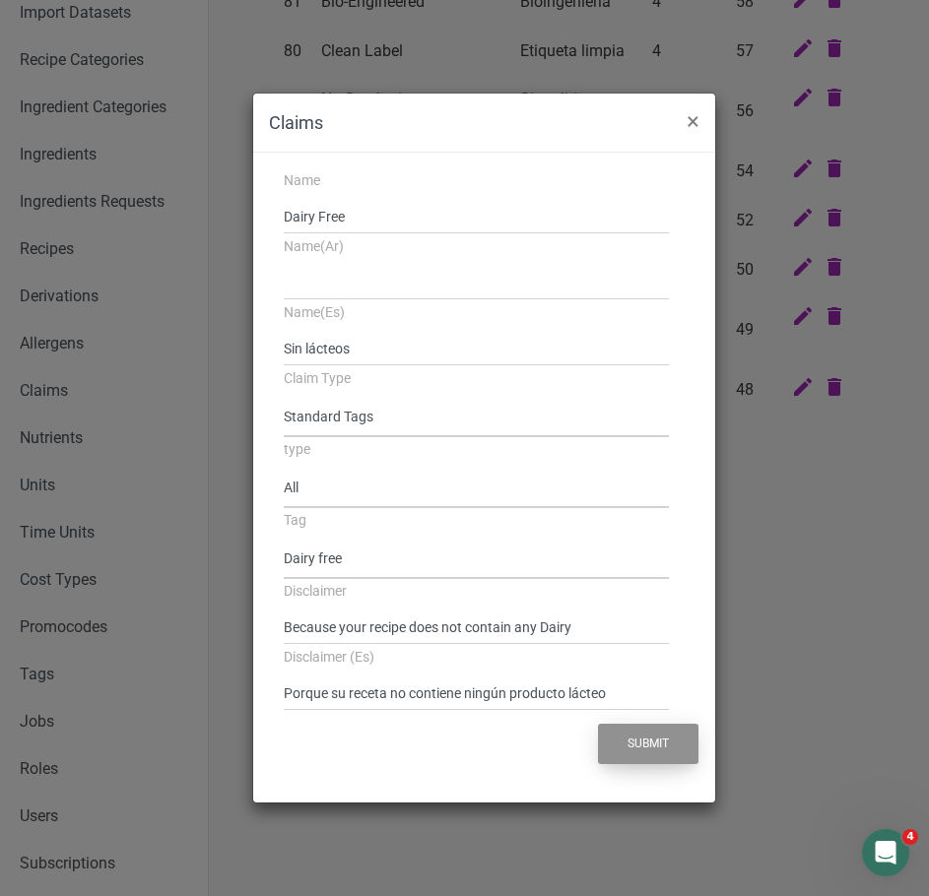
click at [680, 736] on button "Submit" at bounding box center [648, 744] width 100 height 40
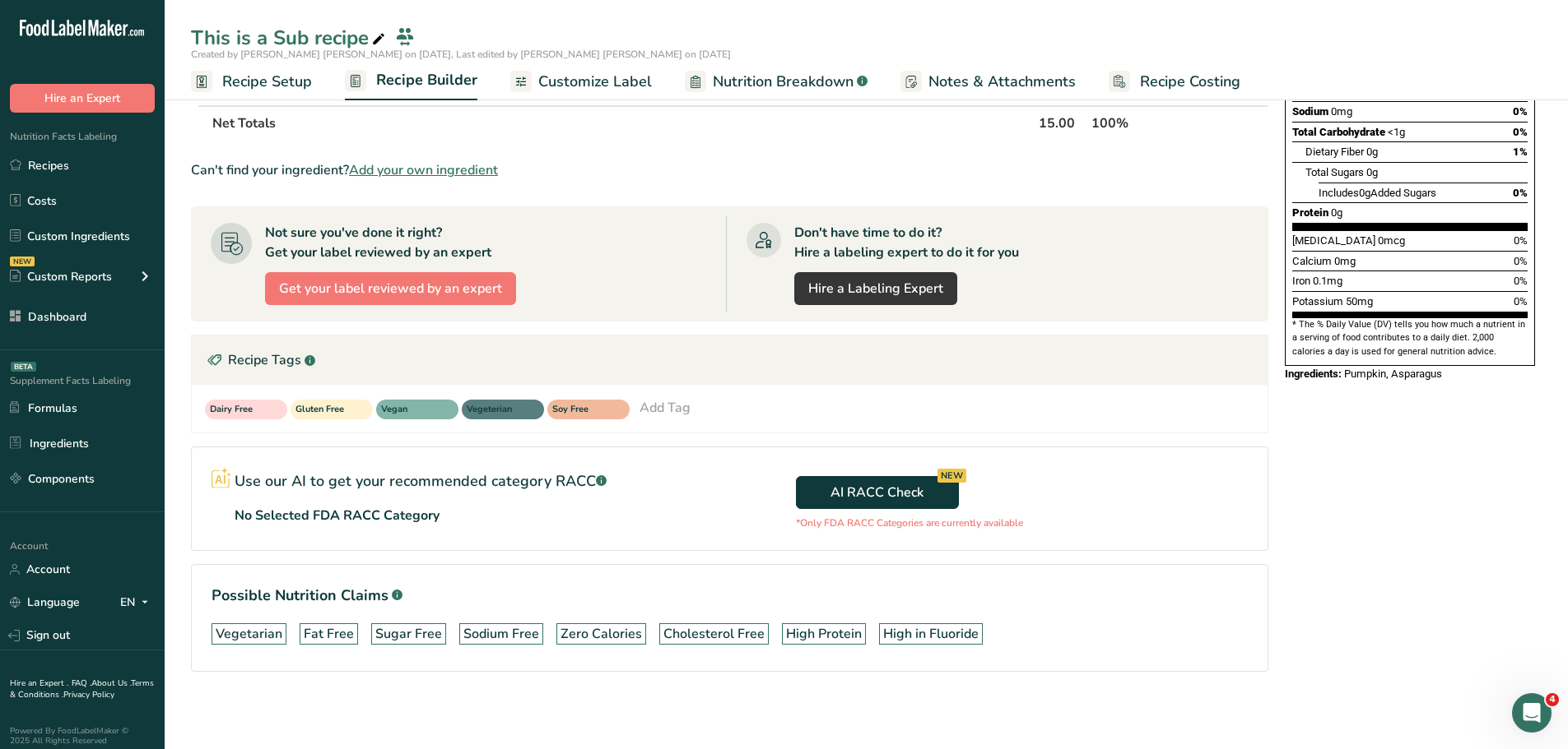
scroll to position [317, 0]
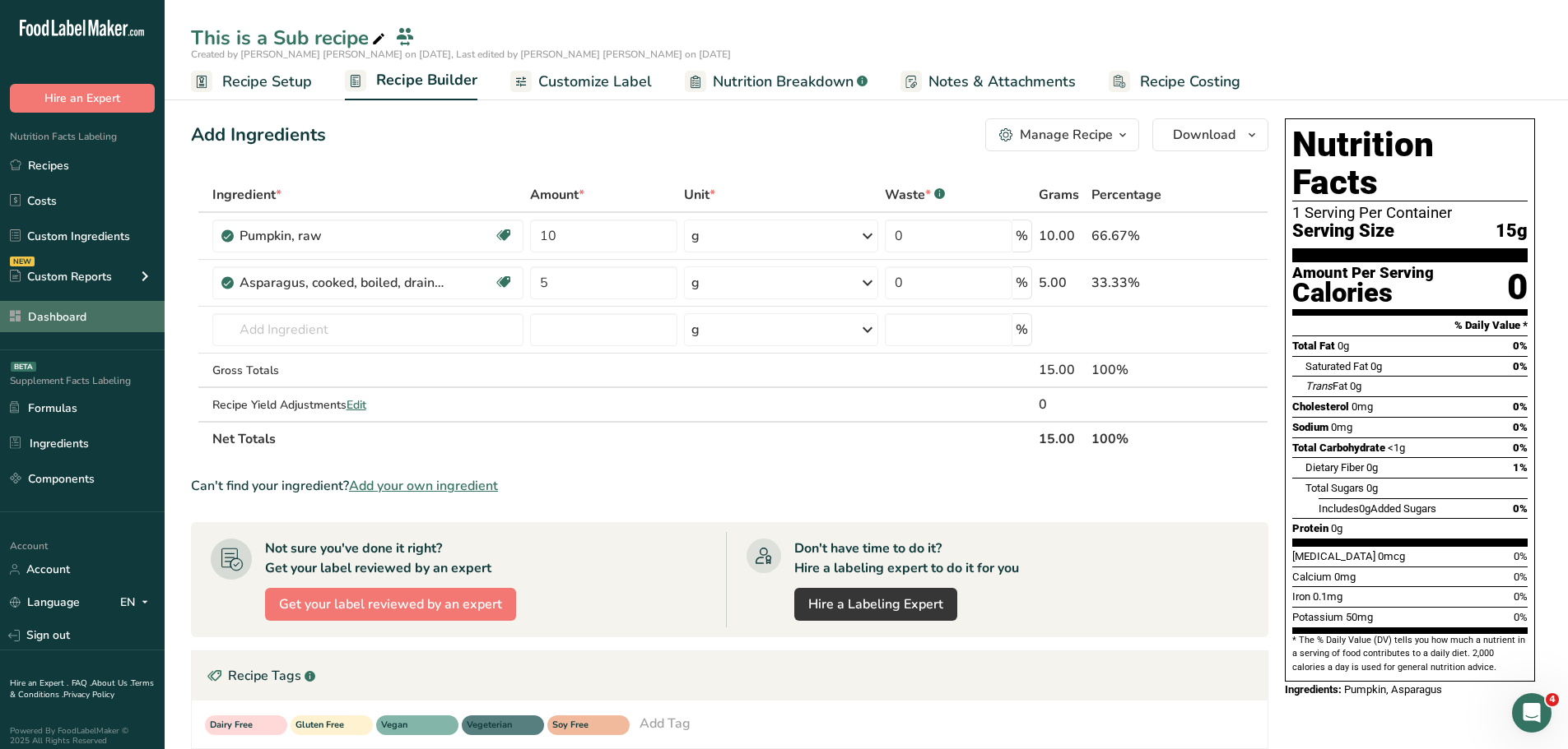
click at [94, 301] on link "Dashboard" at bounding box center [82, 316] width 165 height 31
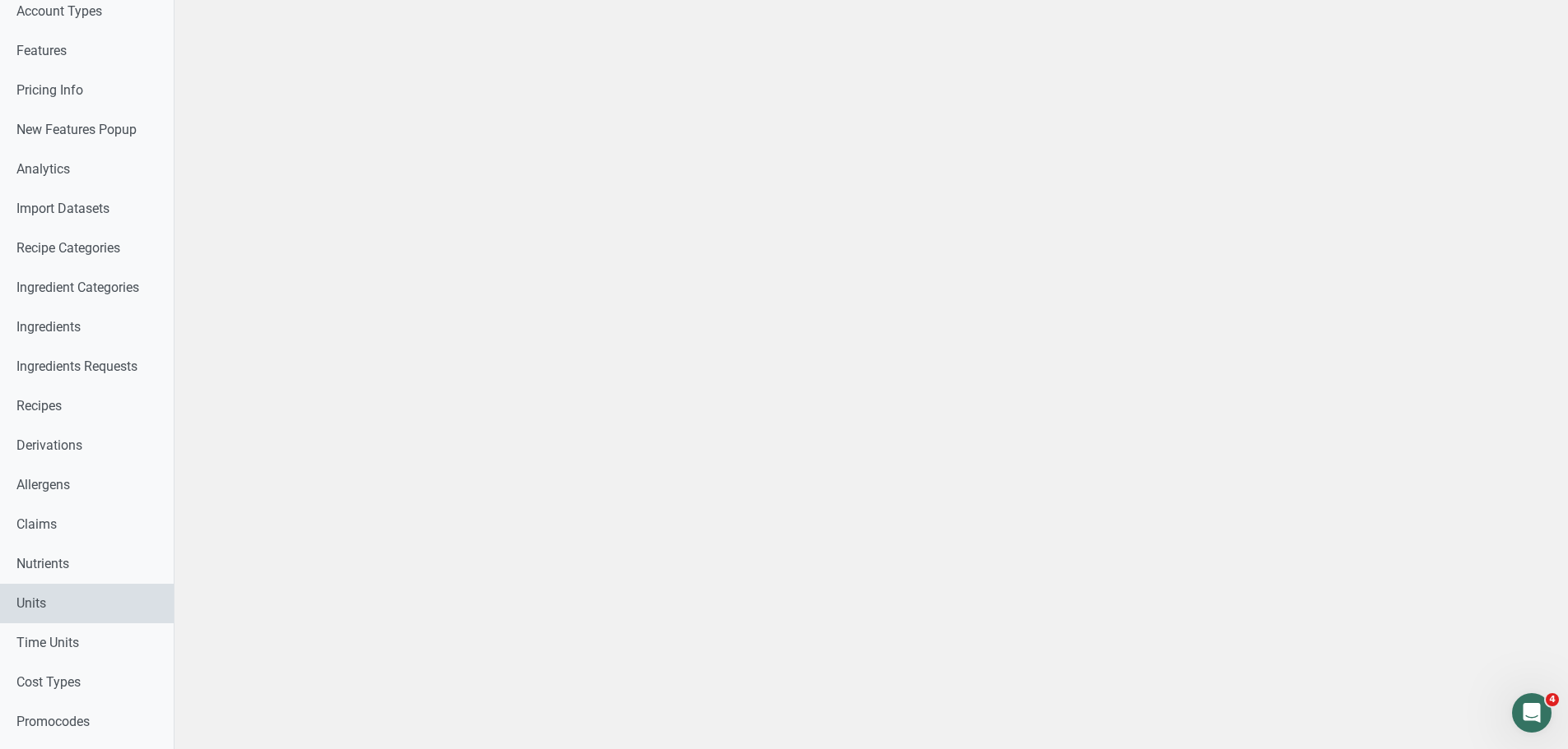
scroll to position [247, 0]
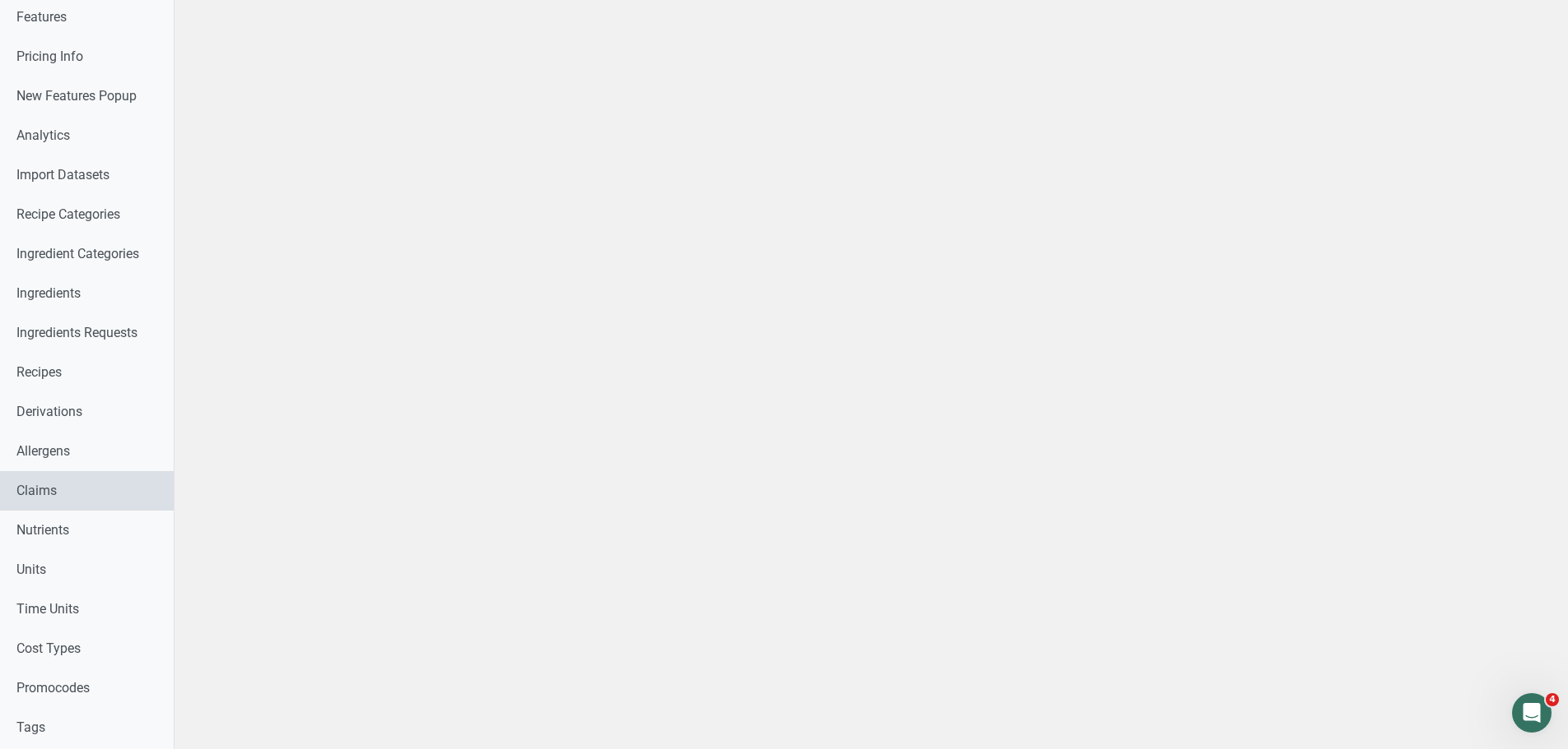
click at [61, 493] on link "Claims" at bounding box center [87, 490] width 174 height 39
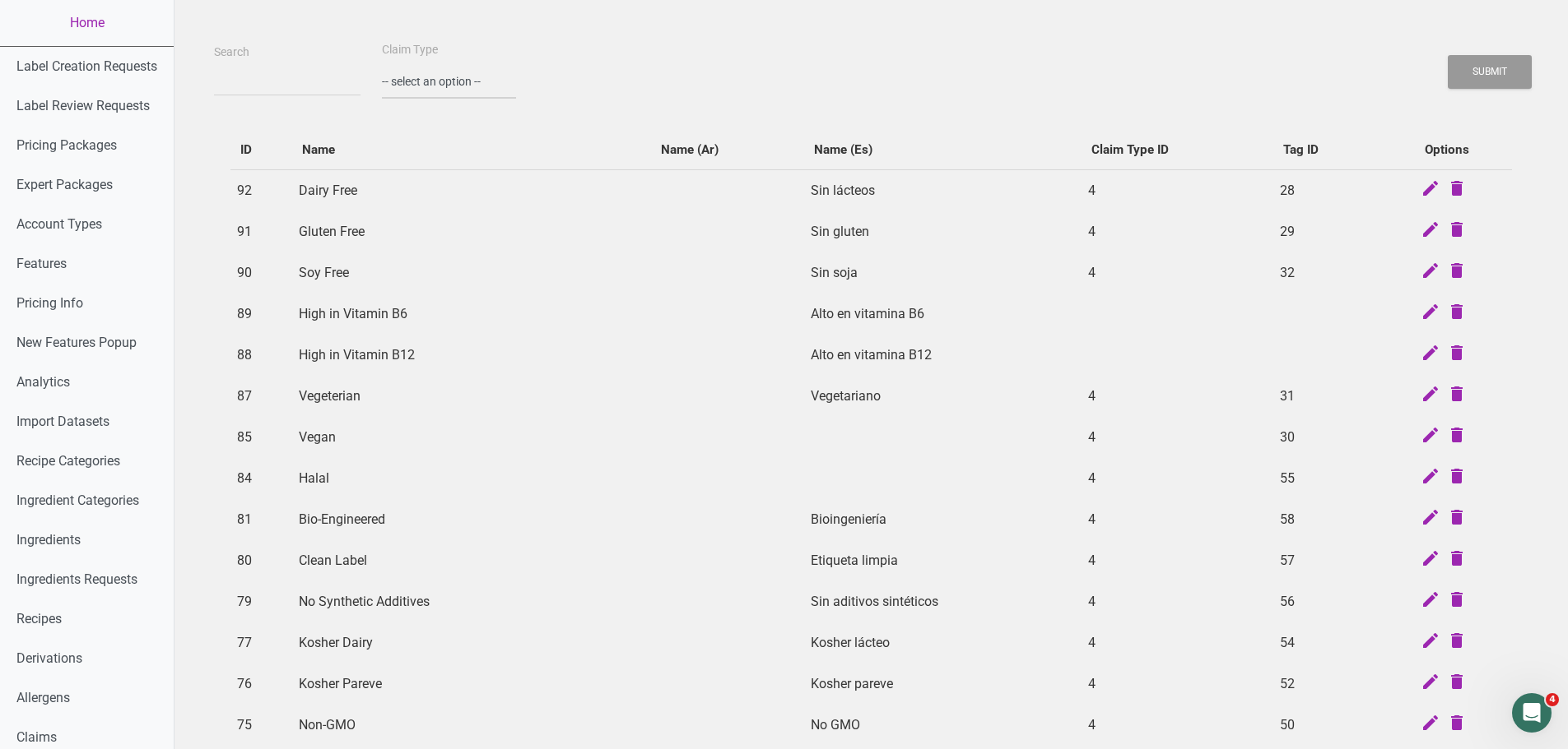
click at [414, 75] on select "-- select an option -- Standard Tags Possible Marketing Claims Dietary Trends T…" at bounding box center [449, 82] width 134 height 33
click at [382, 65] on select "-- select an option -- Standard Tags Possible Marketing Claims Dietary Trends T…" at bounding box center [449, 82] width 134 height 33
click at [1480, 82] on button "Submit" at bounding box center [1489, 72] width 84 height 33
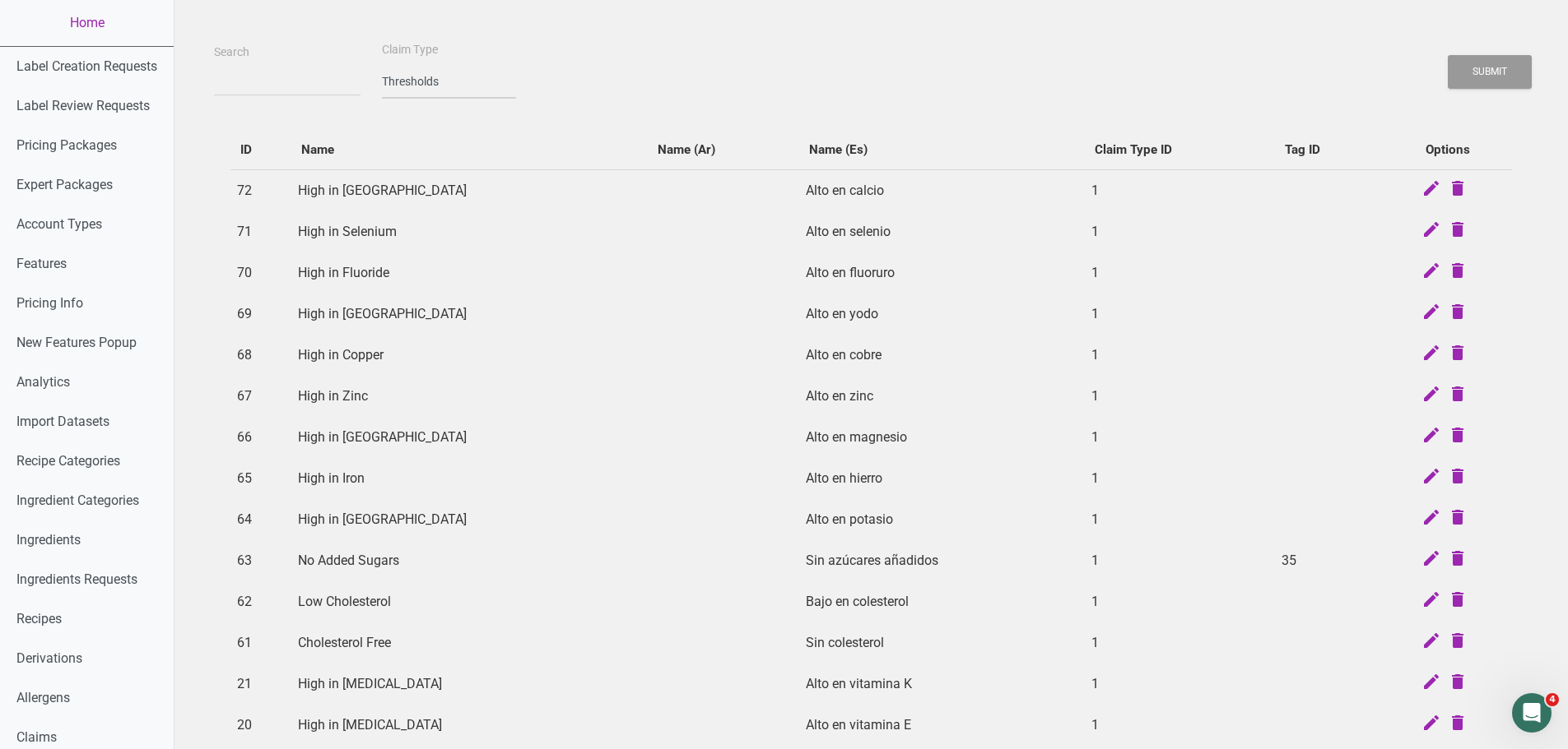
click at [403, 76] on select "-- select an option -- Standard Tags Possible Marketing Claims Dietary Trends T…" at bounding box center [449, 82] width 134 height 33
click at [423, 85] on select "-- select an option -- Standard Tags Possible Marketing Claims Dietary Trends T…" at bounding box center [449, 82] width 134 height 33
click at [382, 65] on select "-- select an option -- Standard Tags Possible Marketing Claims Dietary Trends T…" at bounding box center [449, 82] width 134 height 33
click at [1474, 69] on button "Submit" at bounding box center [1489, 72] width 84 height 33
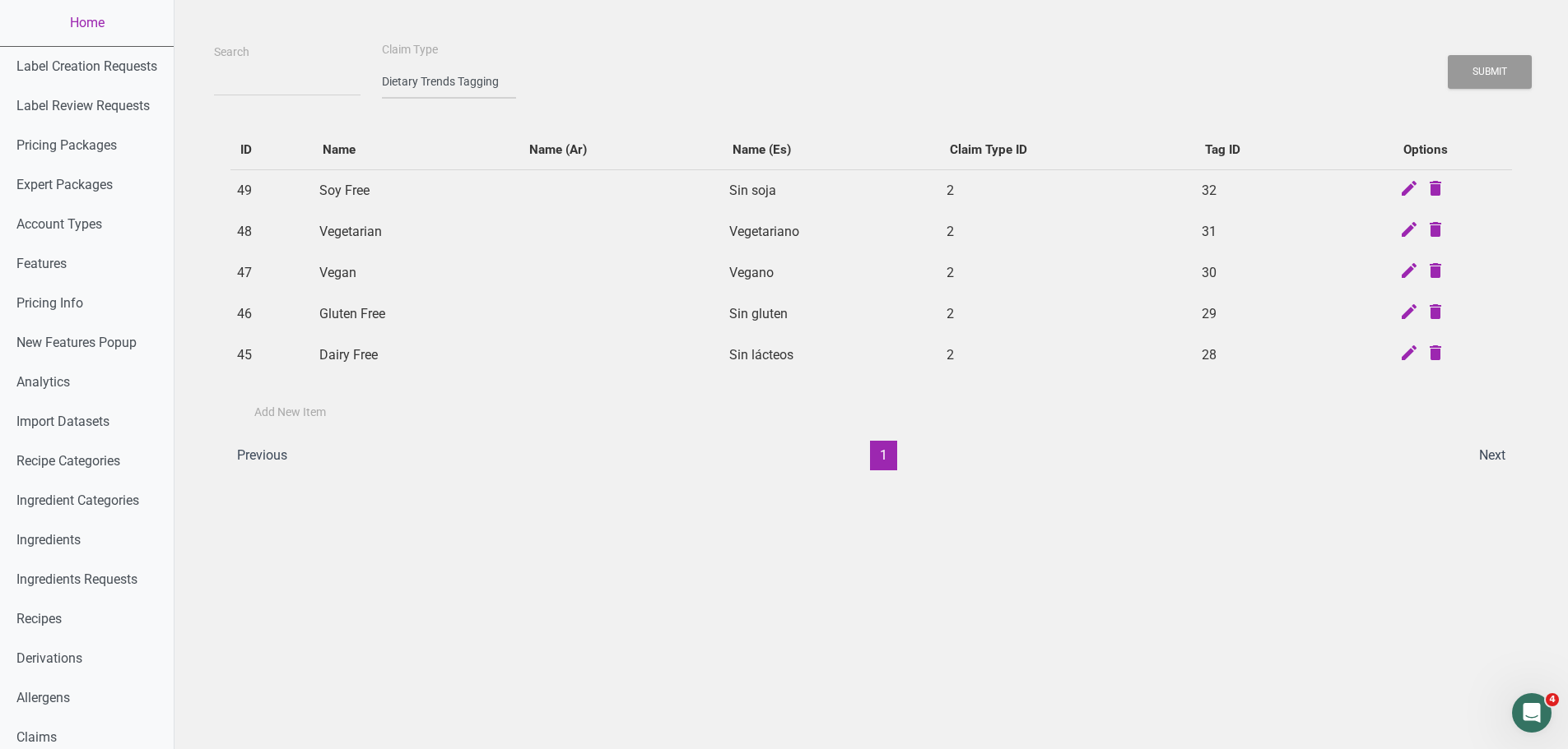
click at [428, 79] on select "-- select an option -- Standard Tags Possible Marketing Claims Dietary Trends T…" at bounding box center [449, 82] width 134 height 33
click at [382, 65] on select "-- select an option -- Standard Tags Possible Marketing Claims Dietary Trends T…" at bounding box center [449, 82] width 134 height 33
click at [1503, 75] on button "Submit" at bounding box center [1489, 72] width 84 height 33
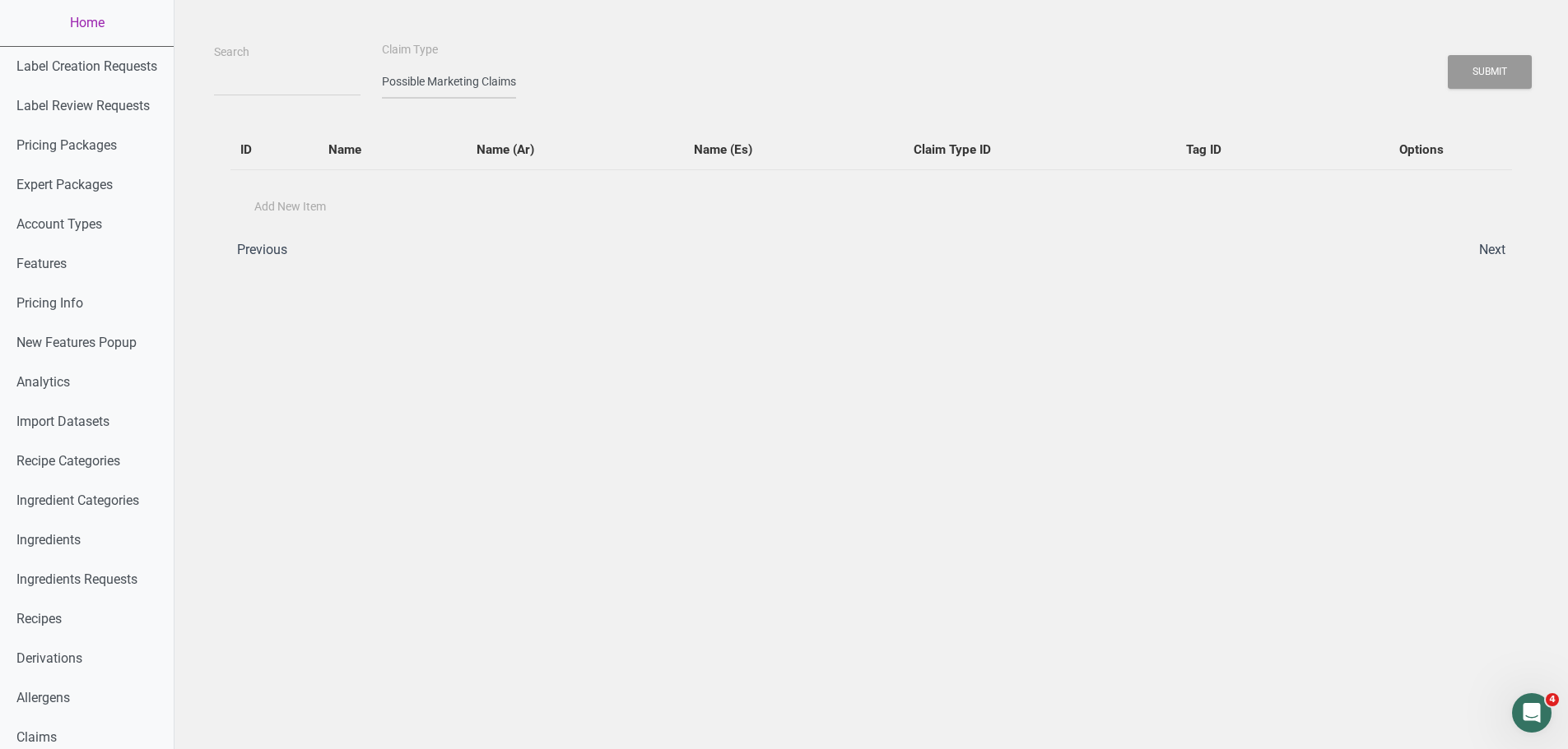
click at [434, 84] on select "-- select an option -- Standard Tags Possible Marketing Claims Dietary Trends T…" at bounding box center [449, 82] width 134 height 33
click at [382, 65] on select "-- select an option -- Standard Tags Possible Marketing Claims Dietary Trends T…" at bounding box center [449, 82] width 134 height 33
click at [1456, 83] on button "Submit" at bounding box center [1489, 72] width 84 height 33
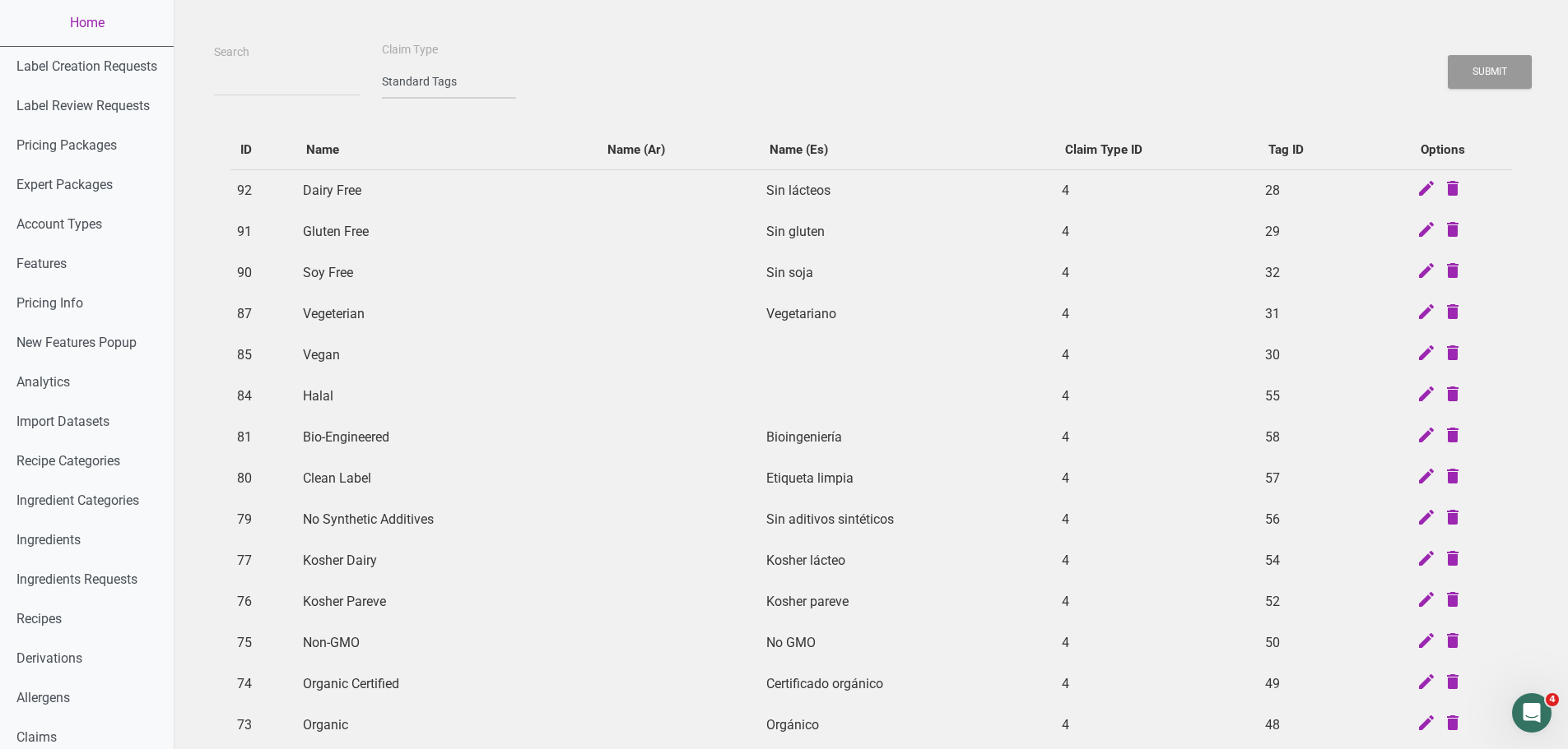
click at [461, 90] on select "-- select an option -- Standard Tags Possible Marketing Claims Dietary Trends T…" at bounding box center [449, 82] width 134 height 33
select select "1"
click at [382, 65] on select "-- select an option -- Standard Tags Possible Marketing Claims Dietary Trends T…" at bounding box center [449, 82] width 134 height 33
click at [1509, 59] on button "Submit" at bounding box center [1489, 72] width 84 height 33
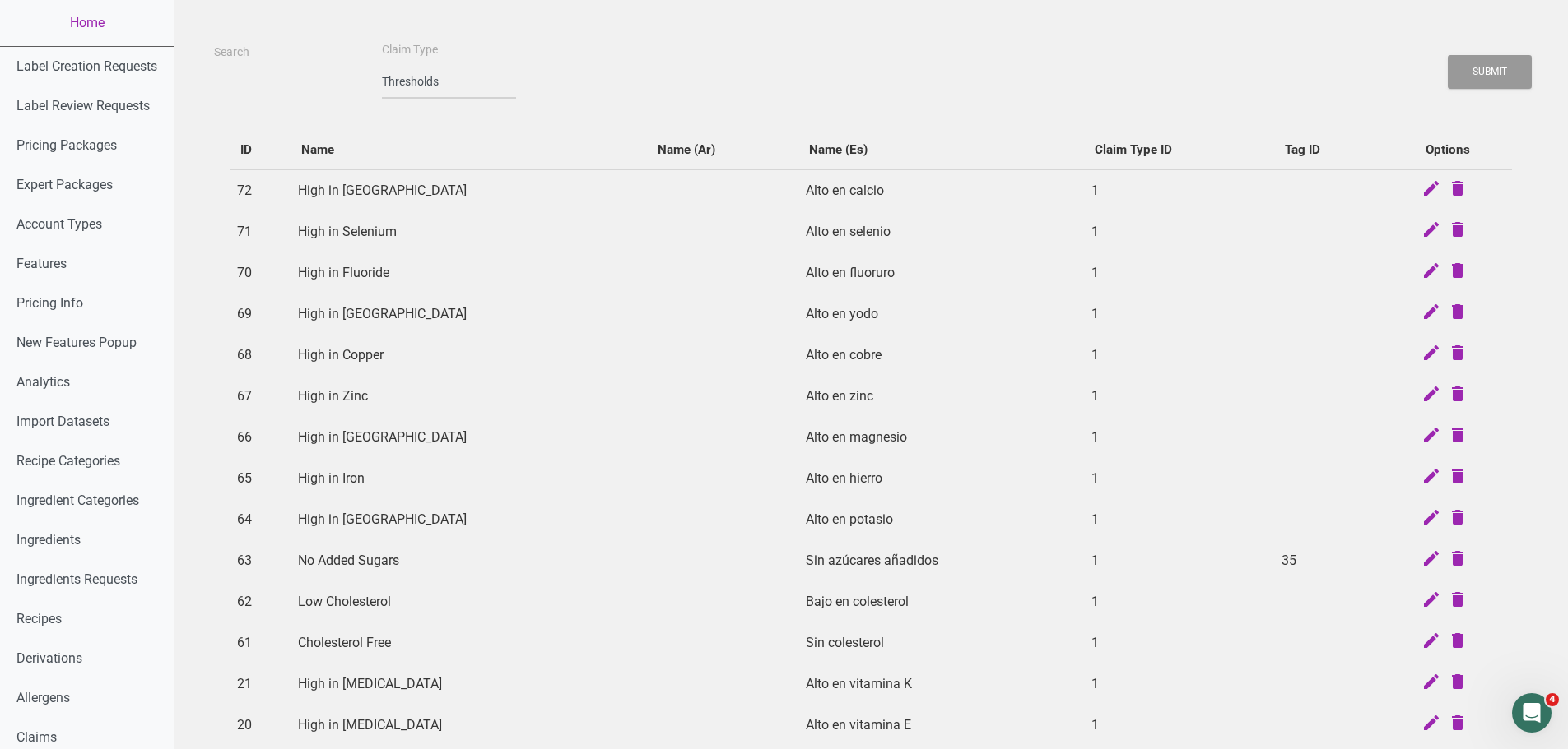
click at [408, 86] on select "-- select an option -- Standard Tags Possible Marketing Claims Dietary Trends T…" at bounding box center [449, 82] width 134 height 33
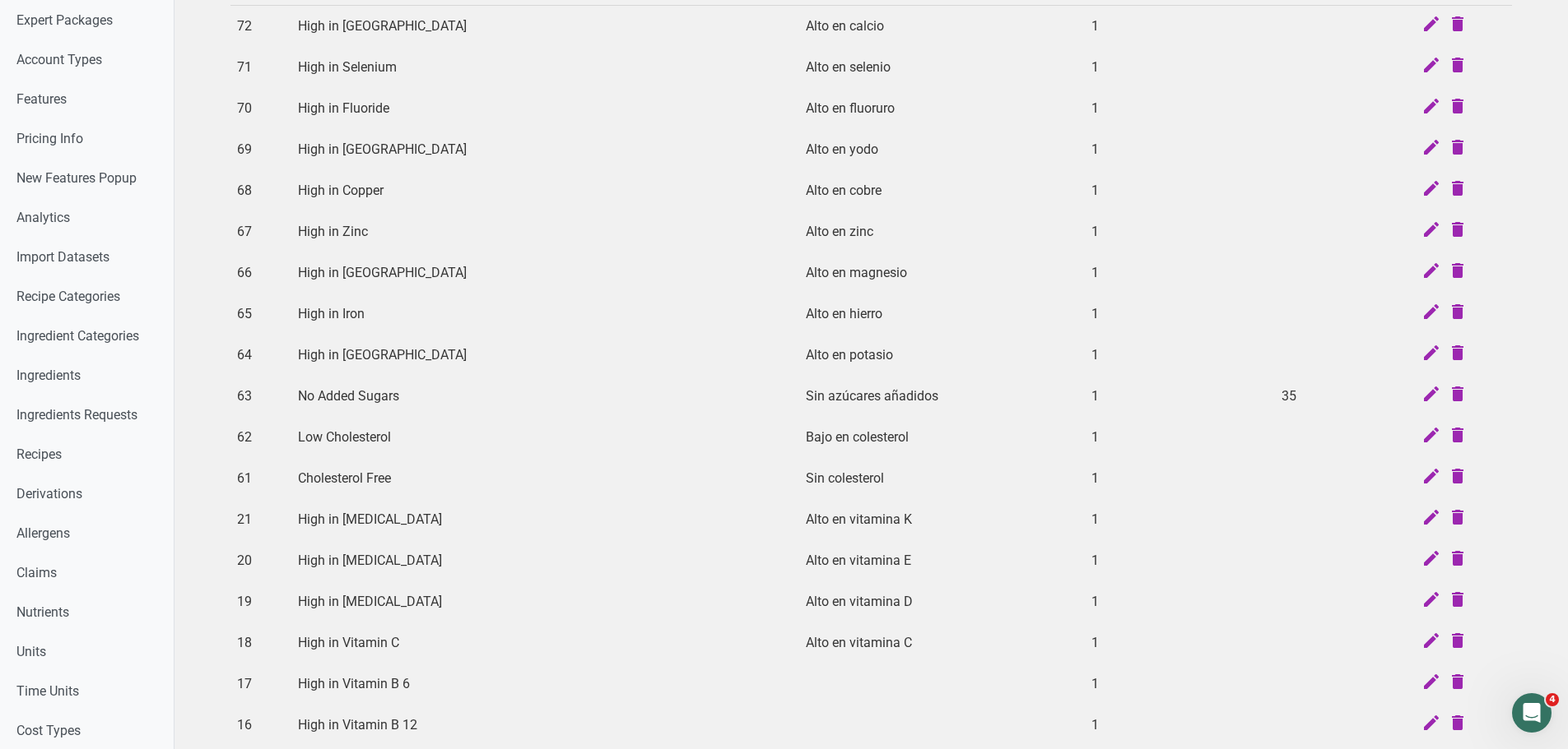
click at [1275, 395] on td "35" at bounding box center [1328, 396] width 108 height 41
click at [1275, 391] on td "35" at bounding box center [1328, 396] width 108 height 41
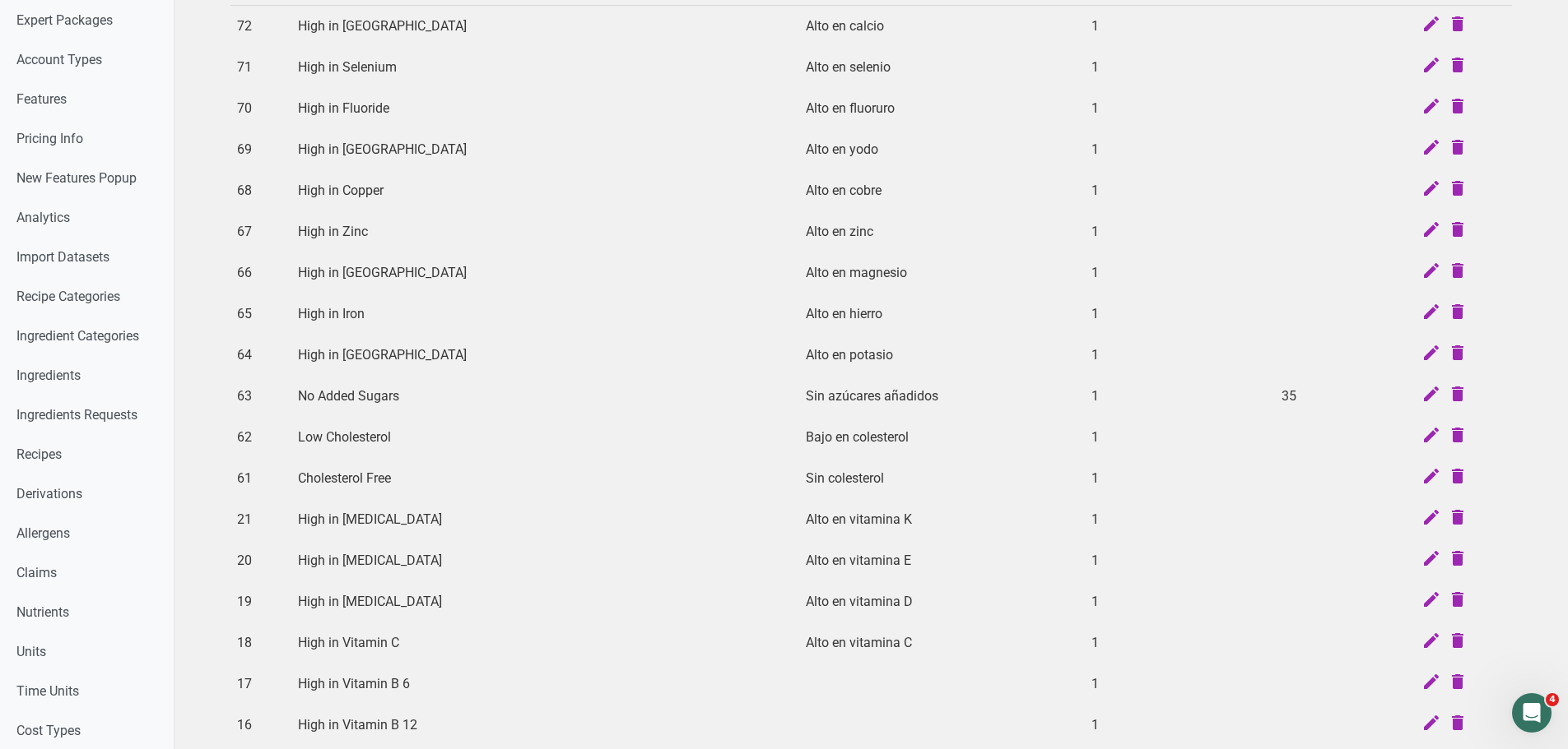
click at [1275, 391] on td "35" at bounding box center [1328, 396] width 108 height 41
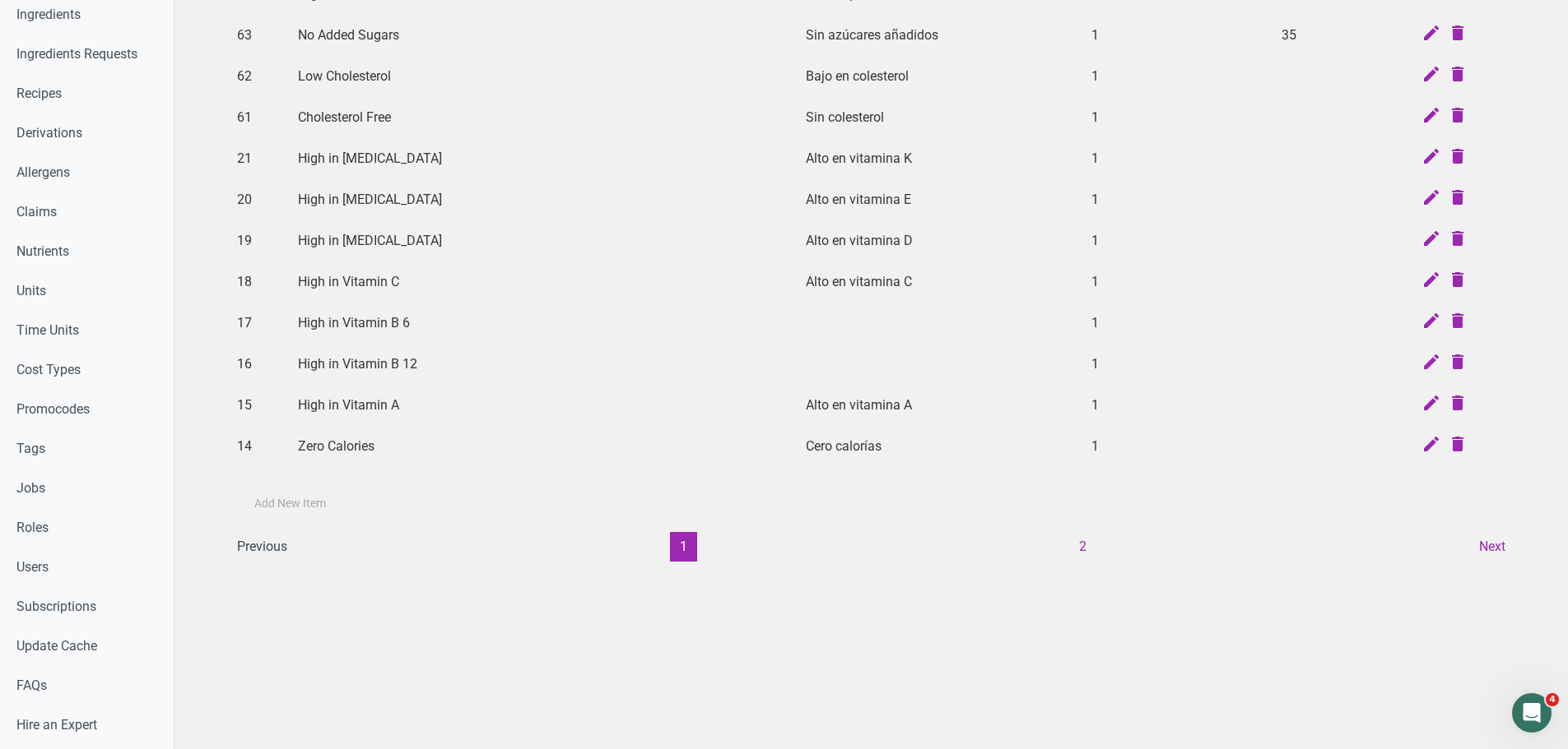
scroll to position [576, 0]
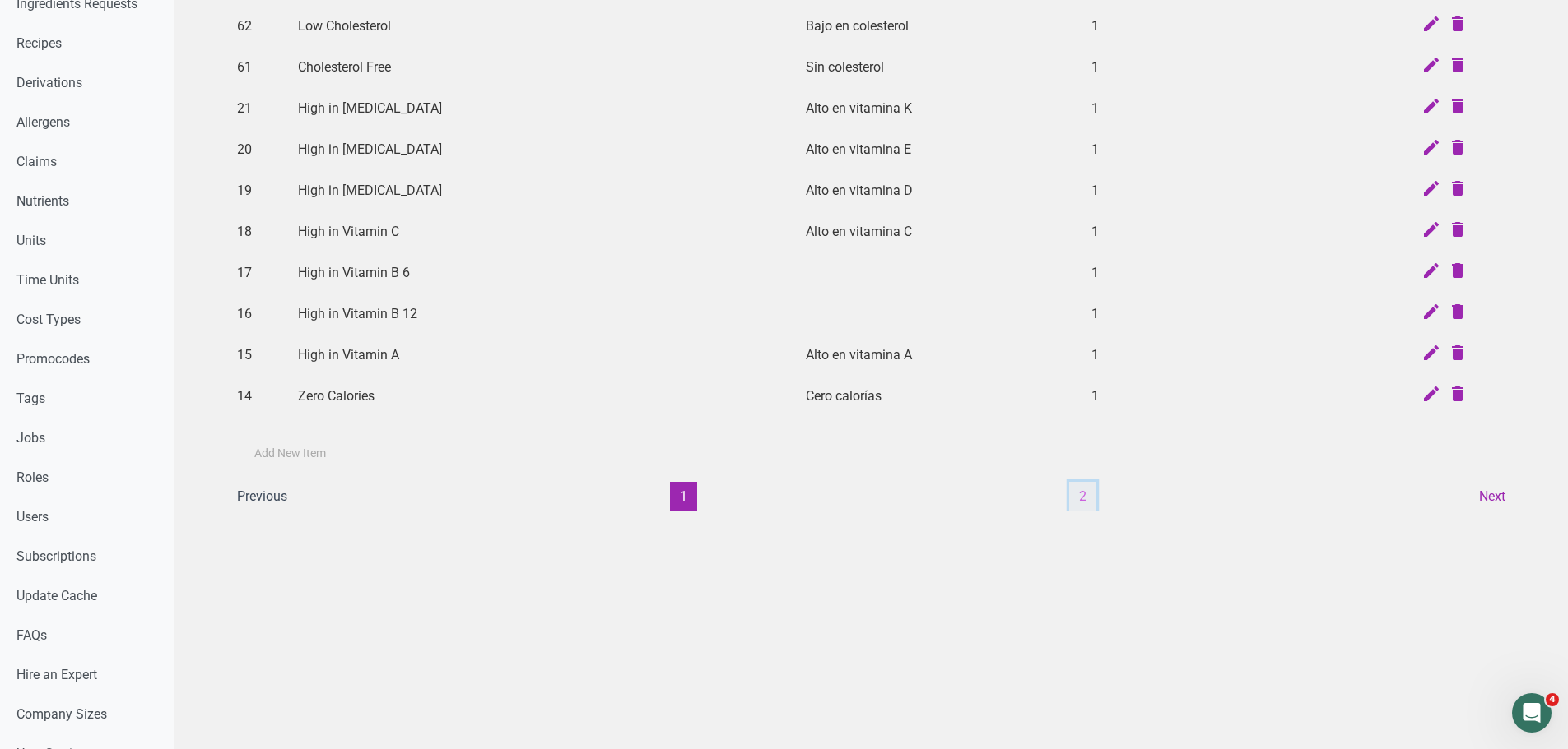
click at [1074, 501] on button "2" at bounding box center [1083, 496] width 28 height 29
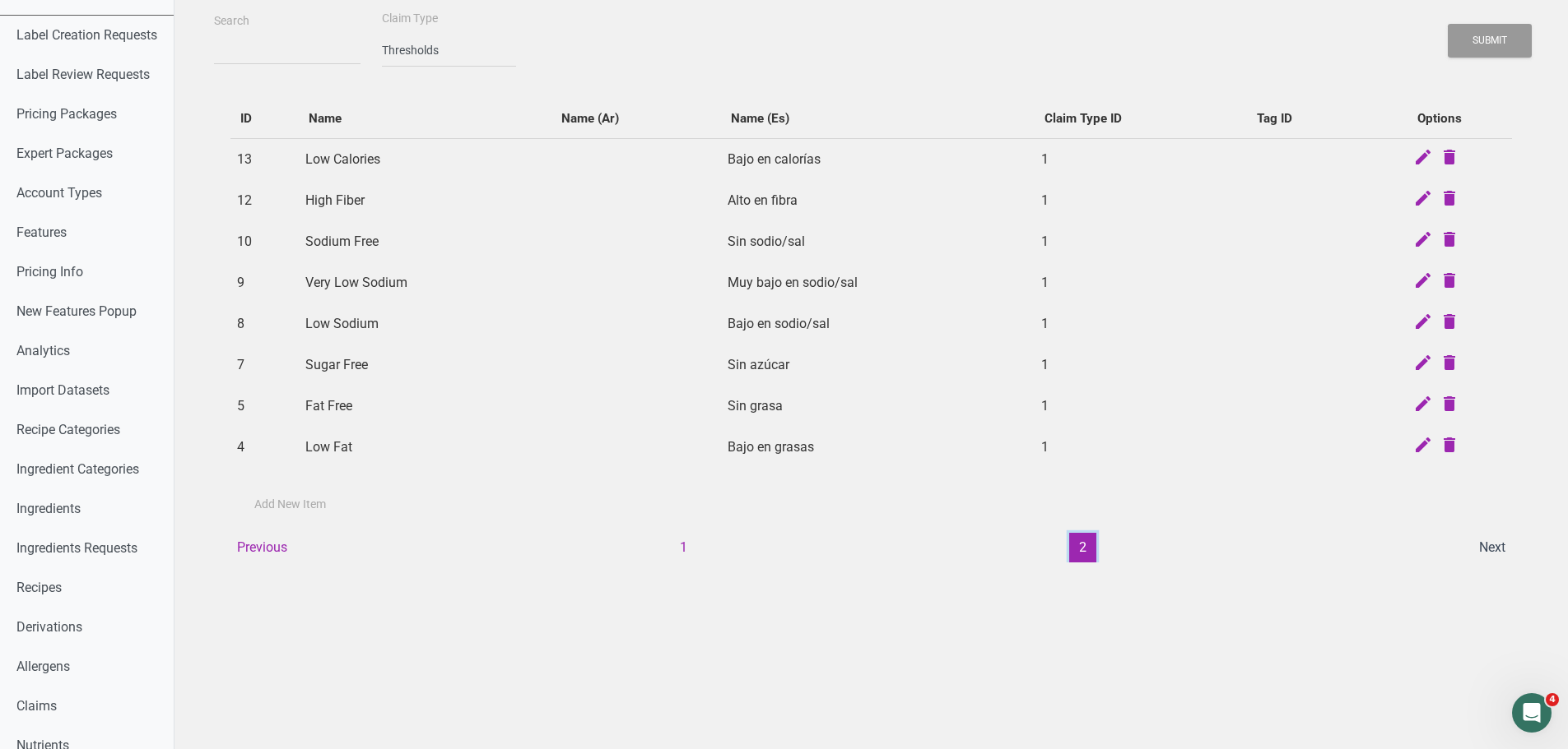
scroll to position [0, 0]
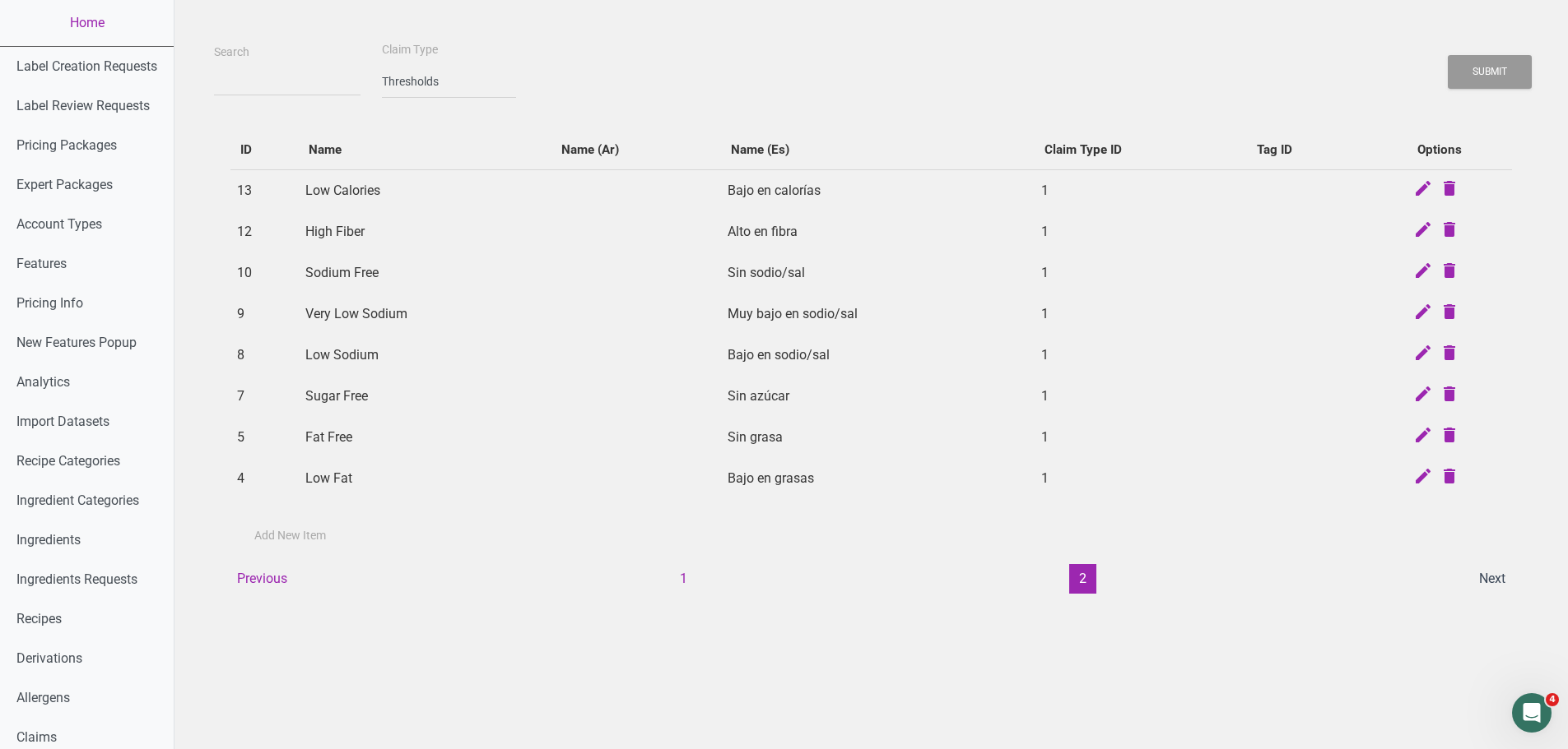
click at [323, 271] on td "Sodium Free" at bounding box center [425, 272] width 252 height 41
copy td "Sodium Free"
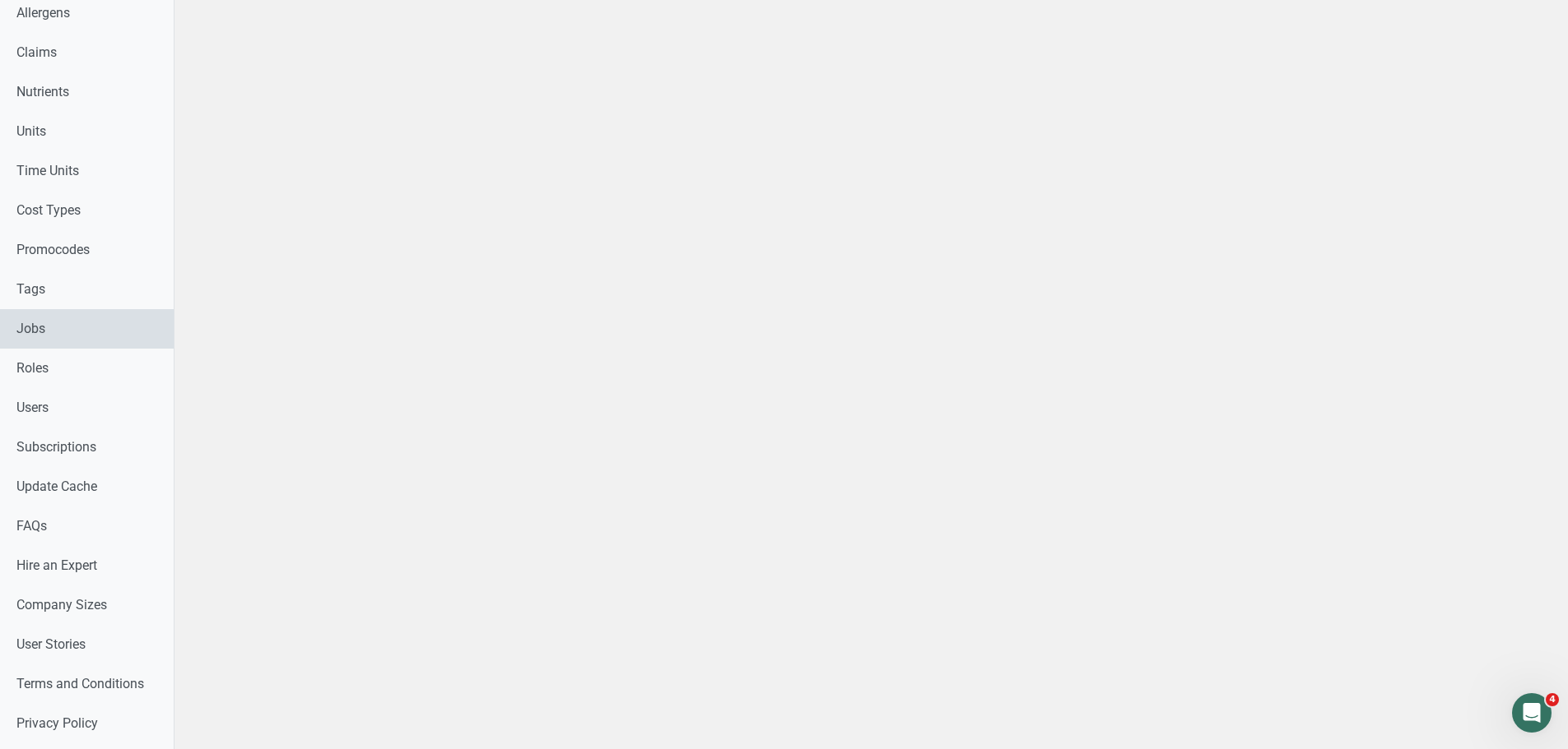
scroll to position [741, 0]
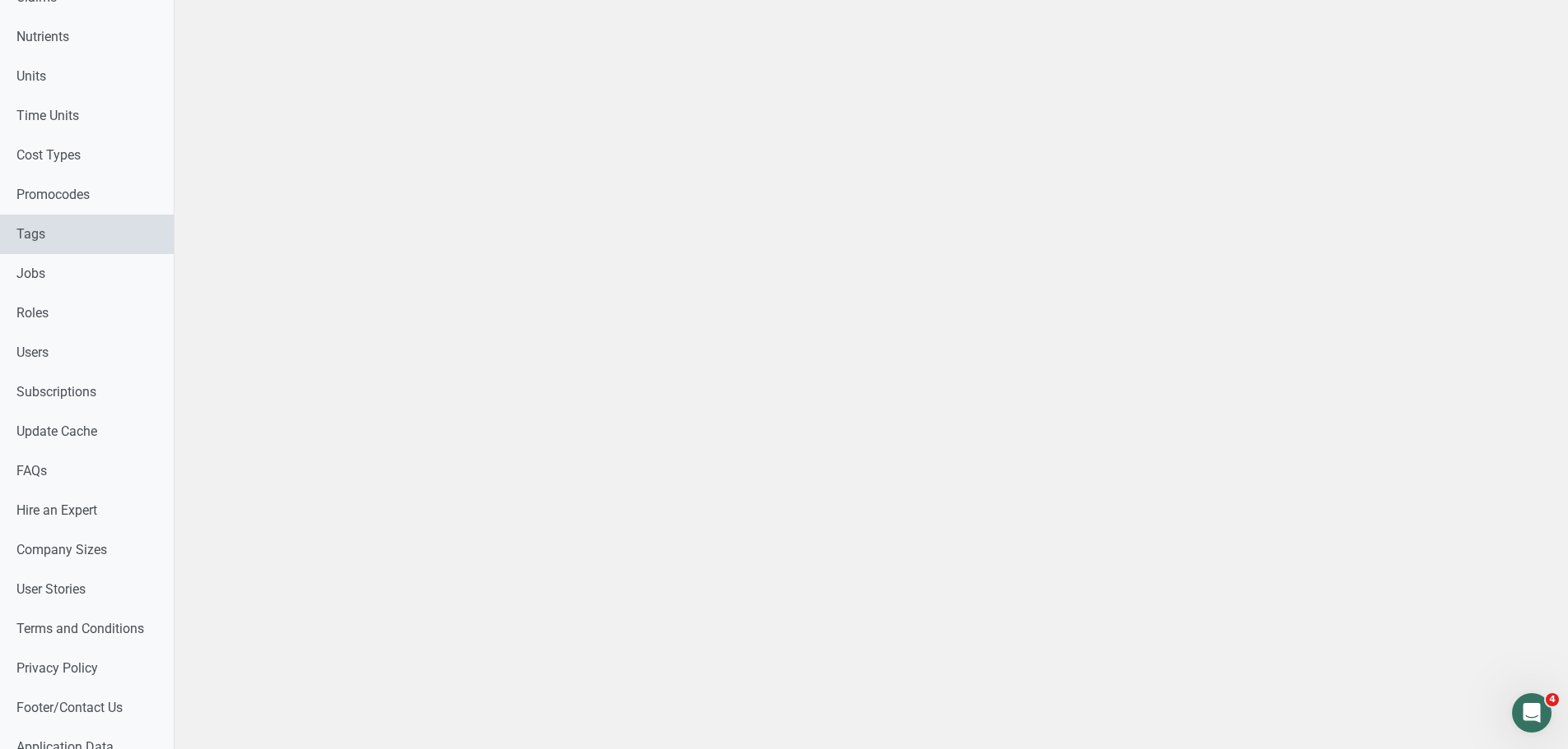
click at [38, 241] on link "Tags" at bounding box center [87, 234] width 174 height 39
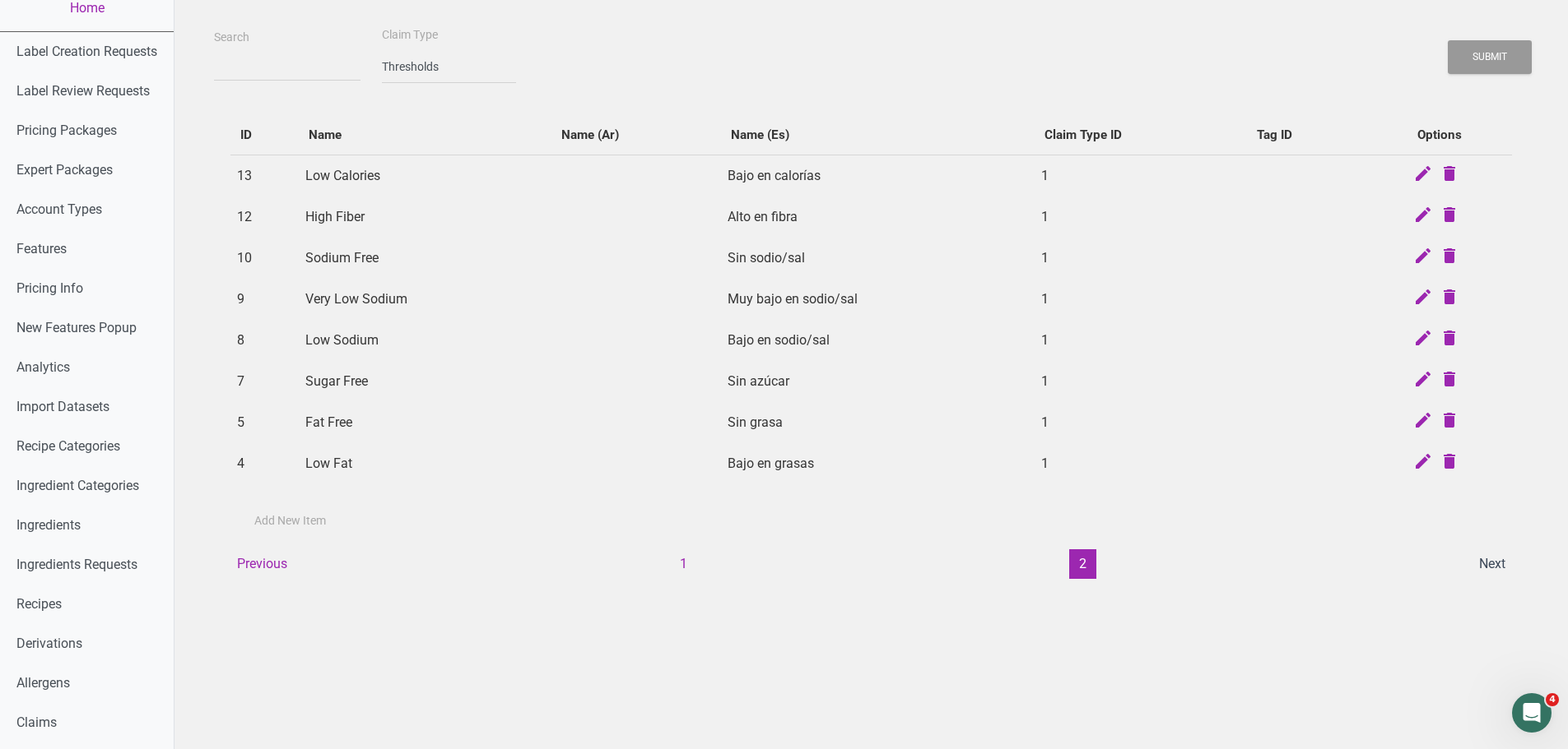
scroll to position [0, 0]
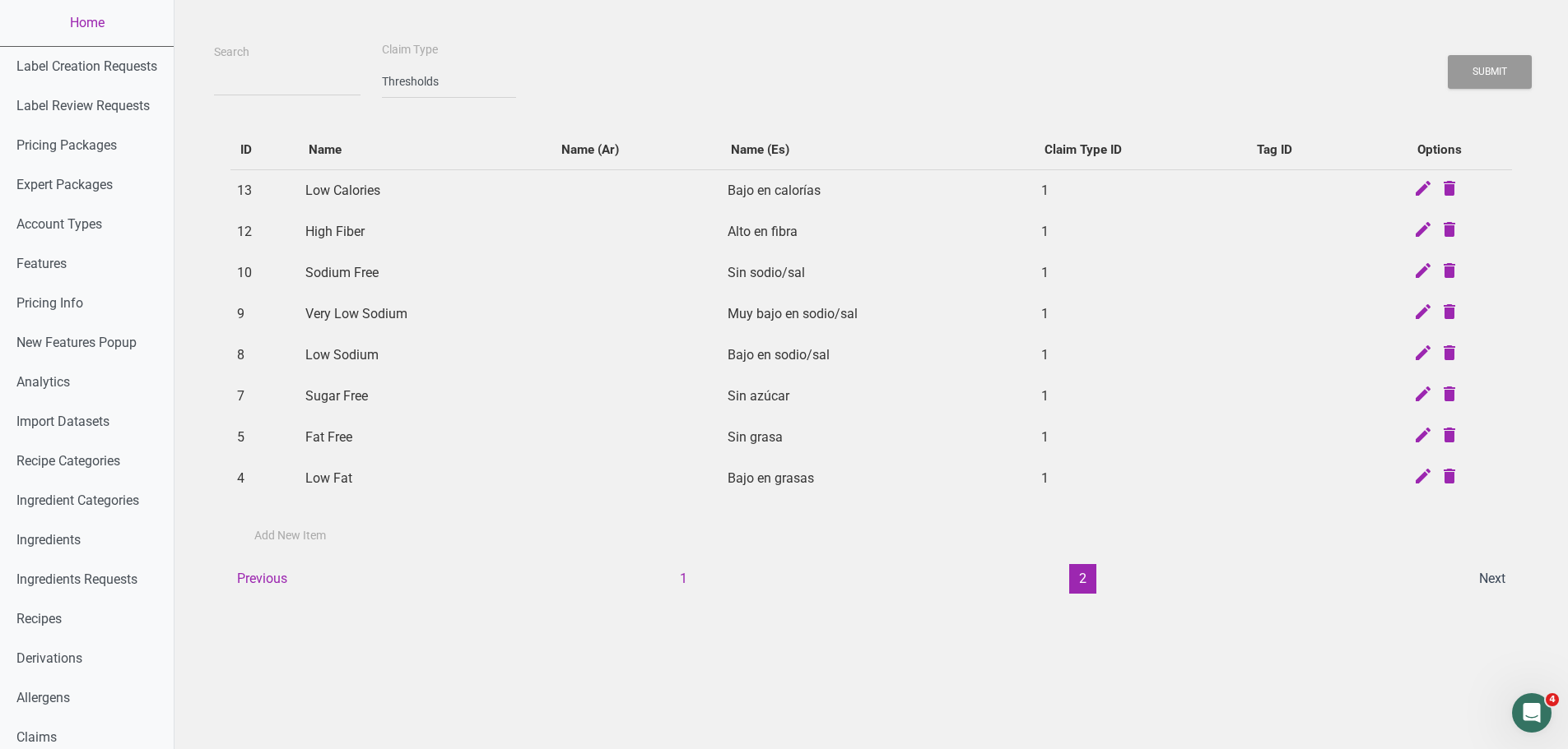
click at [340, 279] on td "Sodium Free" at bounding box center [425, 272] width 252 height 41
click at [389, 290] on td "Sodium Free" at bounding box center [425, 272] width 252 height 41
click at [335, 269] on td "Sodium Free" at bounding box center [425, 272] width 252 height 41
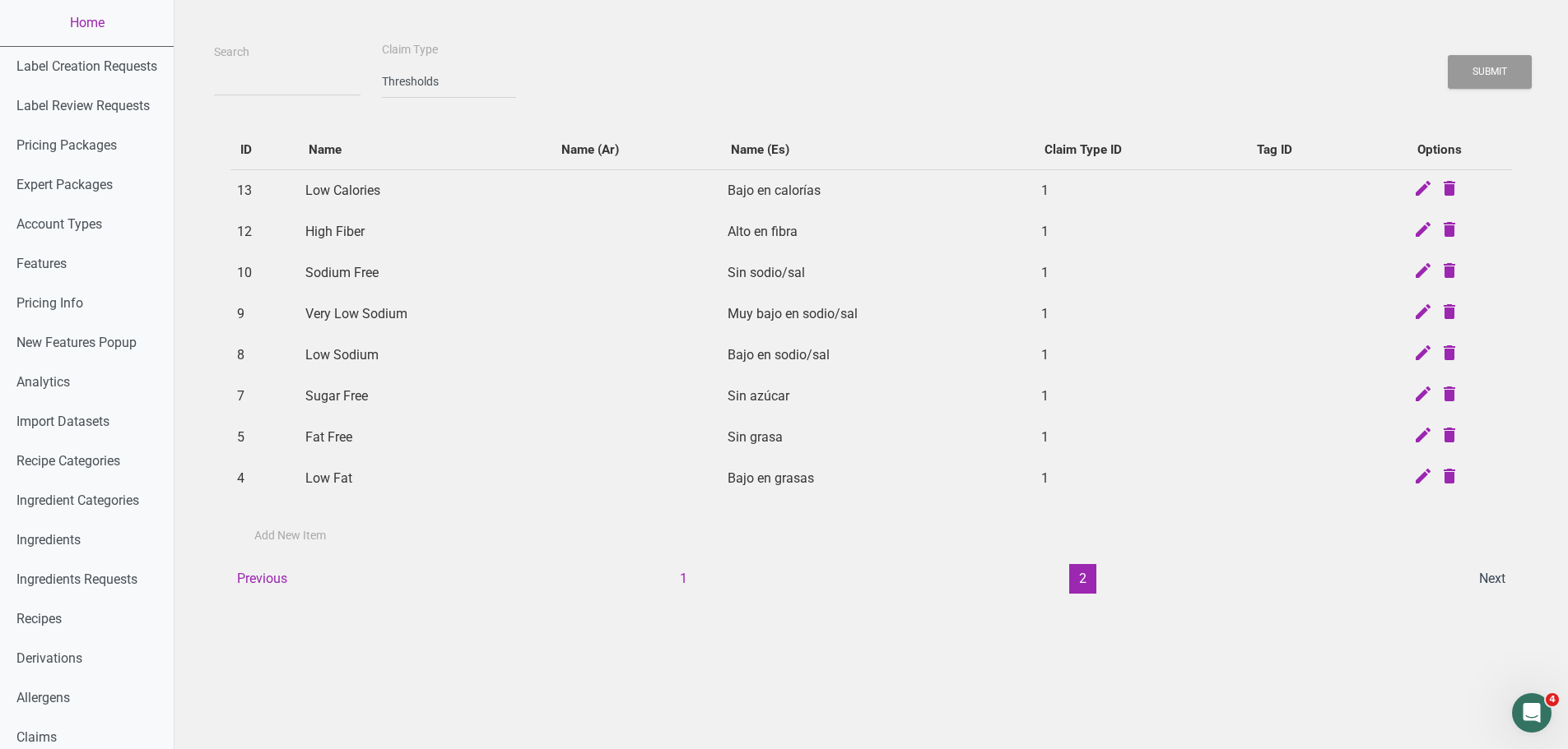
click at [335, 269] on td "Sodium Free" at bounding box center [425, 272] width 252 height 41
click at [350, 286] on td "Sodium Free" at bounding box center [425, 272] width 252 height 41
click at [368, 276] on td "Sodium Free" at bounding box center [425, 272] width 252 height 41
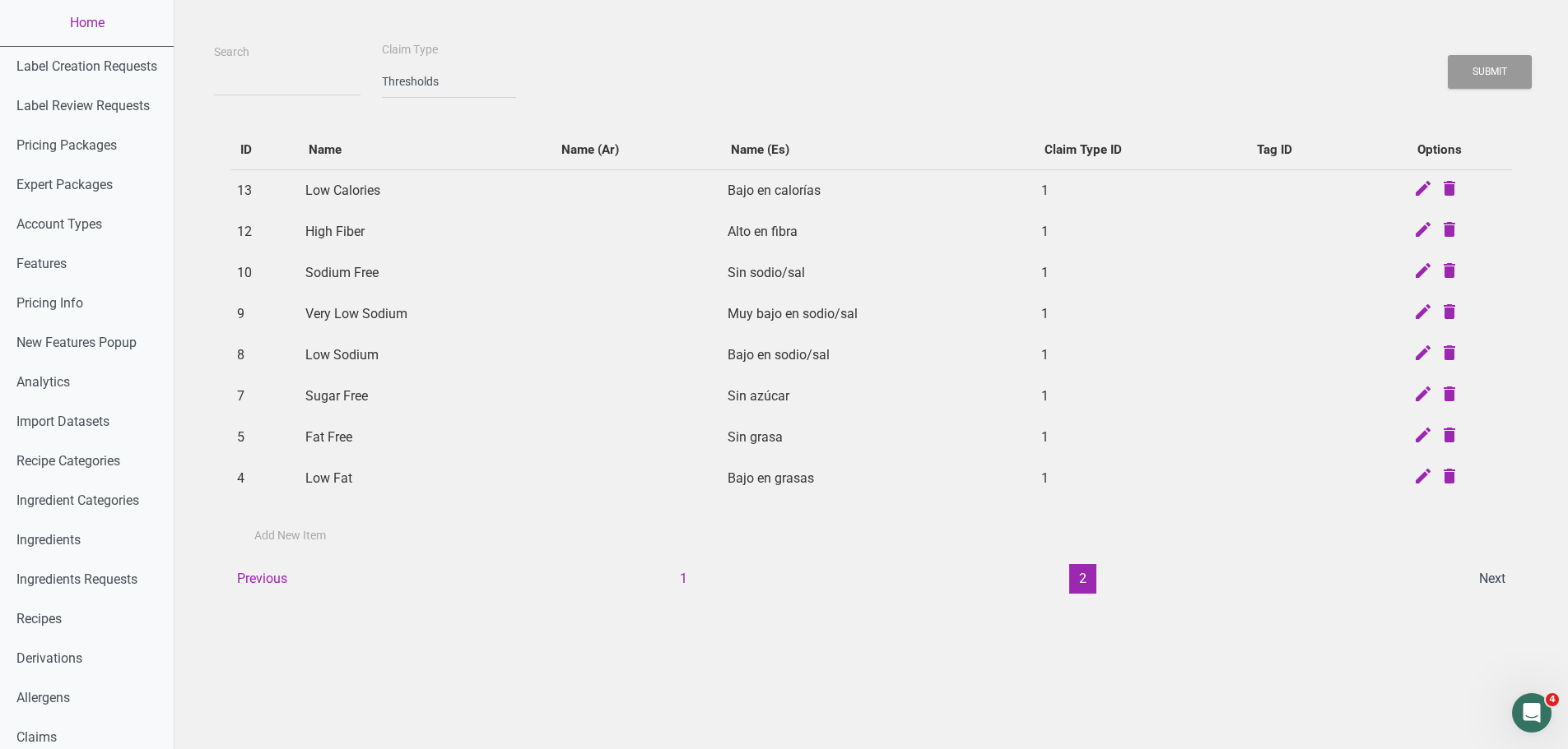
click at [368, 276] on td "Sodium Free" at bounding box center [425, 272] width 252 height 41
click at [1416, 195] on icon at bounding box center [1423, 190] width 20 height 23
select select "serving"
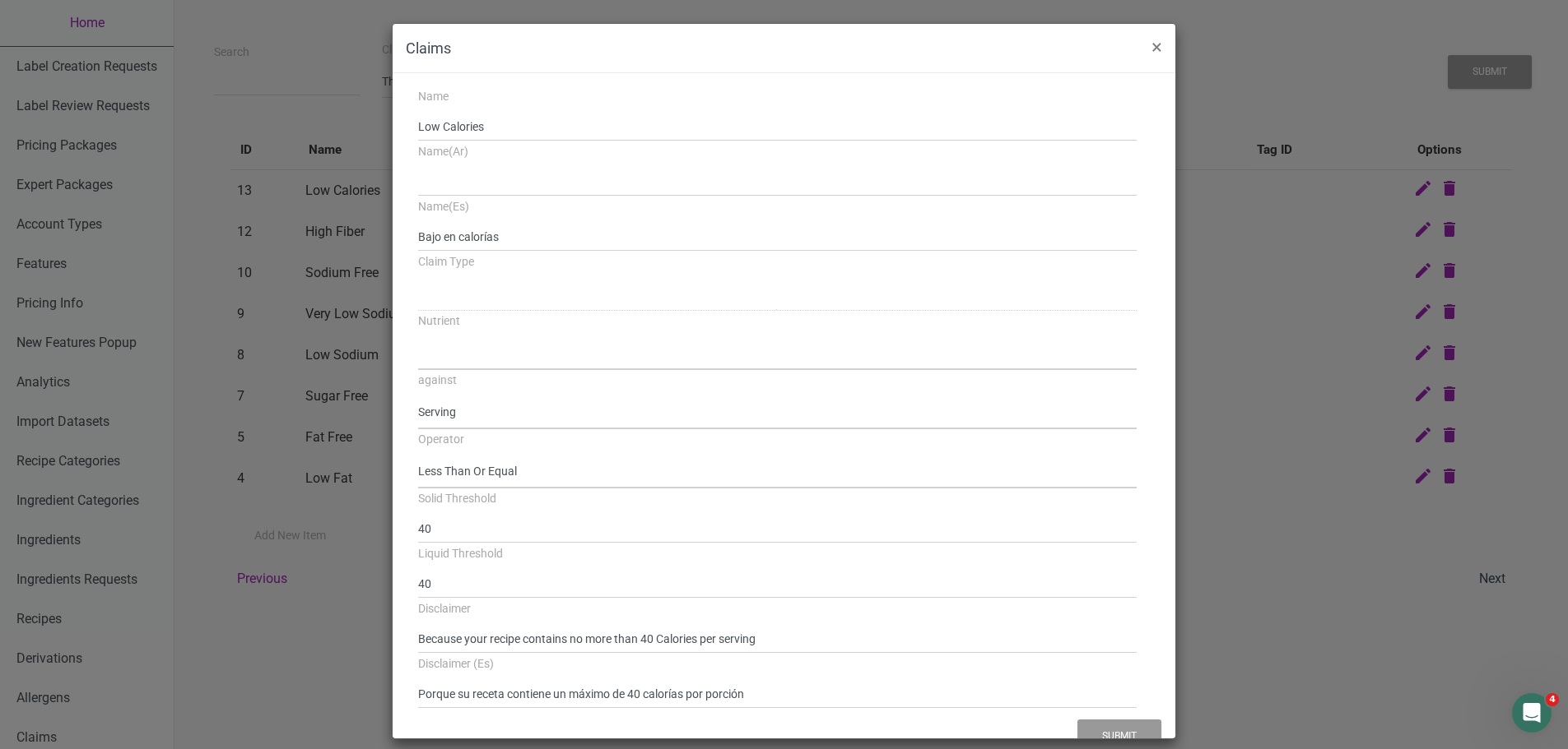
select select
select select "1"
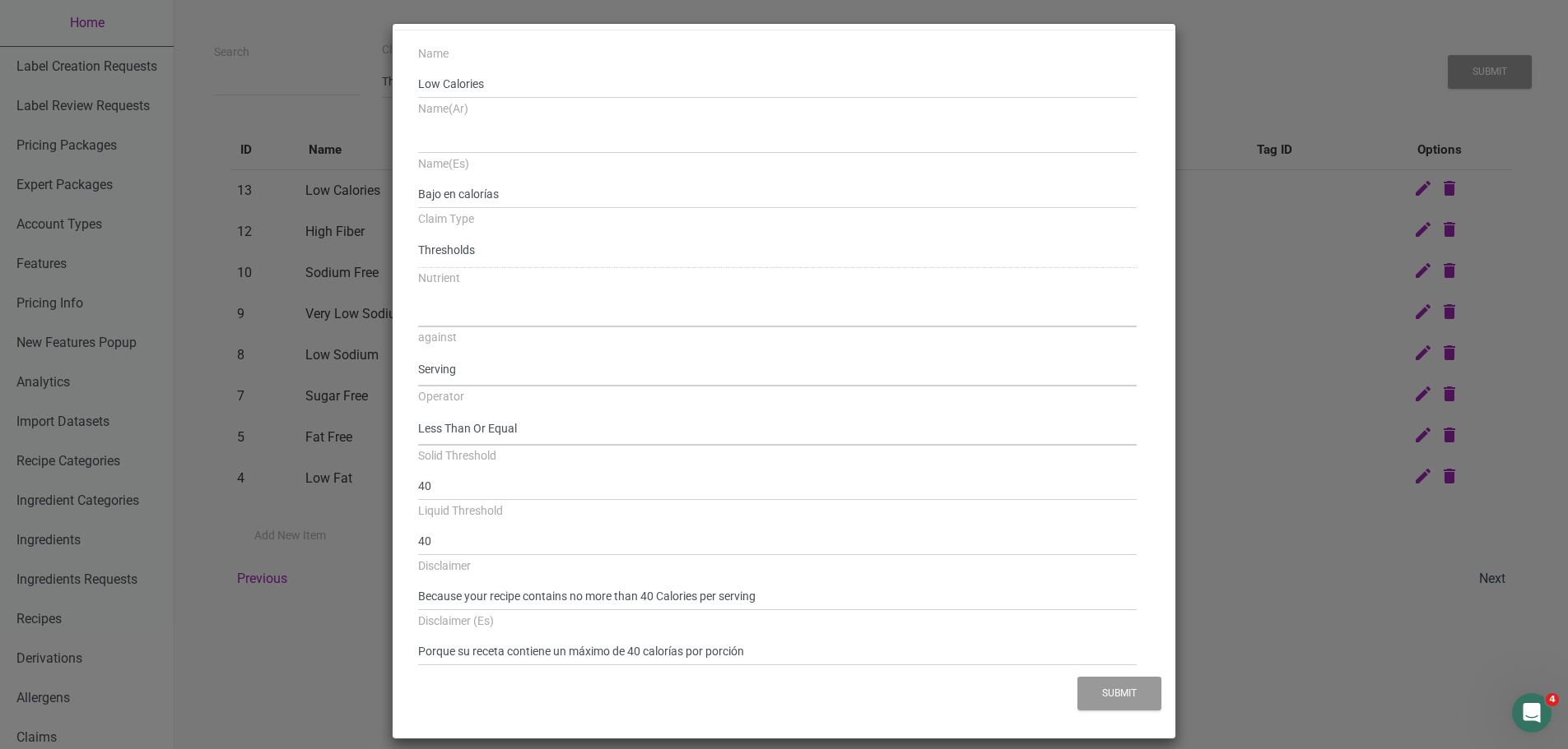
scroll to position [47, 0]
select select "6"
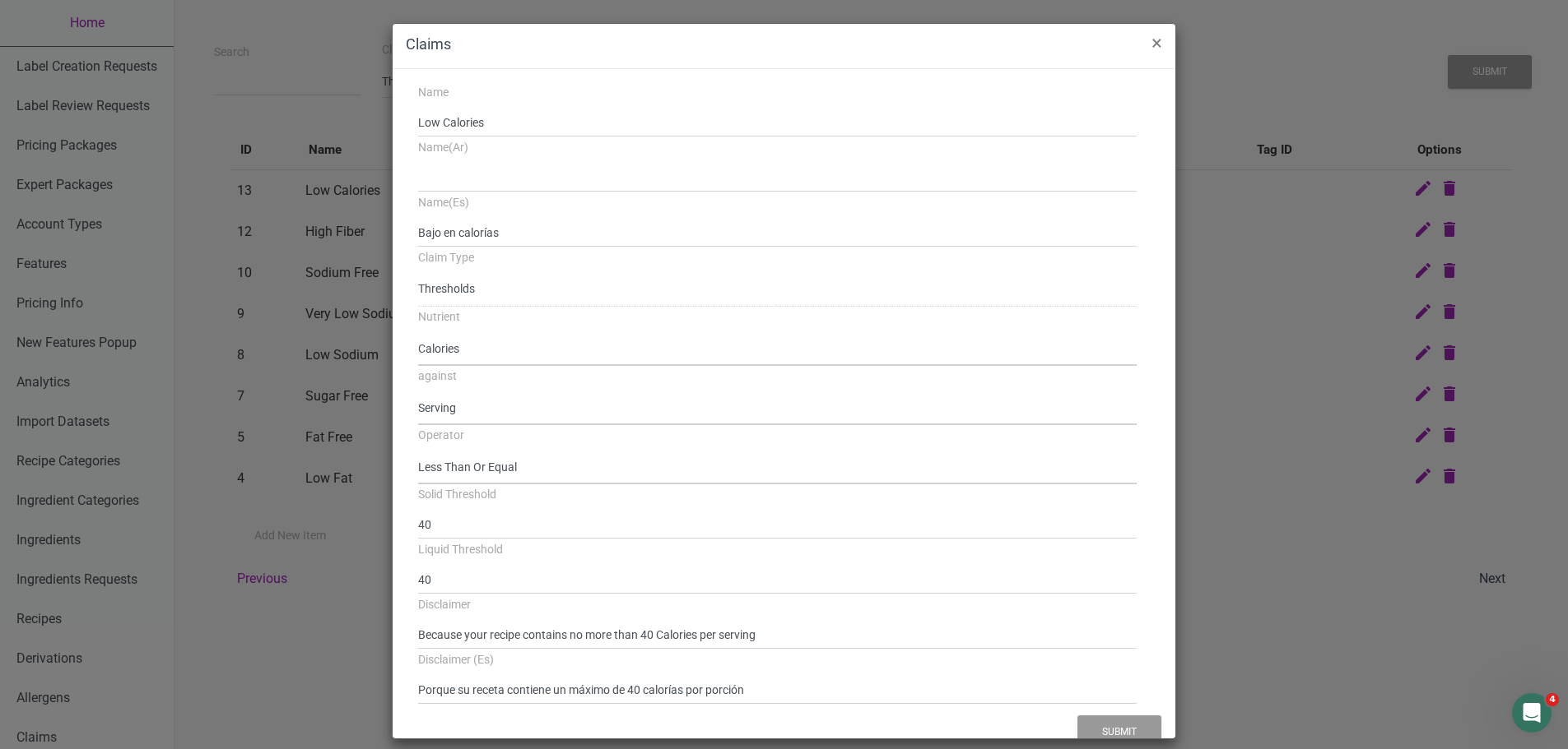
scroll to position [0, 0]
click at [1151, 50] on span "×" at bounding box center [1156, 47] width 11 height 23
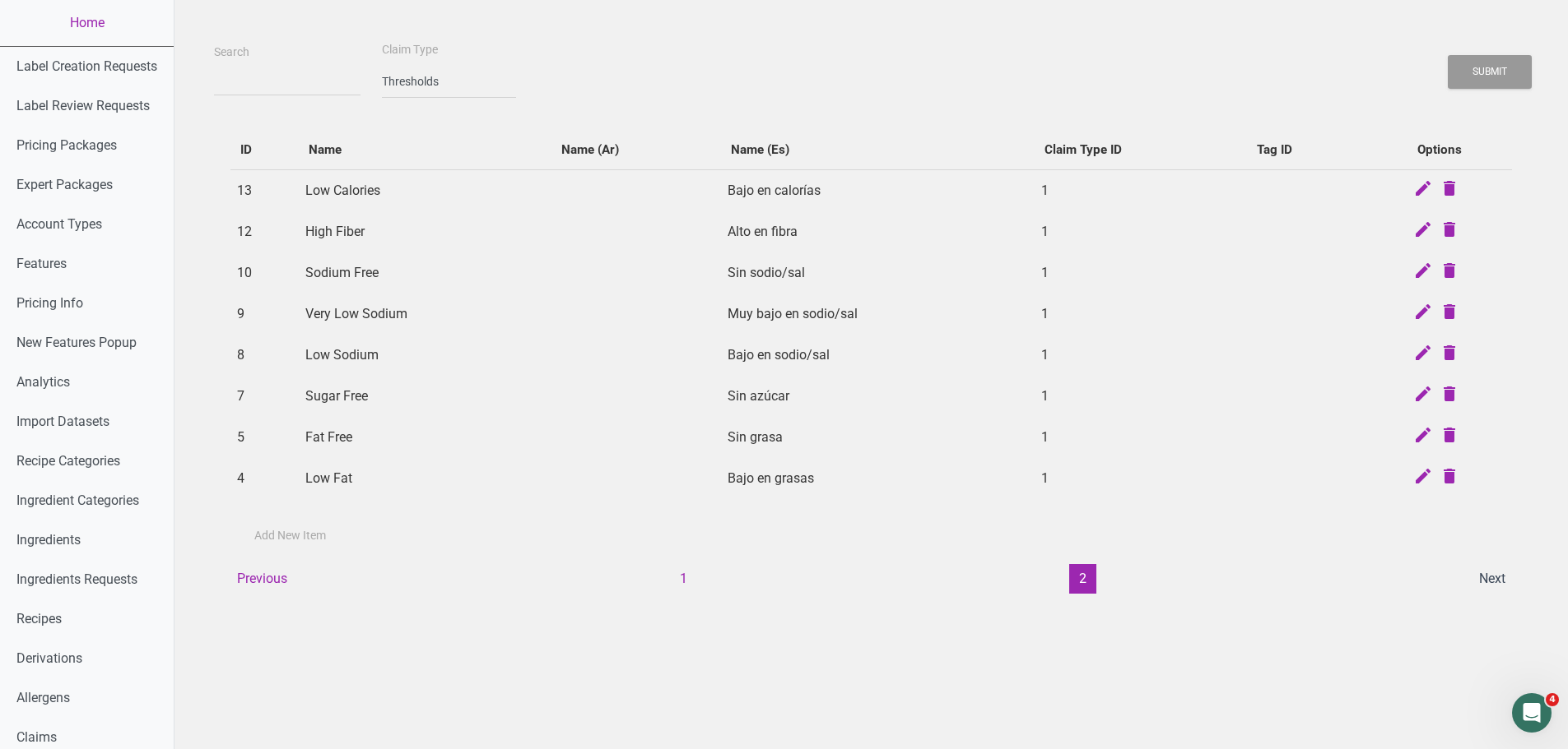
click at [391, 304] on td "Very Low Sodium" at bounding box center [425, 314] width 252 height 41
click at [1420, 436] on icon at bounding box center [1423, 437] width 20 height 23
select select "serving"
select select "<"
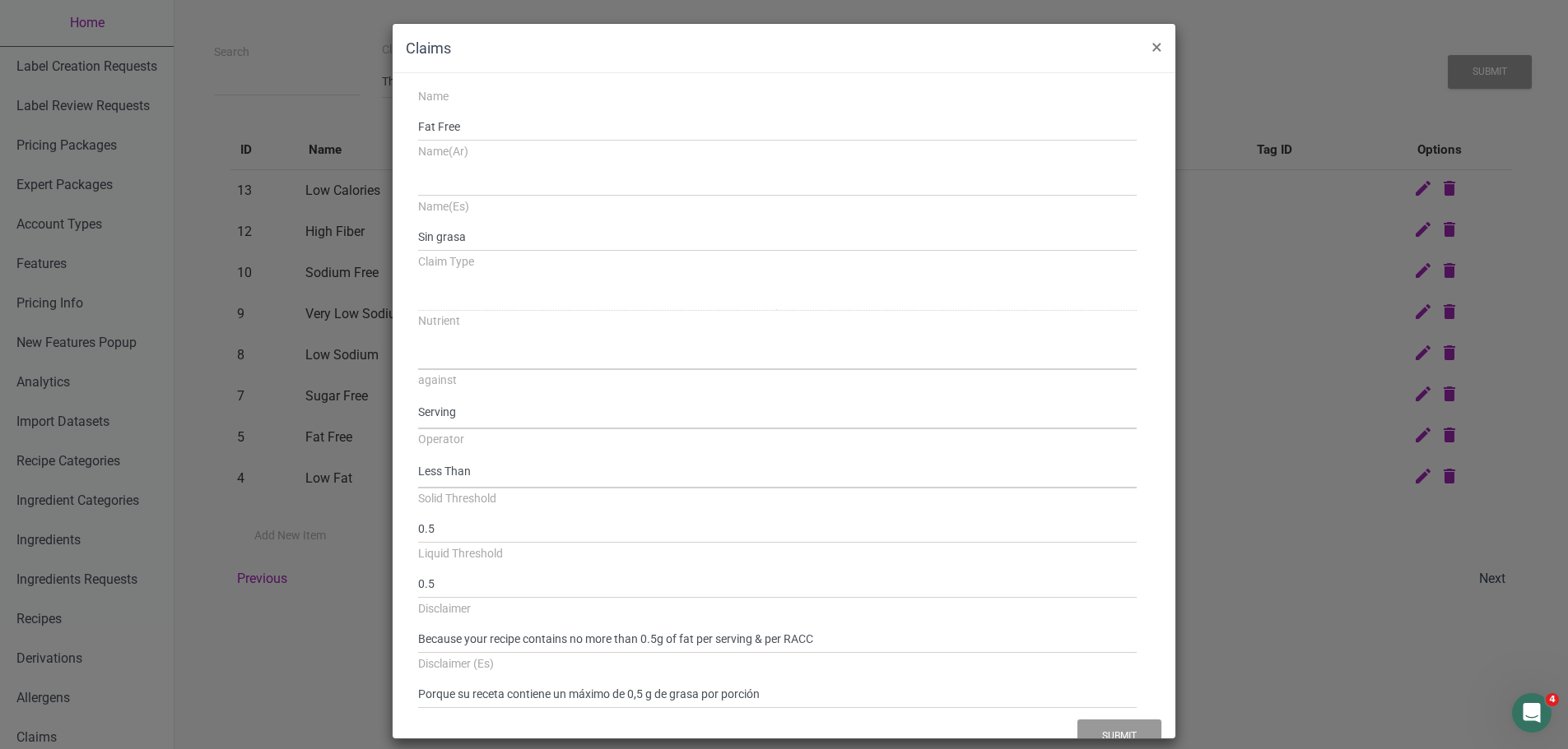
select select
select select "1"
select select "3"
click at [316, 354] on div "Claims × Name Fat Free Name(Ar) Name(Es) Sin grasa Claim Type Standard Tags Pos…" at bounding box center [784, 381] width 1568 height 762
click at [1150, 38] on button "×" at bounding box center [1156, 47] width 37 height 46
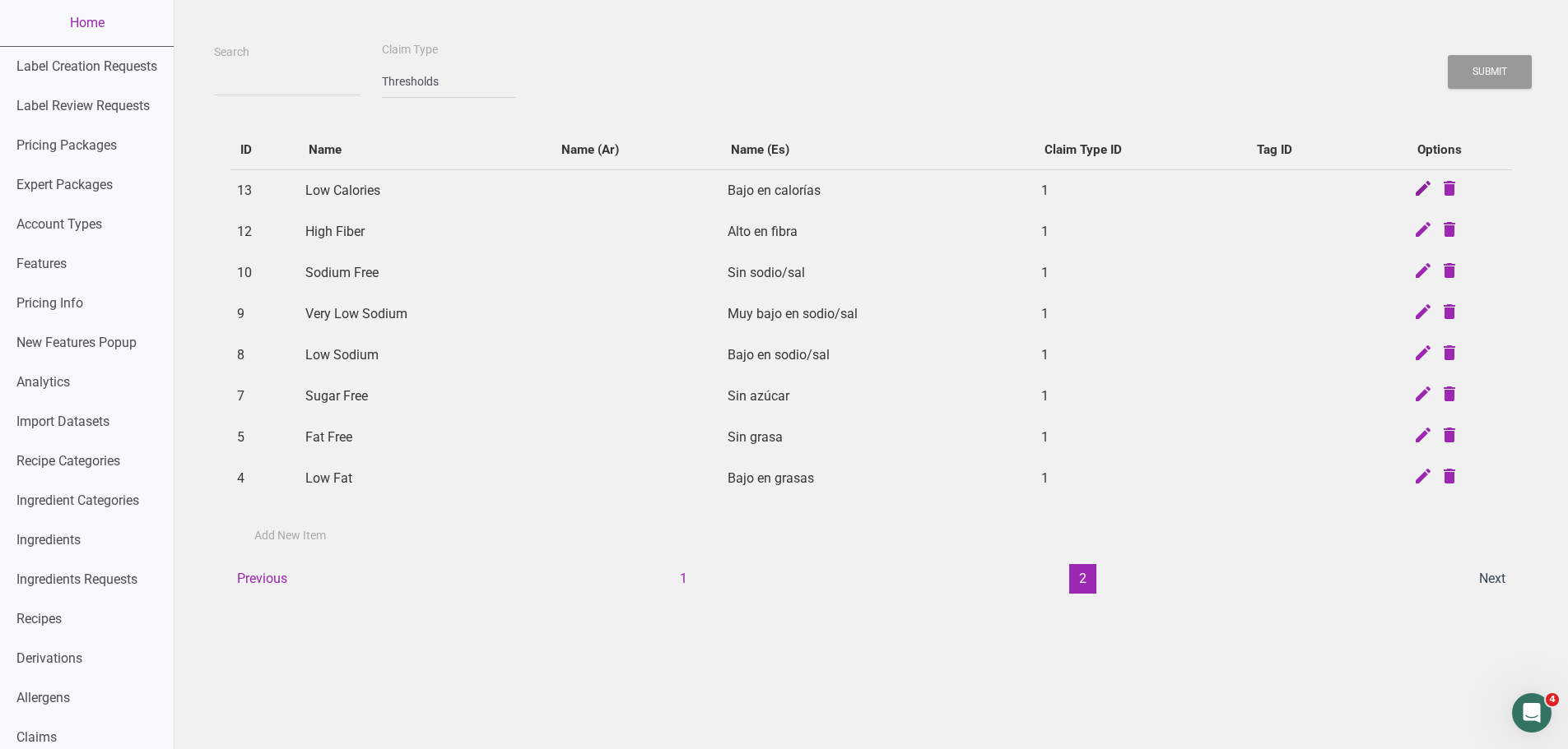
click at [1414, 188] on icon at bounding box center [1423, 190] width 20 height 23
select select "serving"
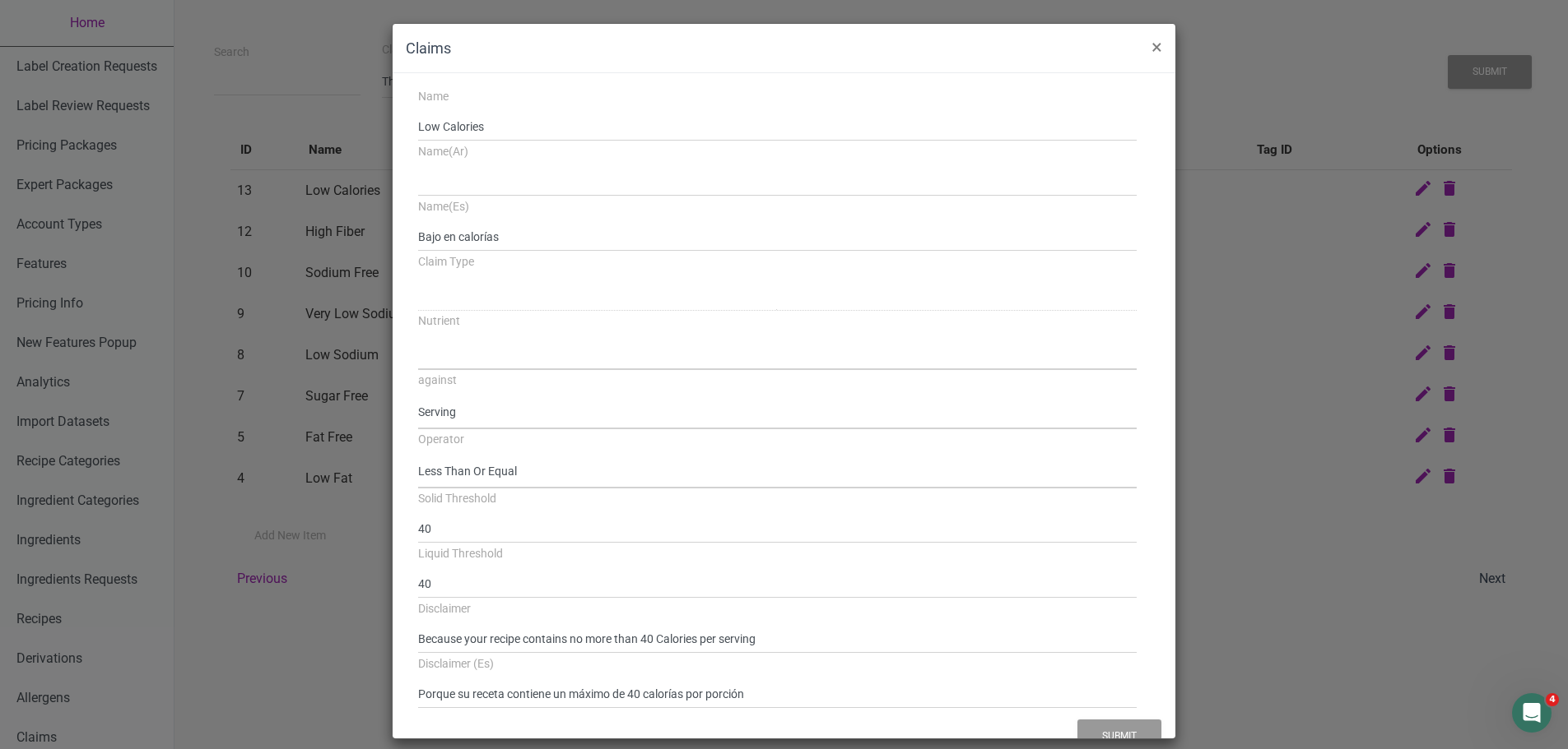
select select
select select "1"
select select "6"
click at [1150, 50] on button "×" at bounding box center [1156, 47] width 37 height 46
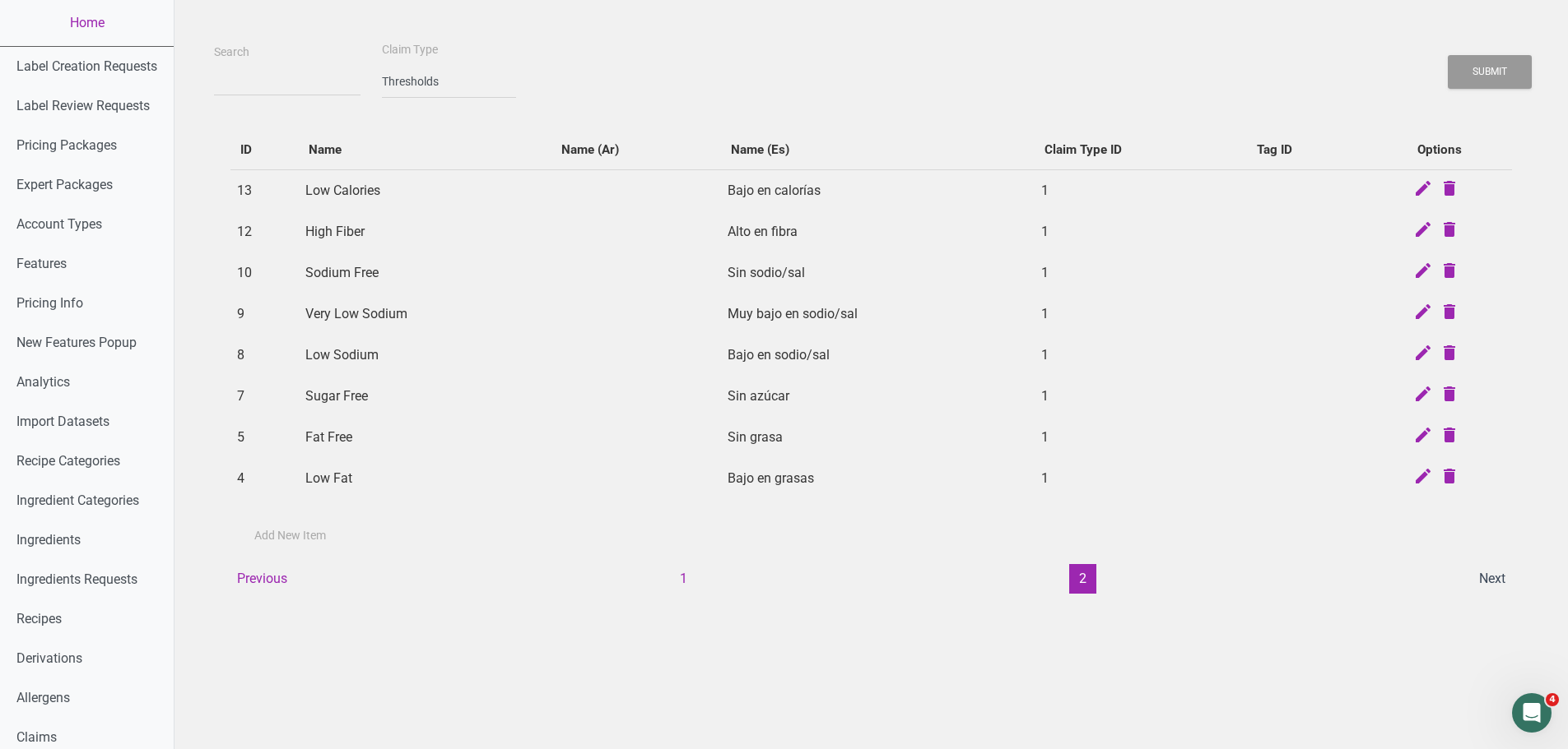
click at [346, 406] on td "Sugar Free" at bounding box center [425, 396] width 252 height 41
click at [352, 400] on td "Sugar Free" at bounding box center [425, 396] width 252 height 41
click at [353, 400] on td "Sugar Free" at bounding box center [425, 396] width 252 height 41
click at [347, 437] on td "Fat Free" at bounding box center [425, 437] width 252 height 41
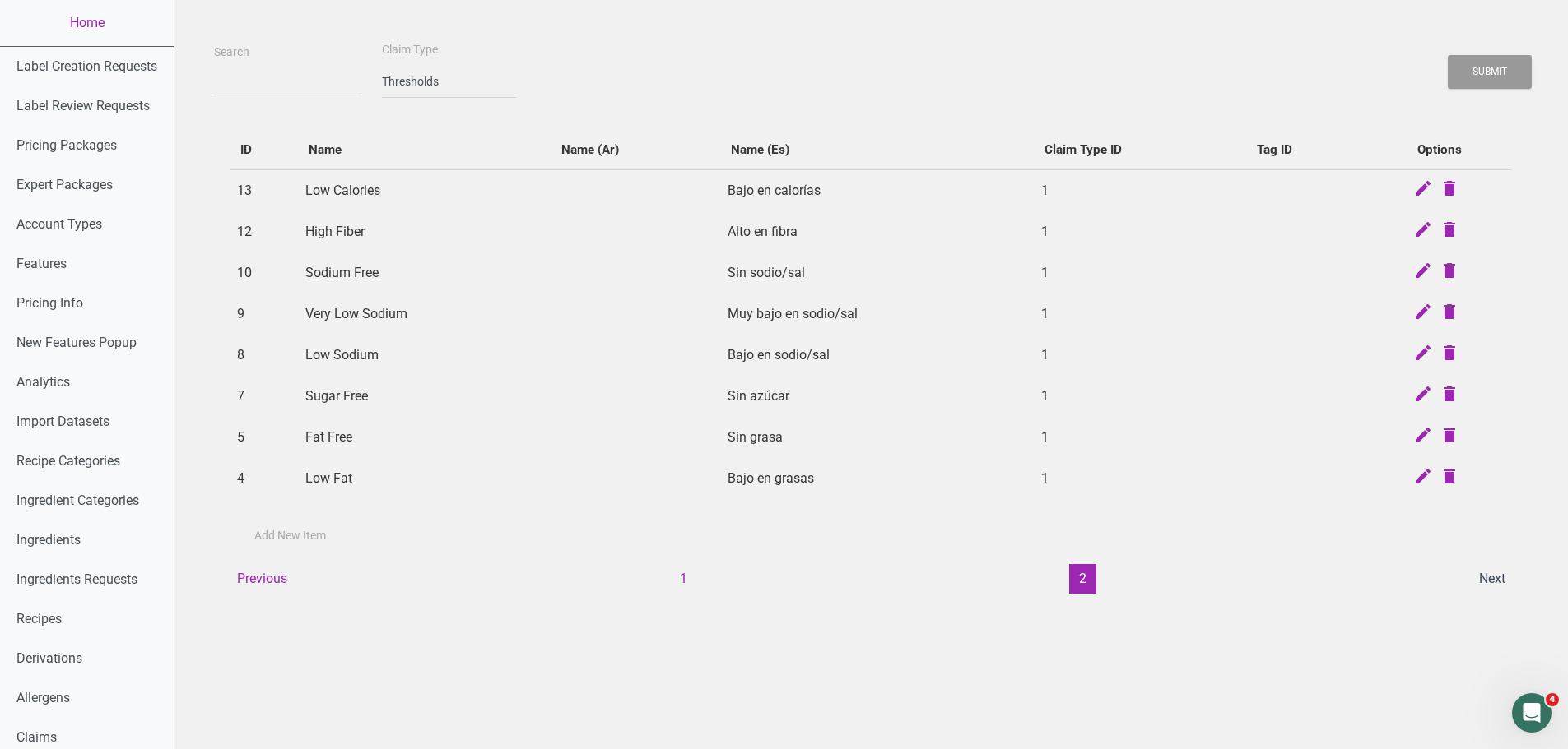
click at [346, 437] on td "Fat Free" at bounding box center [425, 437] width 252 height 41
click at [352, 376] on td "Sugar Free" at bounding box center [425, 396] width 252 height 41
click at [437, 76] on select "-- select an option -- Standard Tags Possible Marketing Claims Dietary Trends T…" at bounding box center [449, 82] width 134 height 33
click at [382, 65] on select "-- select an option -- Standard Tags Possible Marketing Claims Dietary Trends T…" at bounding box center [449, 82] width 134 height 33
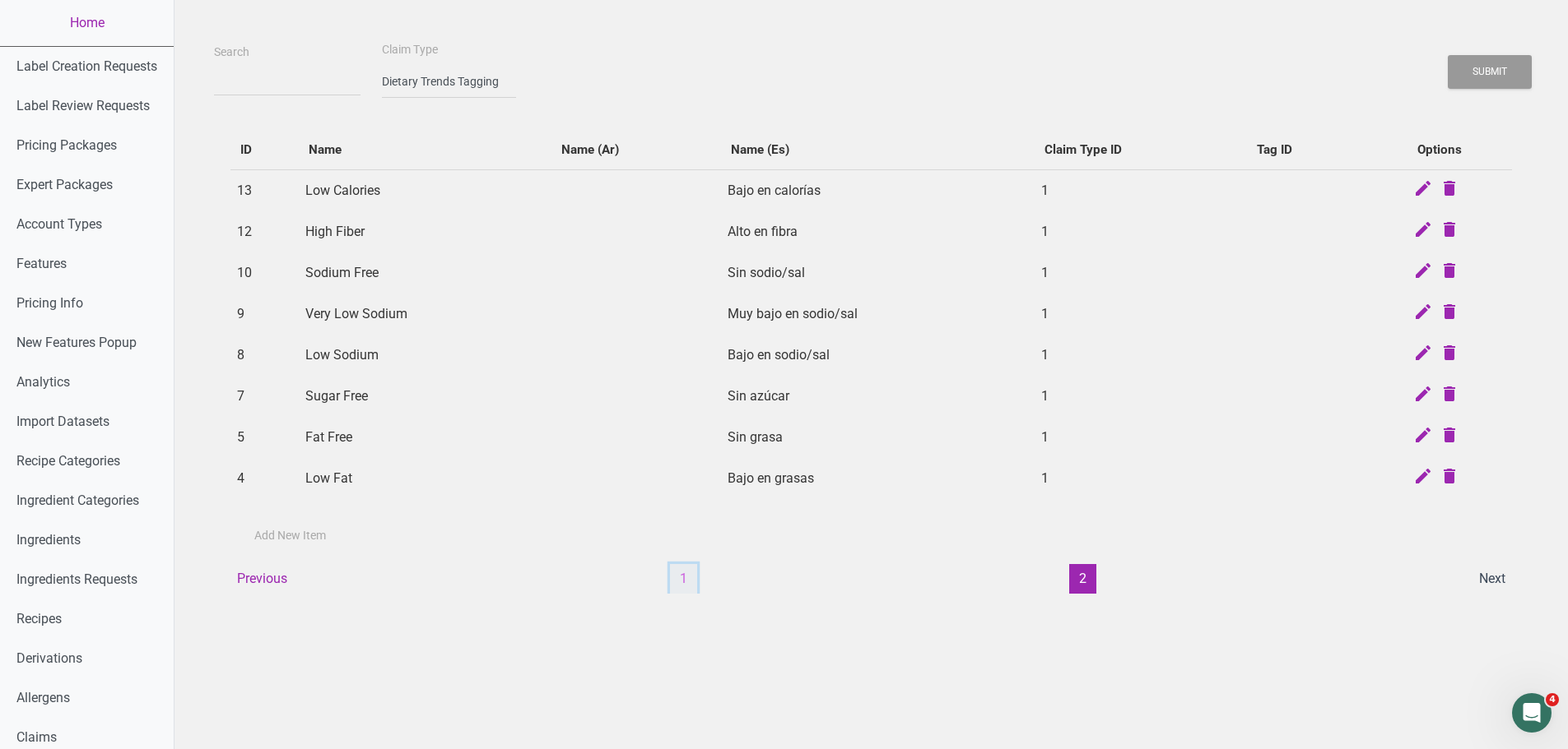
click at [676, 579] on button "1" at bounding box center [683, 579] width 28 height 29
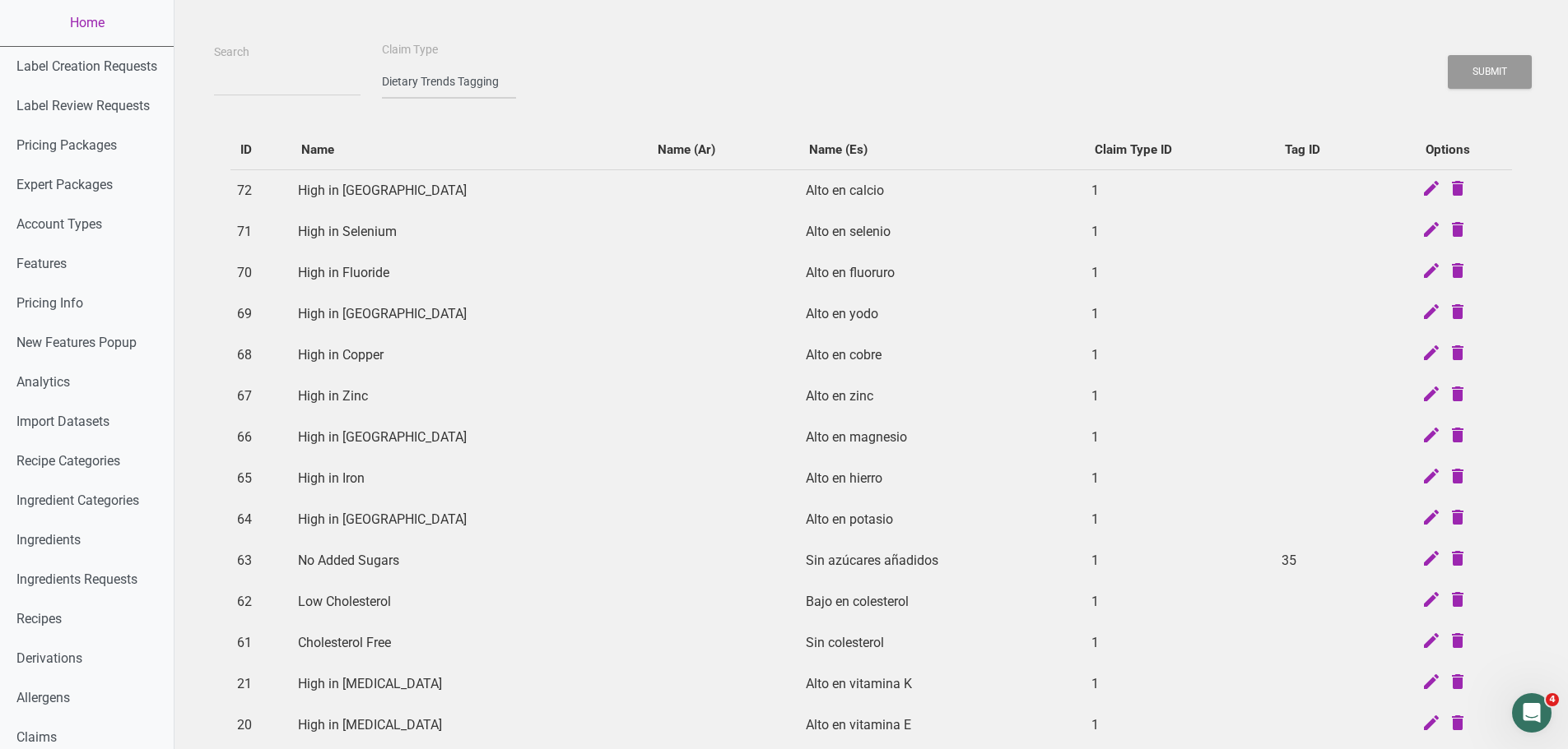
click at [445, 66] on select "-- select an option -- Standard Tags Possible Marketing Claims Dietary Trends T…" at bounding box center [449, 82] width 134 height 33
select select "1"
click at [382, 65] on select "-- select an option -- Standard Tags Possible Marketing Claims Dietary Trends T…" at bounding box center [449, 82] width 134 height 33
click at [1452, 74] on button "Submit" at bounding box center [1489, 72] width 84 height 33
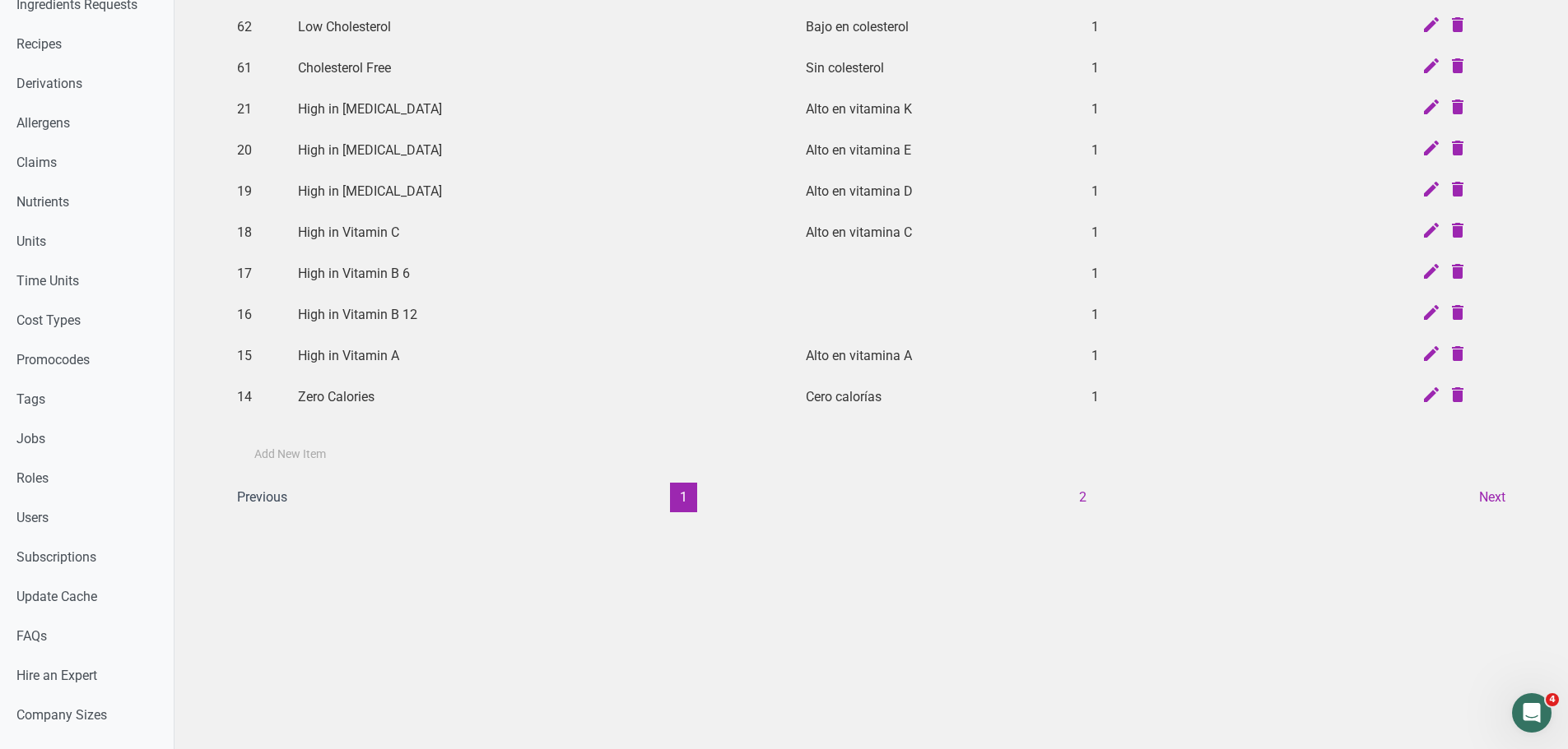
scroll to position [576, 0]
click at [1093, 496] on button "2" at bounding box center [1083, 496] width 28 height 29
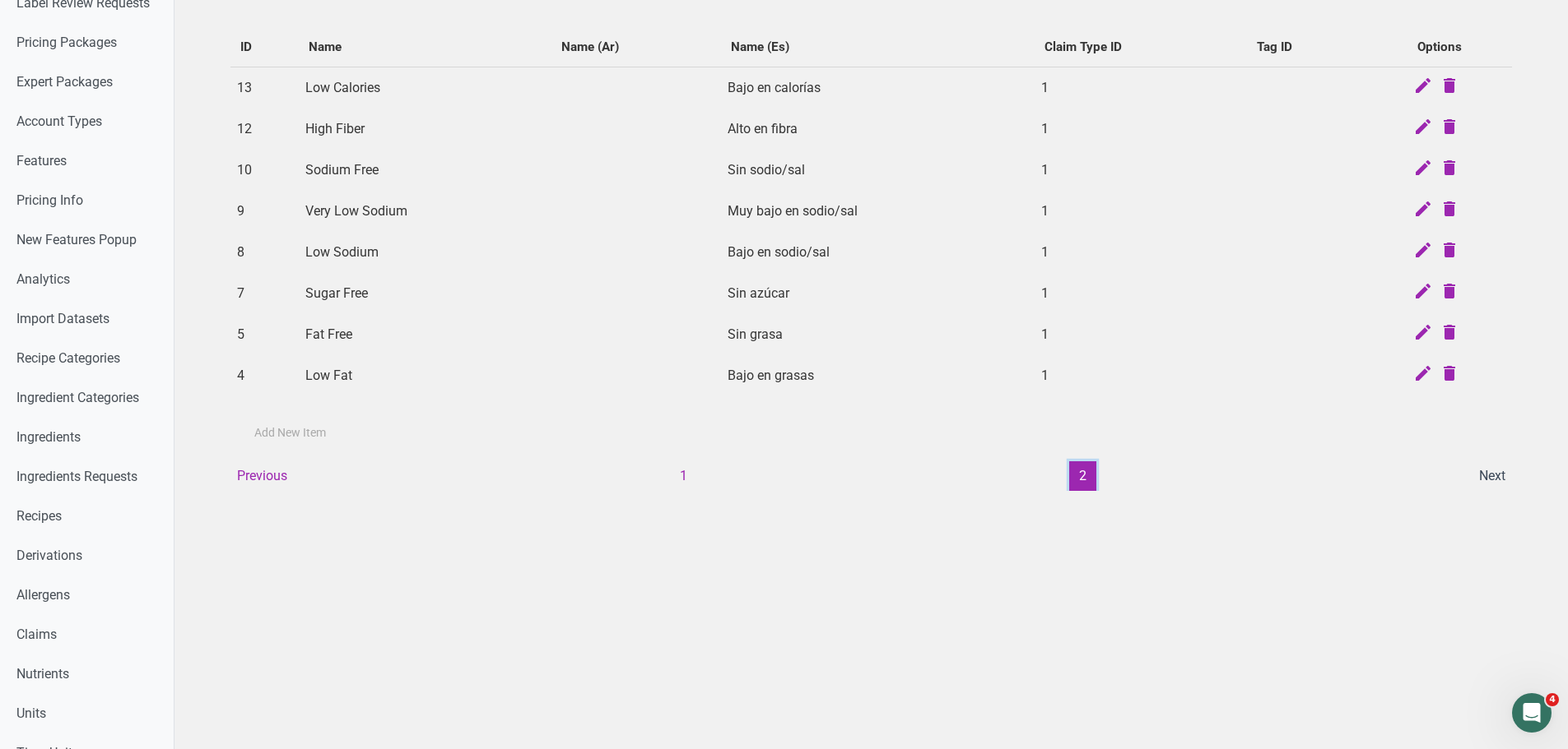
scroll to position [83, 0]
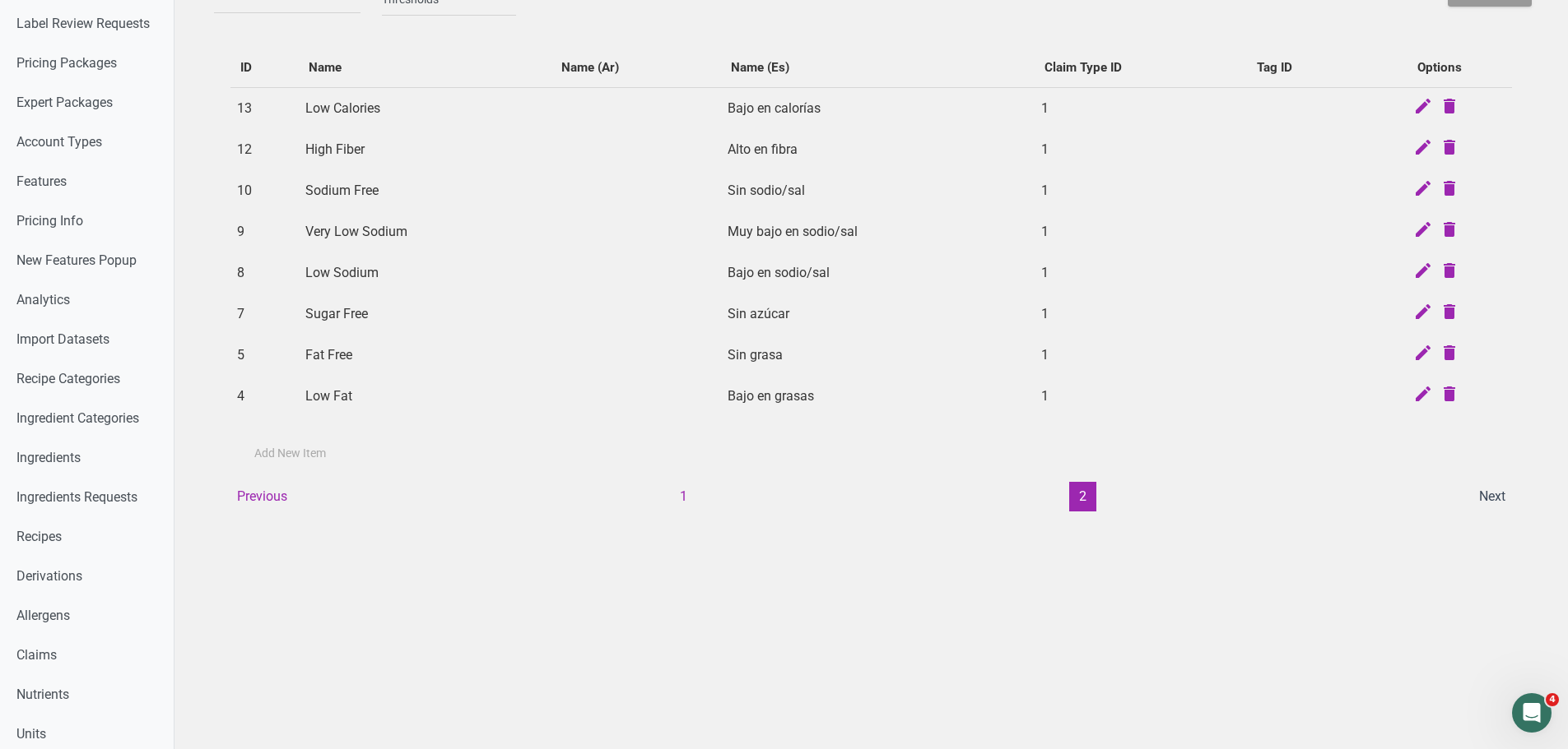
click at [346, 150] on td "High Fiber" at bounding box center [425, 149] width 252 height 41
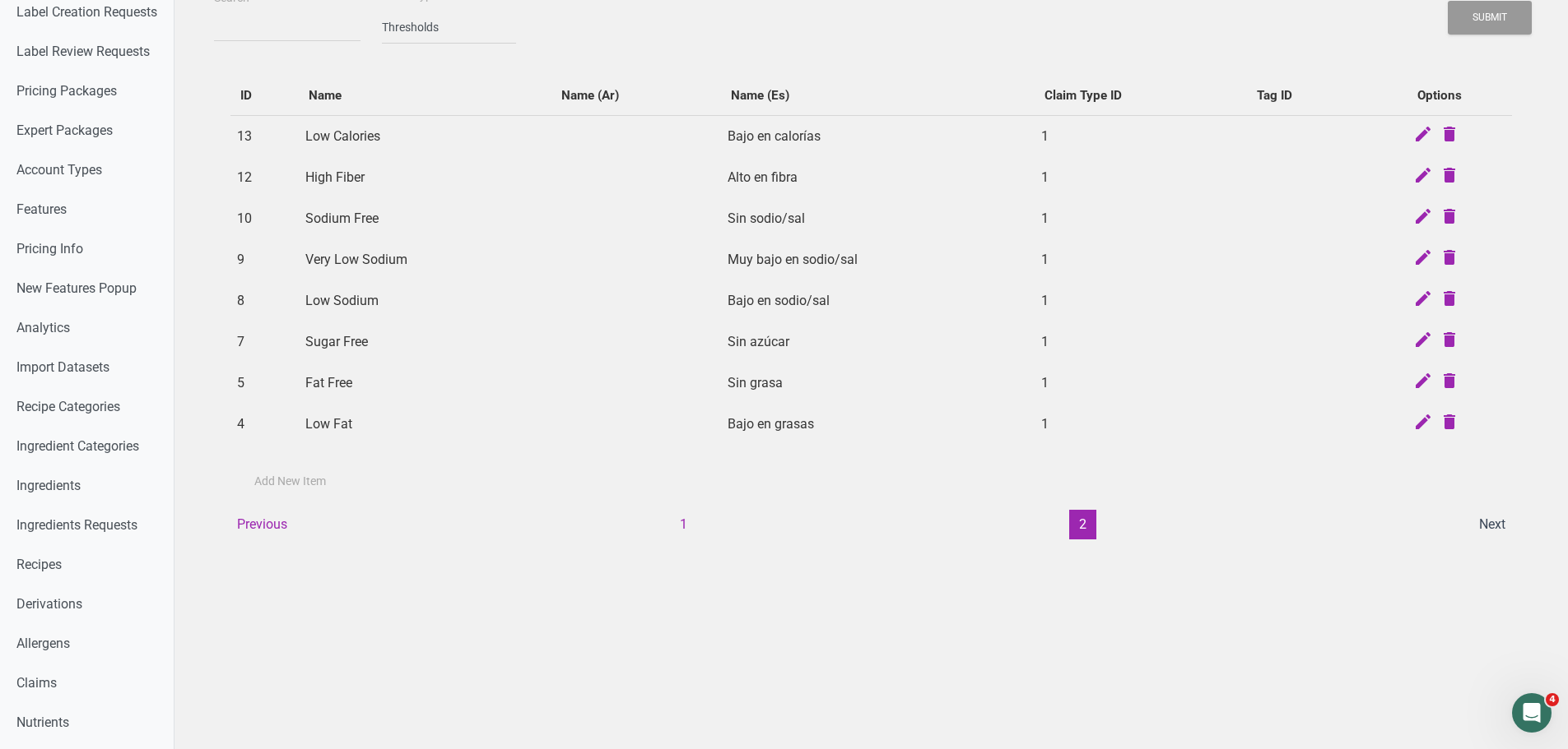
scroll to position [0, 0]
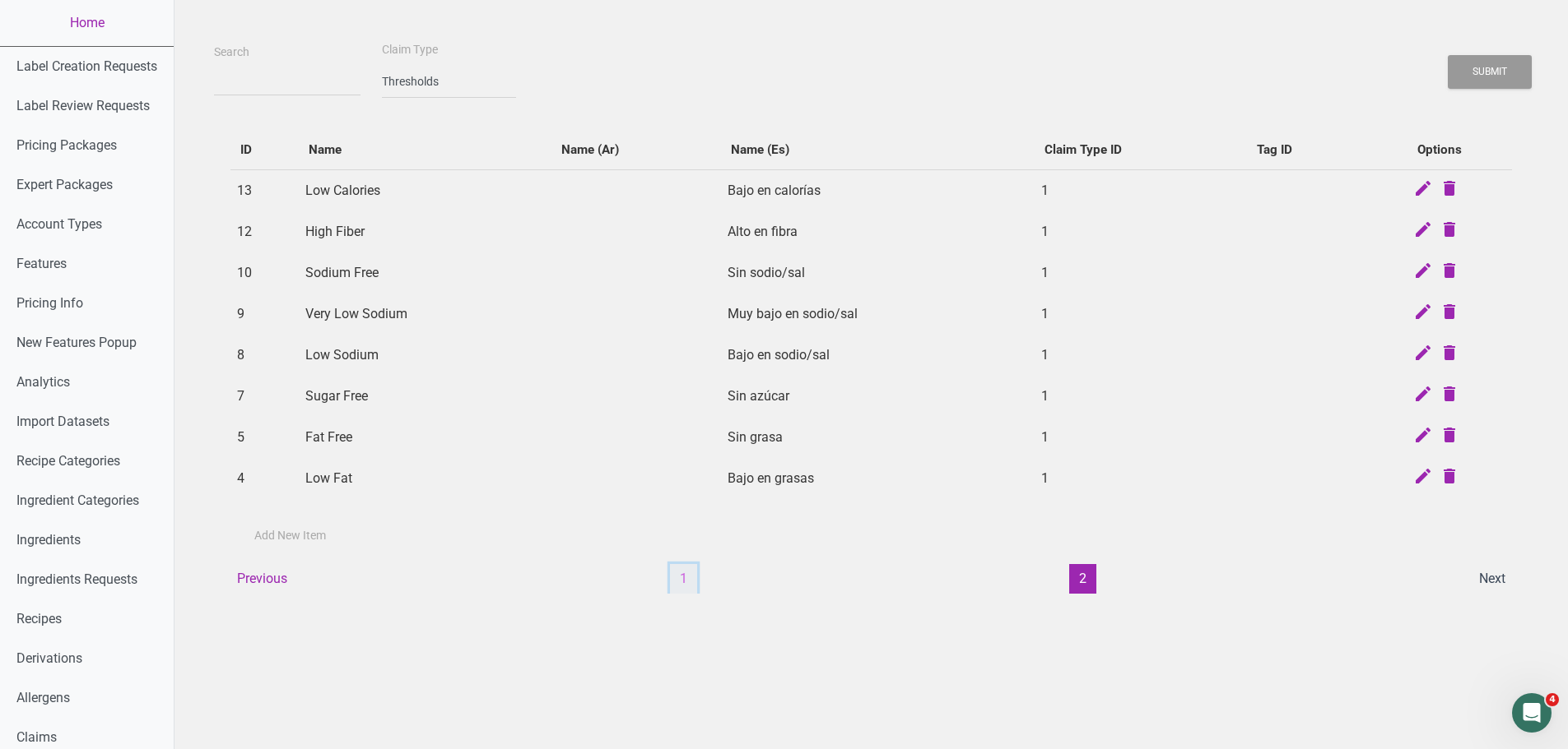
click at [674, 579] on button "1" at bounding box center [683, 579] width 28 height 29
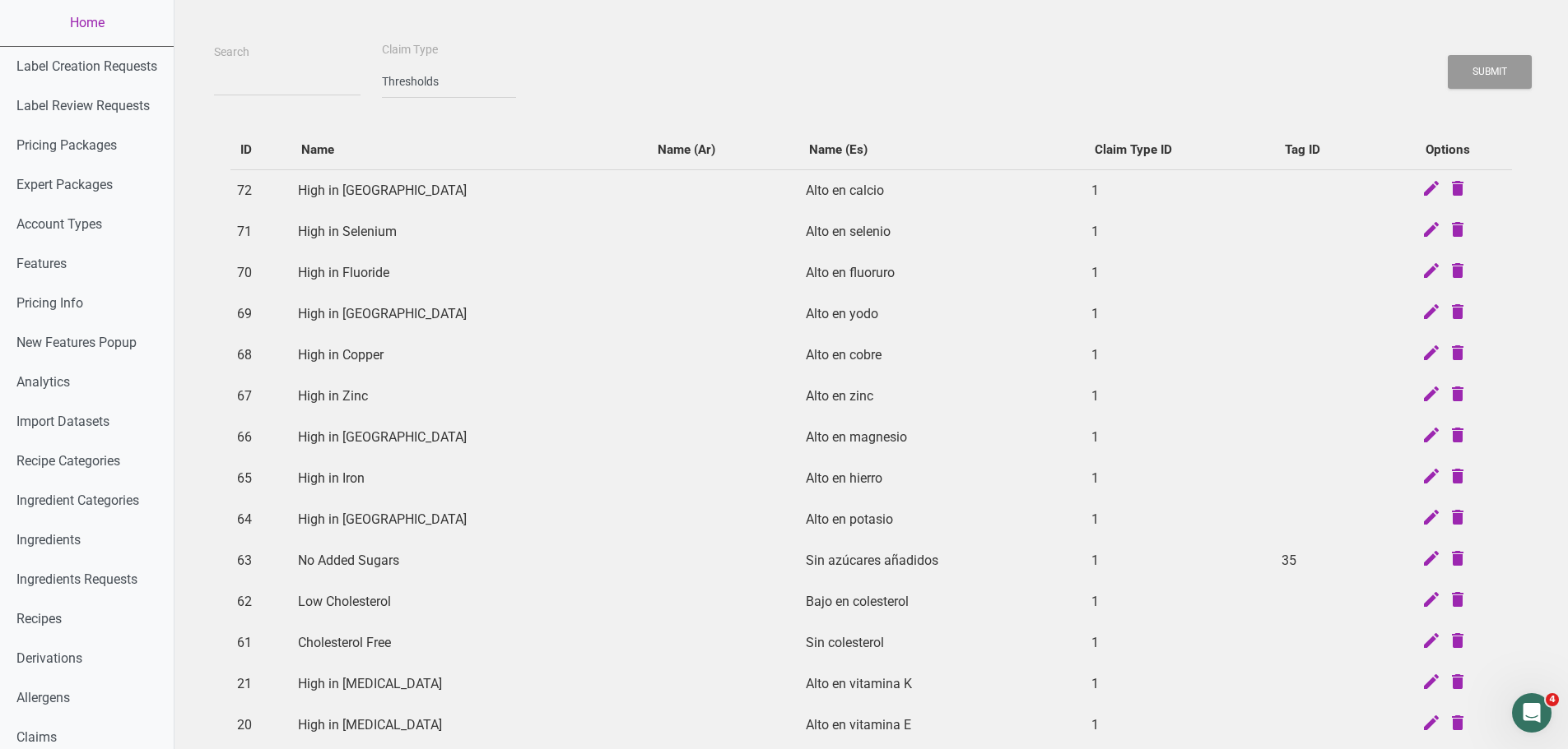
click at [398, 368] on td "High in Copper" at bounding box center [469, 355] width 357 height 41
click at [290, 81] on input "Search" at bounding box center [287, 81] width 146 height 29
type input "high pro"
click at [1448, 55] on button "Submit" at bounding box center [1489, 72] width 84 height 33
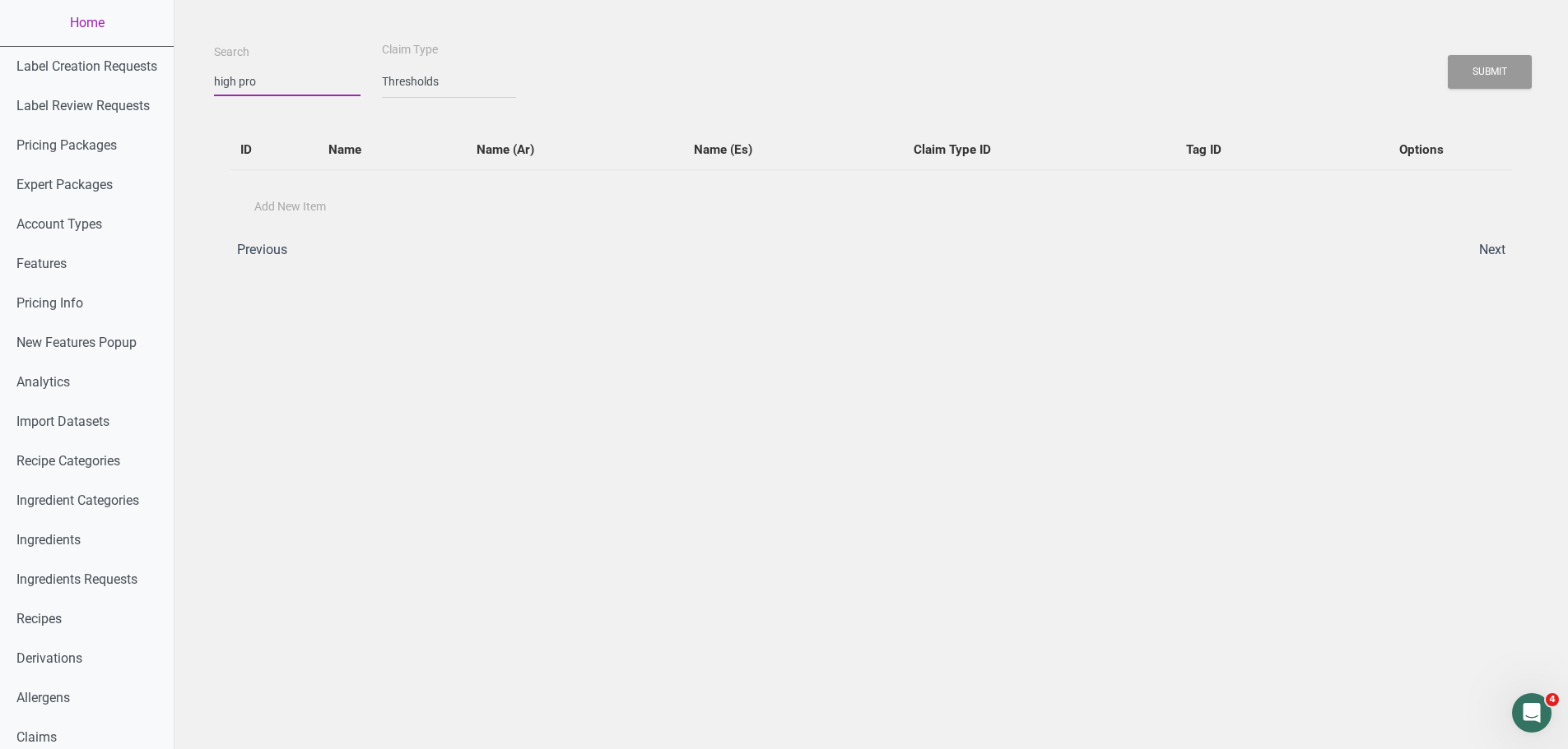
click at [288, 81] on input "high pro" at bounding box center [287, 81] width 146 height 29
click at [1477, 90] on div "Submit" at bounding box center [1489, 72] width 85 height 42
click at [1477, 79] on button "Submit" at bounding box center [1489, 72] width 84 height 33
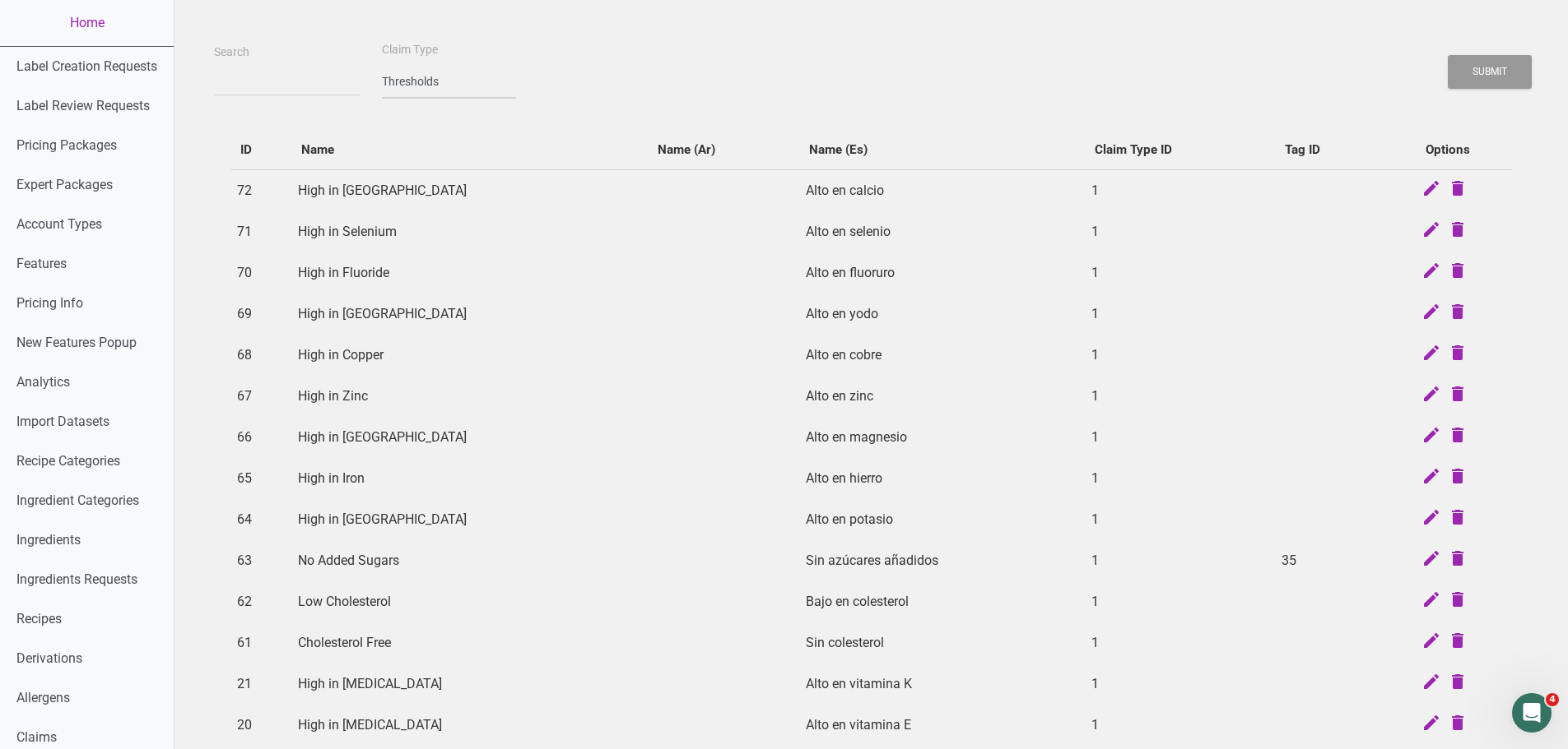
click at [414, 79] on select "-- select an option -- Standard Tags Possible Marketing Claims Dietary Trends T…" at bounding box center [449, 82] width 134 height 33
select select
click at [382, 65] on select "-- select an option -- Standard Tags Possible Marketing Claims Dietary Trends T…" at bounding box center [449, 82] width 134 height 33
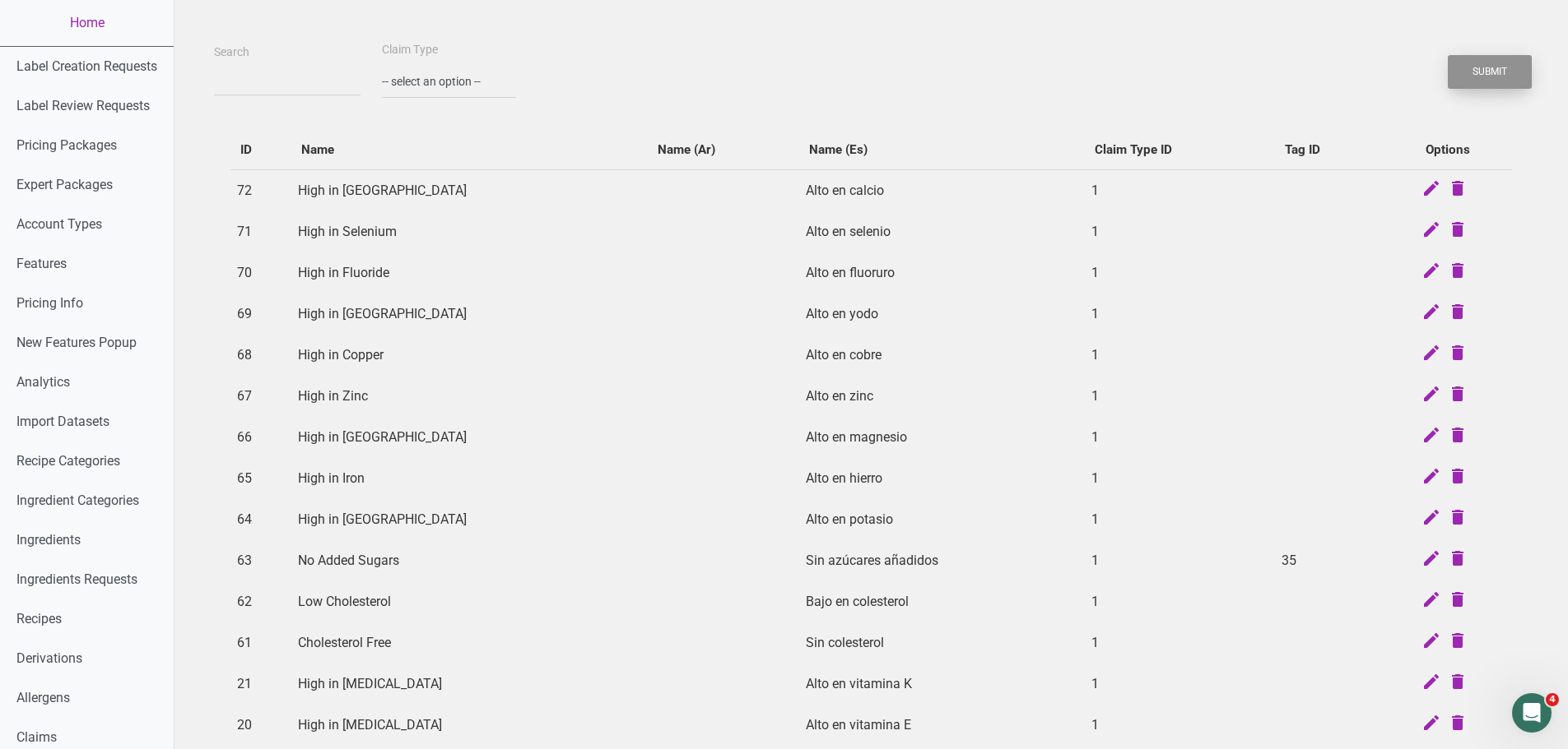
click at [1455, 79] on button "Submit" at bounding box center [1489, 72] width 84 height 33
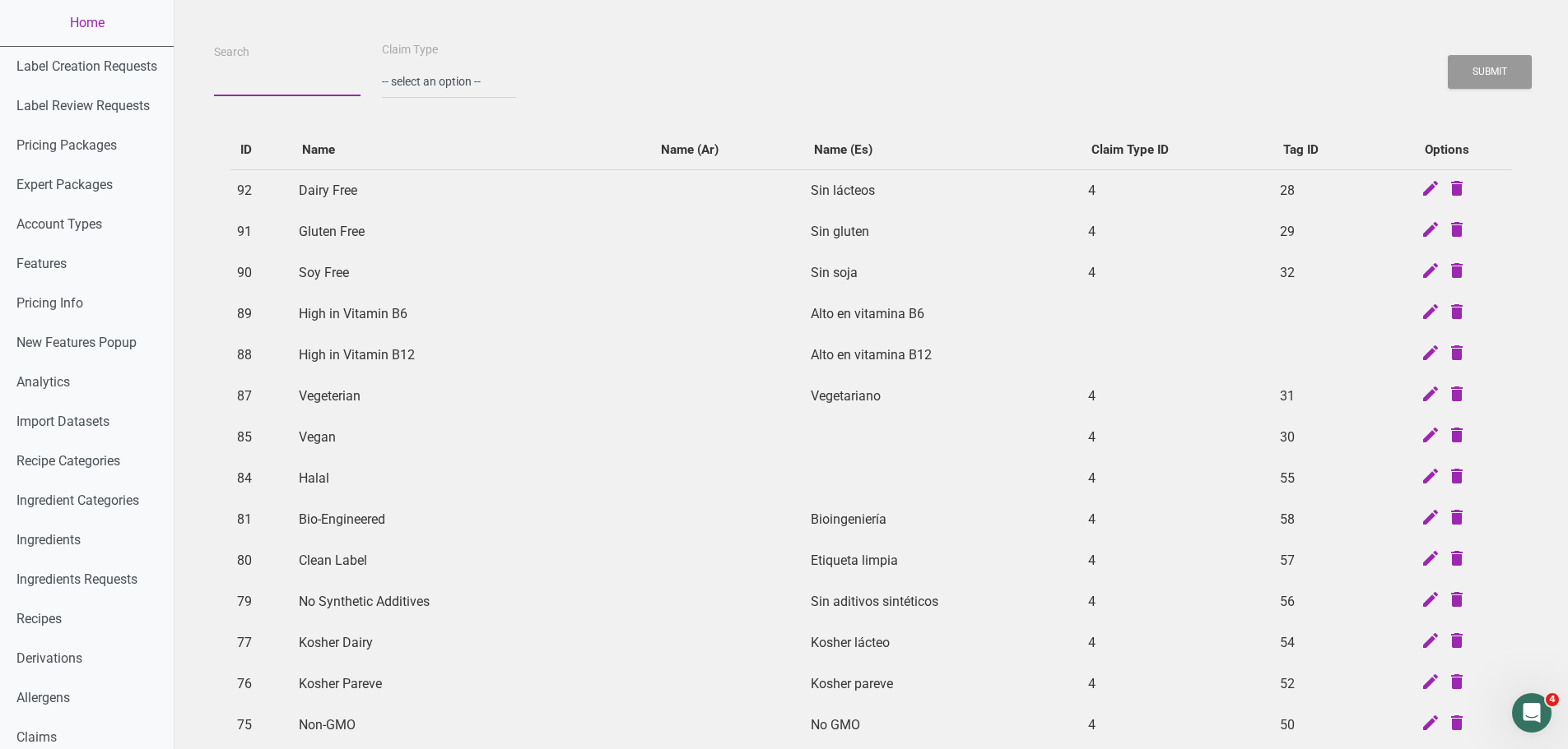
click at [261, 84] on input "Search" at bounding box center [287, 81] width 146 height 29
click at [1448, 55] on button "Submit" at bounding box center [1489, 72] width 84 height 33
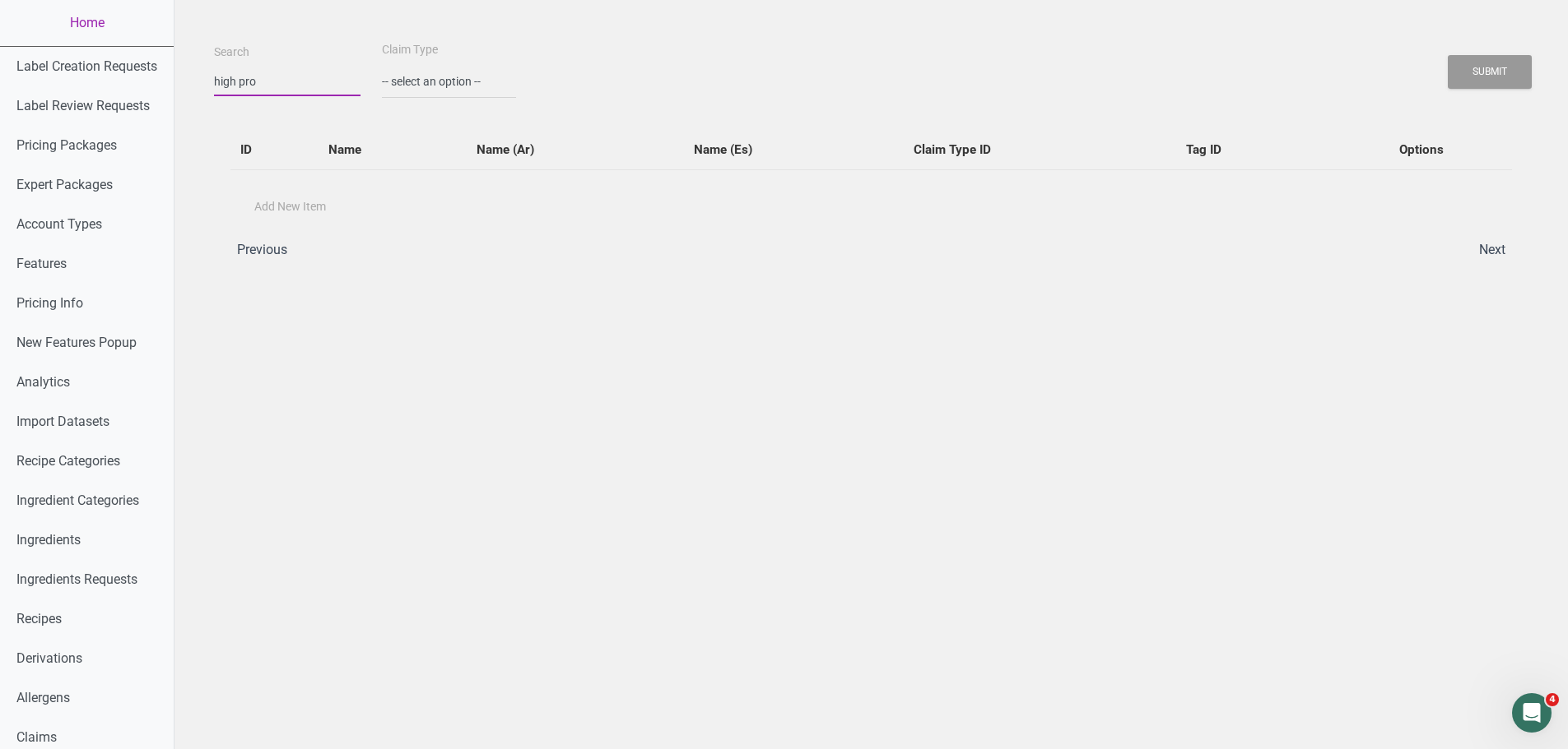
click at [258, 83] on input "high pro" at bounding box center [287, 81] width 146 height 29
click at [1448, 55] on button "Submit" at bounding box center [1489, 72] width 84 height 33
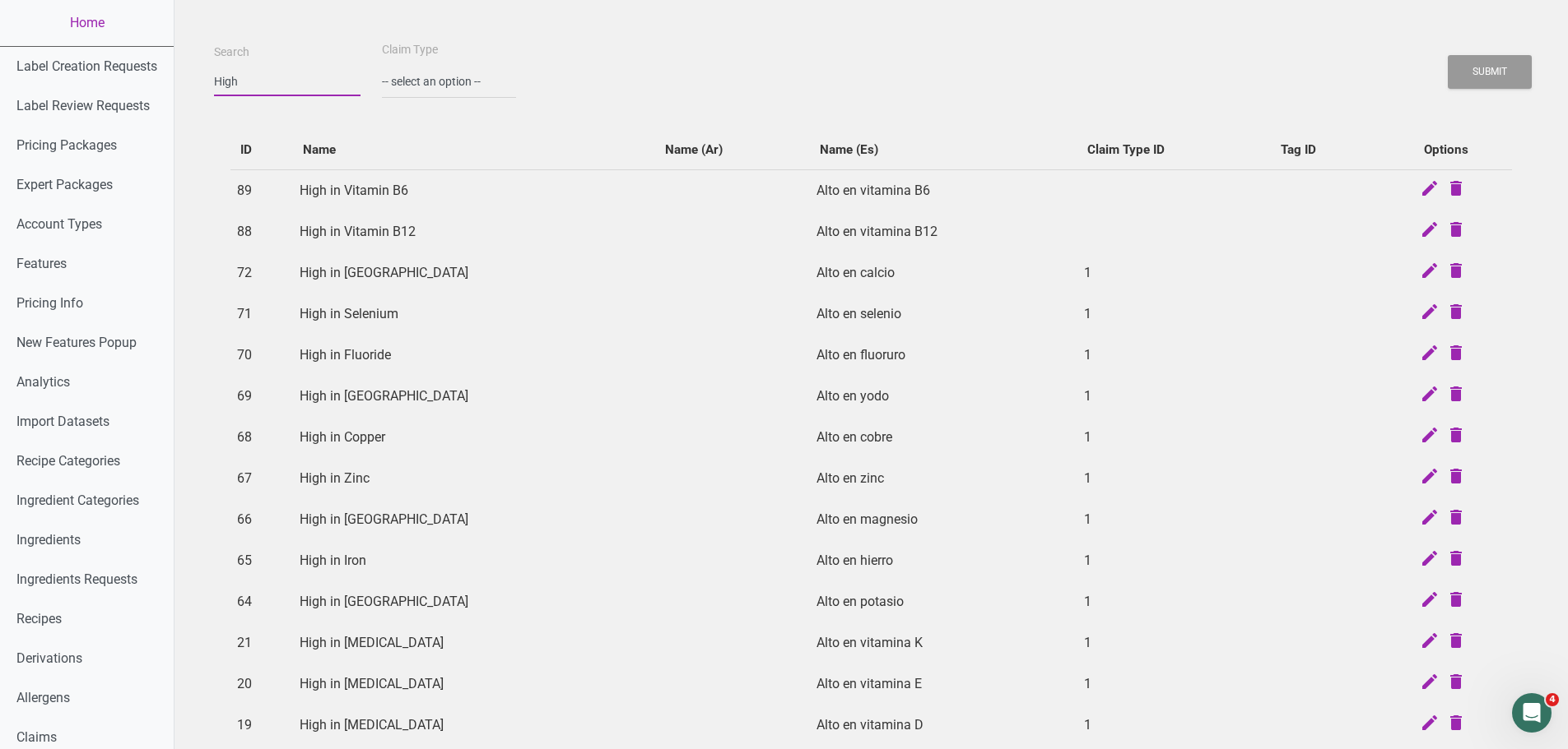
click at [261, 79] on input "High" at bounding box center [287, 81] width 146 height 29
click at [1448, 55] on button "Submit" at bounding box center [1489, 72] width 84 height 33
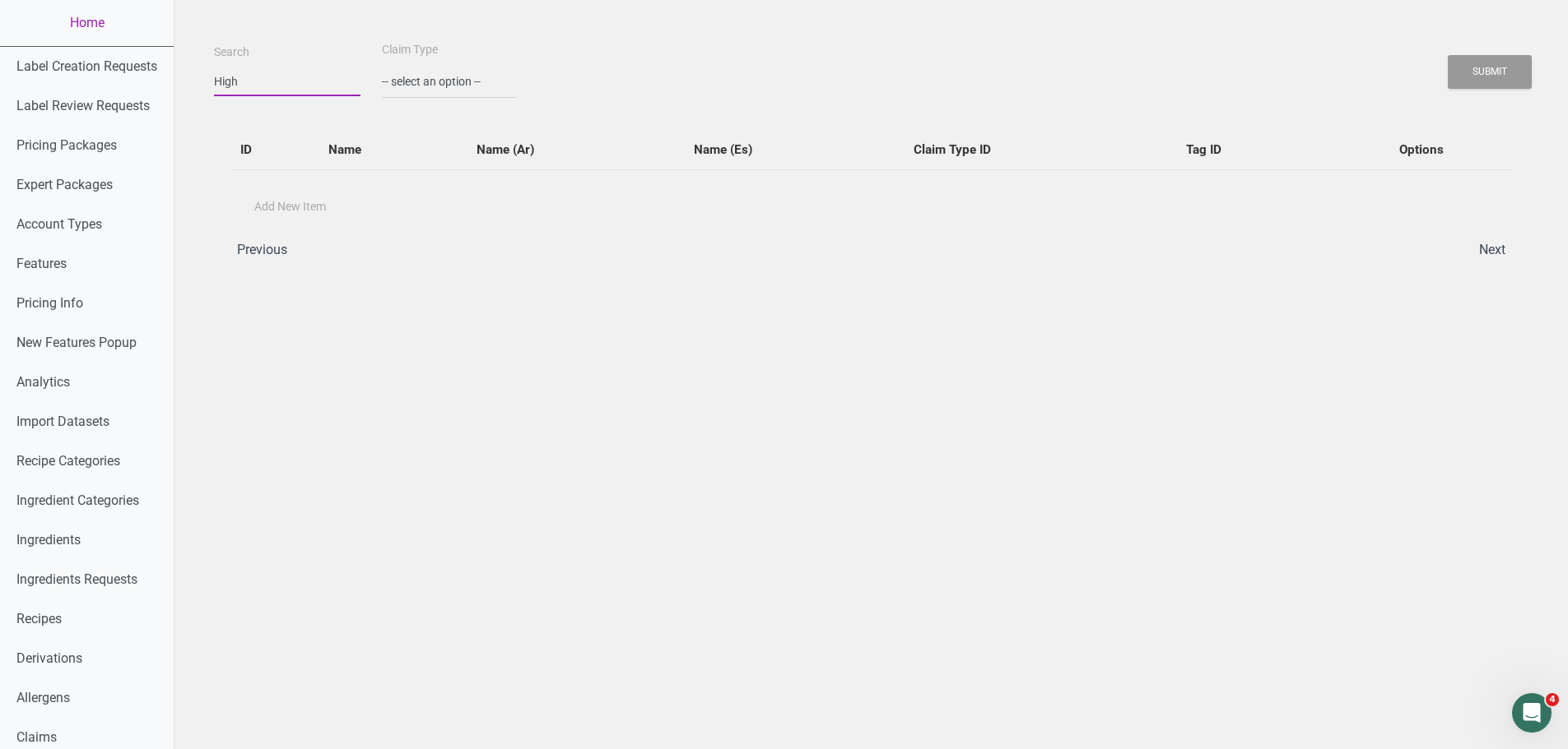
type input "High"
click at [1448, 55] on button "Submit" at bounding box center [1489, 72] width 84 height 33
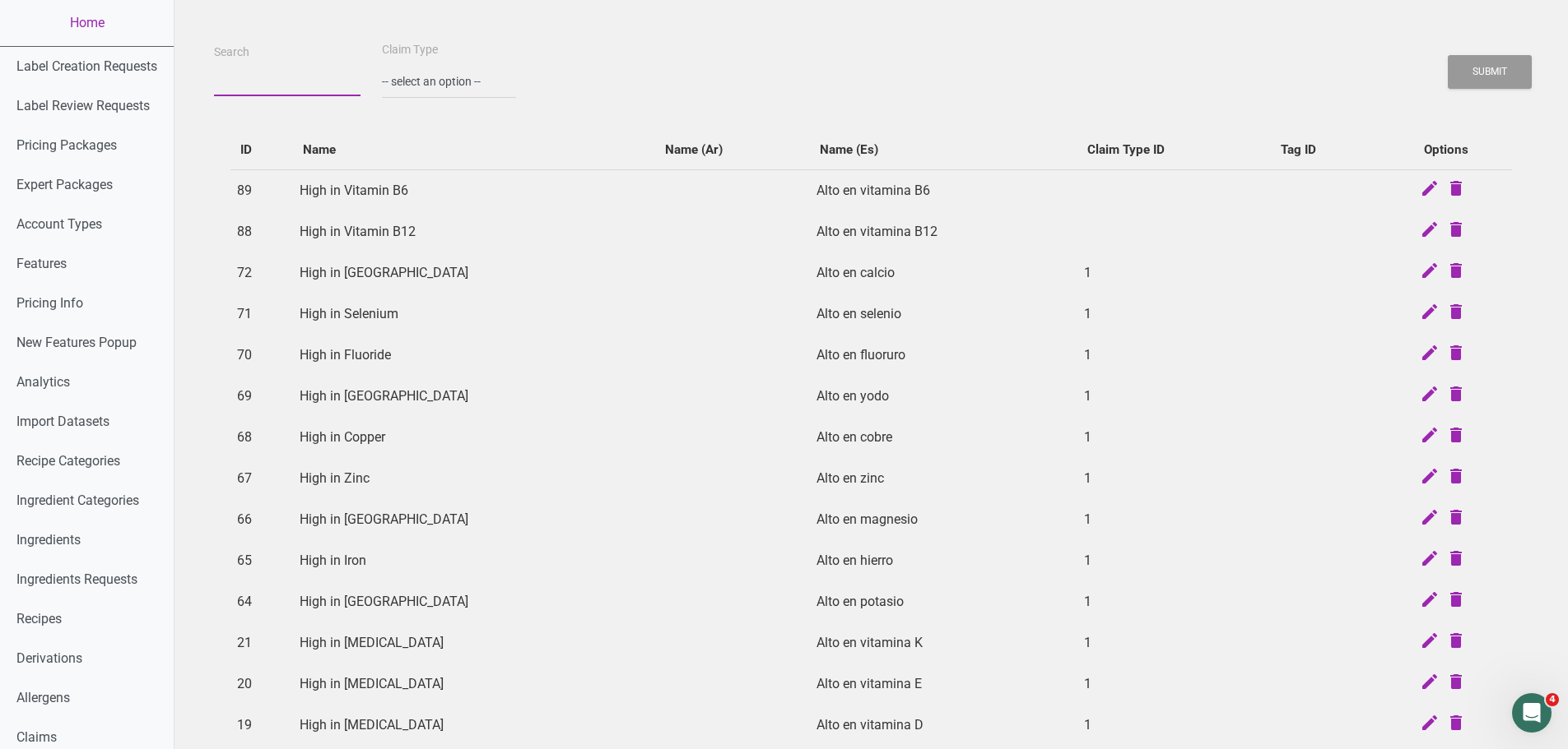
type input "O"
type input "Prot"
click at [1448, 55] on button "Submit" at bounding box center [1489, 72] width 84 height 33
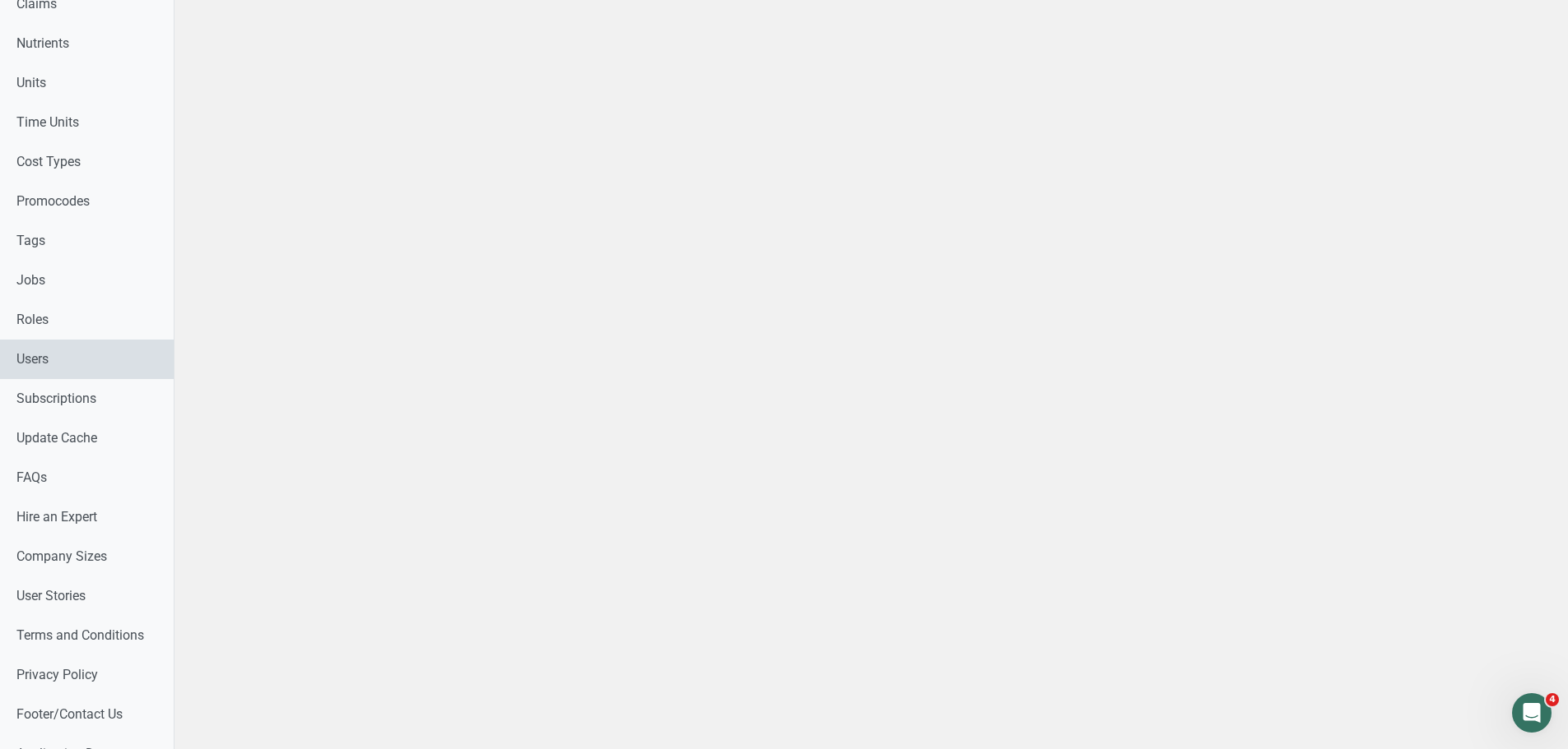
scroll to position [741, 0]
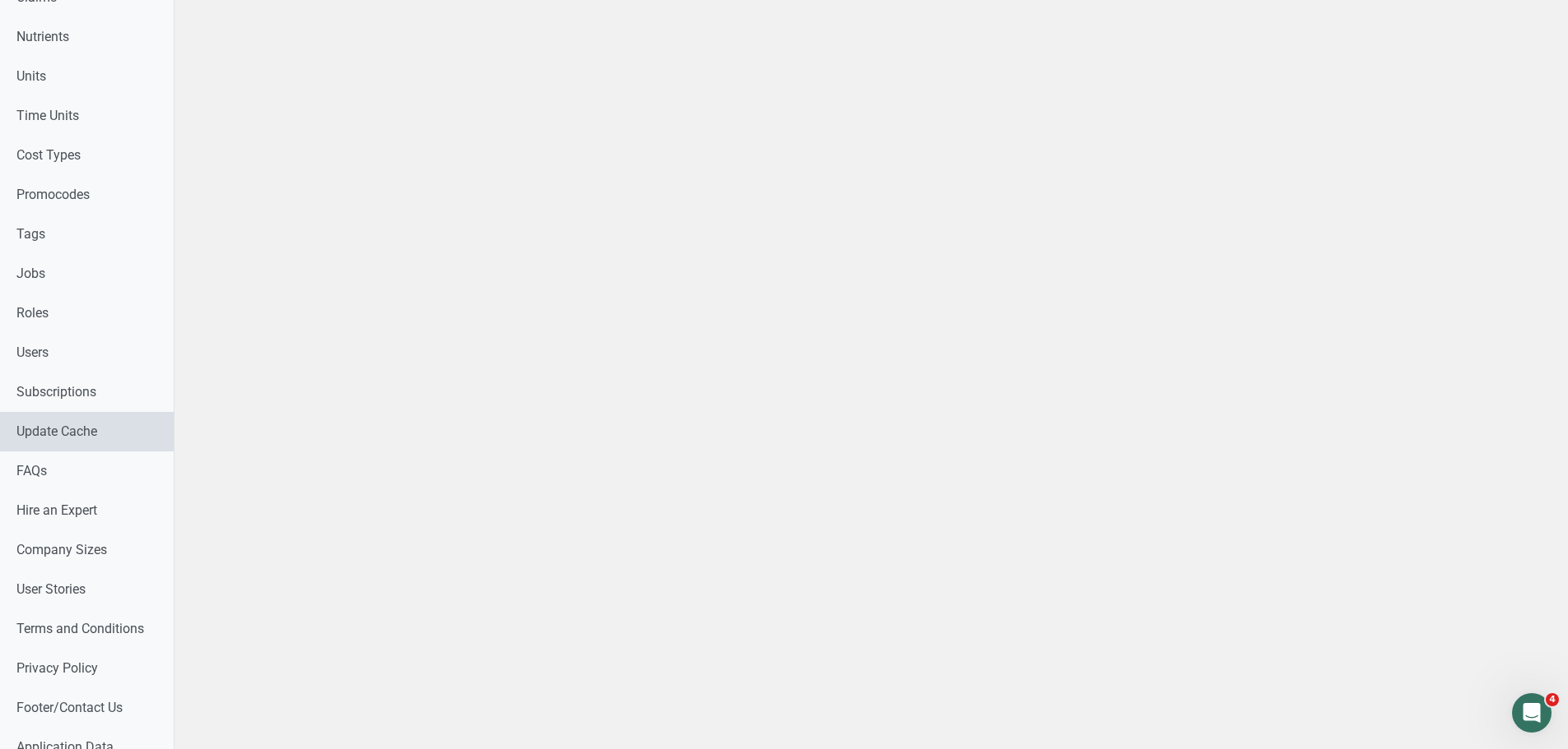
click at [69, 423] on link "Update Cache" at bounding box center [87, 432] width 174 height 39
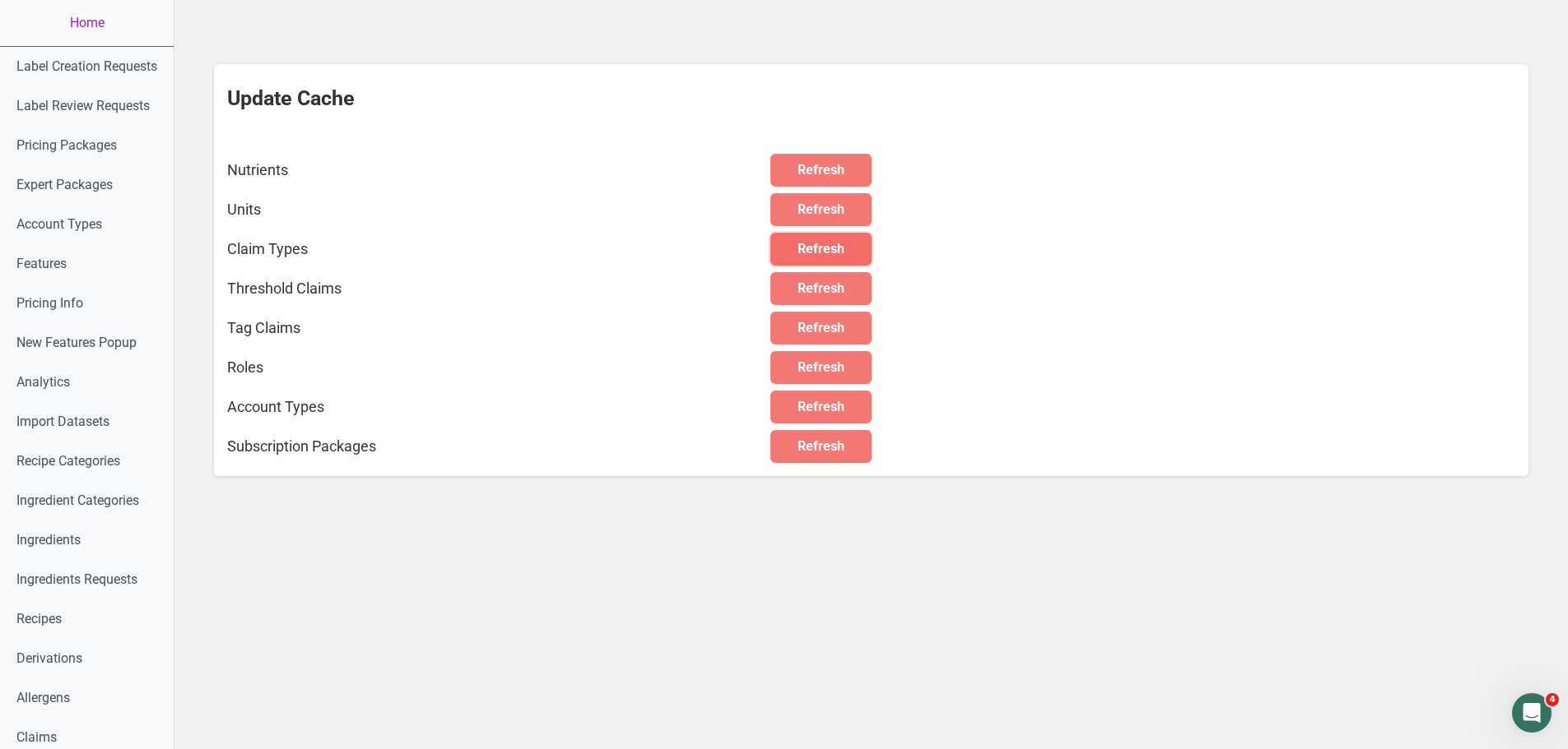
click at [835, 250] on span "Refresh" at bounding box center [821, 250] width 47 height 20
click at [828, 281] on span "Refresh" at bounding box center [821, 289] width 47 height 20
click at [824, 340] on button "Refresh" at bounding box center [820, 327] width 101 height 33
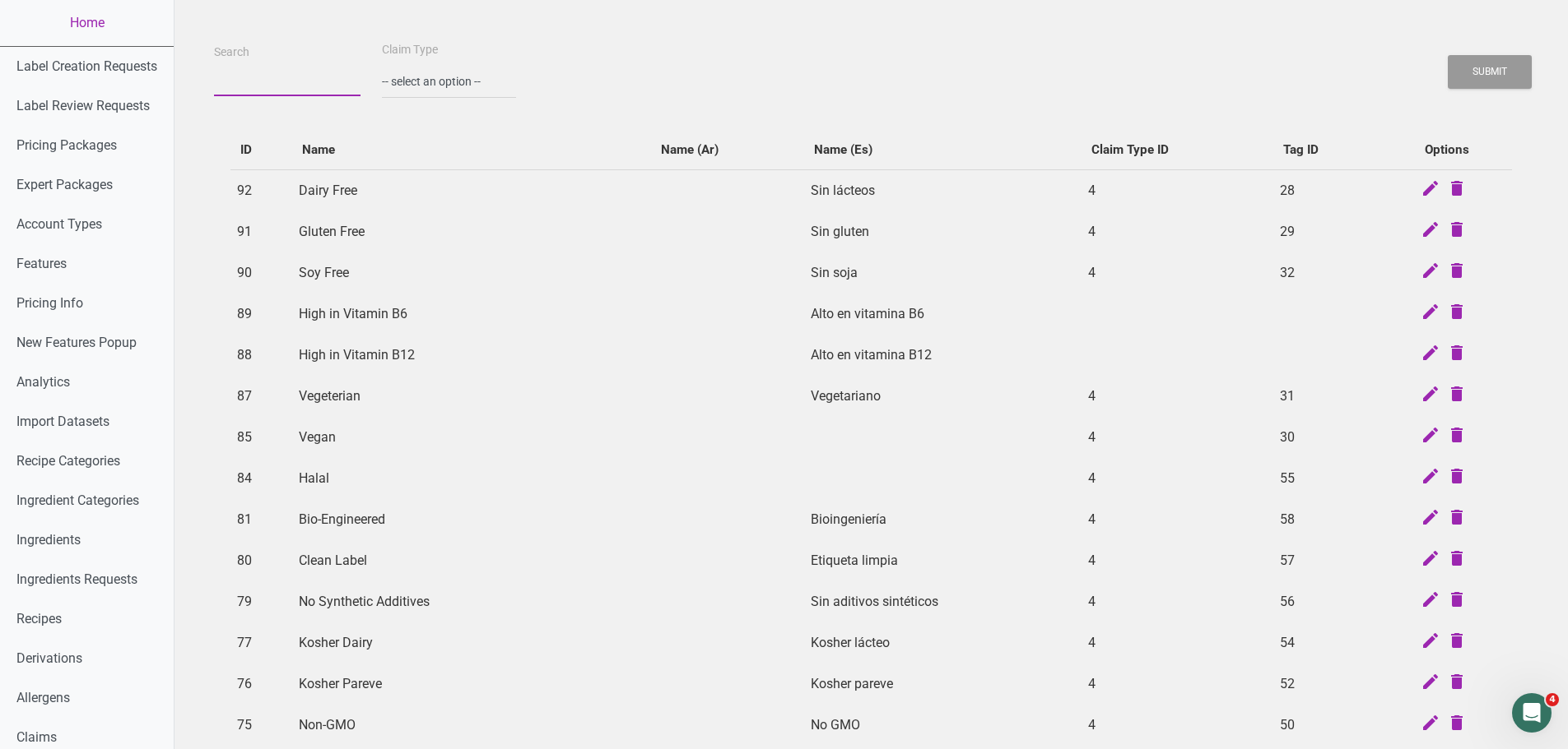
click at [286, 84] on input "Search" at bounding box center [287, 81] width 146 height 29
click at [1448, 55] on button "Submit" at bounding box center [1489, 72] width 84 height 33
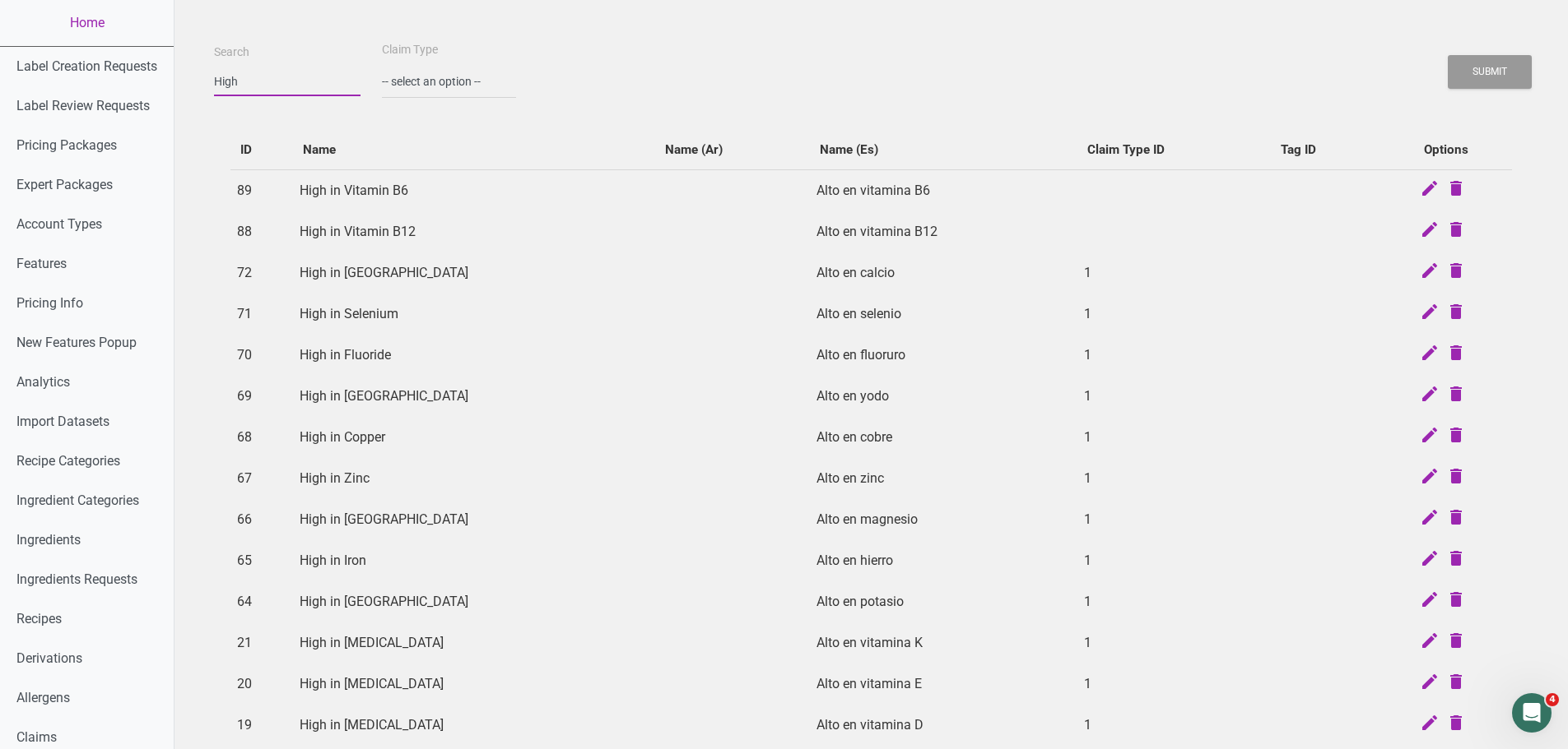
click at [252, 78] on input "High" at bounding box center [287, 81] width 146 height 29
click at [449, 80] on select "-- select an option -- Standard Tags Possible Marketing Claims Dietary Trends T…" at bounding box center [449, 82] width 134 height 33
click at [250, 128] on div "ID Name Name (Ar) Name (Es) Claim Type ID Tag ID Options 89 High in Vitamin B6 …" at bounding box center [870, 588] width 1314 height 949
click at [263, 91] on input "High" at bounding box center [287, 81] width 146 height 29
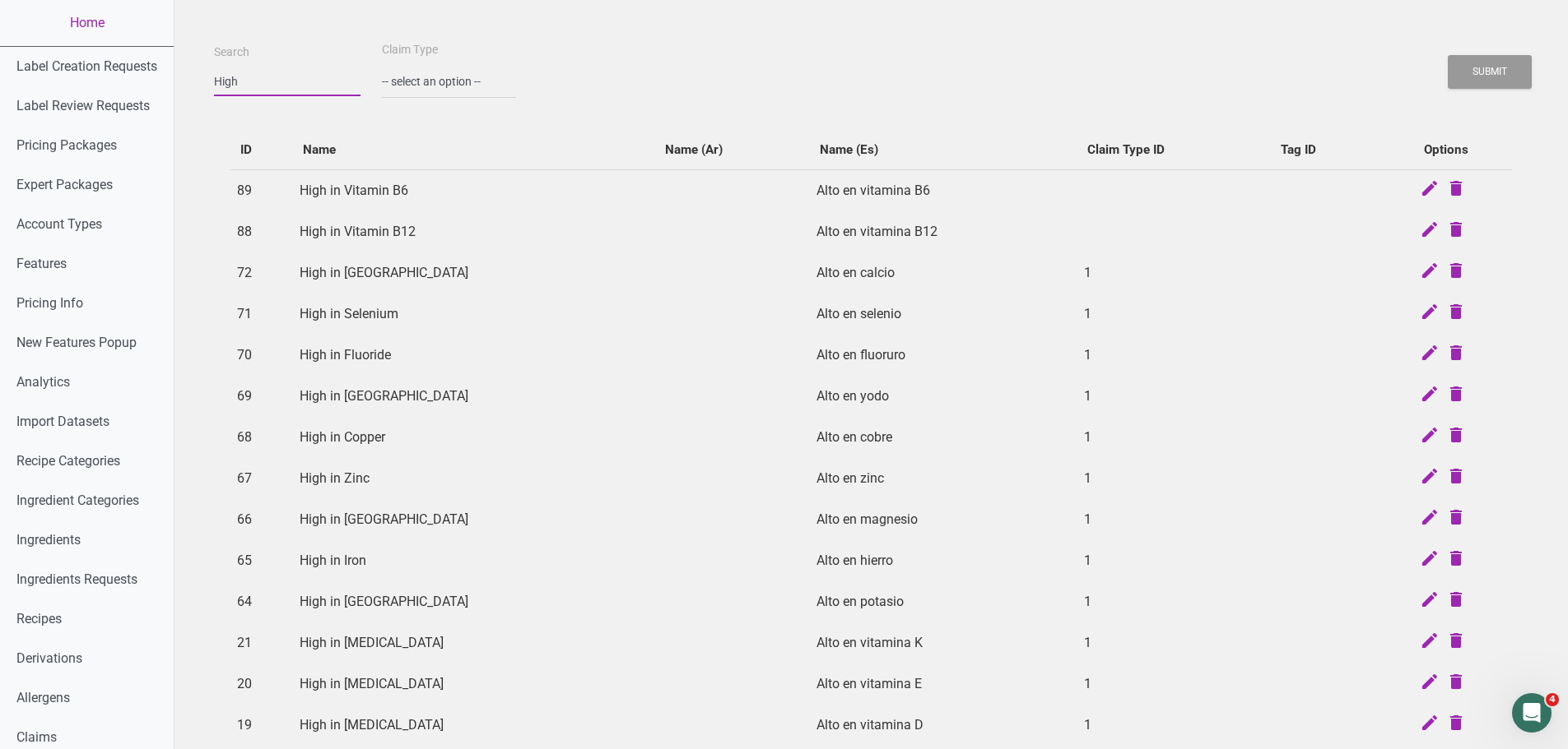
click at [263, 91] on input "High" at bounding box center [287, 81] width 146 height 29
type input "p"
click at [1448, 55] on button "Submit" at bounding box center [1489, 72] width 84 height 33
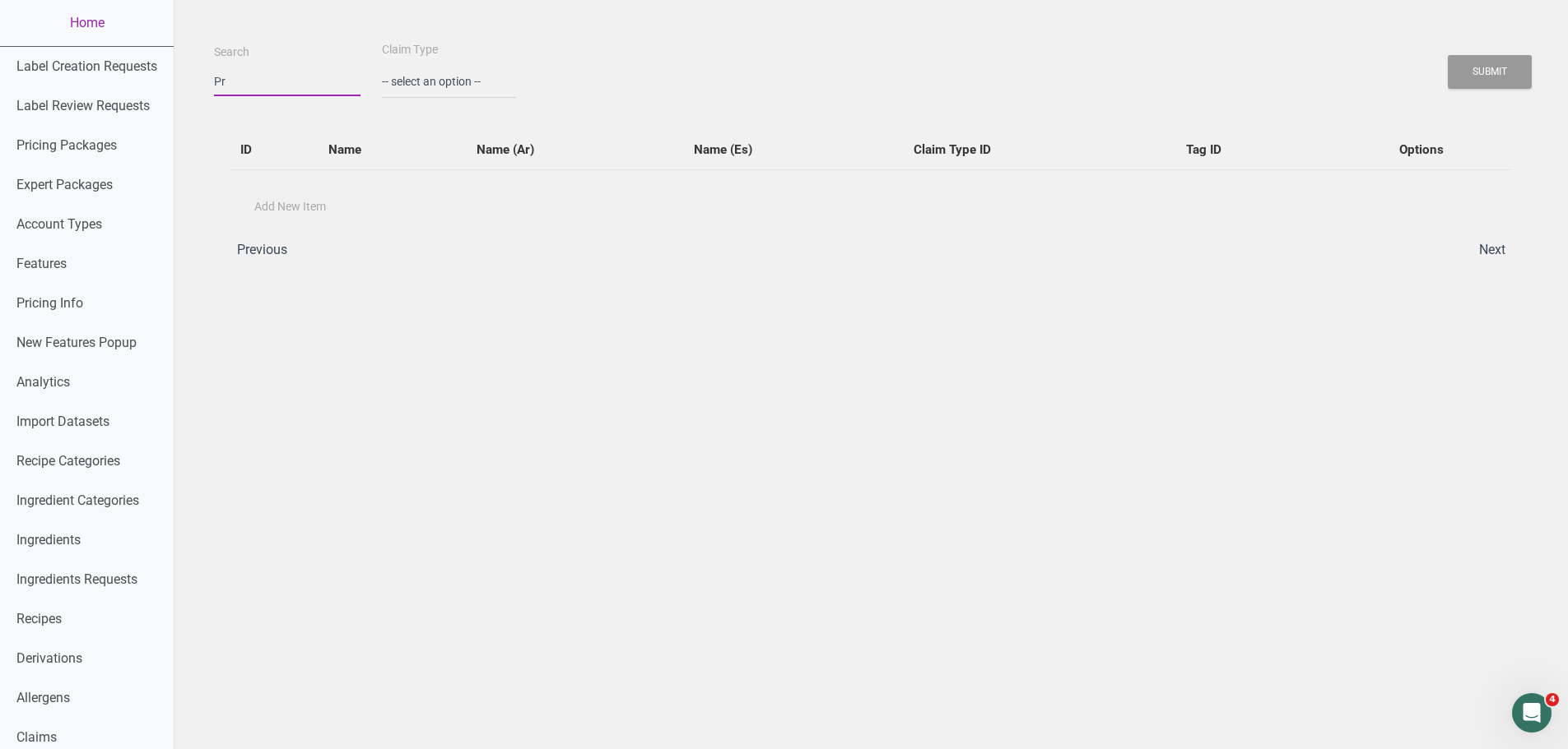
type input "P"
type input "High"
click at [1448, 55] on button "Submit" at bounding box center [1489, 72] width 84 height 33
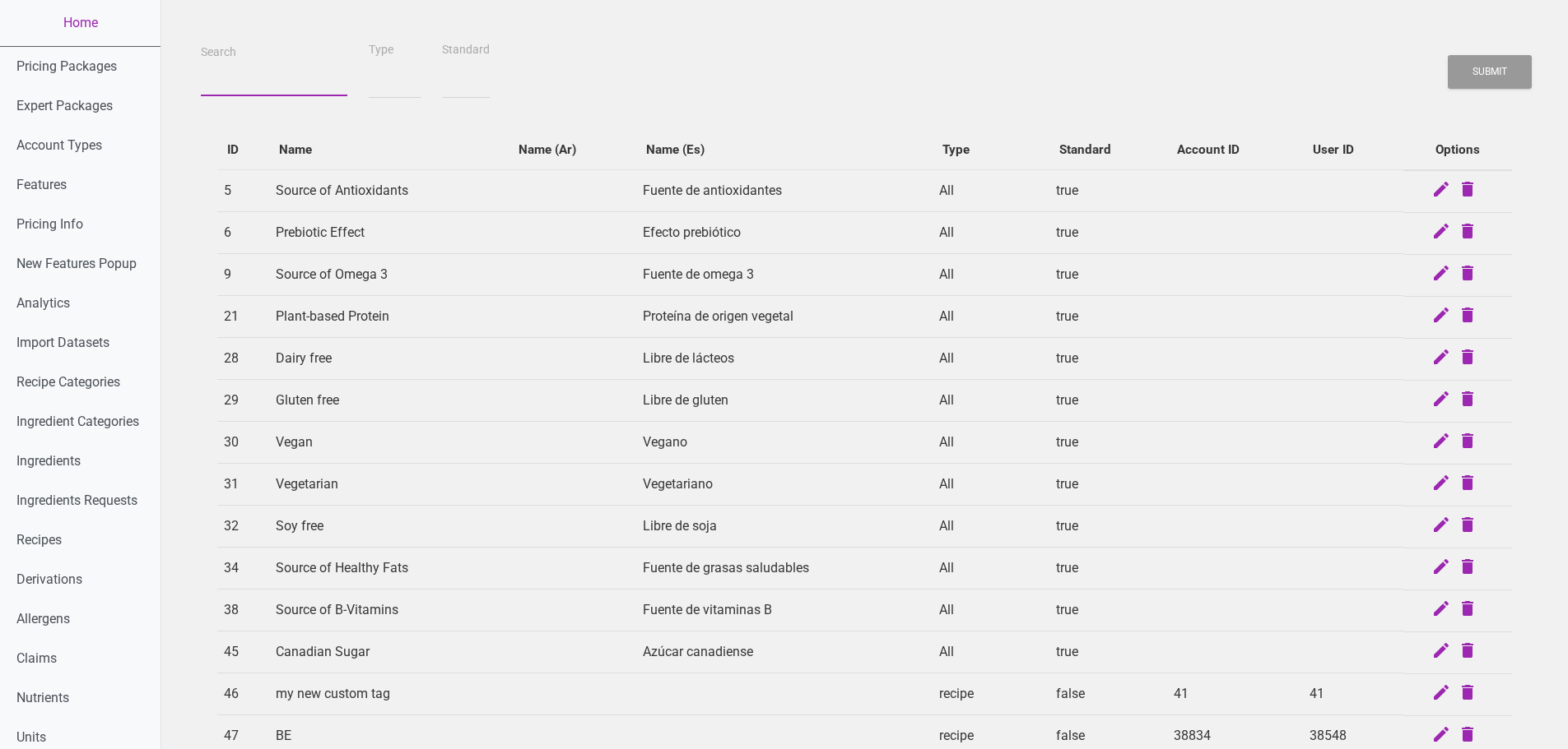
click at [263, 84] on input "Search" at bounding box center [273, 81] width 146 height 29
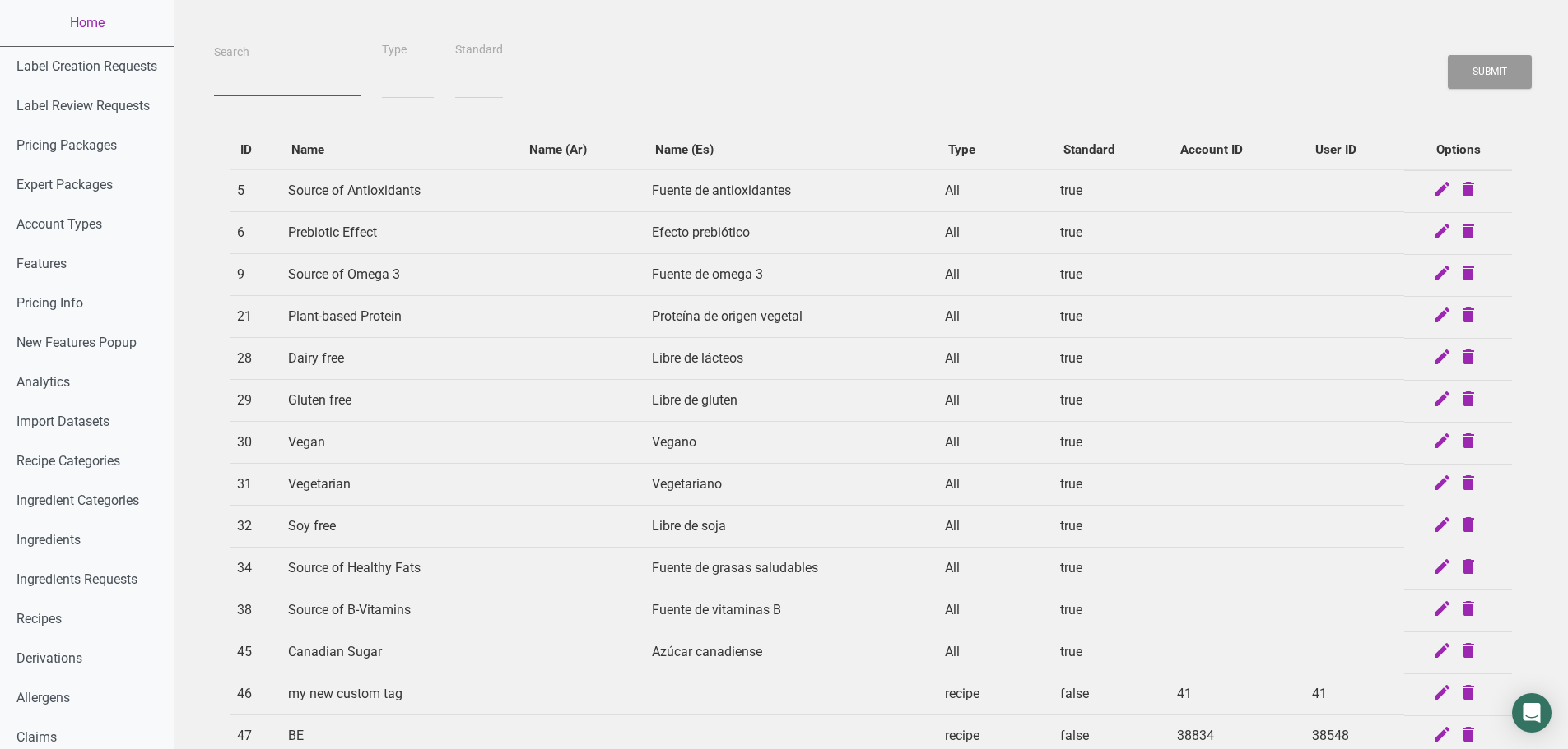
paste input "Sodium Free"
type input "Sodium Free"
select select
type input "Sodium Free"
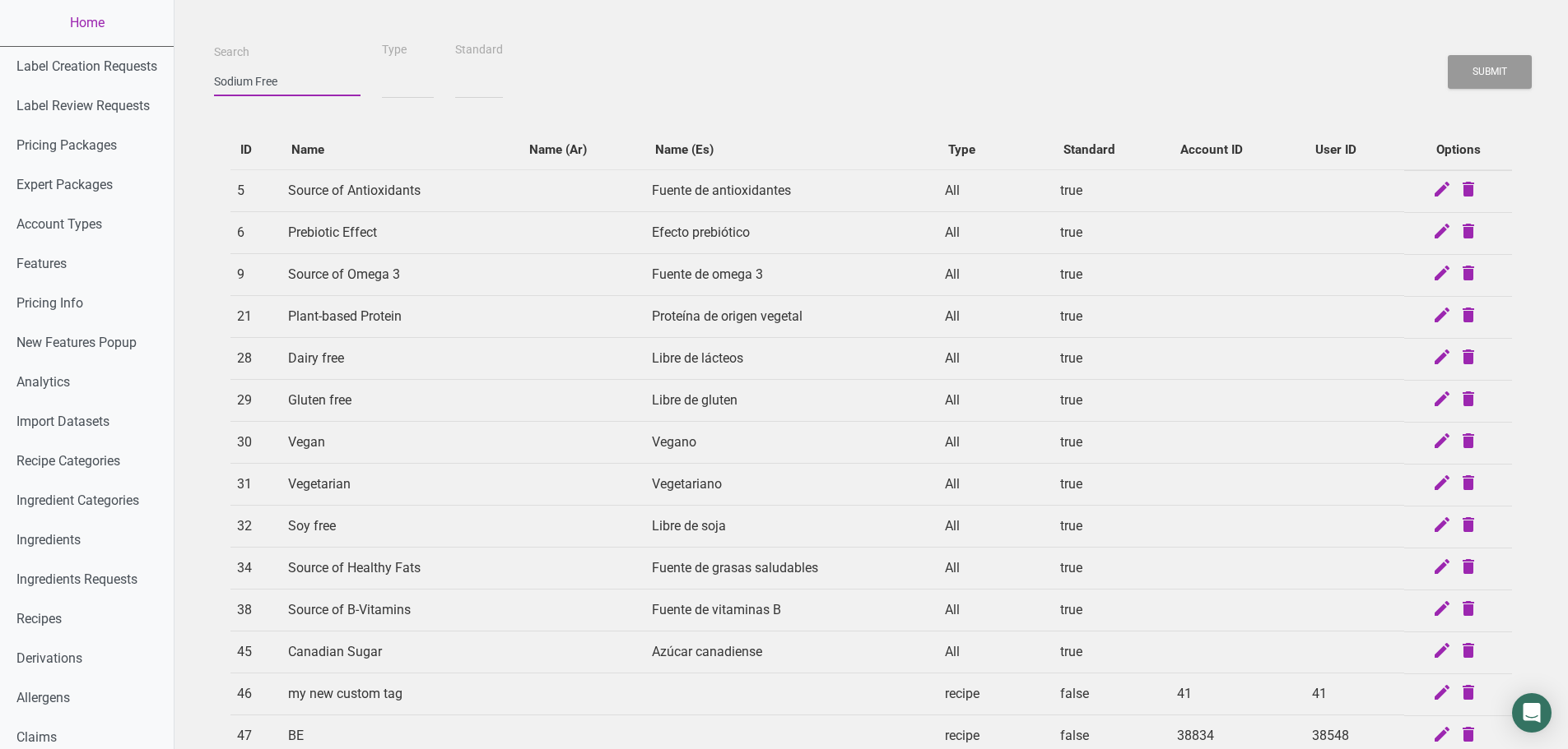
select select
type input "Sodium Free"
click at [1448, 55] on button "Submit" at bounding box center [1489, 72] width 84 height 33
click at [1521, 76] on button "Submit" at bounding box center [1489, 72] width 84 height 33
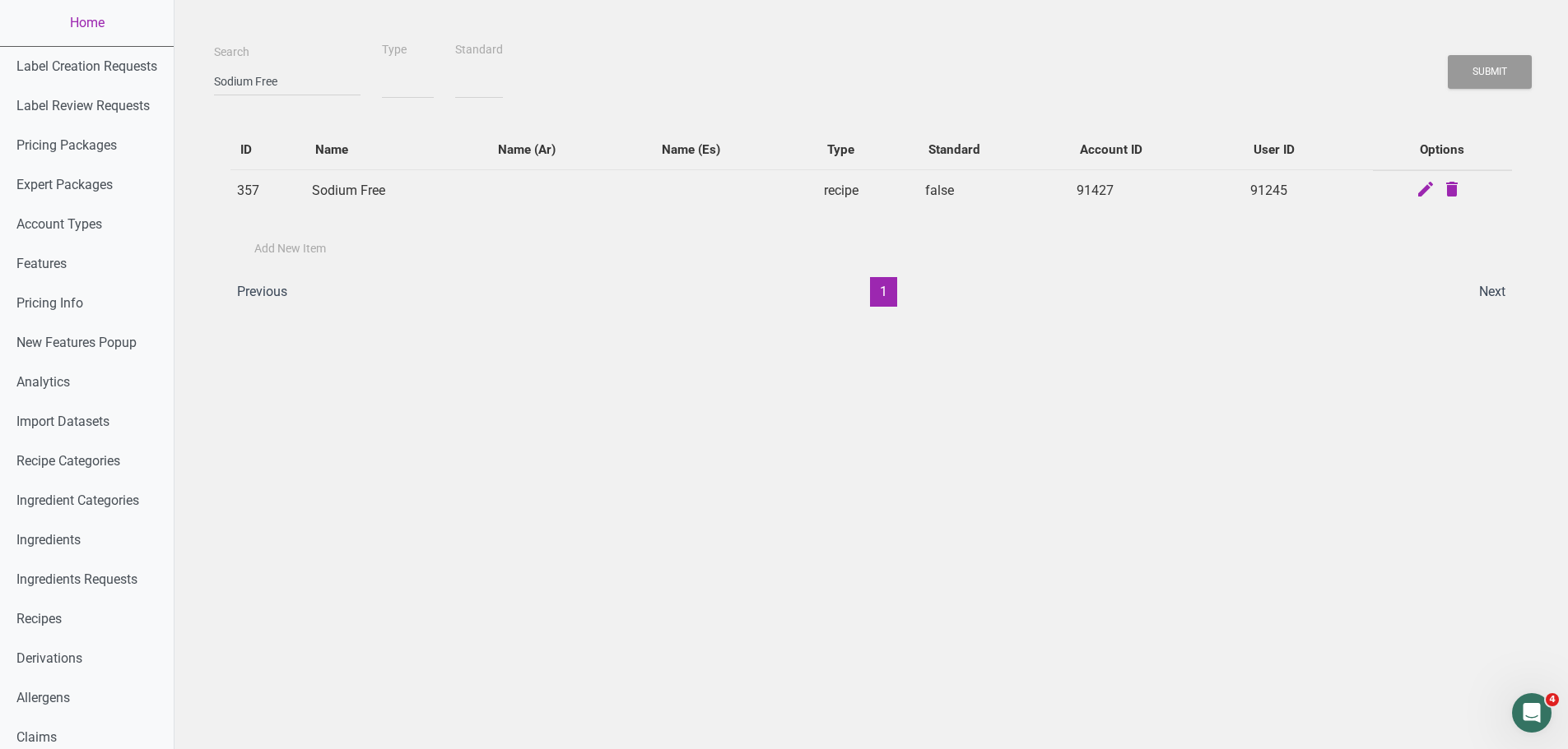
click at [855, 186] on td "recipe" at bounding box center [867, 190] width 101 height 43
click at [287, 84] on input "Sodium Free" at bounding box center [287, 81] width 146 height 29
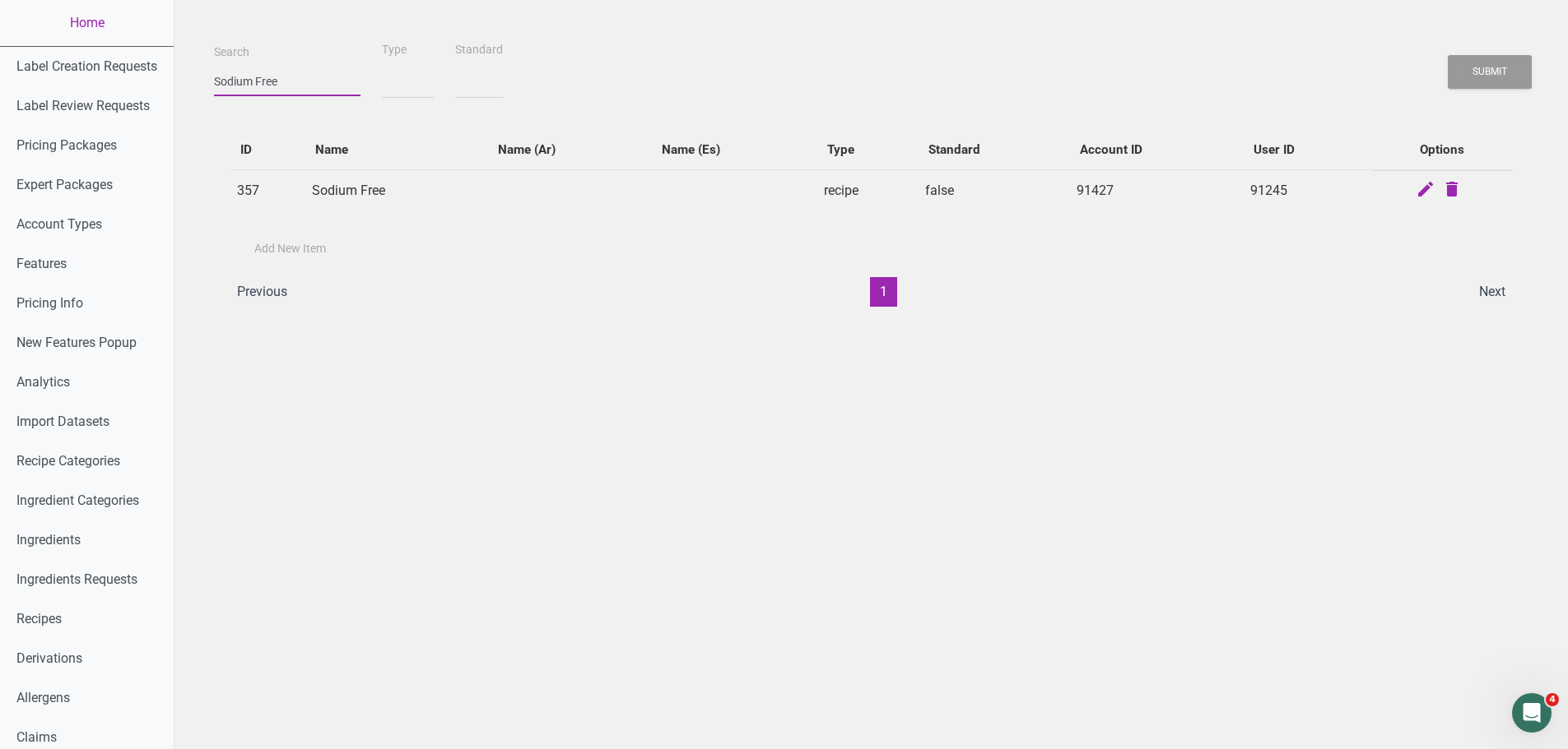
select select
type input "s"
select select
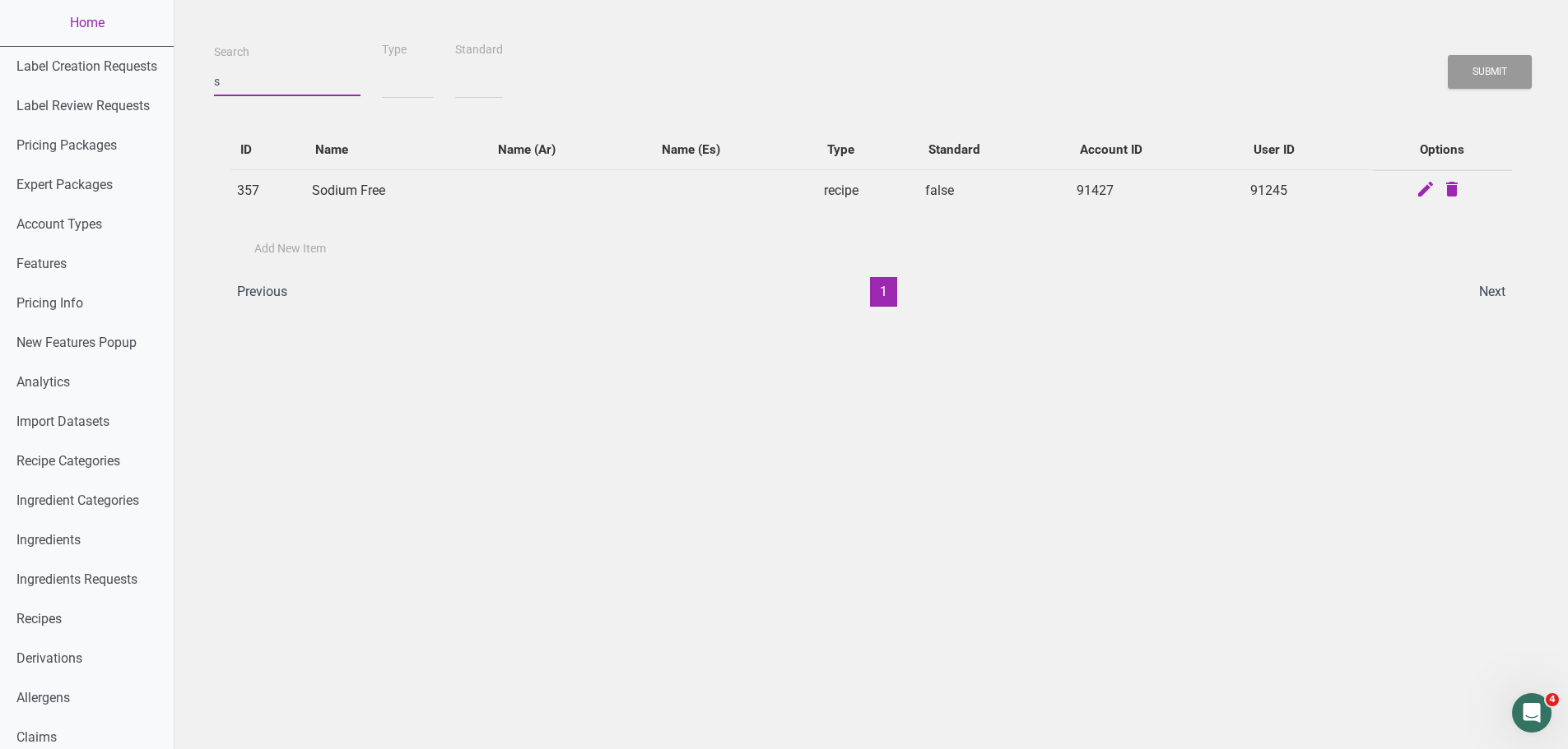
type input "so"
select select
type input "sod"
select select
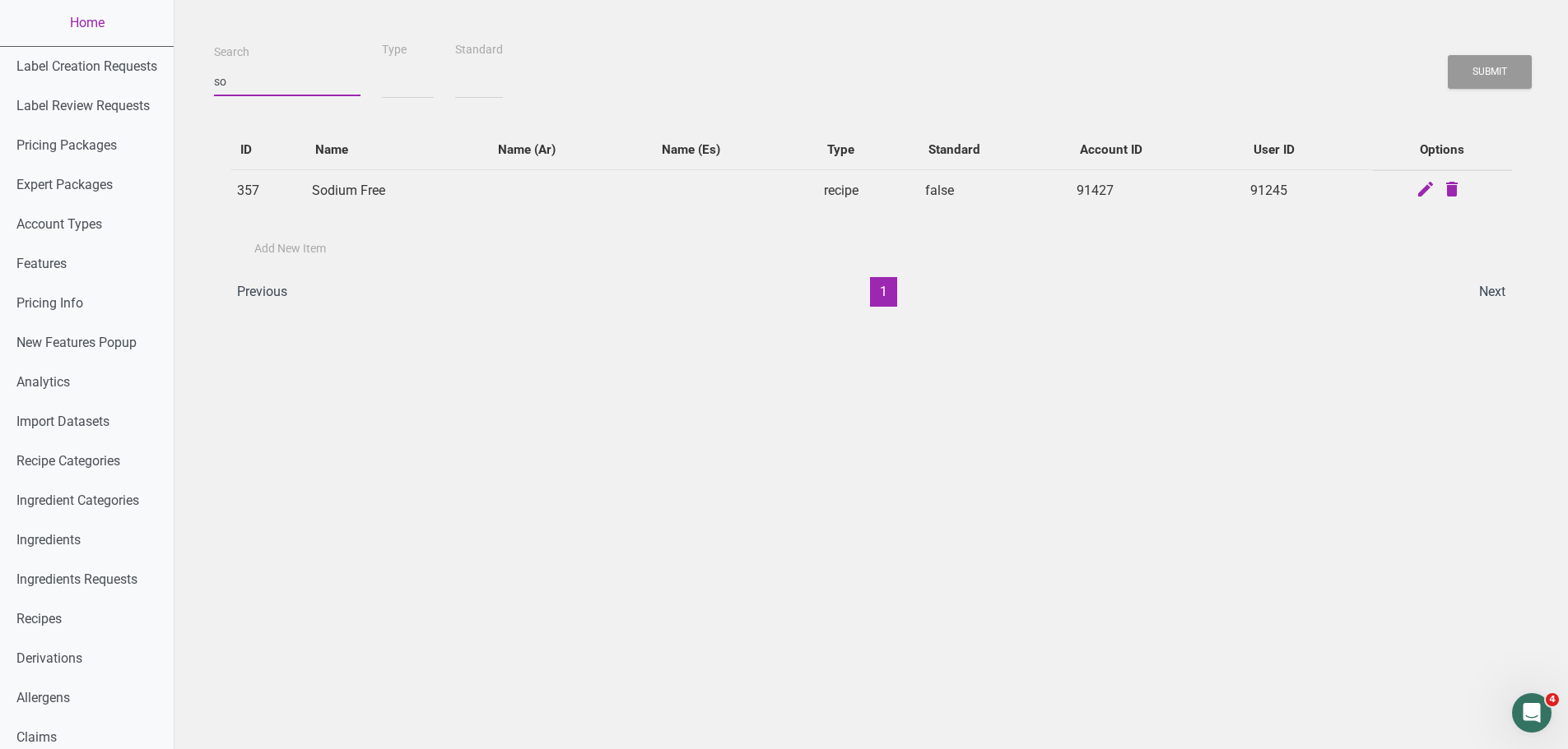
select select
type input "sodi"
select select
type input "sodiu"
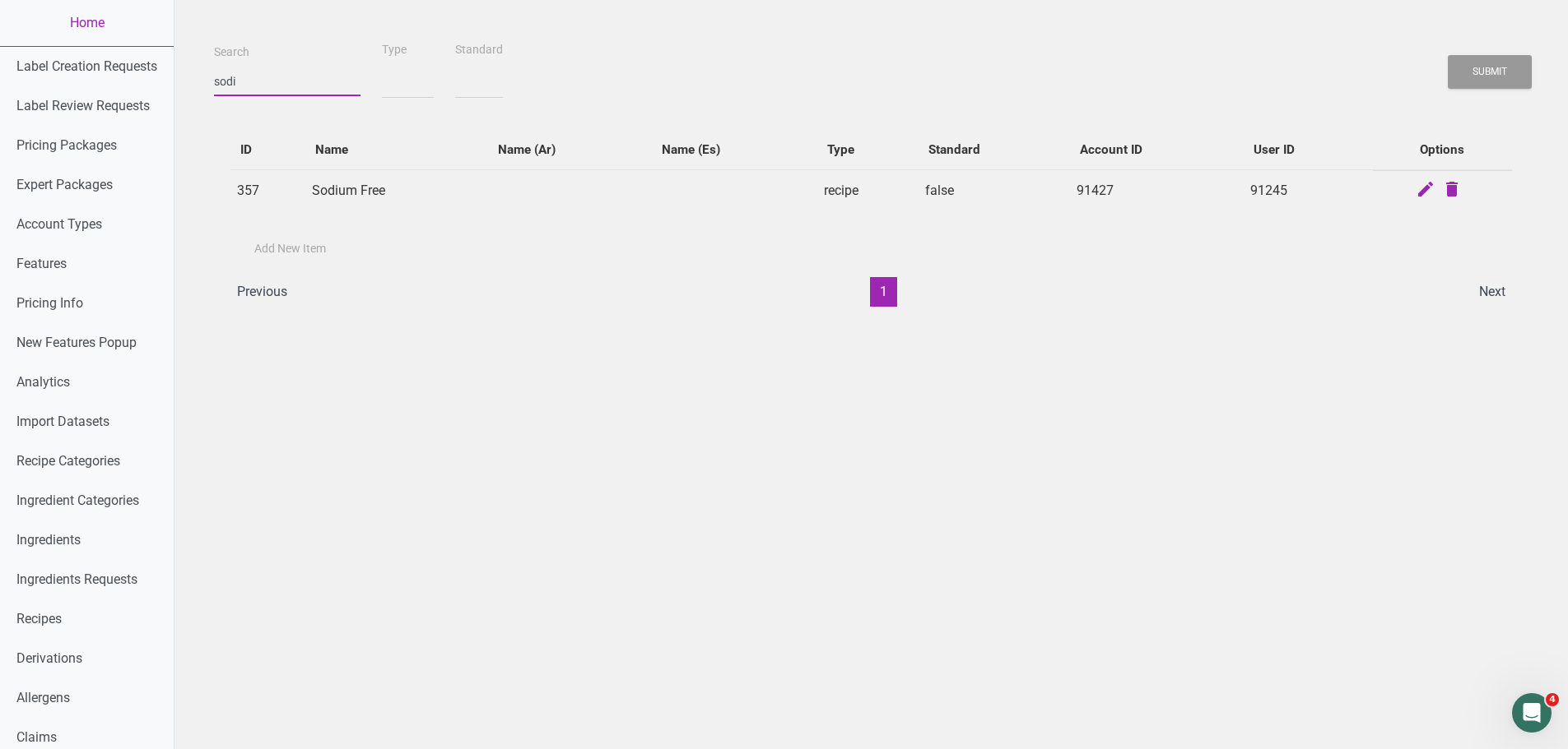
select select
type input "sodium"
select select
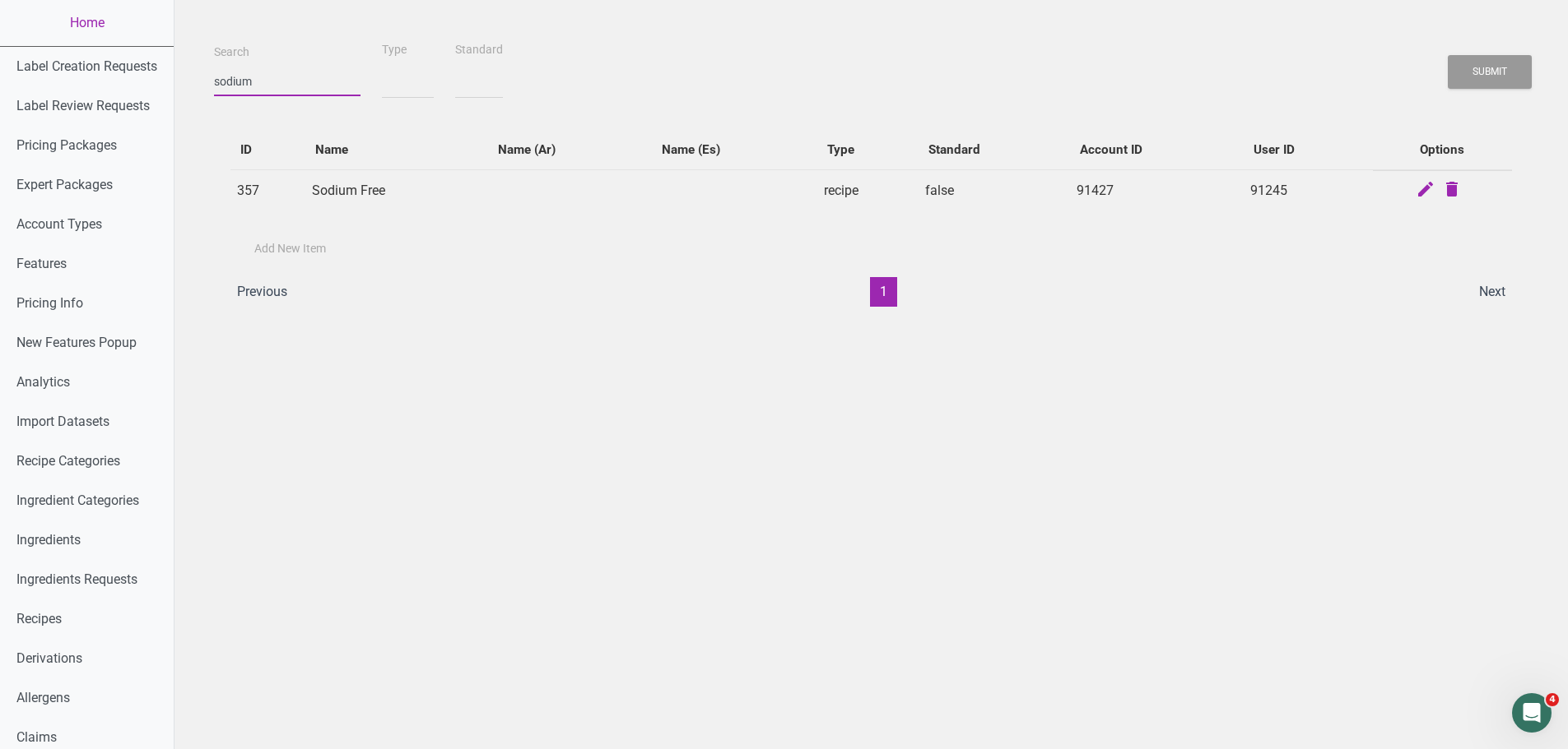
type input "sodium"
click at [1448, 55] on button "Submit" at bounding box center [1489, 72] width 84 height 33
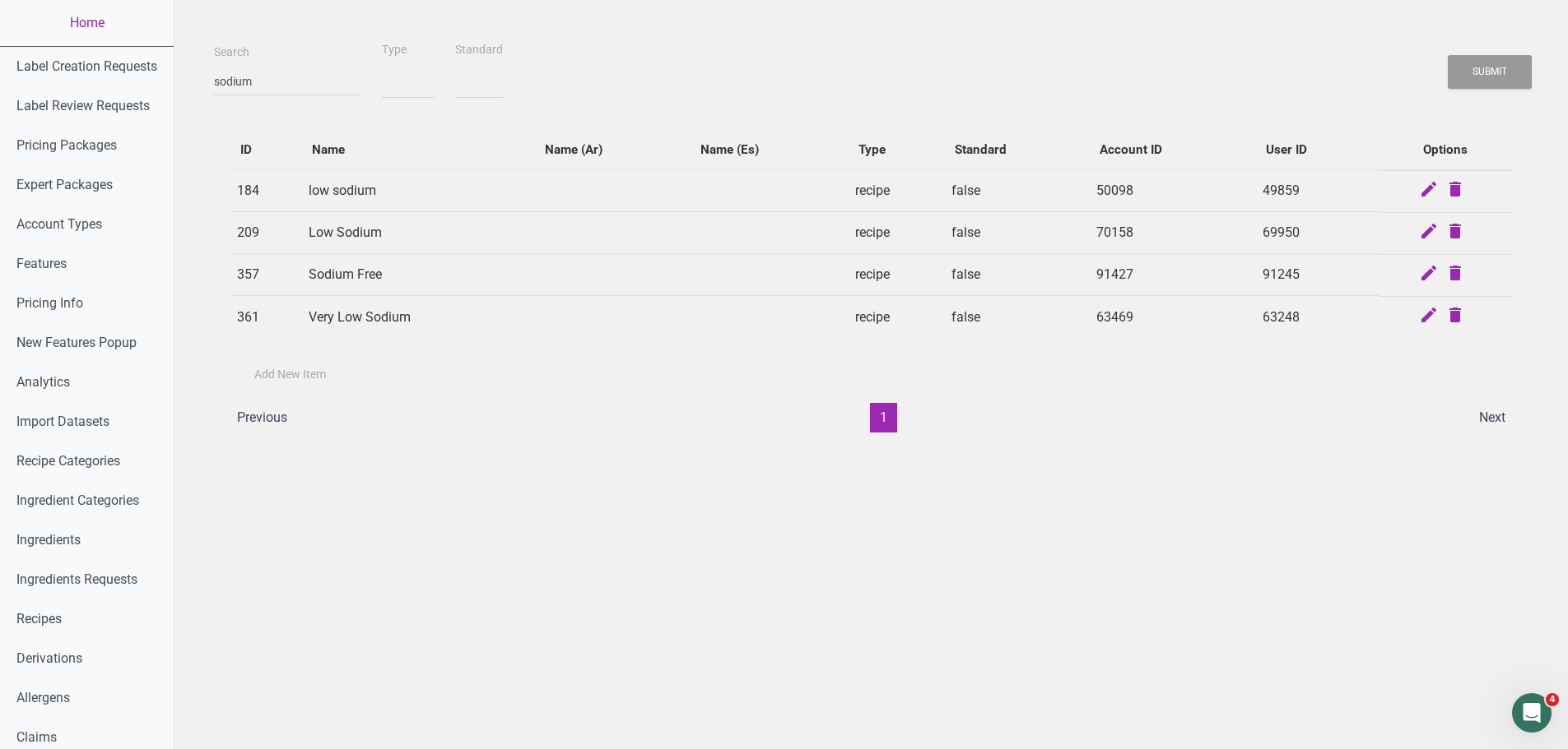
click at [861, 188] on td "recipe" at bounding box center [896, 190] width 96 height 43
click at [256, 81] on input "sodium" at bounding box center [287, 81] width 146 height 29
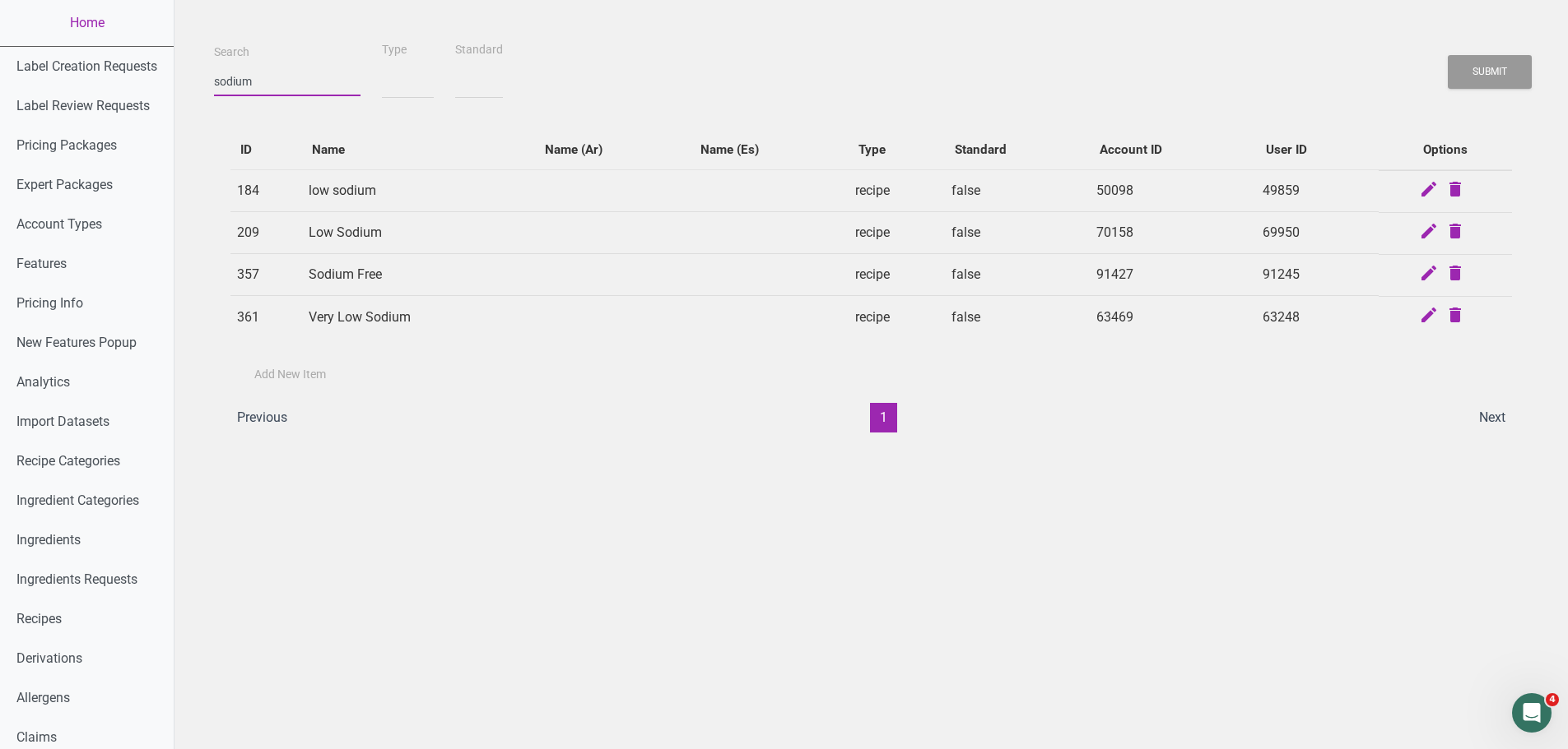
click at [256, 81] on input "sodium" at bounding box center [287, 81] width 146 height 29
click at [1121, 180] on td "50098" at bounding box center [1172, 190] width 166 height 43
click at [1119, 233] on td "70158" at bounding box center [1172, 233] width 166 height 42
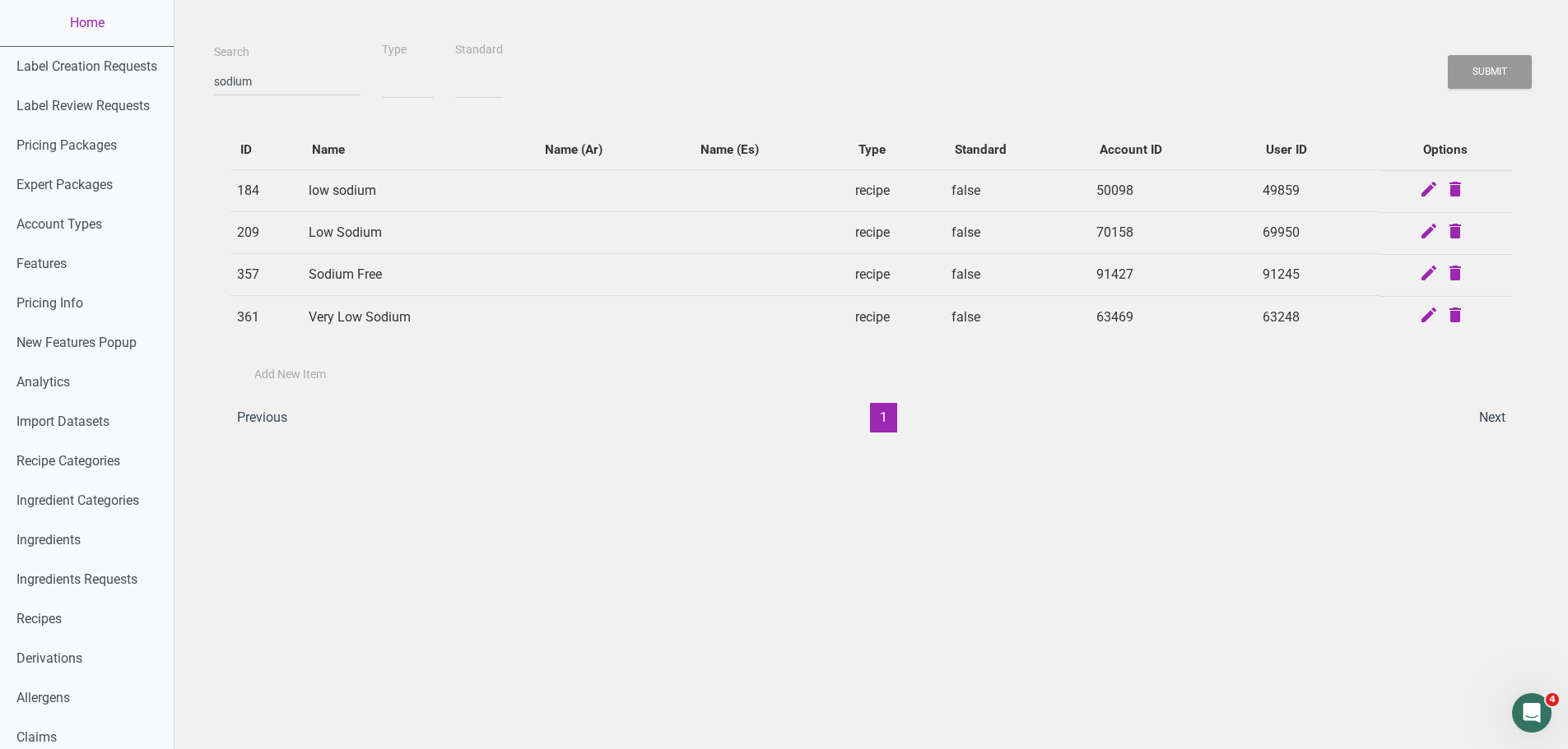
click at [368, 271] on td "Sodium Free" at bounding box center [419, 275] width 233 height 42
click at [328, 266] on td "Sodium Free" at bounding box center [419, 275] width 233 height 42
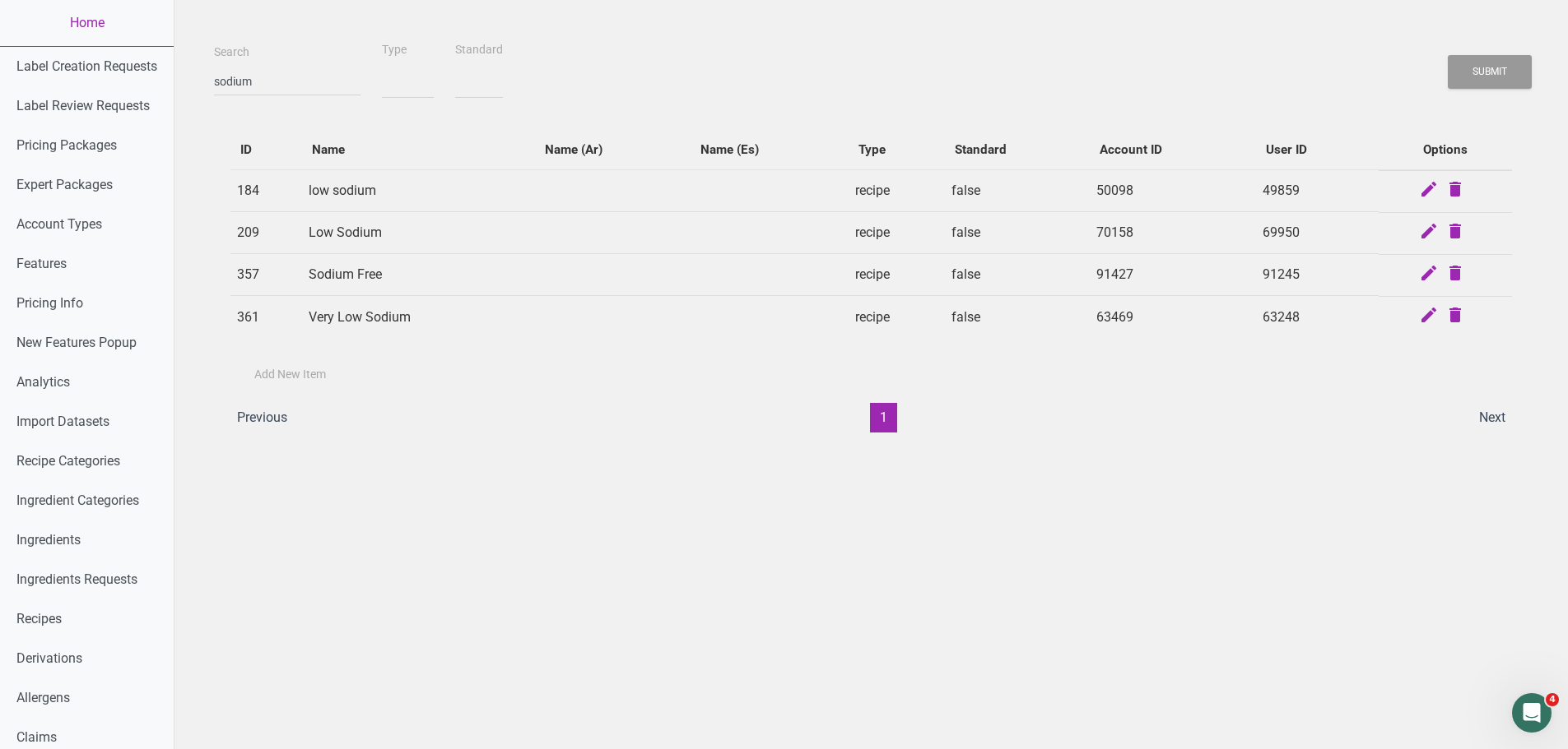
click at [473, 271] on td "Sodium Free" at bounding box center [419, 275] width 233 height 42
click at [239, 74] on input "sodium" at bounding box center [287, 81] width 146 height 29
click at [455, 78] on select "true false" at bounding box center [479, 82] width 48 height 33
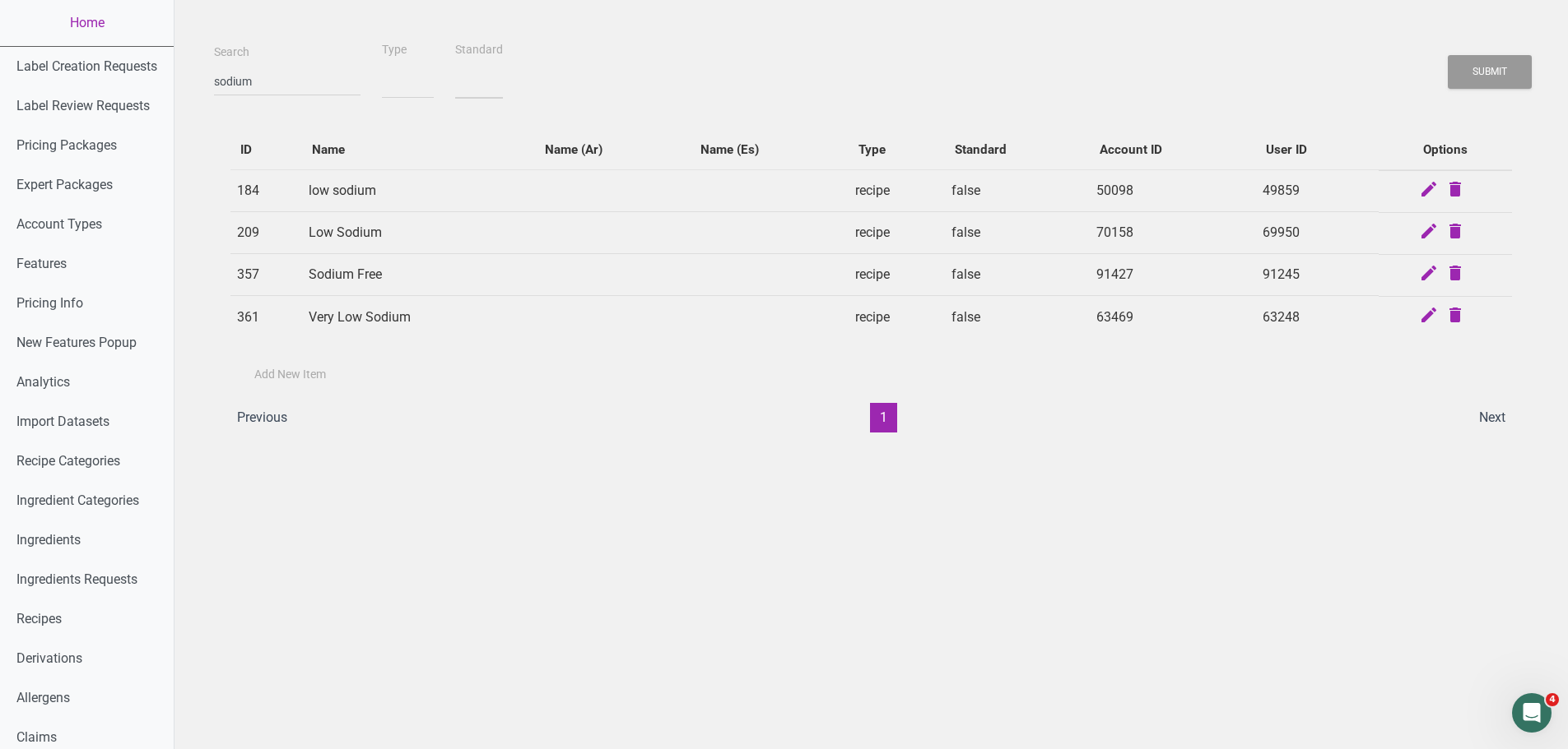
select select "1"
click at [455, 65] on select "true false" at bounding box center [479, 82] width 48 height 33
select select
click at [1448, 63] on button "Submit" at bounding box center [1489, 72] width 84 height 33
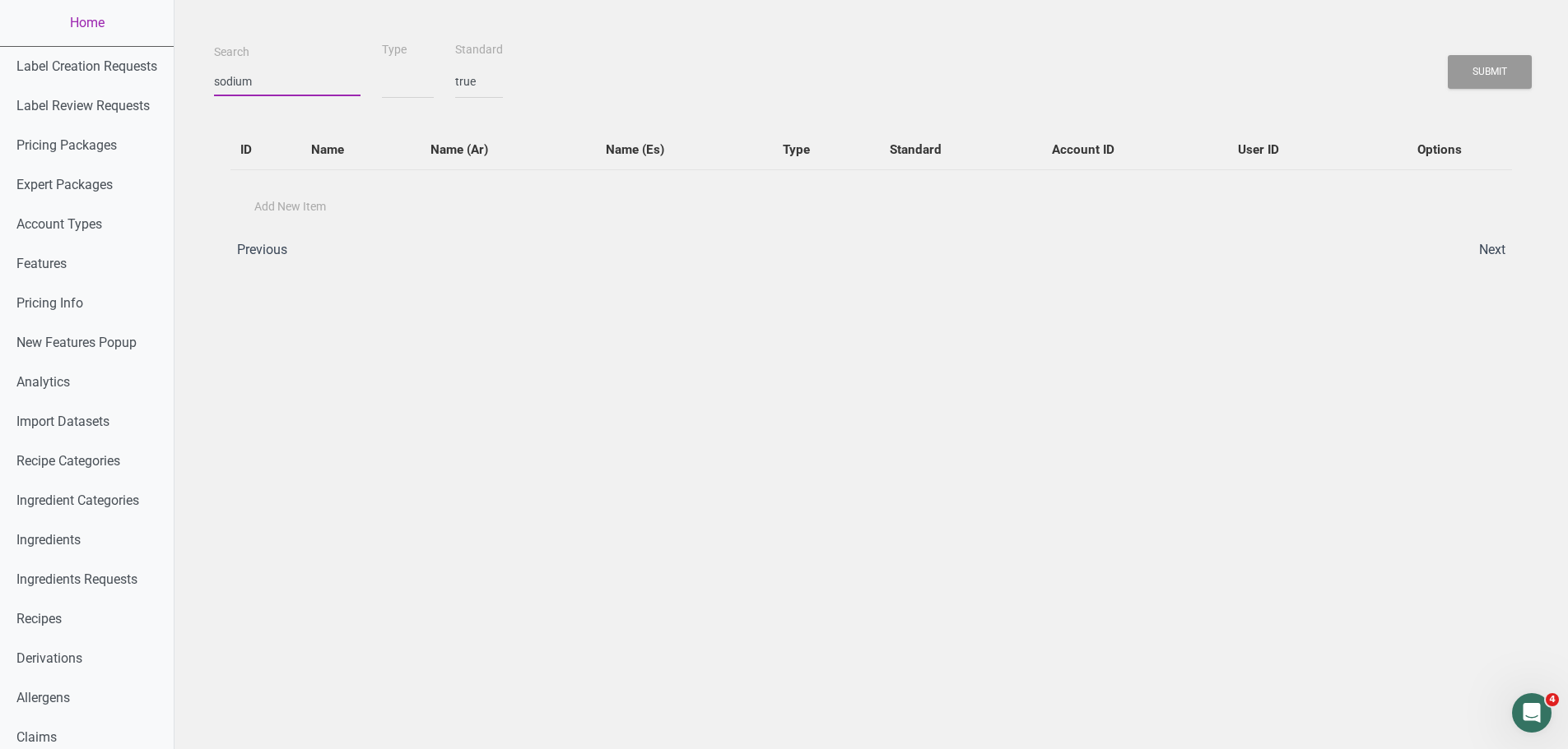
click at [225, 84] on input "sodium" at bounding box center [287, 81] width 146 height 29
select select
click at [1448, 55] on button "Submit" at bounding box center [1489, 72] width 84 height 33
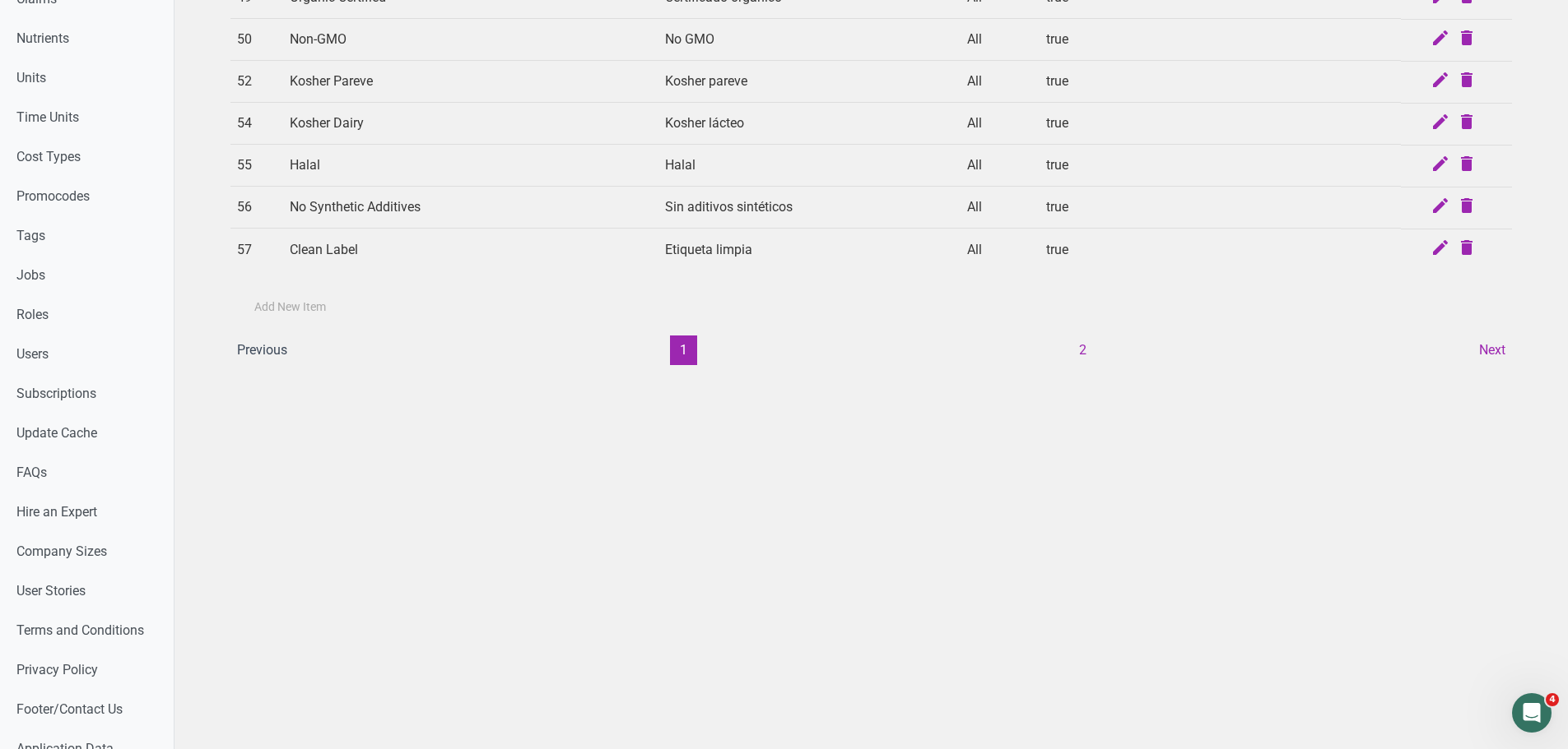
scroll to position [758, 0]
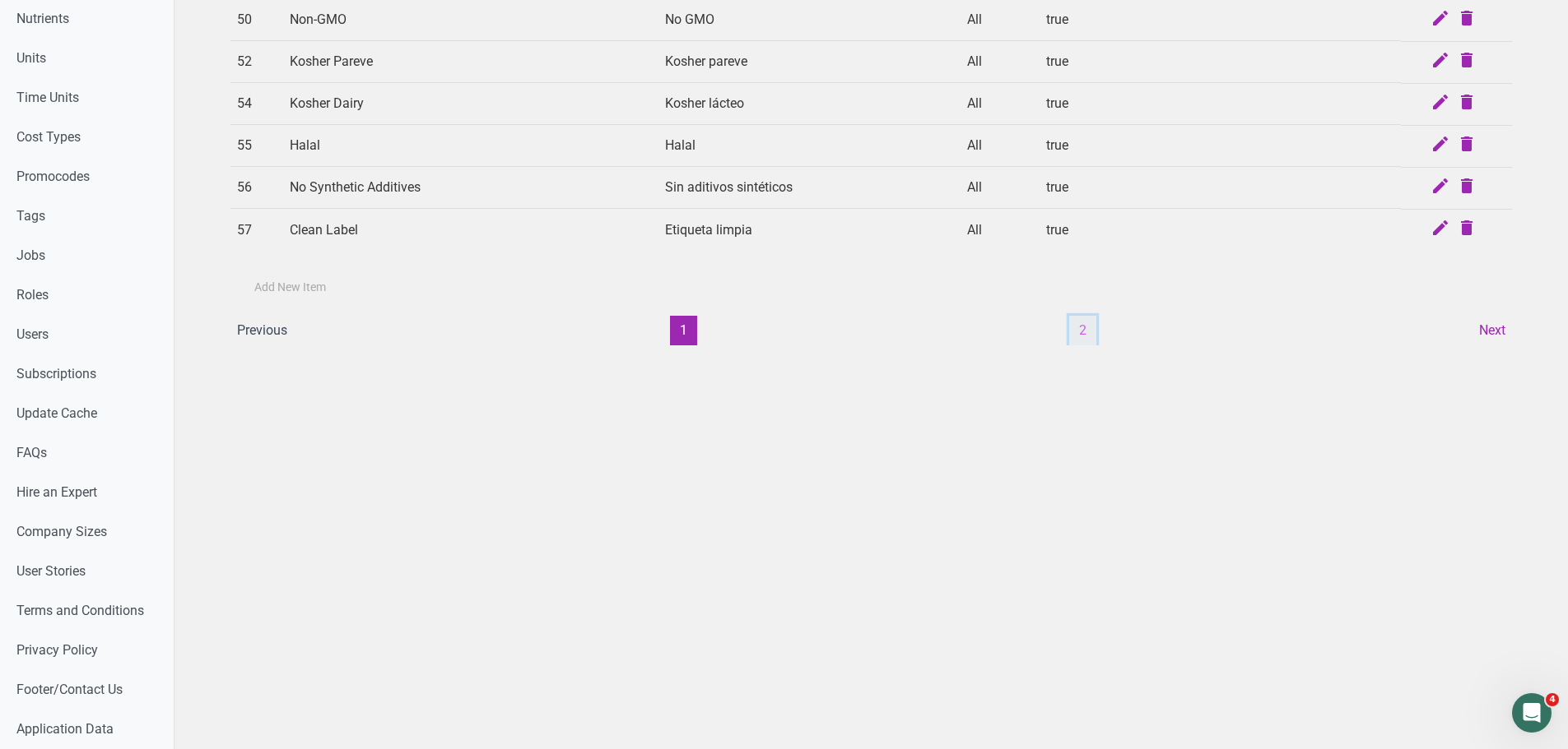
click at [1081, 329] on button "2" at bounding box center [1083, 330] width 28 height 29
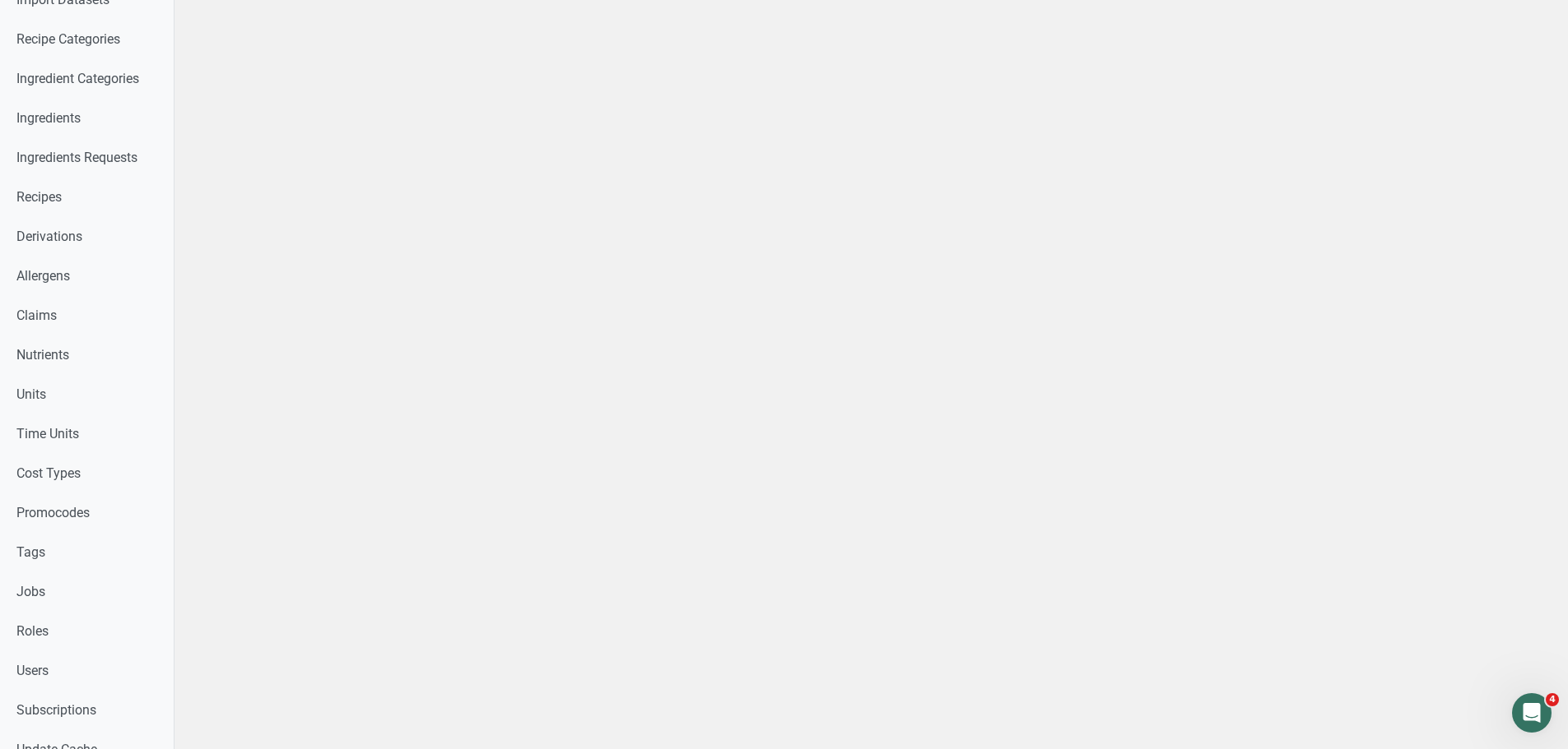
scroll to position [18, 0]
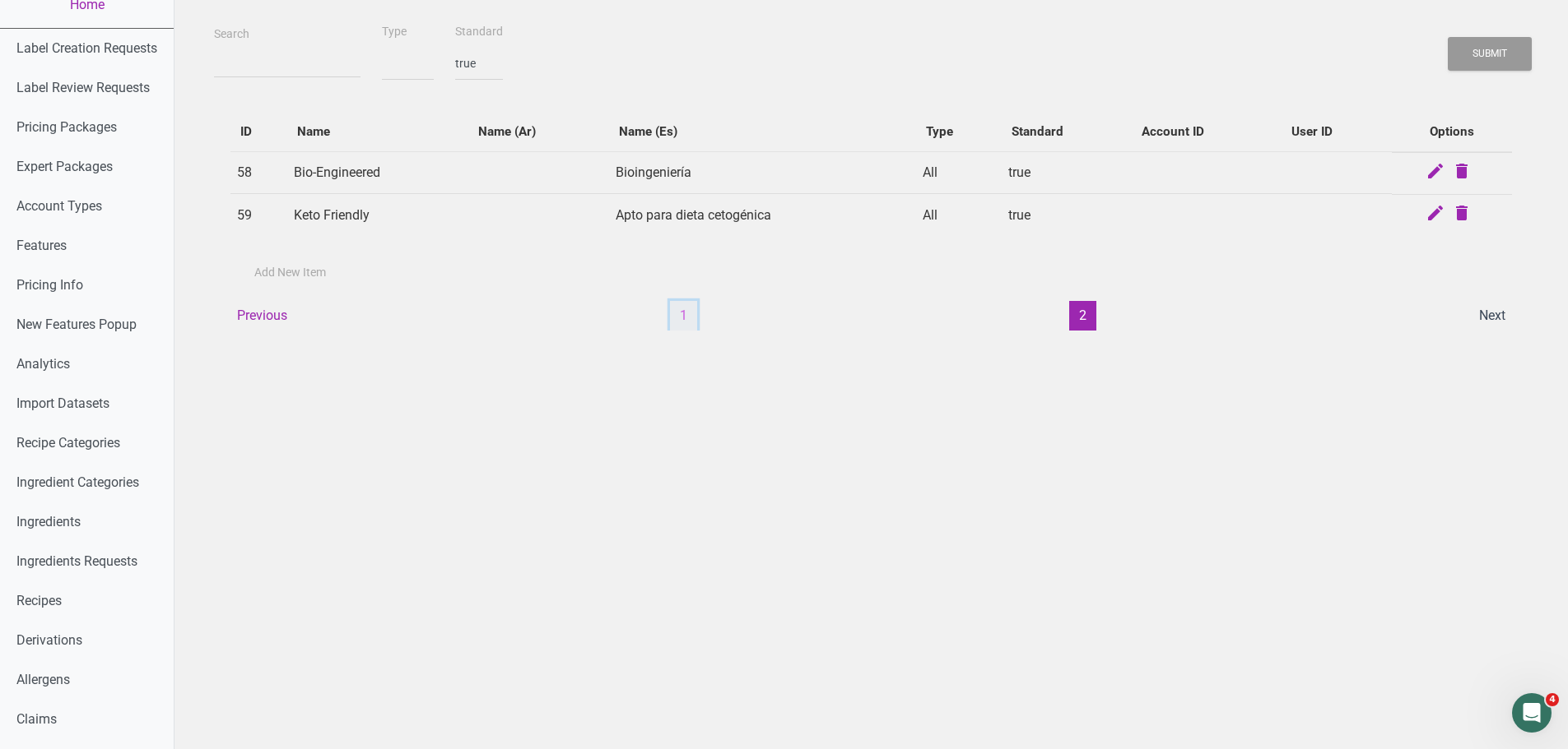
click at [684, 314] on button "1" at bounding box center [683, 316] width 28 height 29
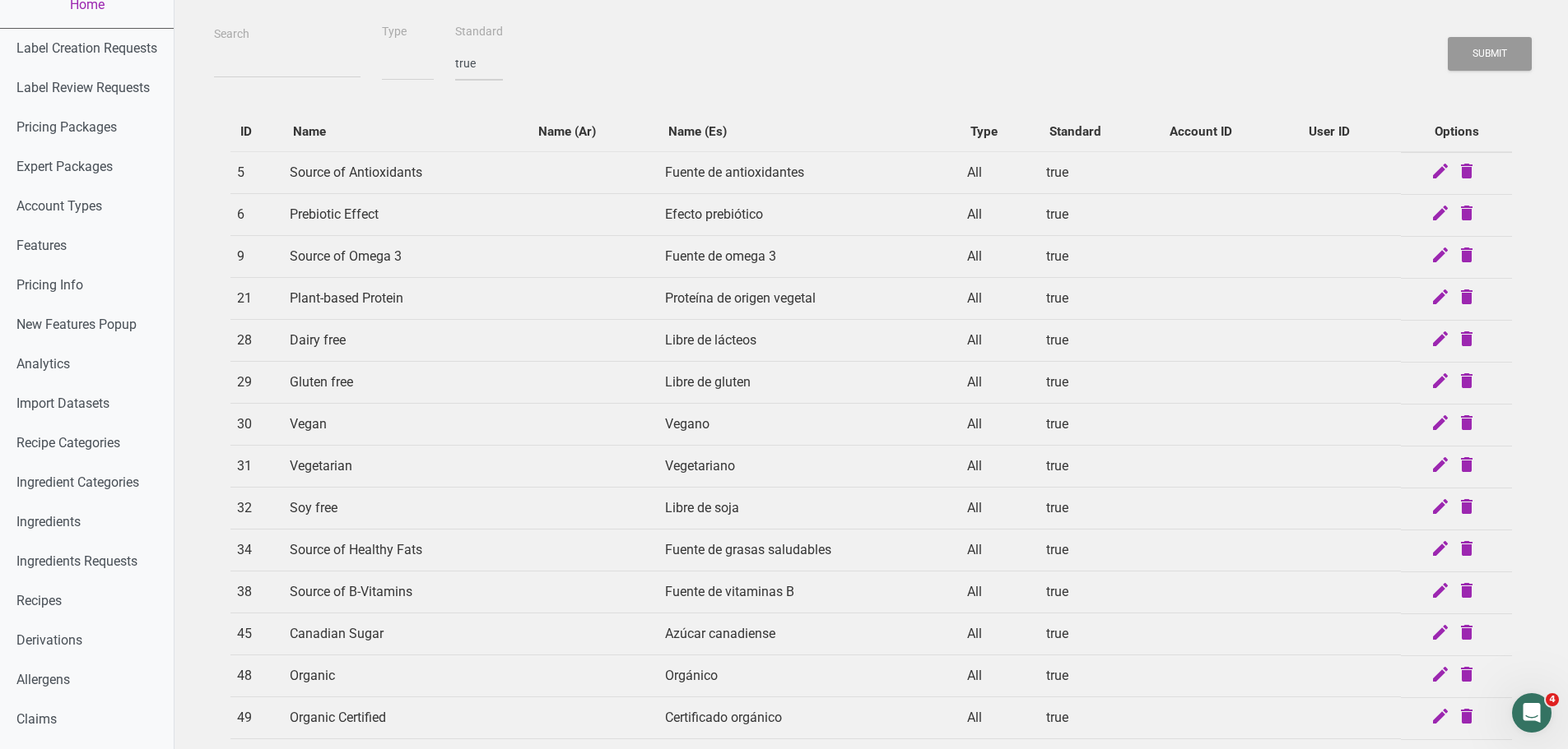
click at [473, 71] on select "true false" at bounding box center [479, 63] width 48 height 33
select select
click at [455, 47] on select "true false" at bounding box center [479, 63] width 48 height 33
select select
click at [382, 61] on select "All Ingredient Recipe" at bounding box center [408, 63] width 52 height 33
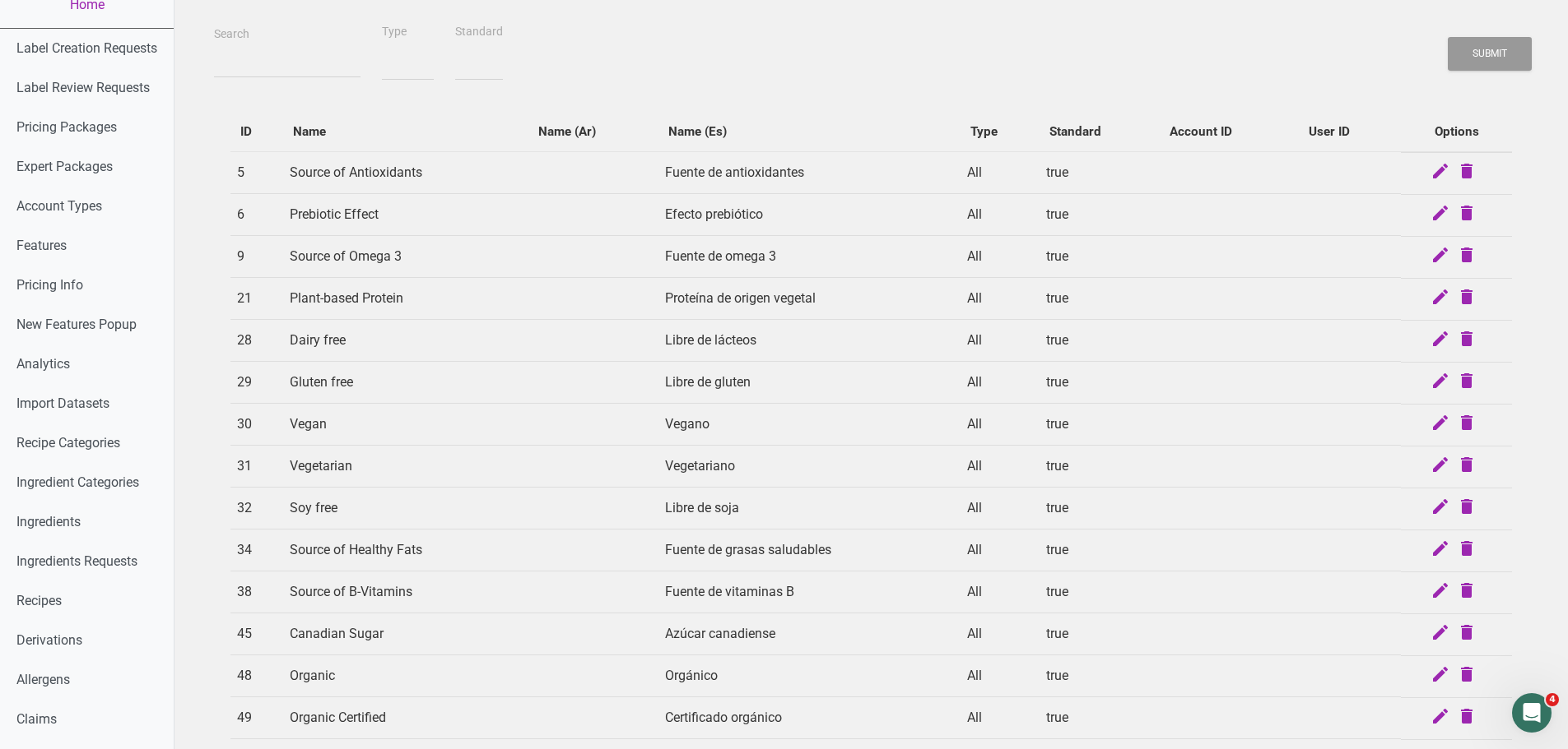
click at [718, 61] on div "Search Type All Ingredient Recipe Standard true false Submit" at bounding box center [870, 51] width 1322 height 59
click at [1505, 65] on button "Submit" at bounding box center [1489, 53] width 84 height 33
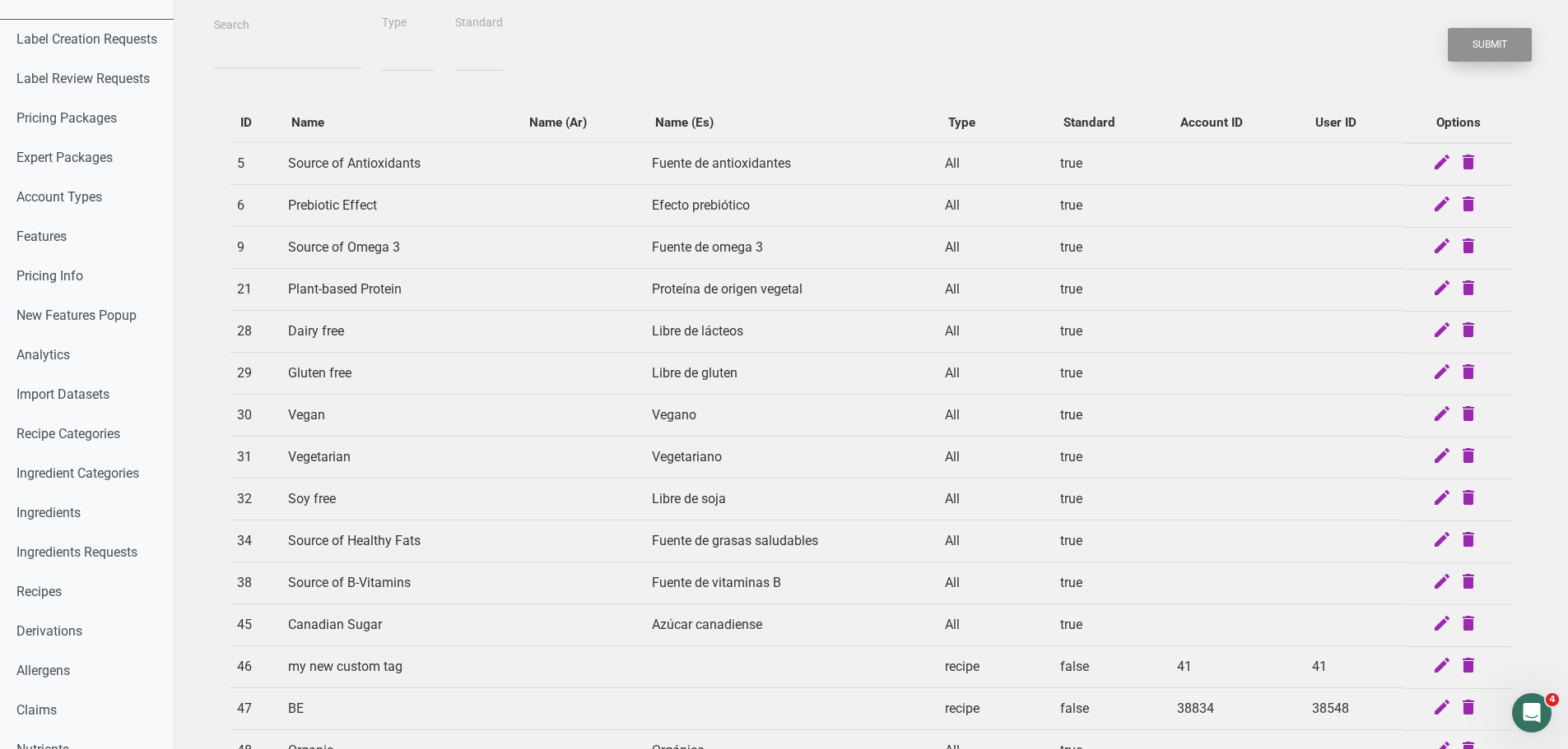
scroll to position [0, 0]
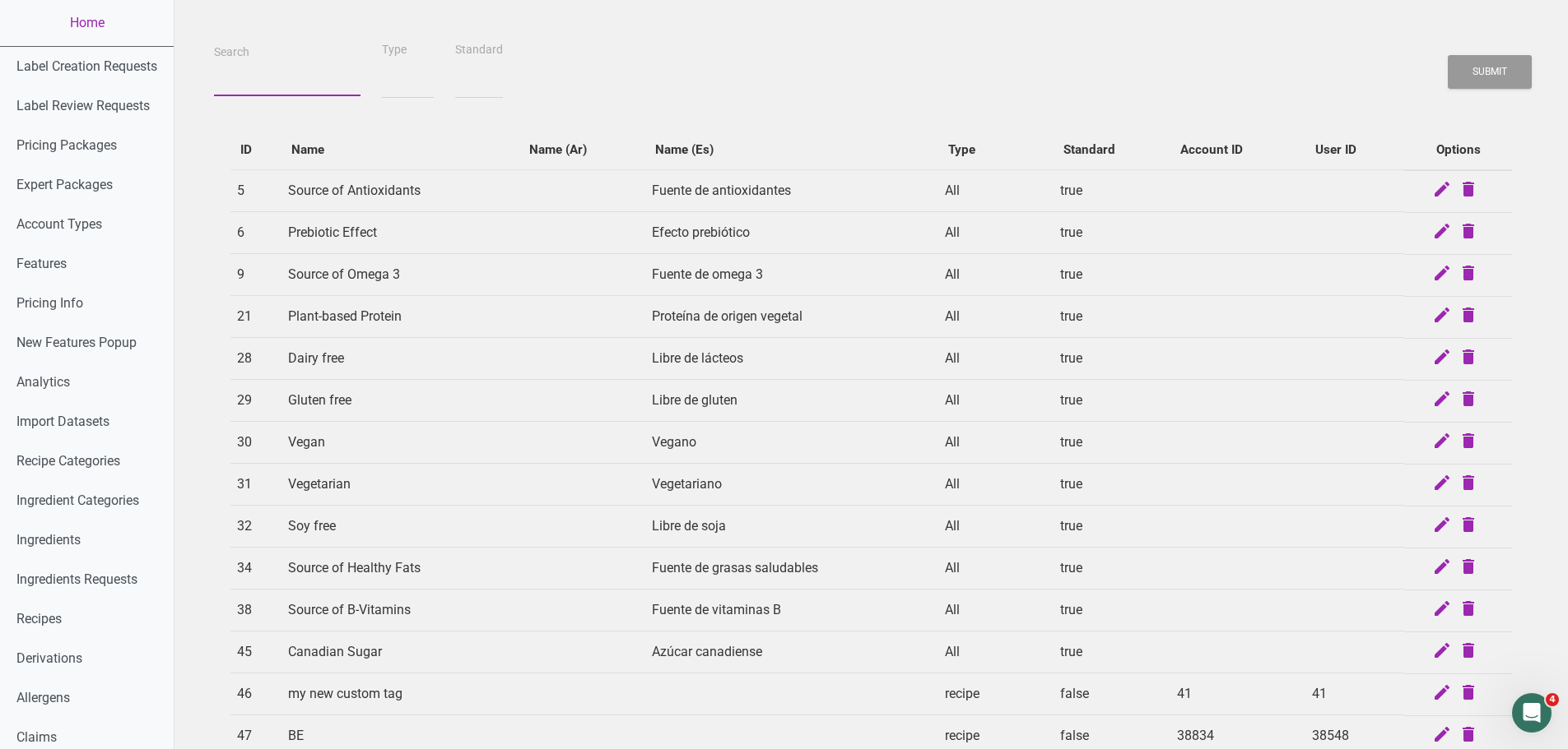
click at [271, 85] on input "Search" at bounding box center [287, 81] width 146 height 29
paste input "Sodium Free"
type input "Sodium Free"
select select
type input "Sodium Free"
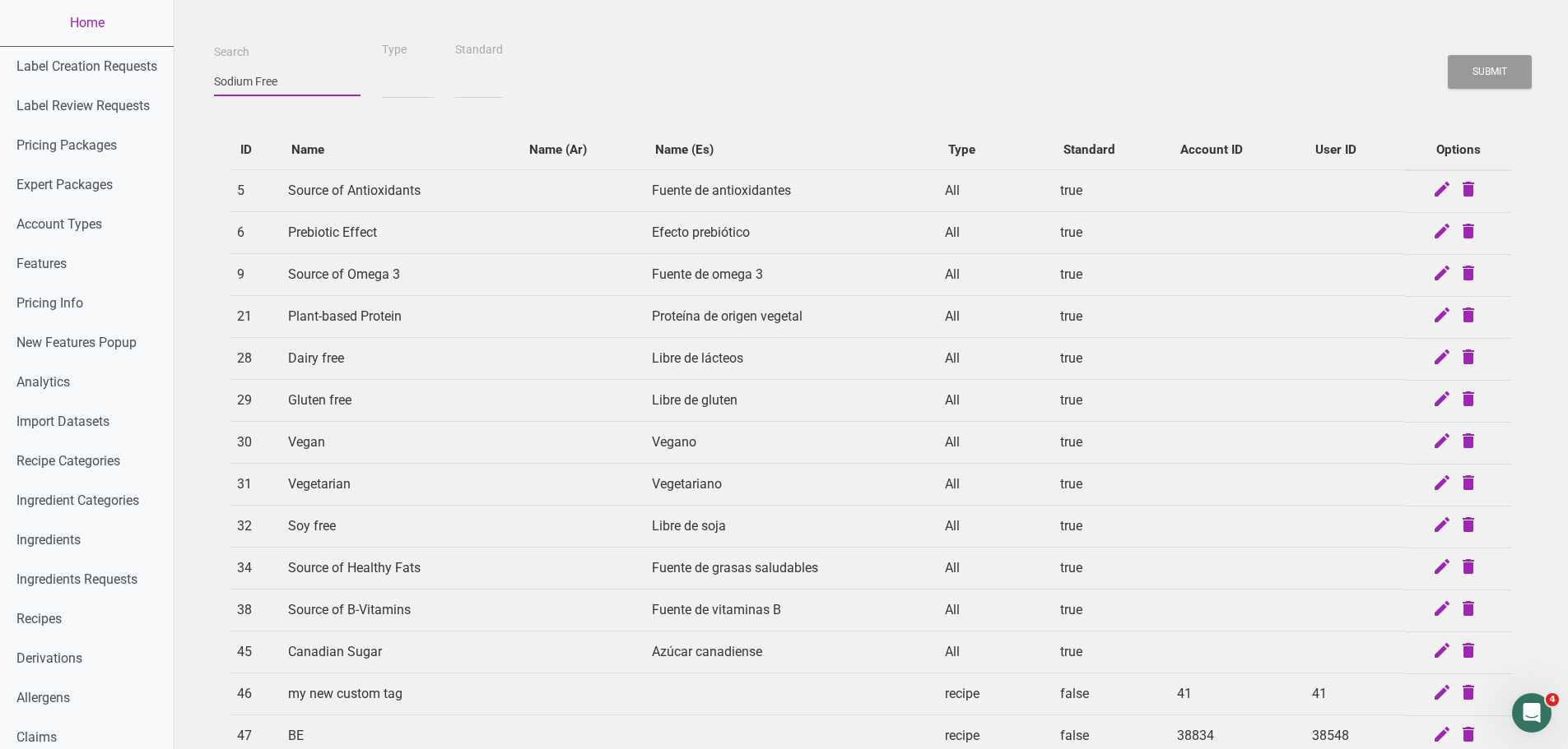
select select
type input "Sodium Free"
click at [1448, 55] on button "Submit" at bounding box center [1489, 72] width 84 height 33
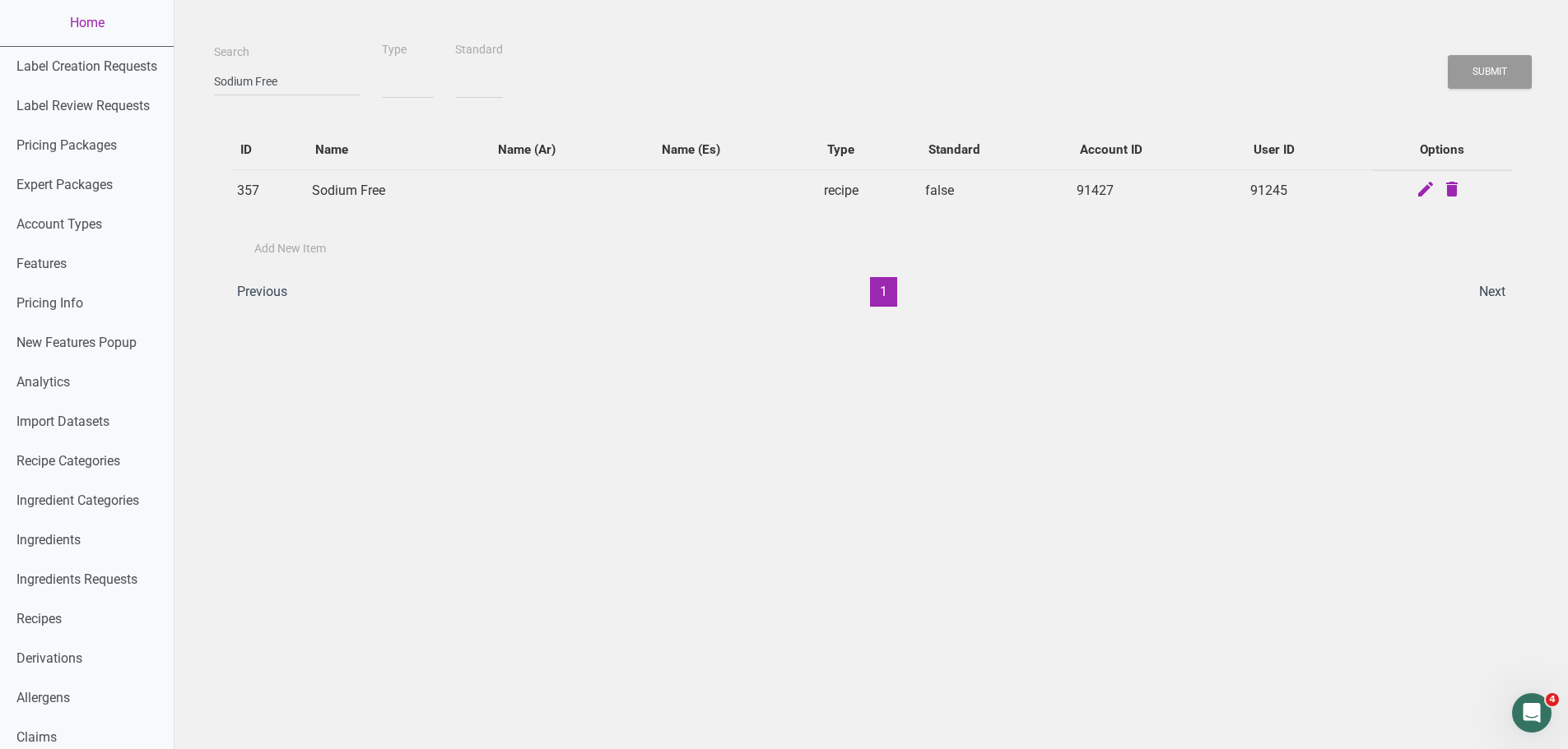
click at [546, 222] on div "ID Name Name (Ar) Name (Es) Type Standard Account ID User ID Options 357 Sodium…" at bounding box center [871, 219] width 1281 height 177
click at [1115, 190] on td "91427" at bounding box center [1157, 190] width 175 height 43
click at [1074, 180] on td "91427" at bounding box center [1157, 190] width 175 height 43
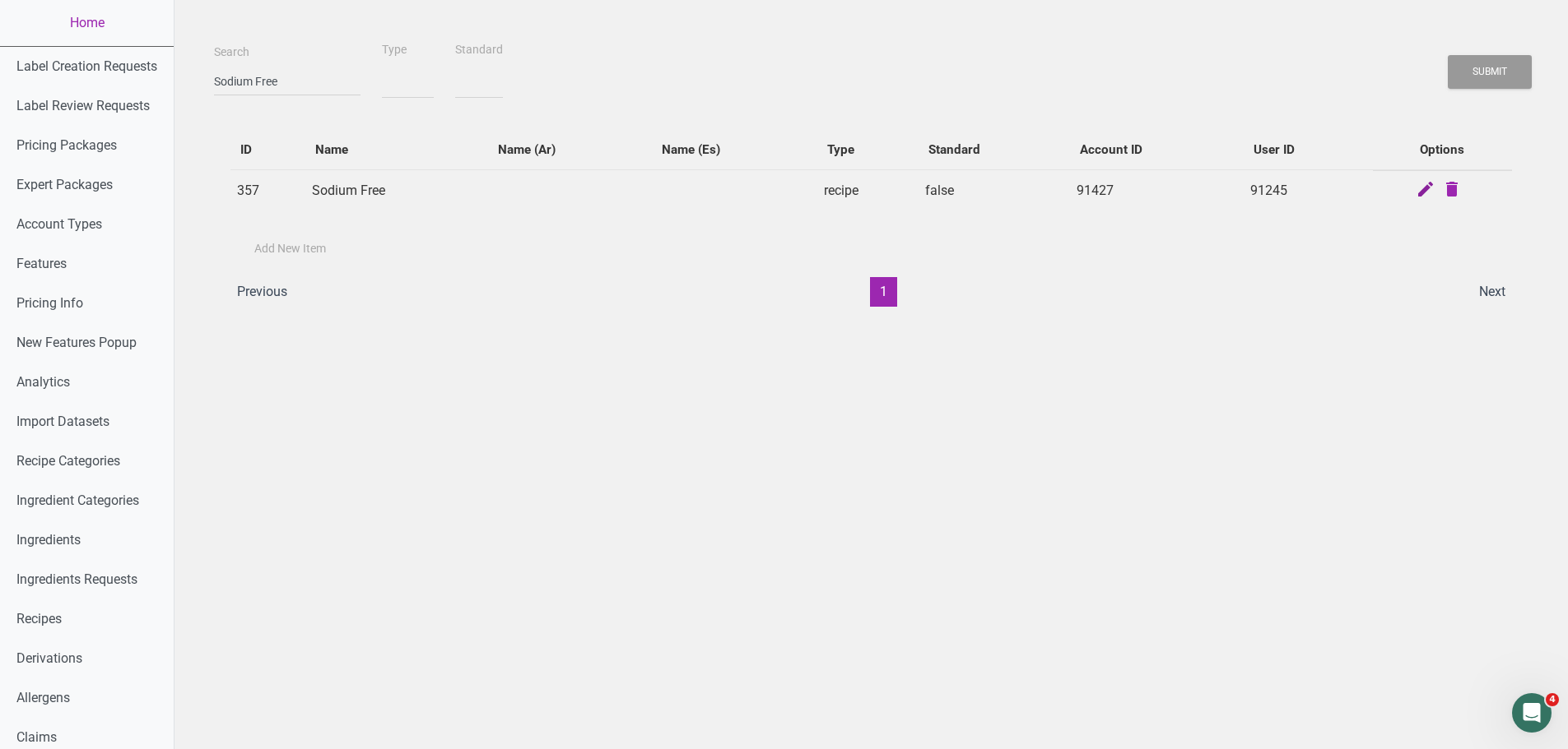
click at [1426, 191] on icon at bounding box center [1425, 191] width 20 height 23
select select "recipe"
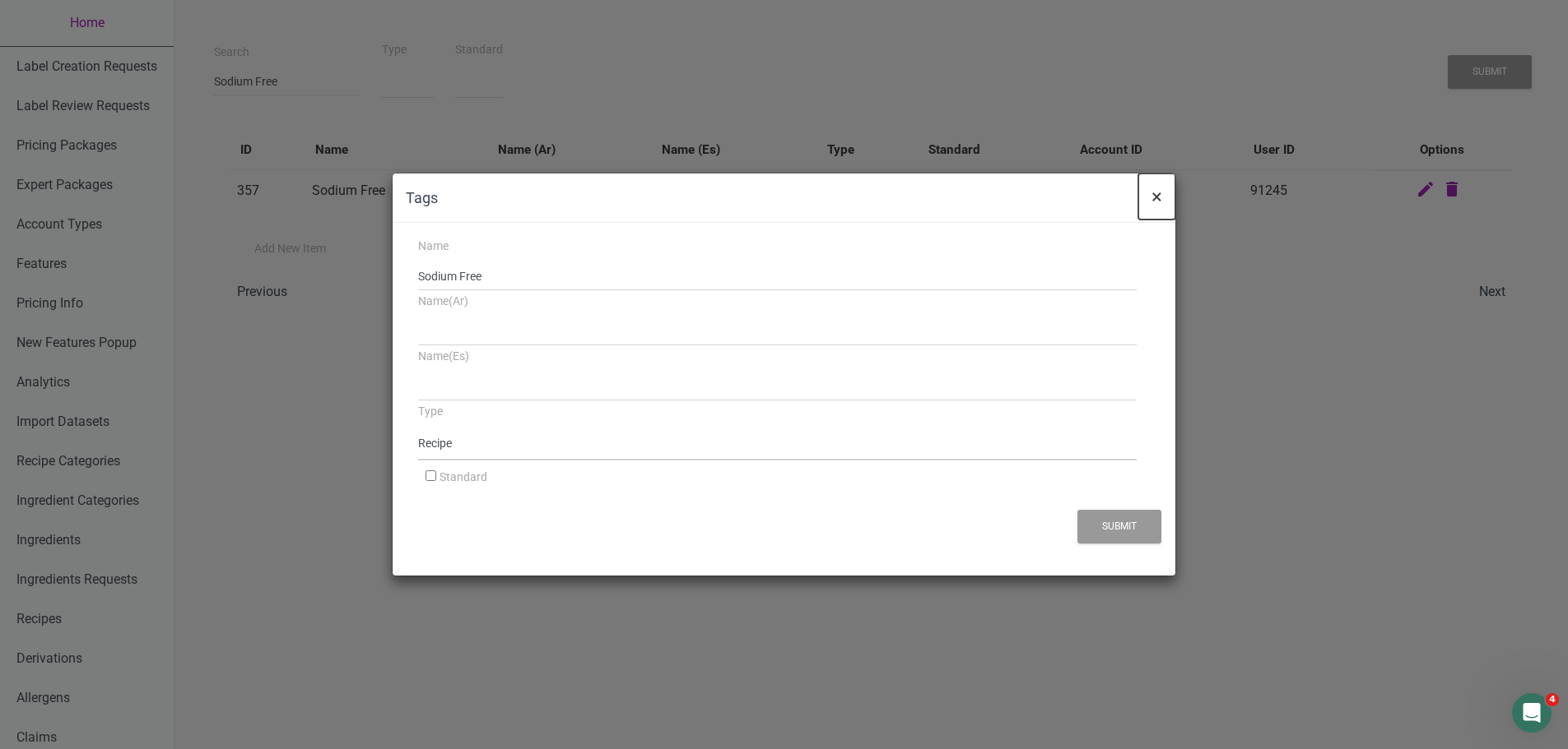
click at [1162, 202] on button "×" at bounding box center [1156, 196] width 37 height 46
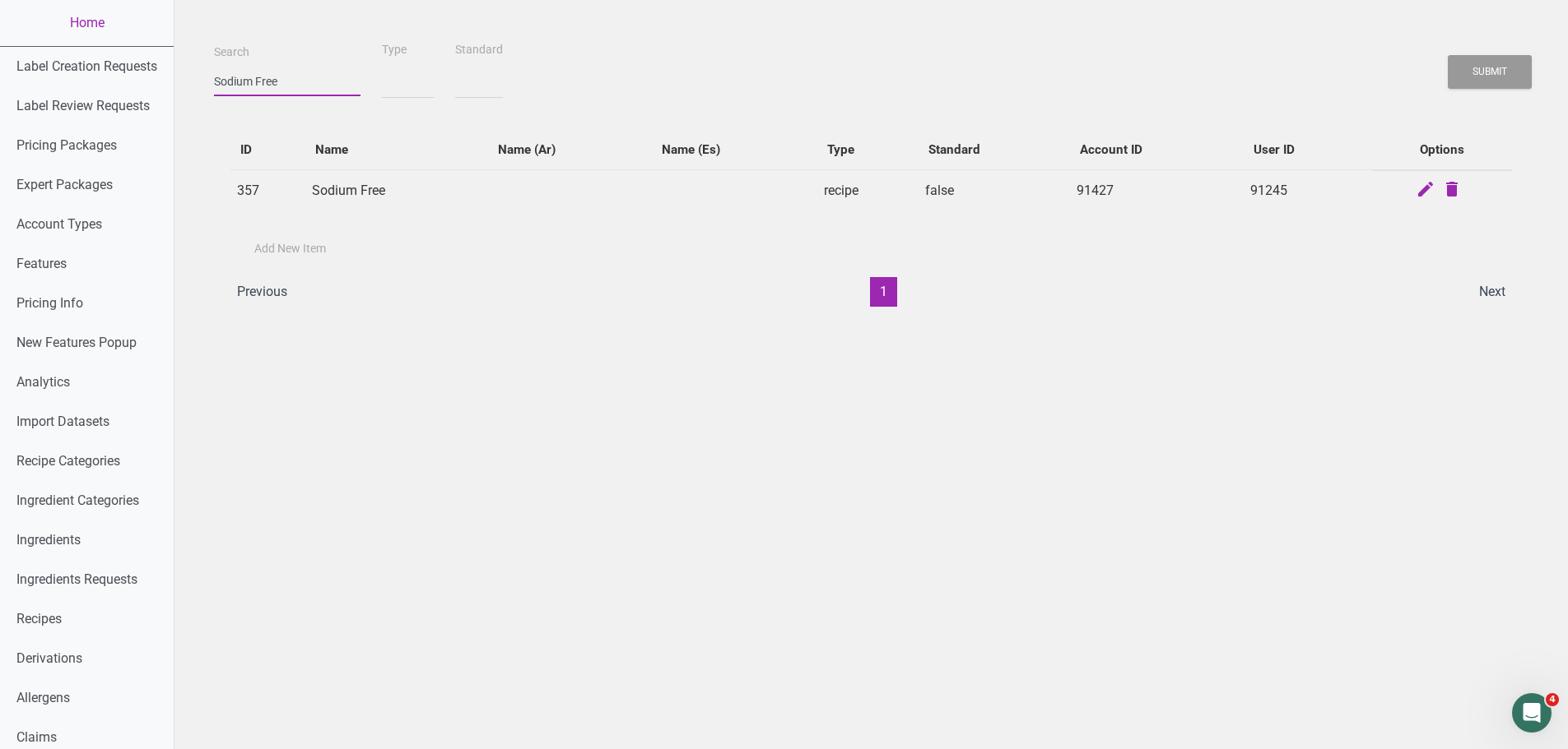
click at [258, 75] on input "Sodium Free" at bounding box center [287, 81] width 146 height 29
select select
click at [1448, 55] on button "Submit" at bounding box center [1489, 72] width 84 height 33
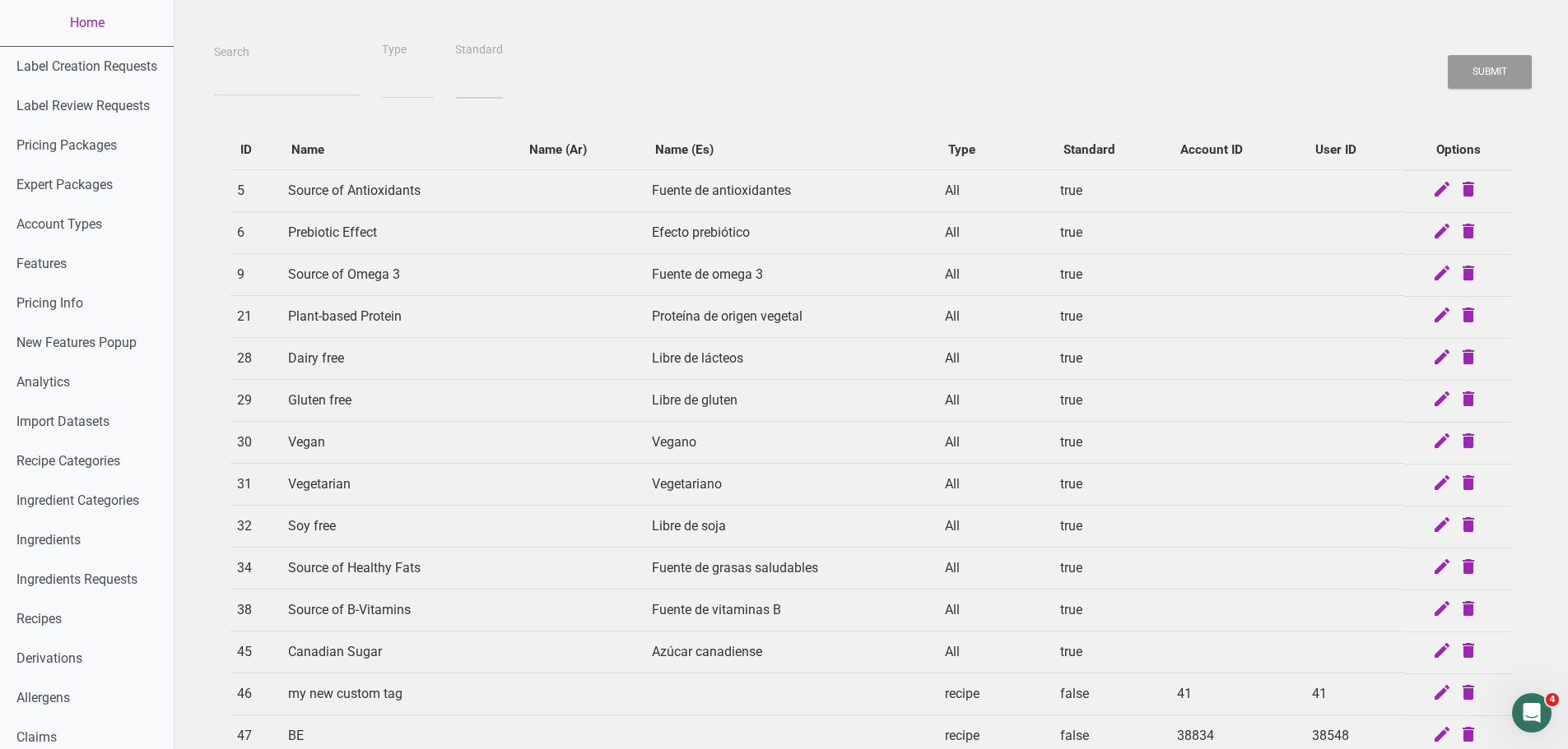
click at [455, 87] on select "true false" at bounding box center [479, 82] width 48 height 33
select select "1"
click at [455, 65] on select "true false" at bounding box center [479, 82] width 48 height 33
select select
click at [455, 65] on select "true false" at bounding box center [479, 82] width 48 height 33
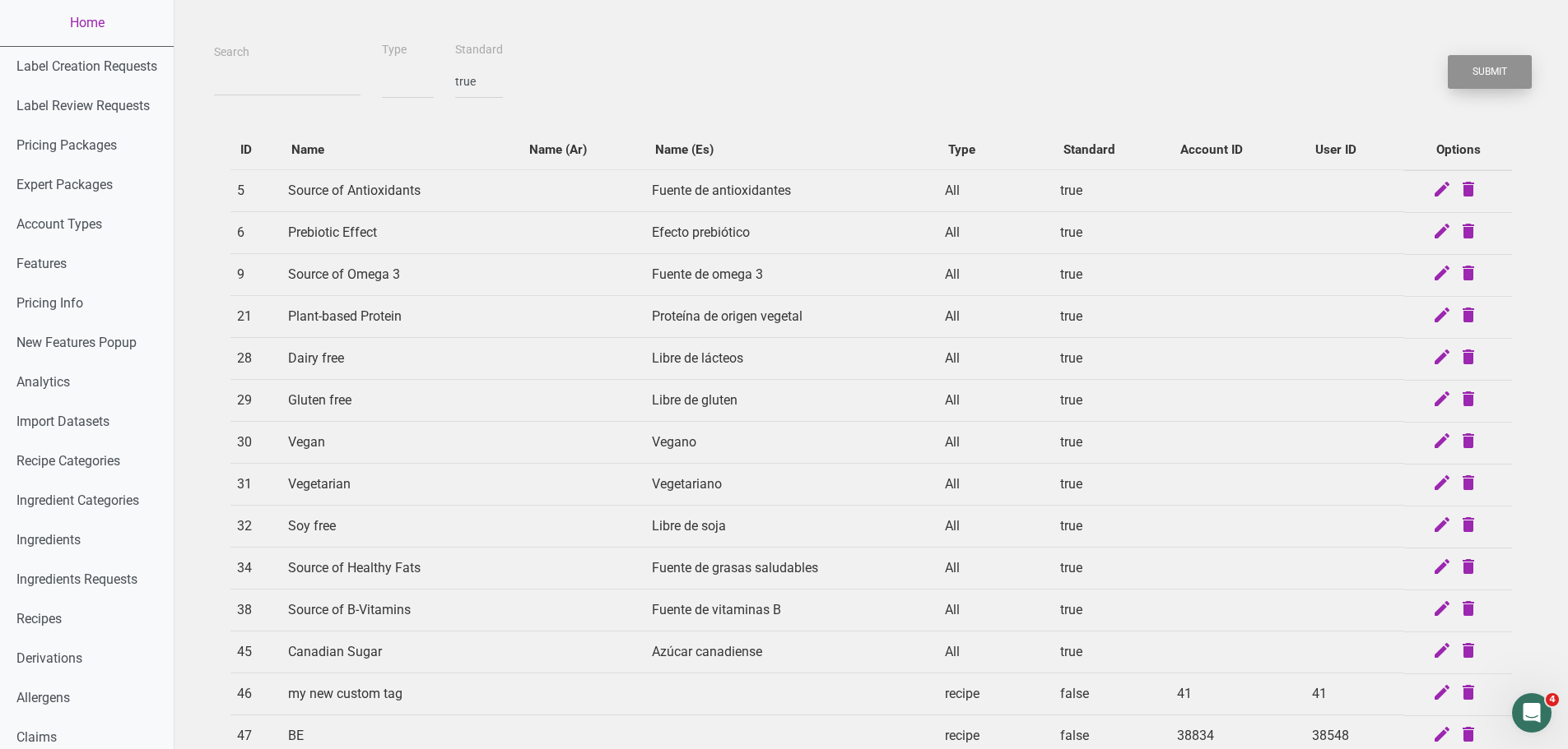
drag, startPoint x: 1457, startPoint y: 65, endPoint x: 1433, endPoint y: 73, distance: 25.3
click at [1456, 65] on button "Submit" at bounding box center [1489, 72] width 84 height 33
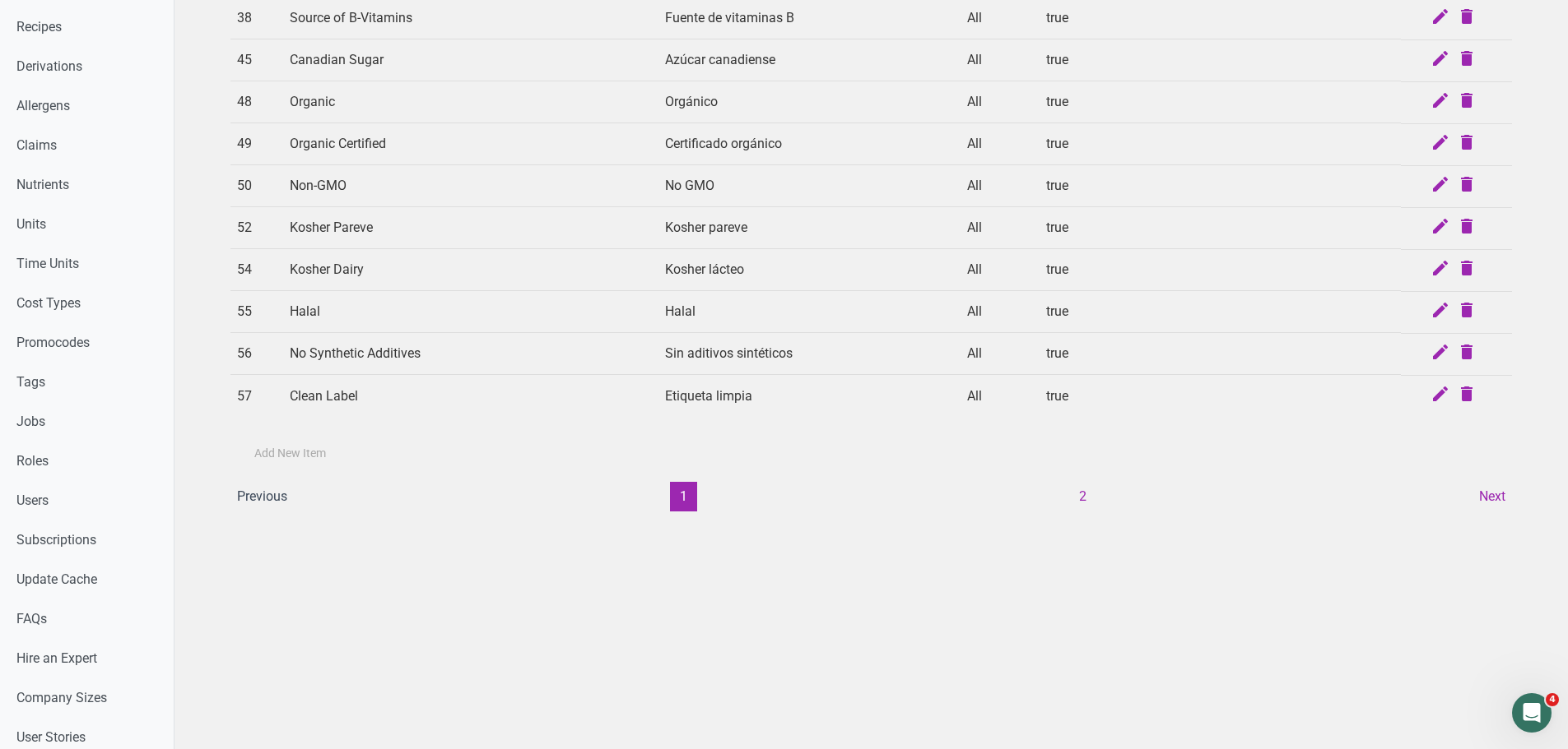
scroll to position [594, 0]
click at [1089, 494] on button "2" at bounding box center [1083, 494] width 28 height 29
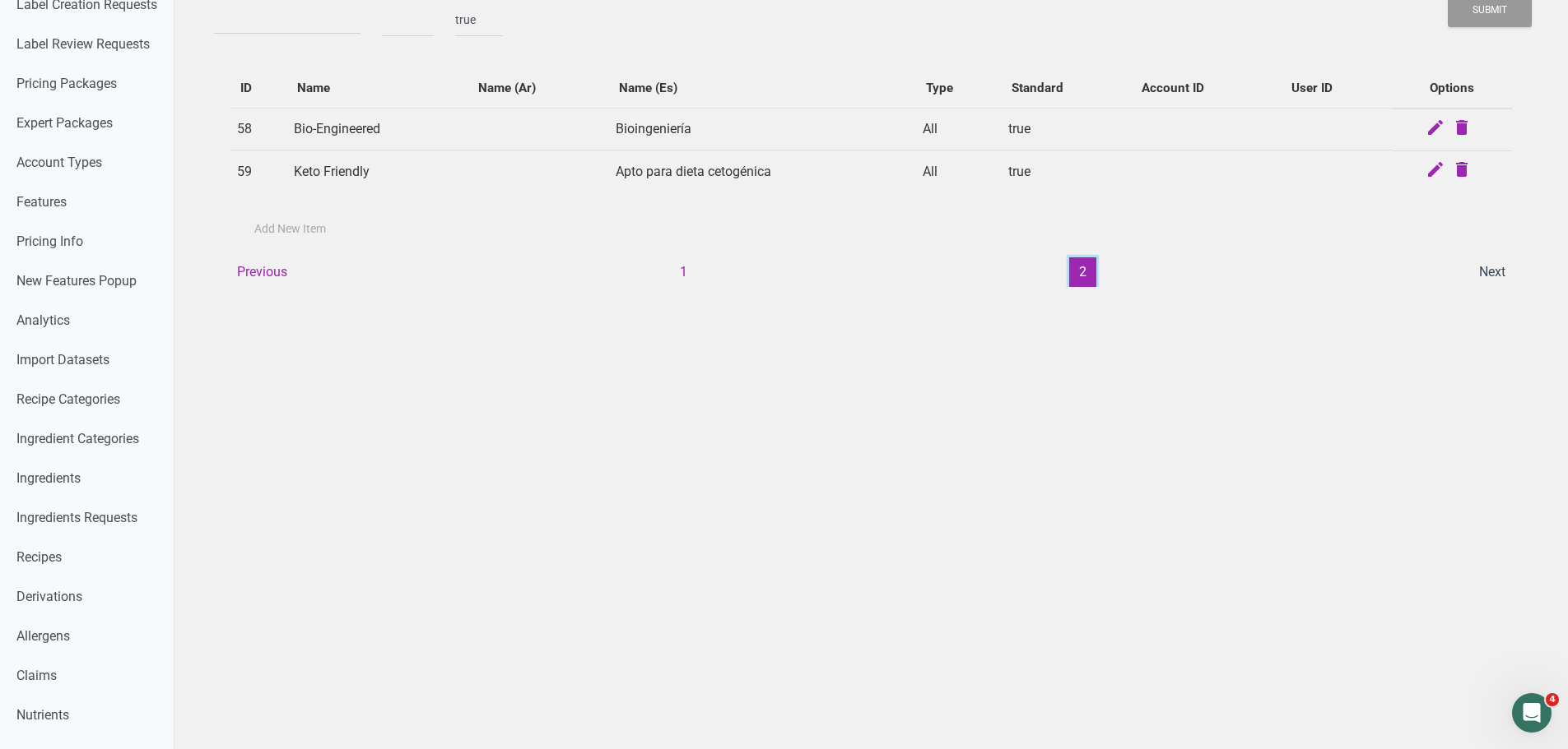
scroll to position [0, 0]
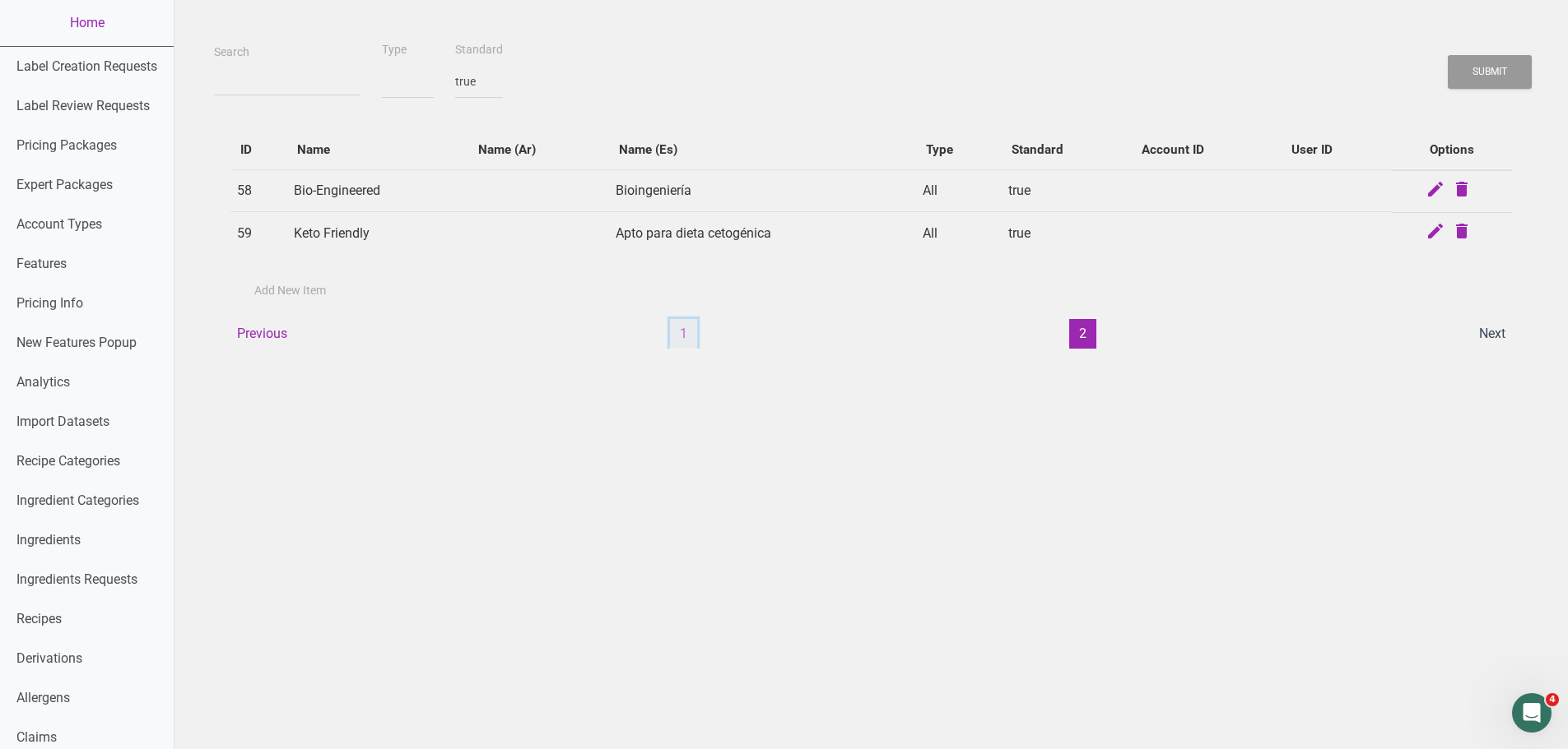
click at [680, 339] on button "1" at bounding box center [683, 333] width 28 height 29
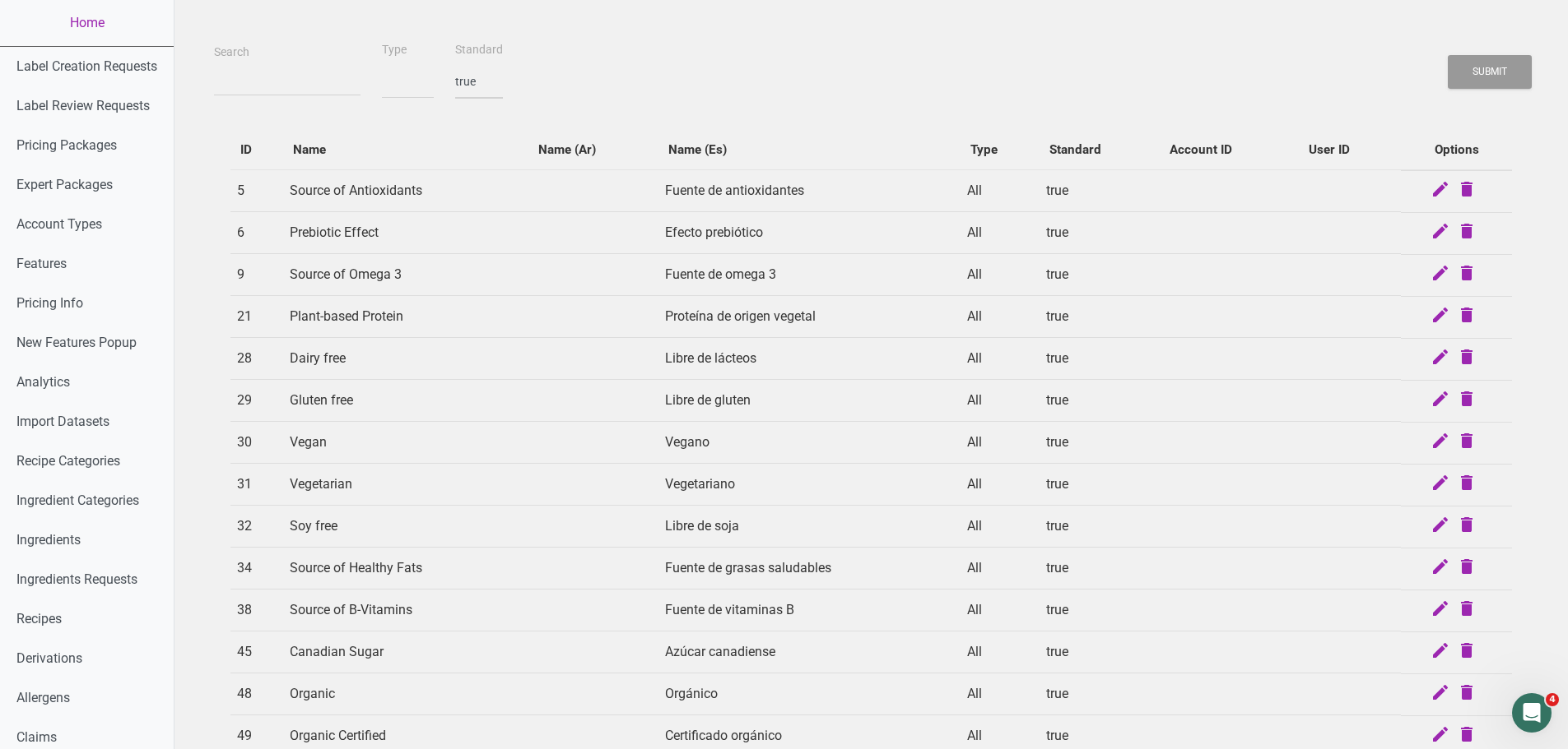
click at [455, 87] on select "true false" at bounding box center [479, 82] width 48 height 33
select select
click at [455, 65] on select "true false" at bounding box center [479, 82] width 48 height 33
select select
click at [1499, 72] on button "Submit" at bounding box center [1489, 72] width 84 height 33
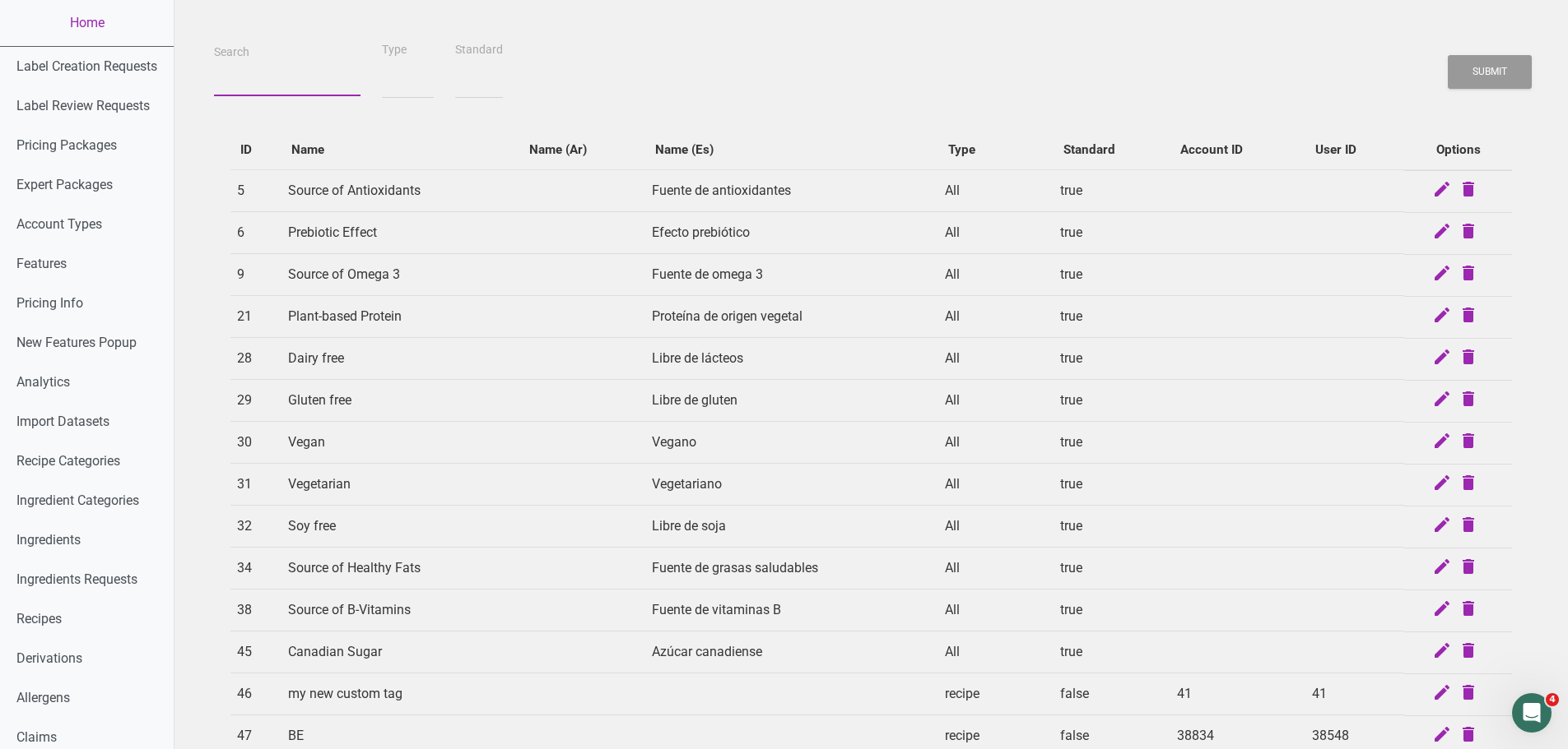
click at [269, 81] on input "Search" at bounding box center [287, 81] width 146 height 29
type input "l"
select select
type input "lo"
select select
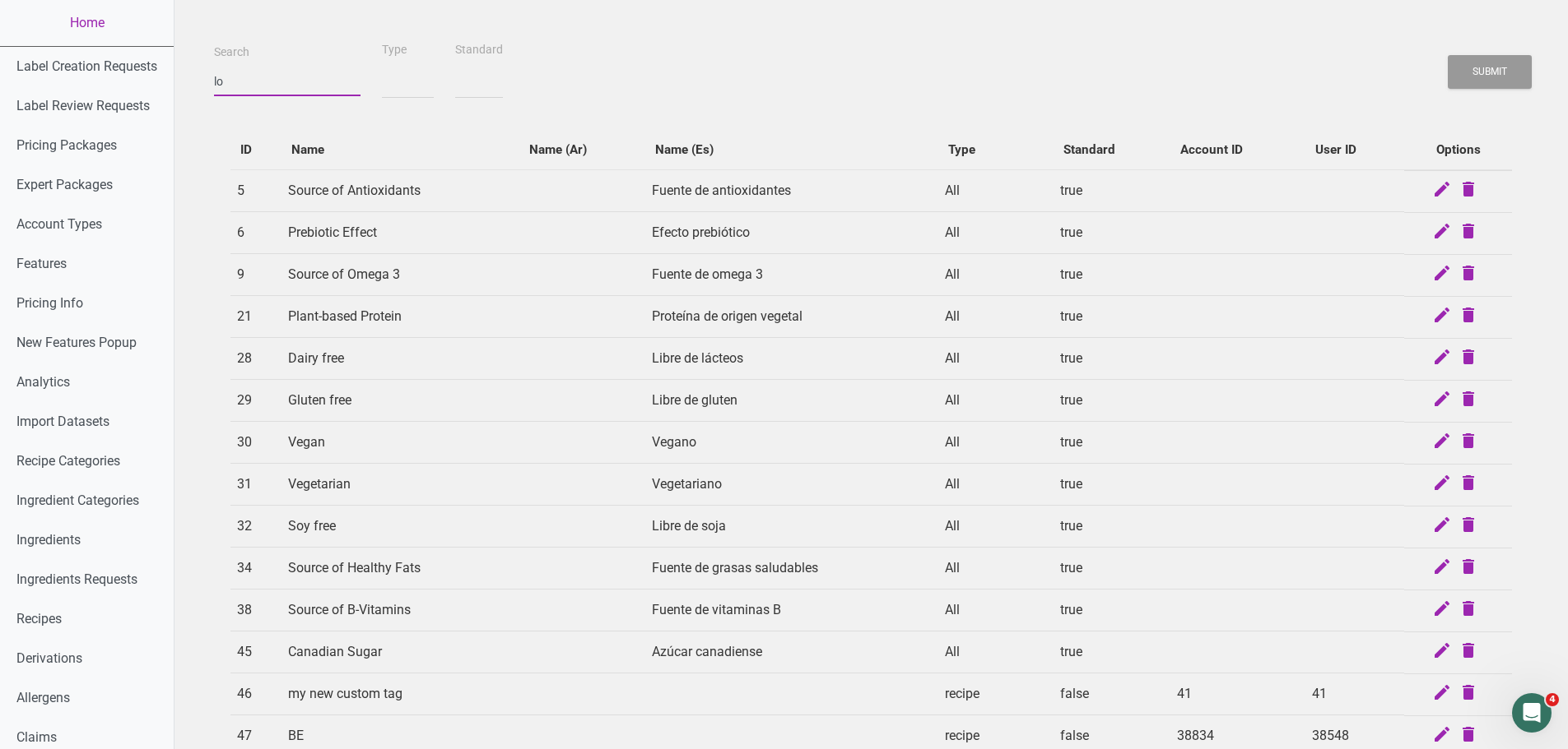
type input "low"
select select
type input "low"
select select
type input "low c"
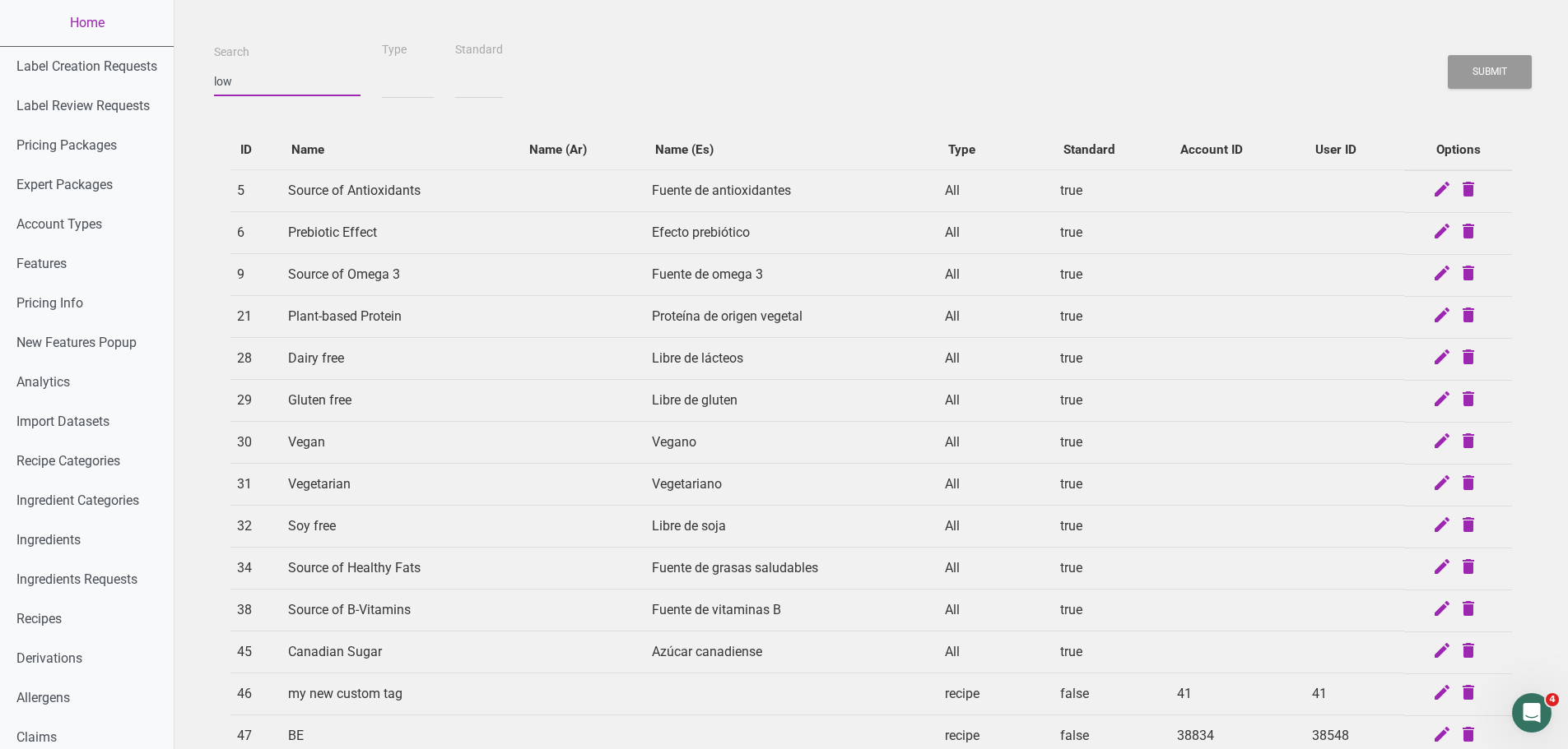
select select
type input "low ca"
select select
type input "low cal"
select select
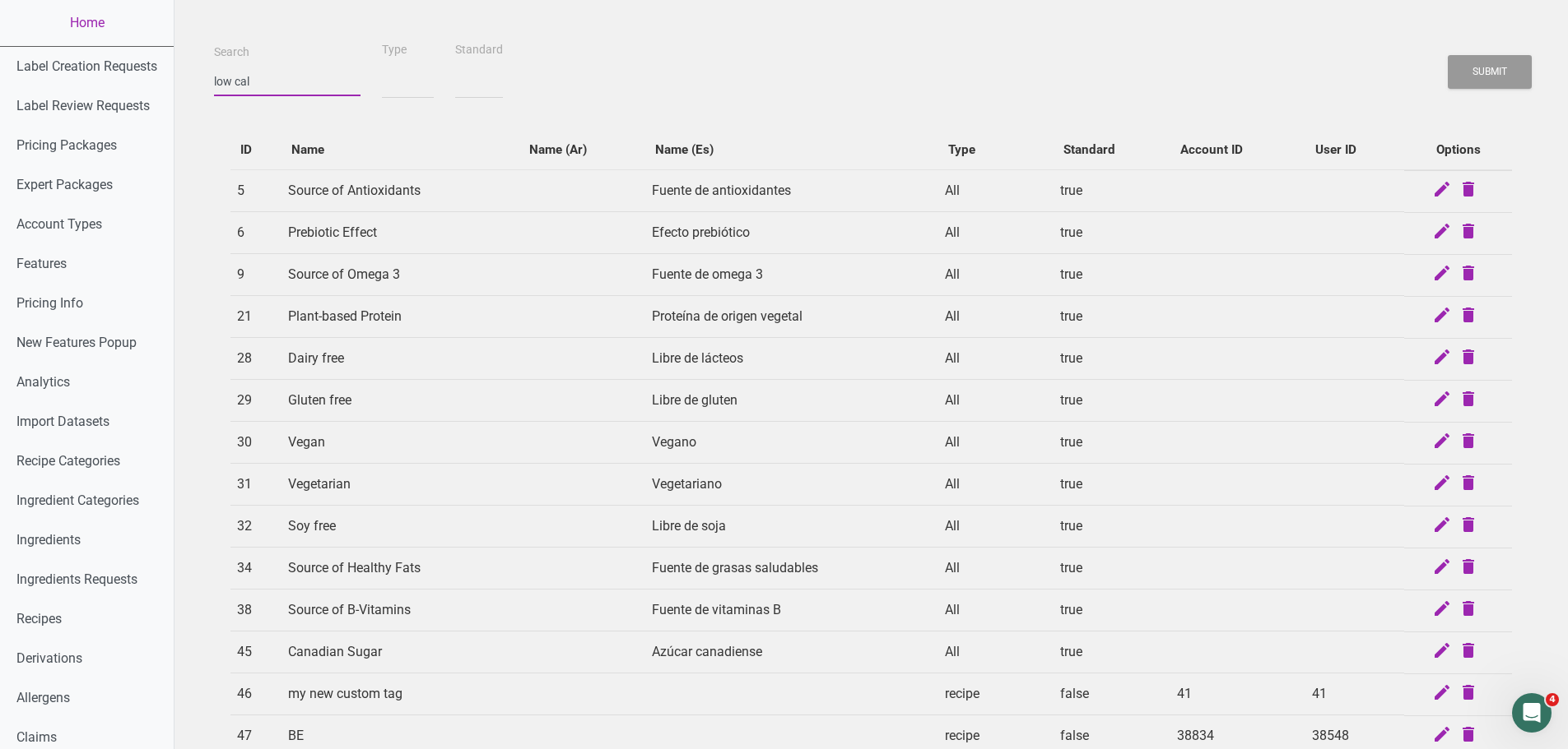
type input "low cal"
click at [1448, 55] on button "Submit" at bounding box center [1489, 72] width 84 height 33
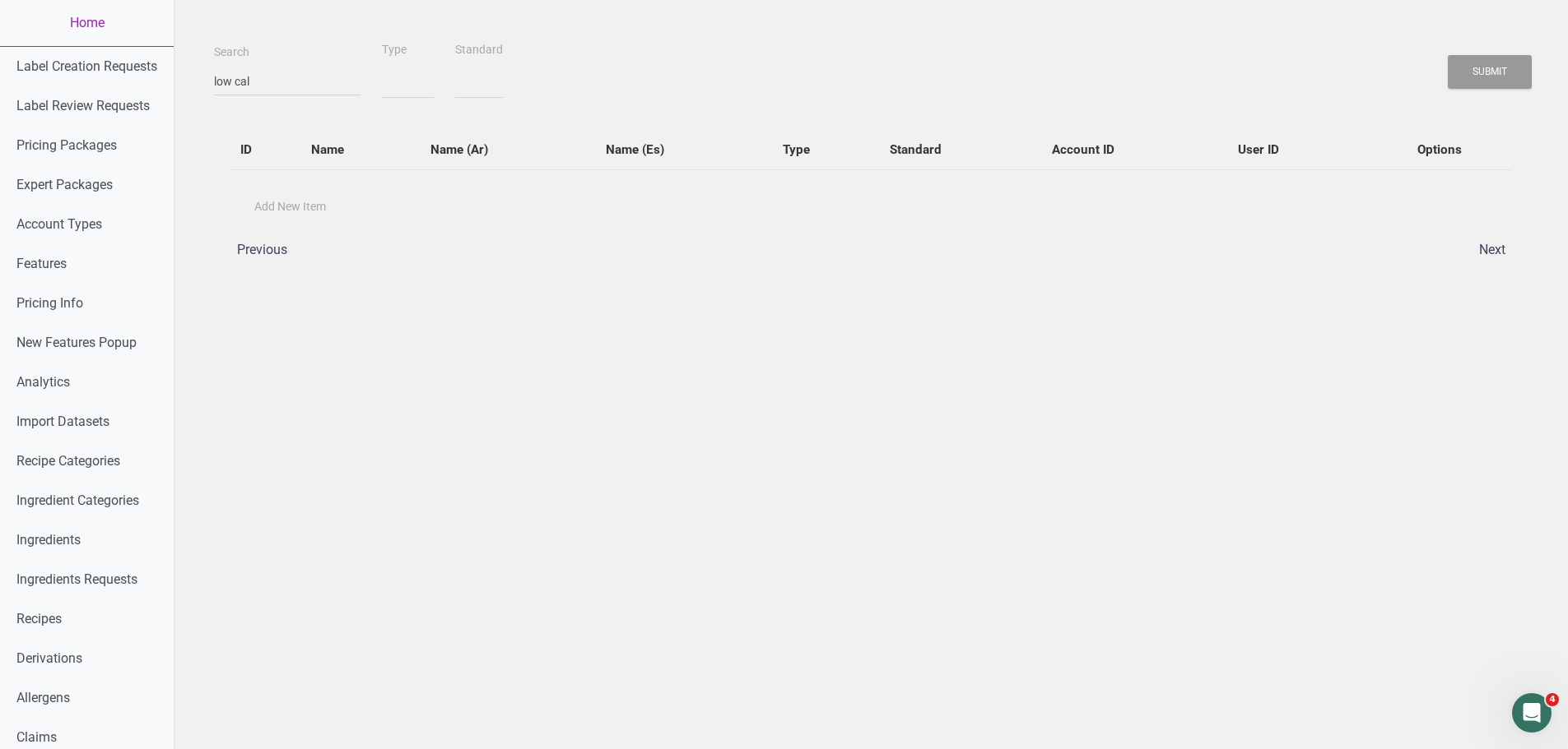
click at [646, 84] on div "Search low cal Type All Ingredient Recipe Standard true false Submit" at bounding box center [870, 68] width 1322 height 59
click at [275, 78] on input "low cal" at bounding box center [287, 81] width 146 height 29
select select
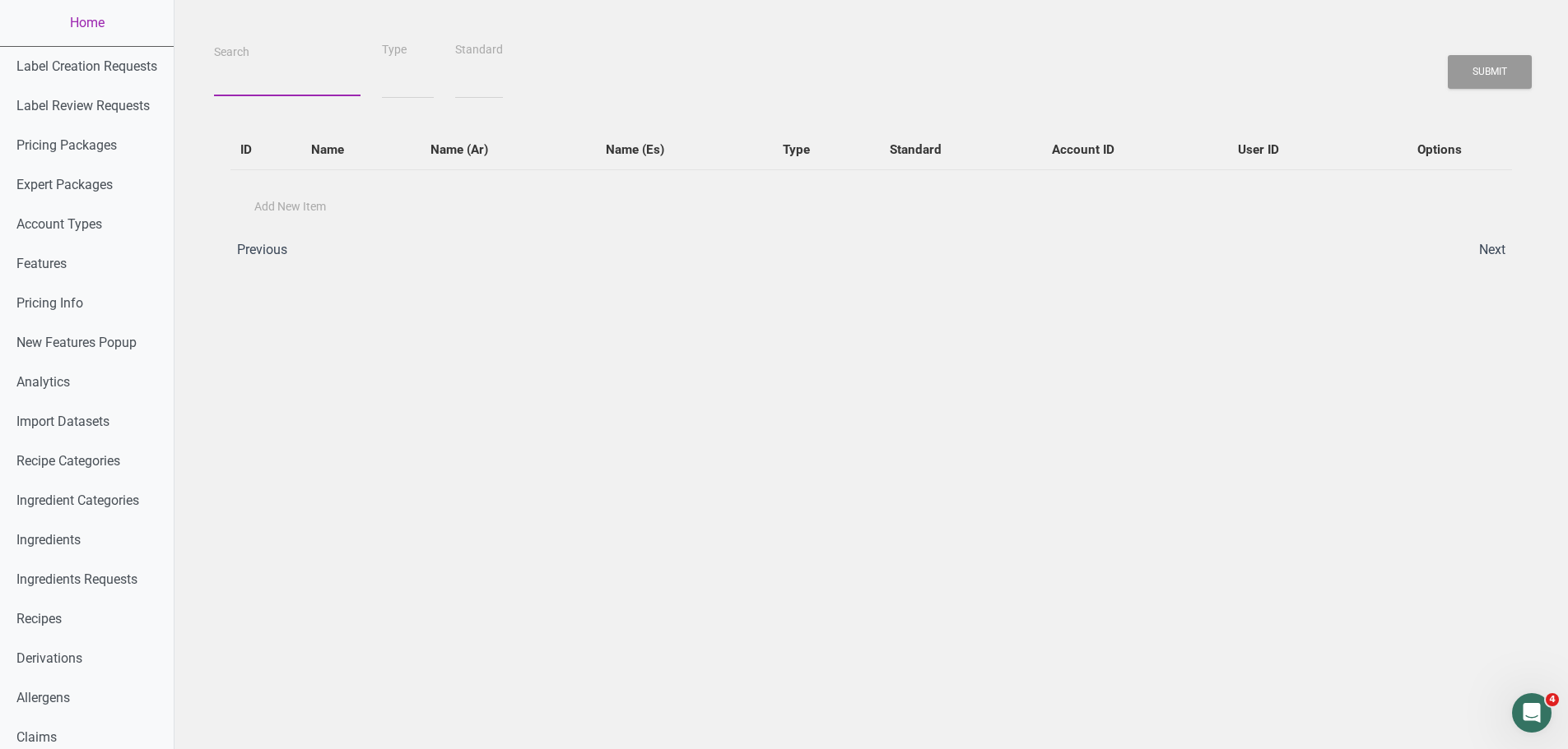
click at [1448, 55] on button "Submit" at bounding box center [1489, 72] width 84 height 33
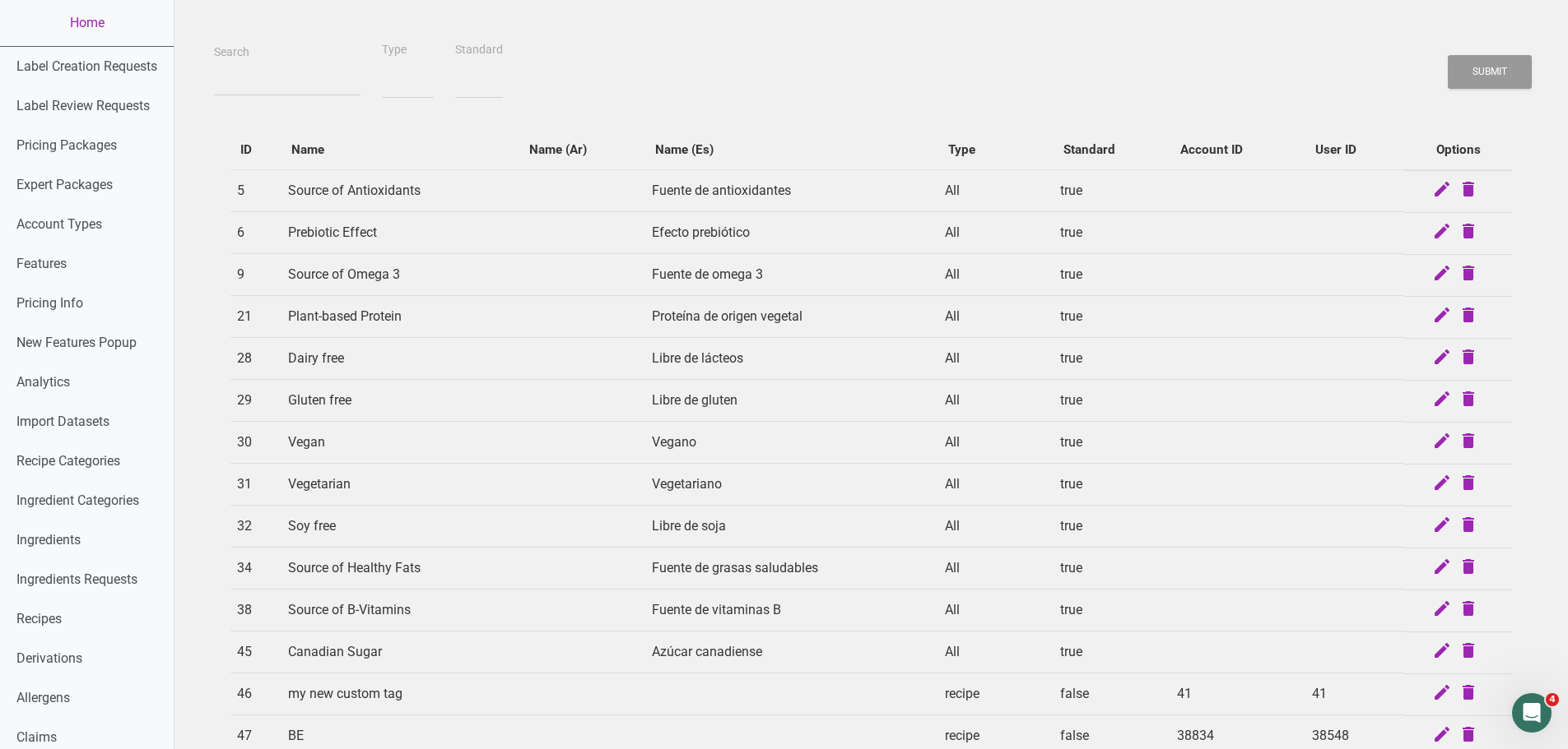
click at [343, 138] on th "Name" at bounding box center [400, 150] width 238 height 40
click at [279, 92] on input "Search" at bounding box center [287, 81] width 146 height 29
type input "h"
select select
type input "hi"
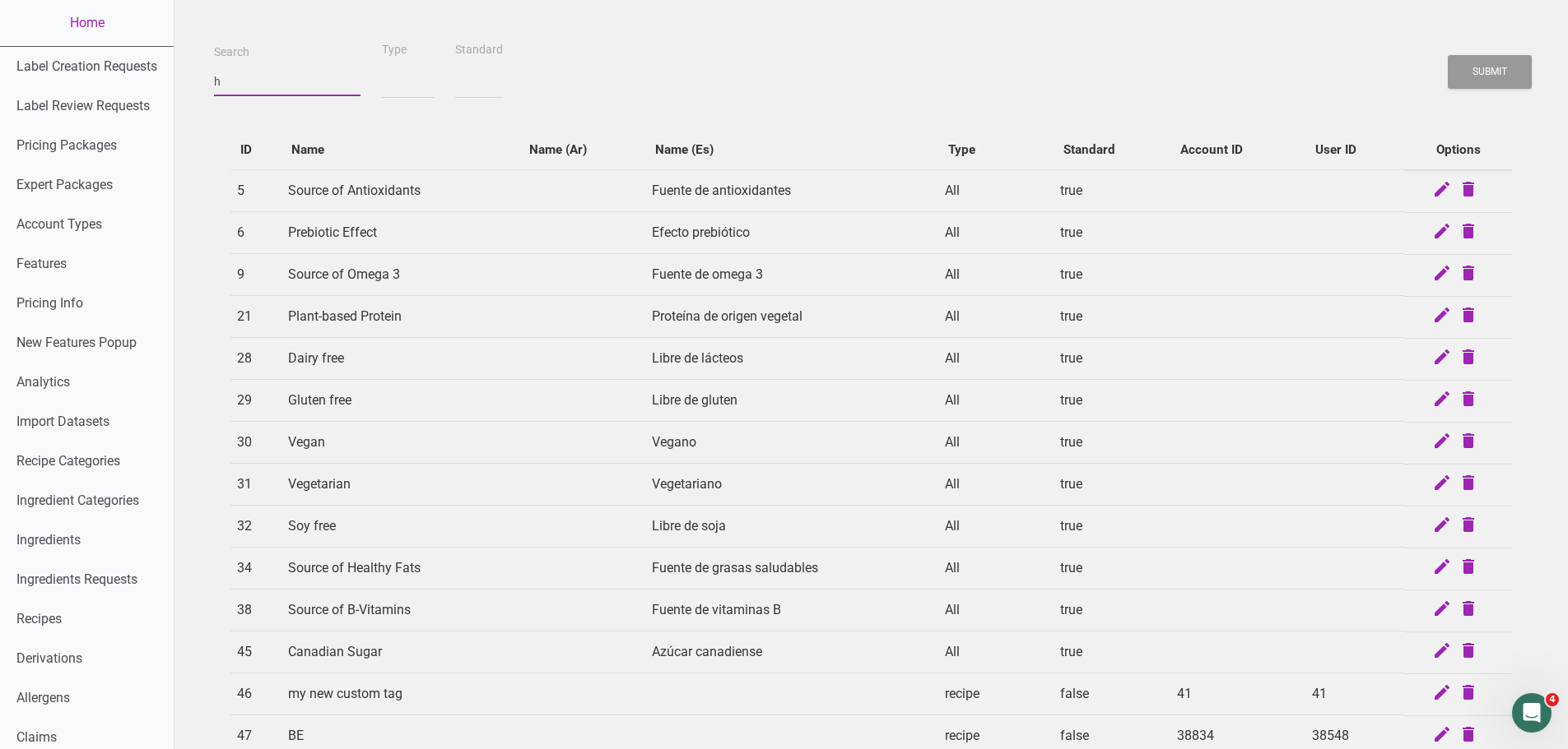
select select
type input "hig"
select select
type input "high"
select select
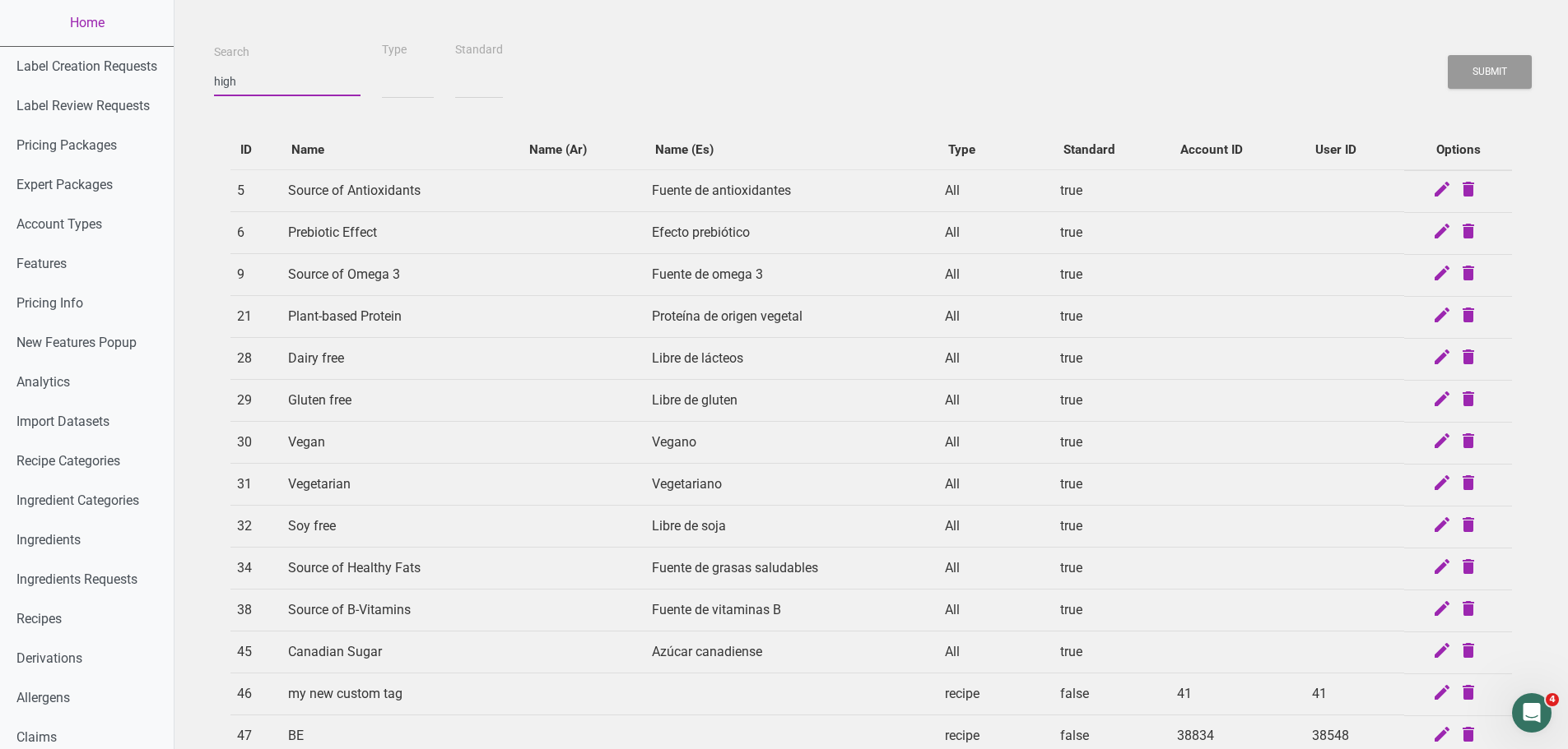
type input "high"
click at [1448, 55] on button "Submit" at bounding box center [1489, 72] width 84 height 33
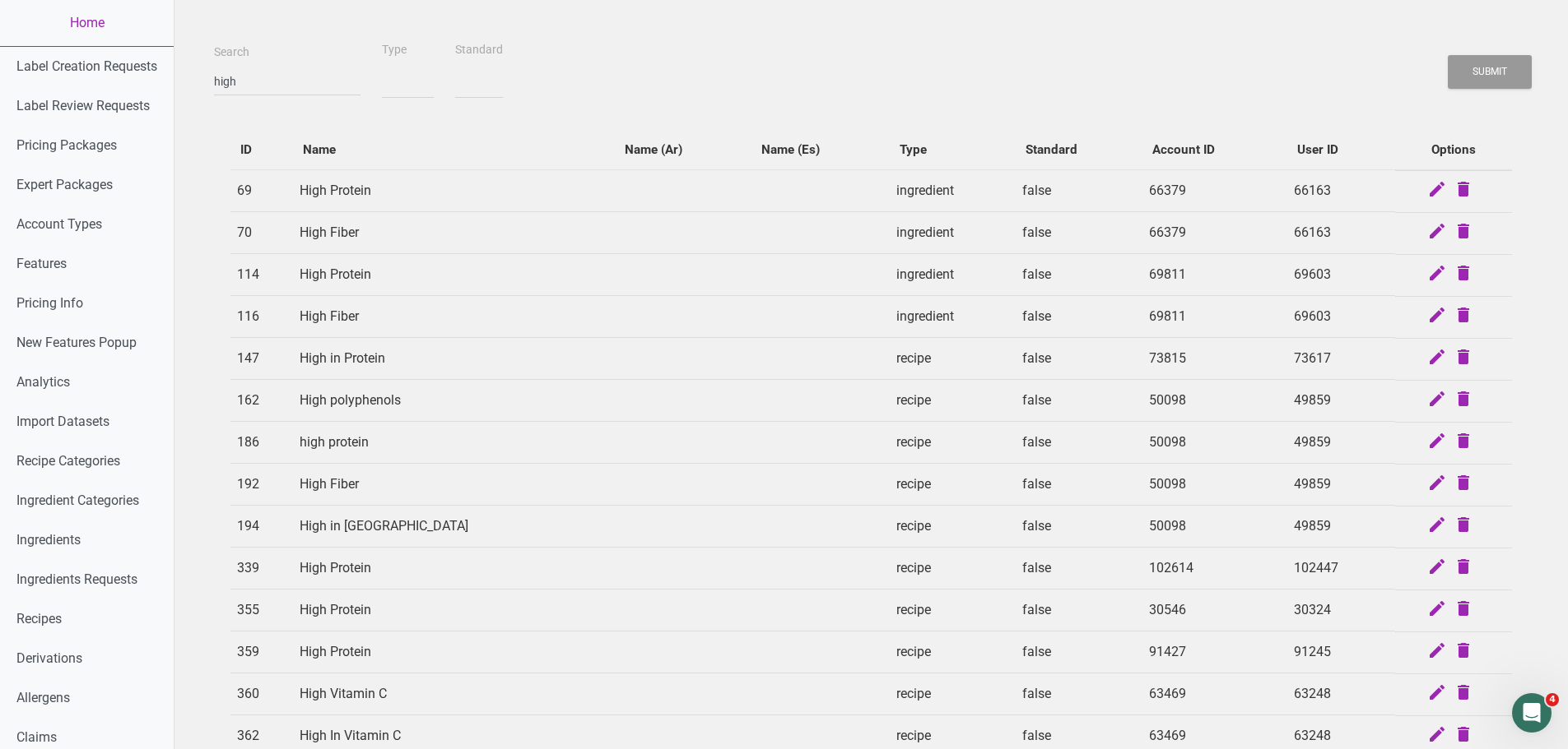
click at [381, 364] on td "High in Protein" at bounding box center [454, 359] width 322 height 42
click at [353, 183] on td "High Protein" at bounding box center [454, 190] width 322 height 43
click at [342, 192] on td "High Protein" at bounding box center [454, 190] width 322 height 43
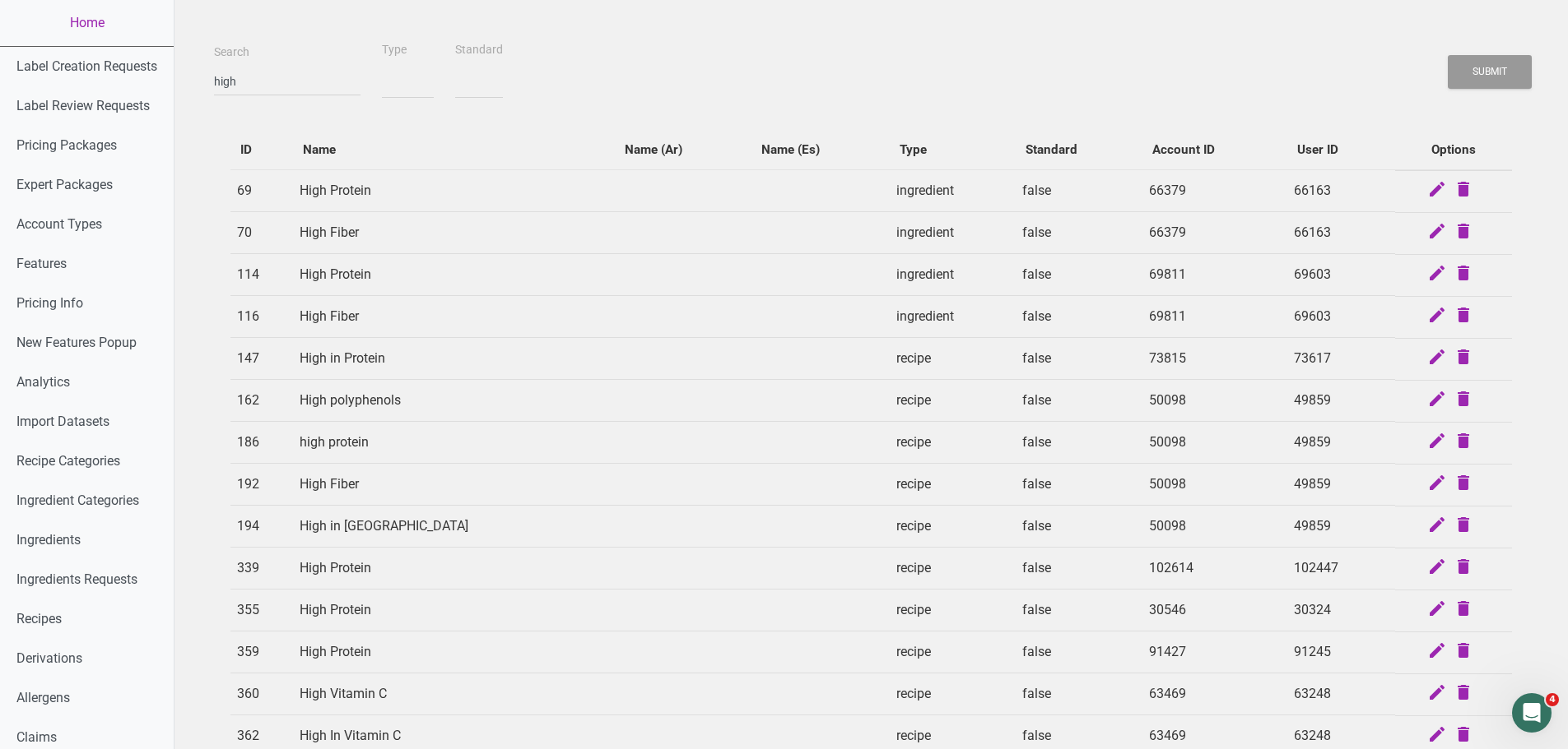
click at [342, 192] on td "High Protein" at bounding box center [454, 190] width 322 height 43
click at [464, 73] on select "true false" at bounding box center [479, 82] width 48 height 33
select select "1"
click at [455, 65] on select "true false" at bounding box center [479, 82] width 48 height 33
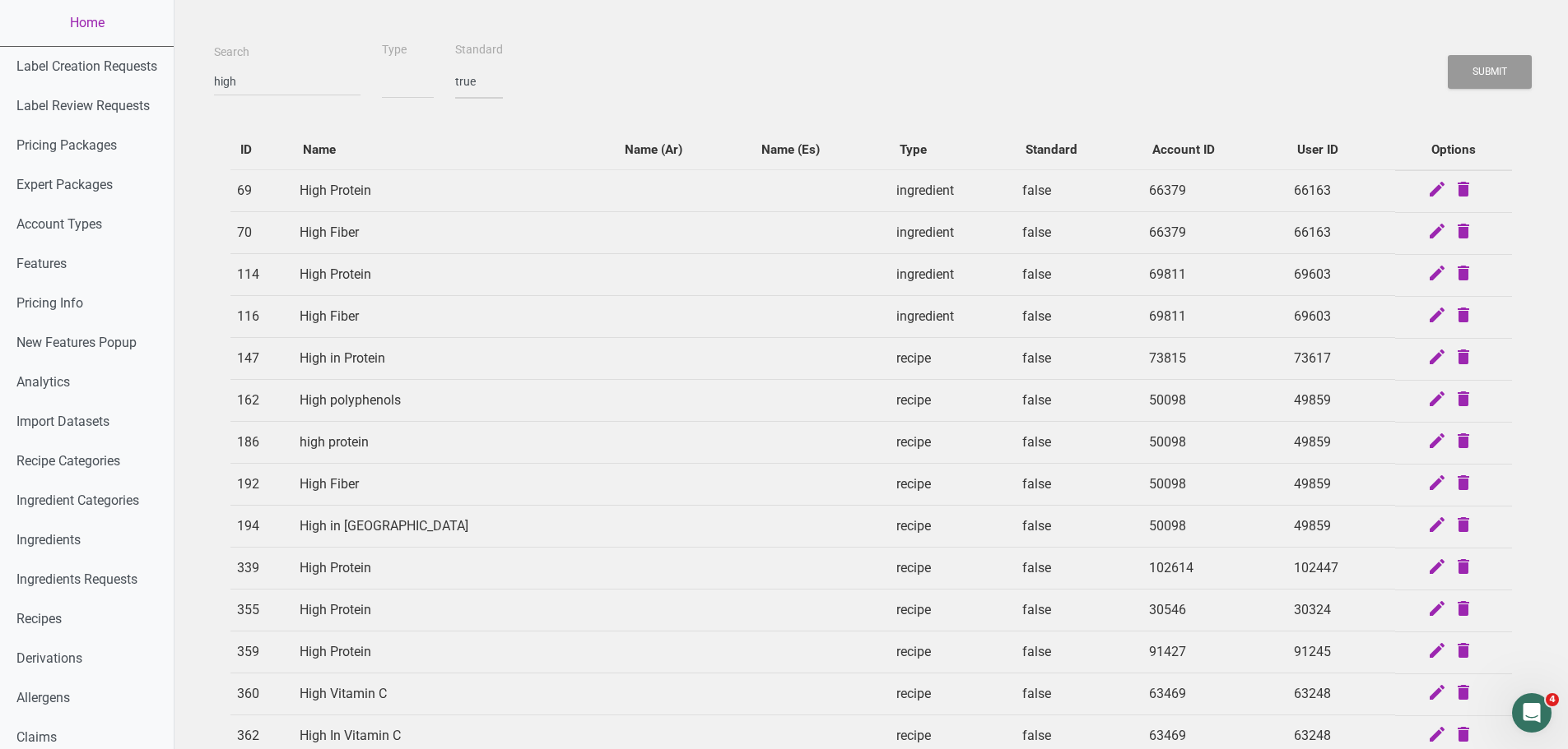
select select
click at [1515, 92] on div "Submit" at bounding box center [1489, 72] width 85 height 42
click at [1505, 78] on button "Submit" at bounding box center [1489, 72] width 84 height 33
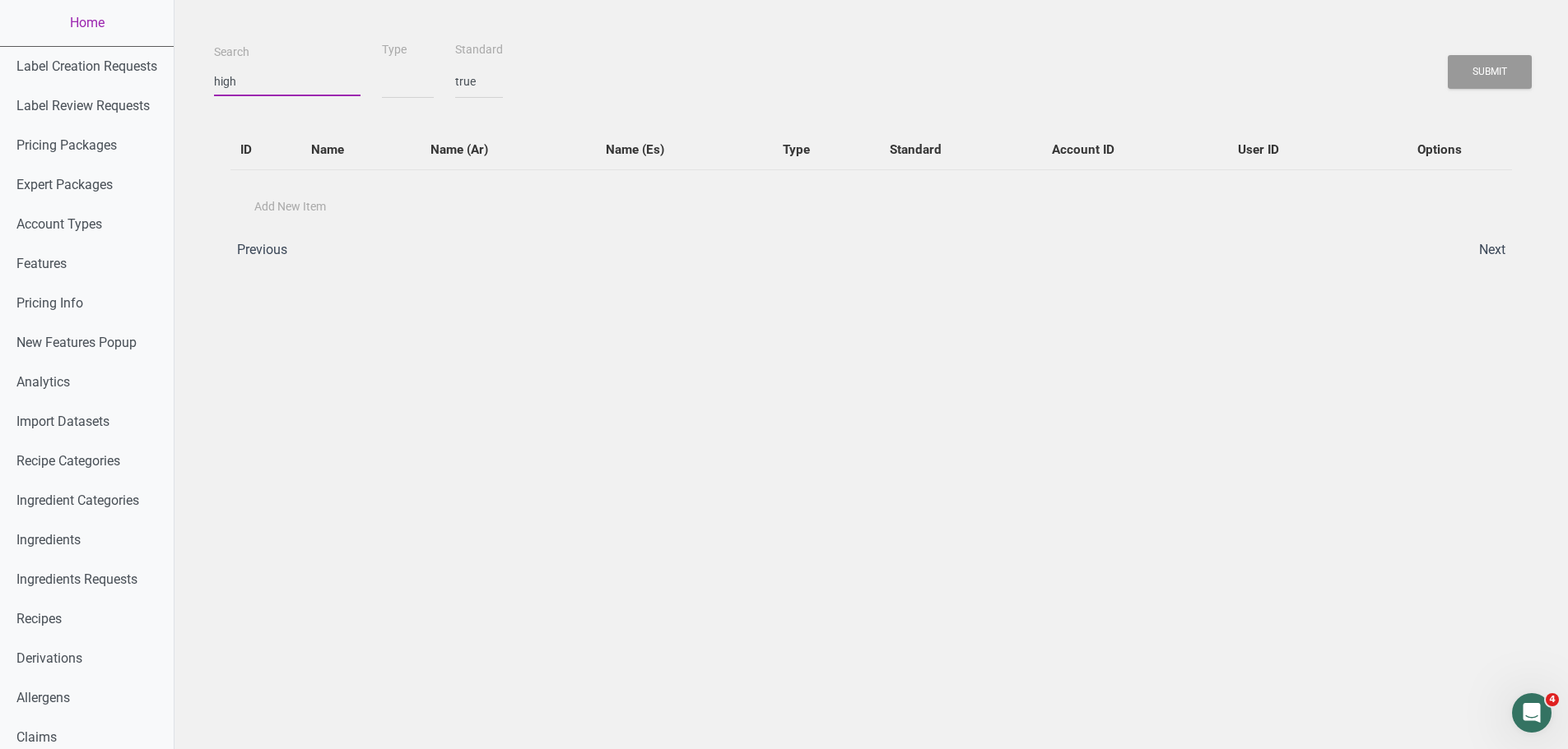
click at [275, 71] on input "high" at bounding box center [287, 81] width 146 height 29
type input "high"
select select
type input "high p"
select select
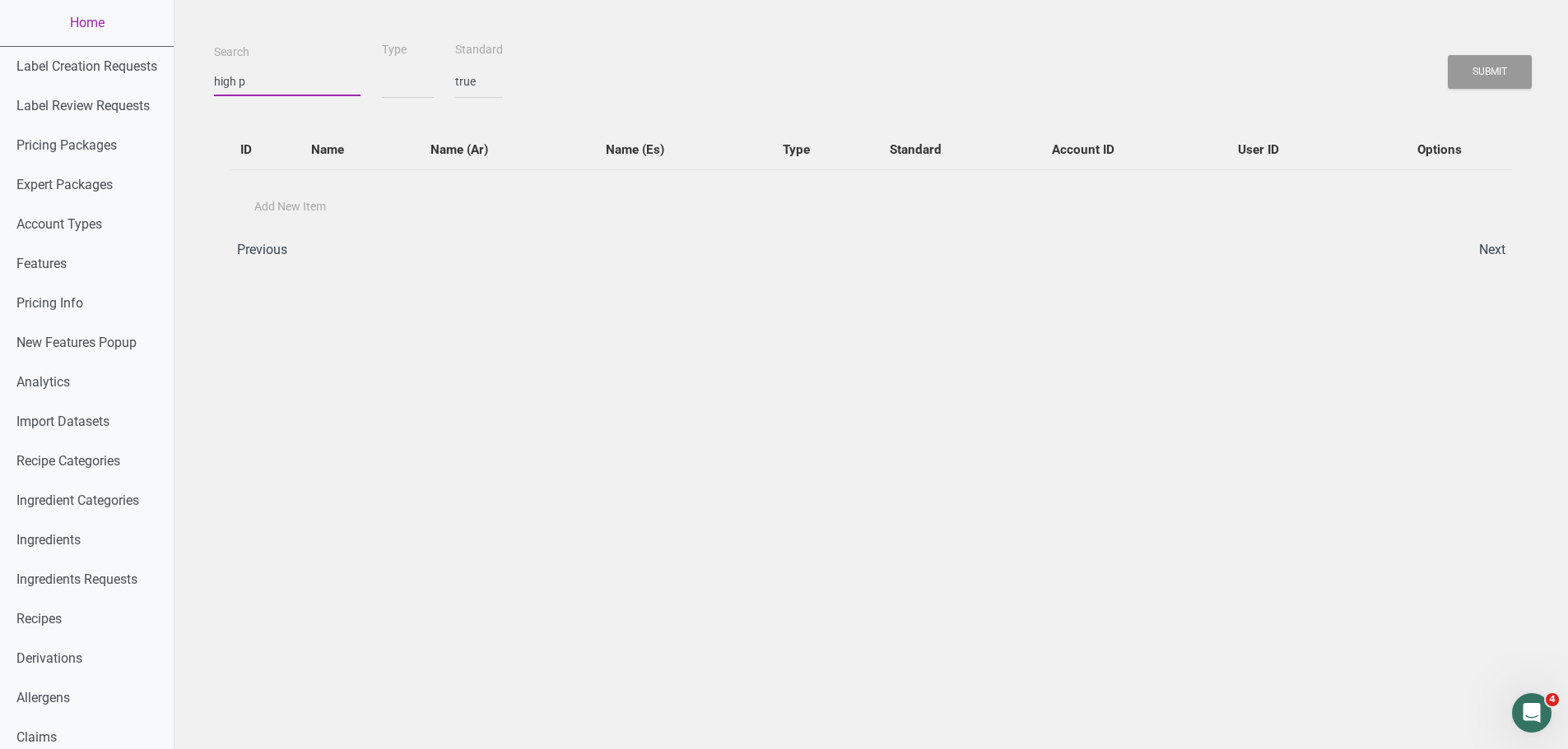
type input "high pr"
select select
type input "high pro"
select select
type input "high prot"
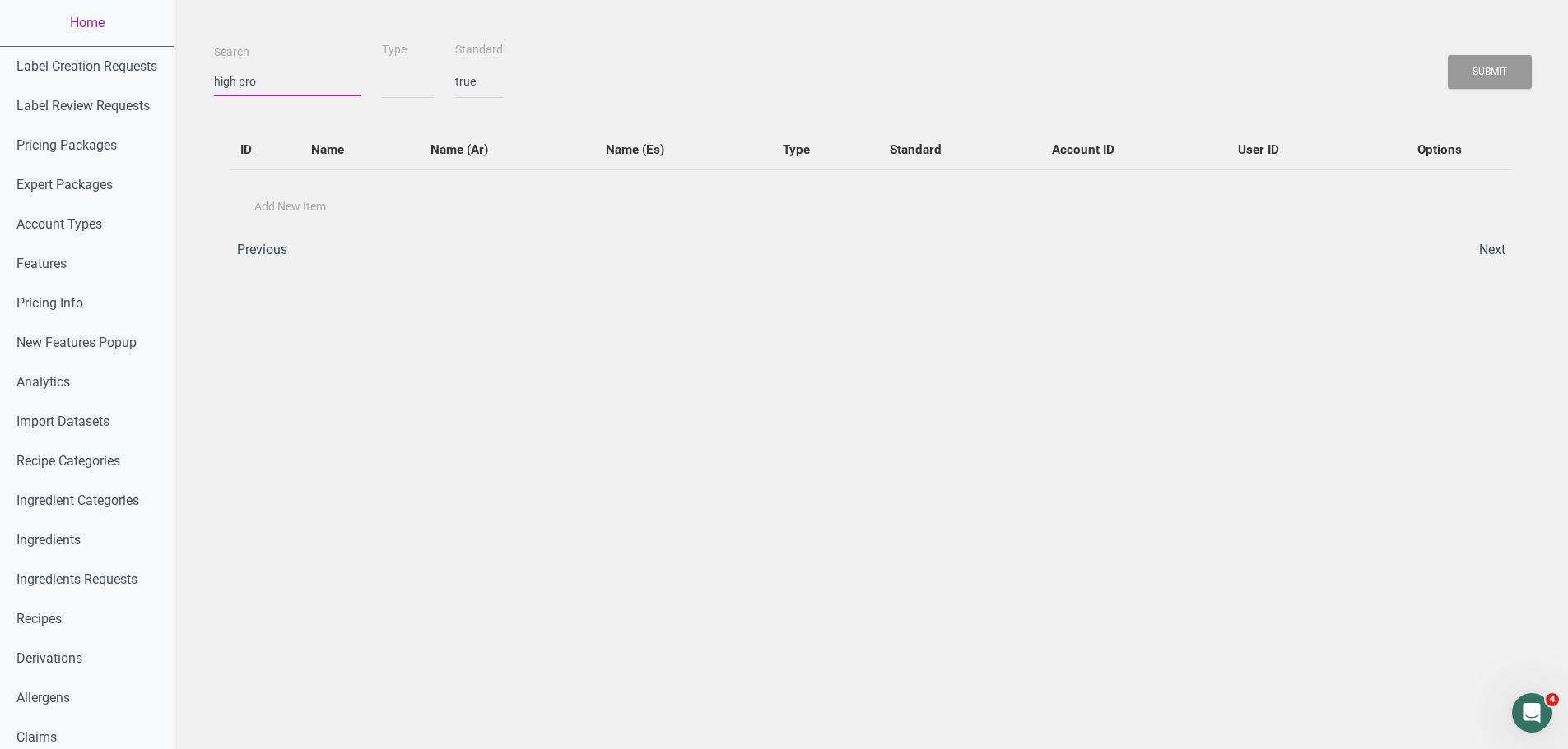
select select
type input "high prote"
select select
type input "high protei"
select select
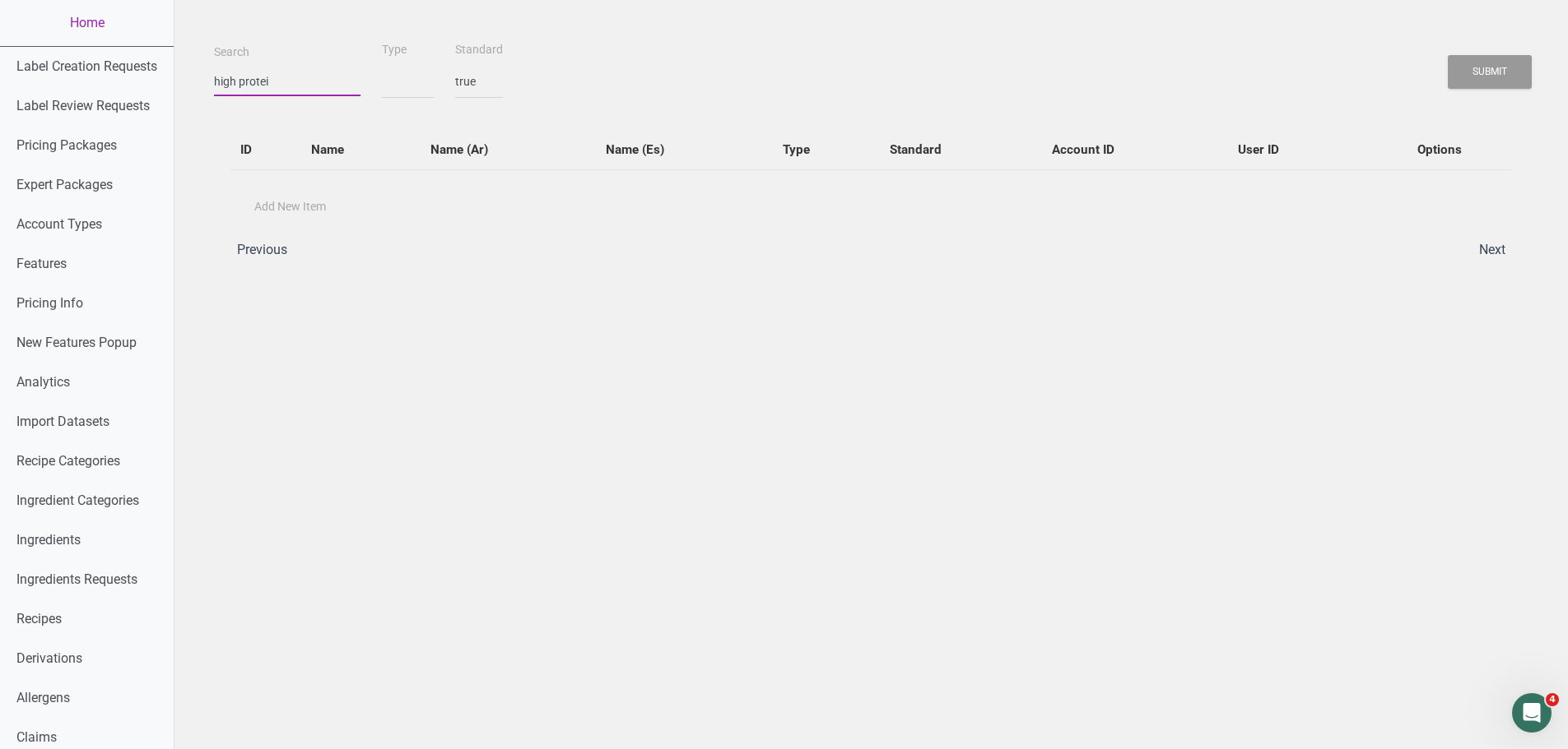
type input "high protein"
select select
type input "high protein"
click at [1448, 55] on button "Submit" at bounding box center [1489, 72] width 84 height 33
click at [261, 80] on input "high protein" at bounding box center [287, 81] width 146 height 29
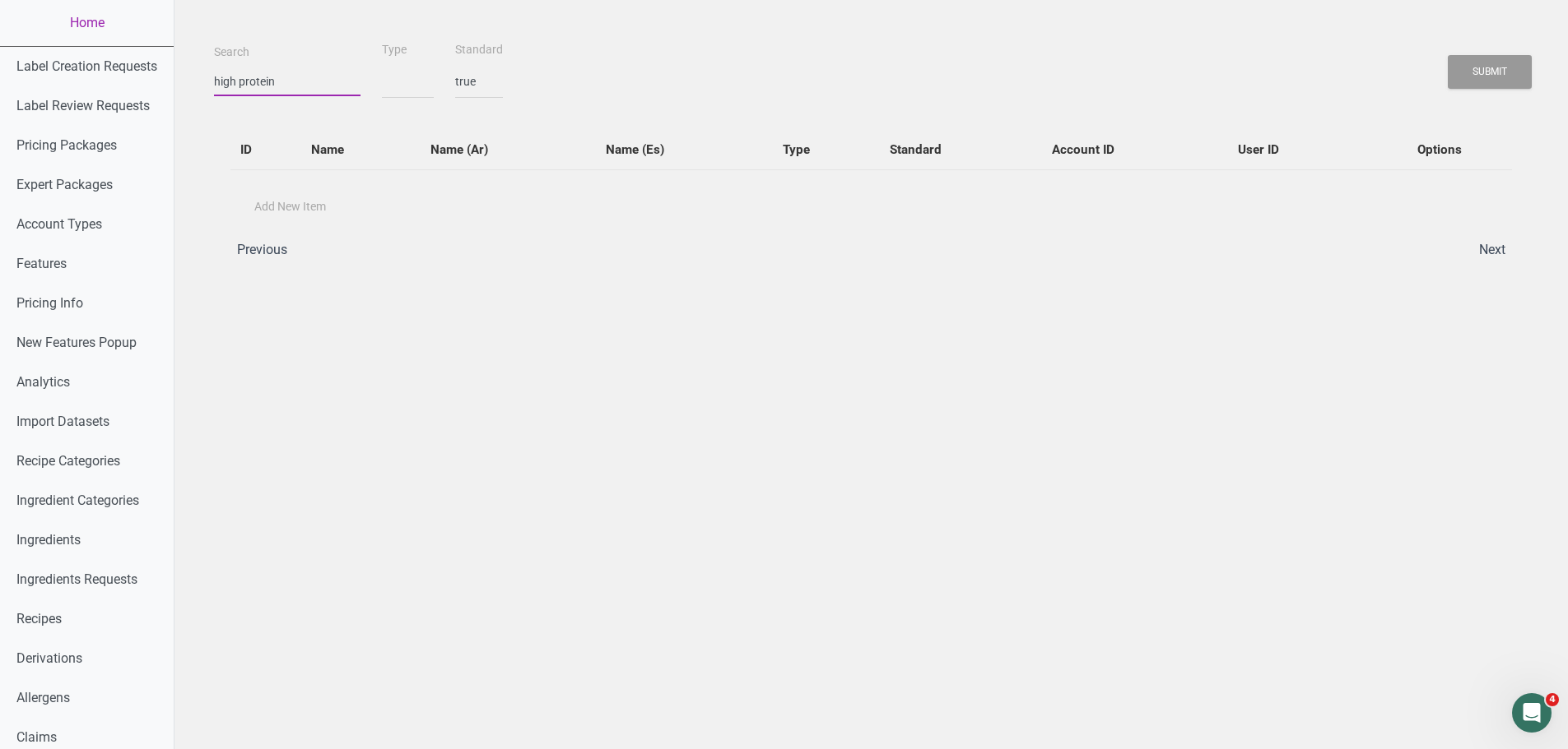
click at [261, 80] on input "high protein" at bounding box center [287, 81] width 146 height 29
select select
click at [1448, 55] on button "Submit" at bounding box center [1489, 72] width 84 height 33
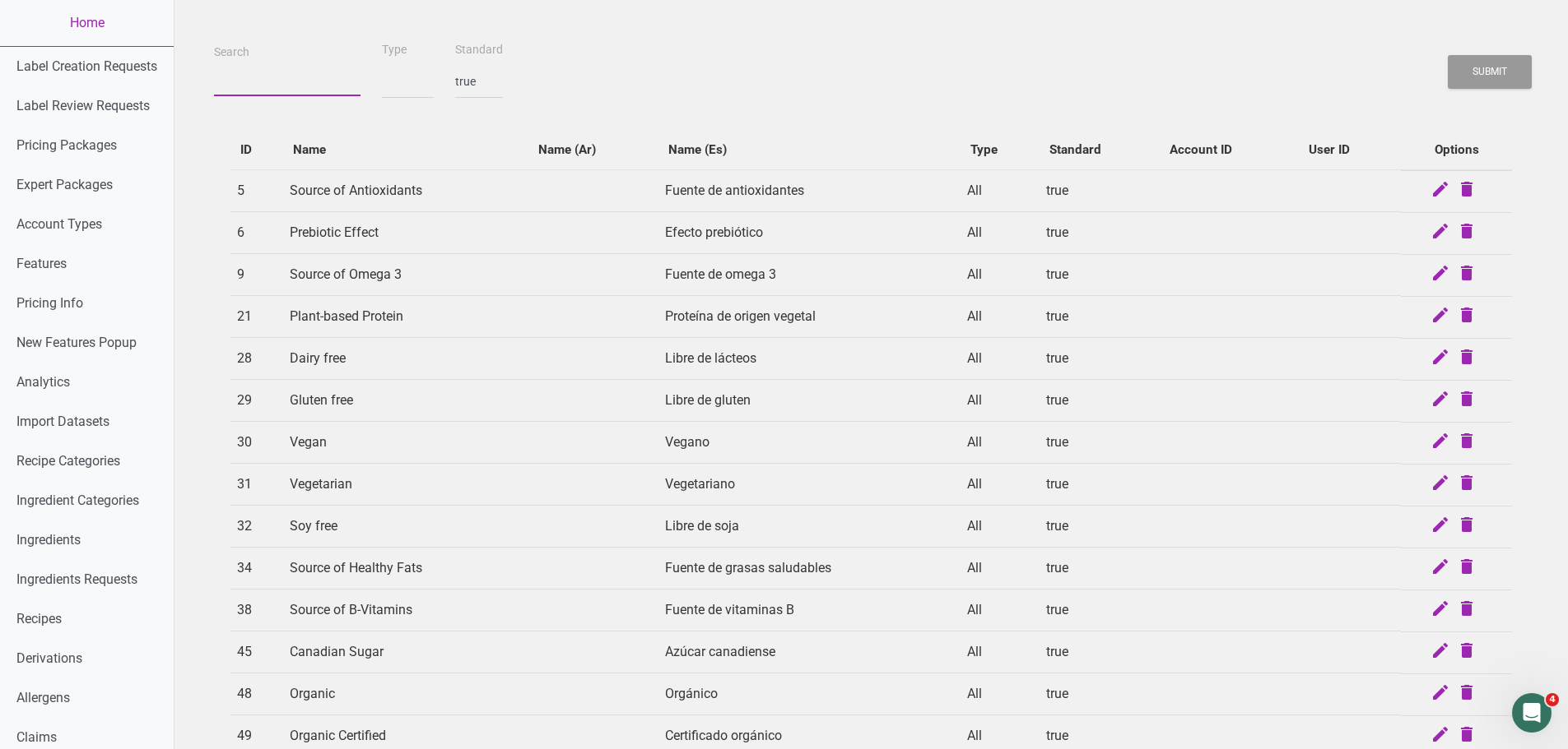
click at [274, 85] on input "Search" at bounding box center [287, 81] width 146 height 29
type input "H"
select select
type input "Hi"
select select
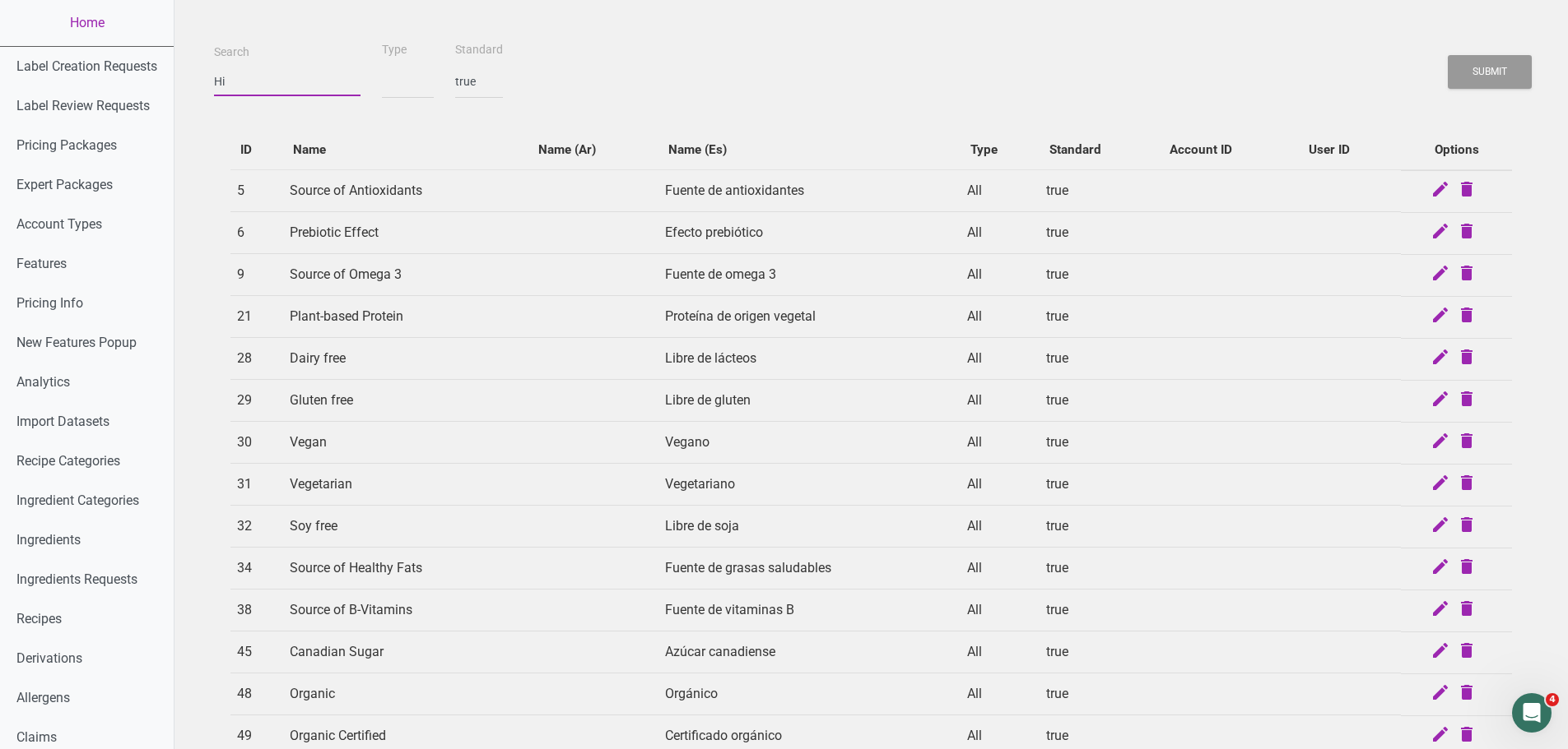
type input "Hig"
select select
type input "High"
select select
type input "High"
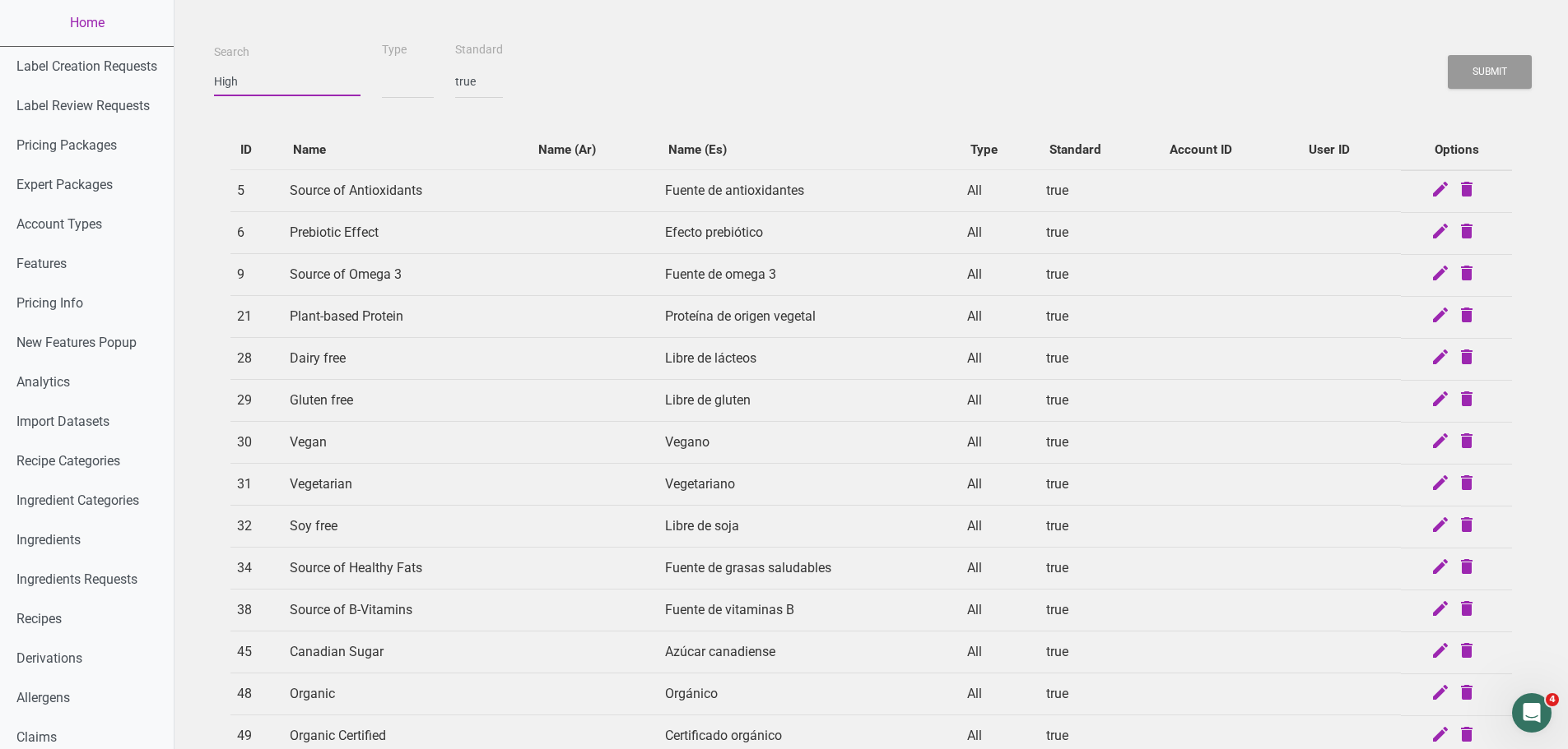
click at [1448, 55] on button "Submit" at bounding box center [1489, 72] width 84 height 33
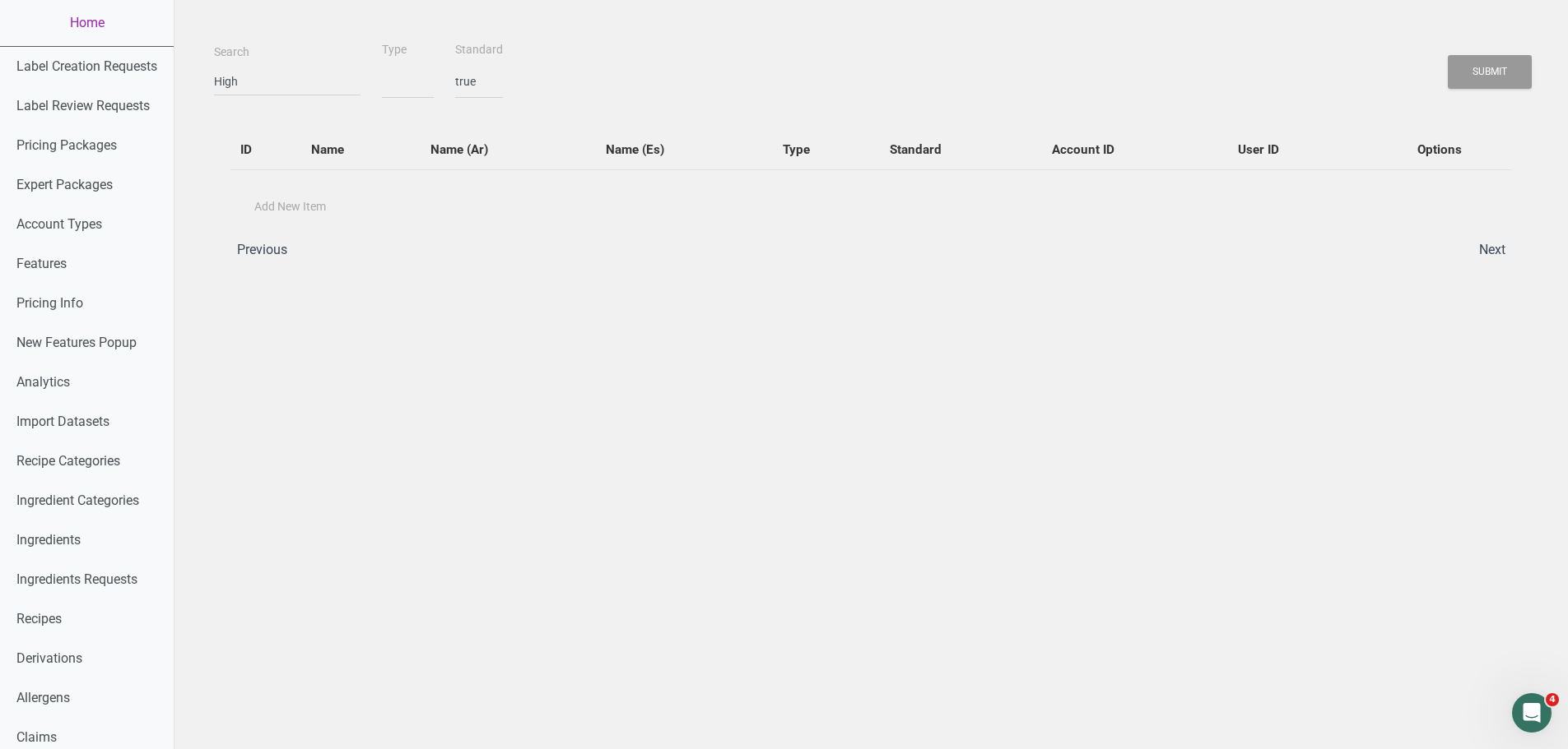
click at [619, 99] on div "Search High Type All Ingredient Recipe Standard true false Submit ID Name Name …" at bounding box center [870, 160] width 1314 height 242
click at [263, 82] on input "High" at bounding box center [287, 81] width 146 height 29
click at [261, 82] on input "High" at bounding box center [287, 81] width 146 height 29
select select
type input "P"
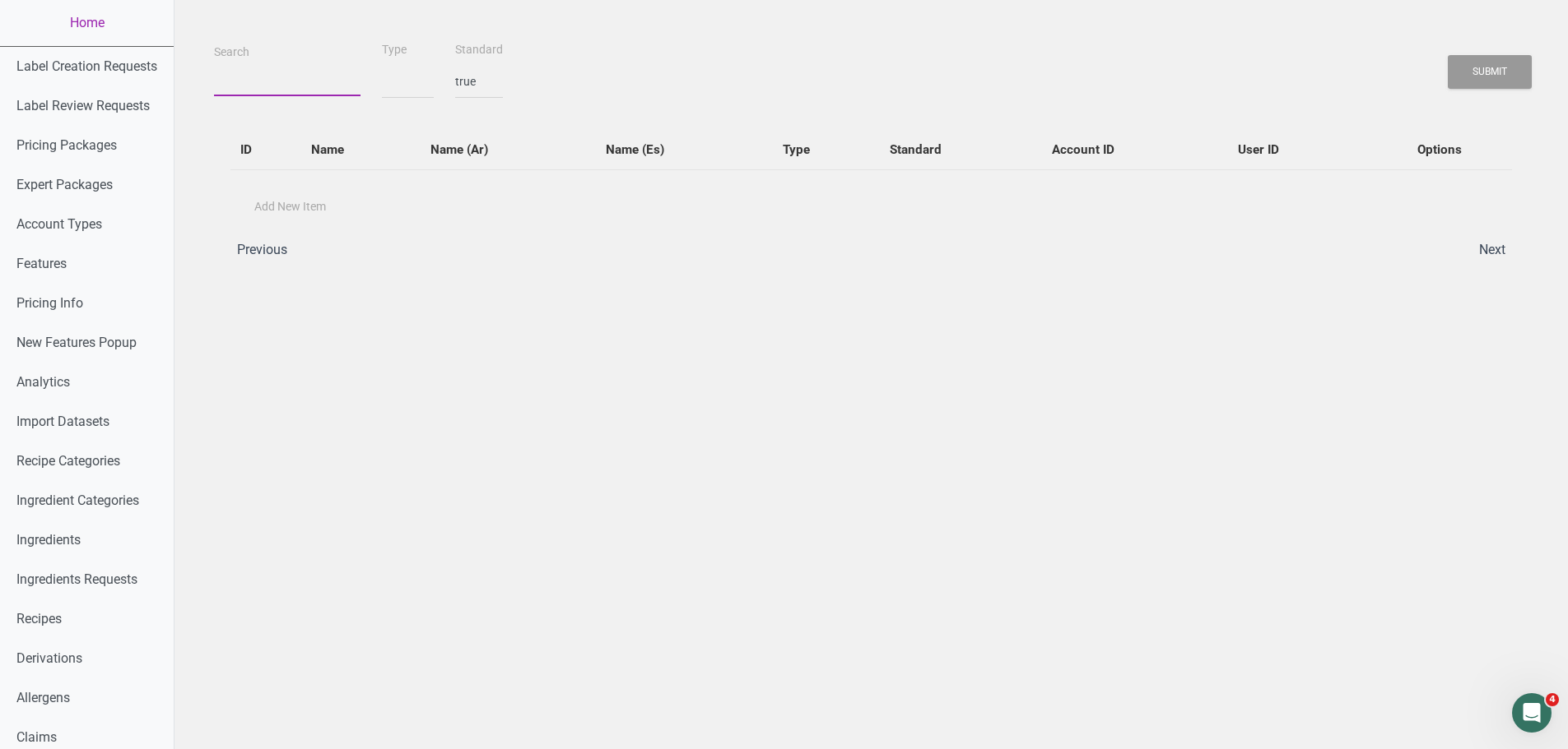
select select
type input "Pt"
select select
type input "P"
select select
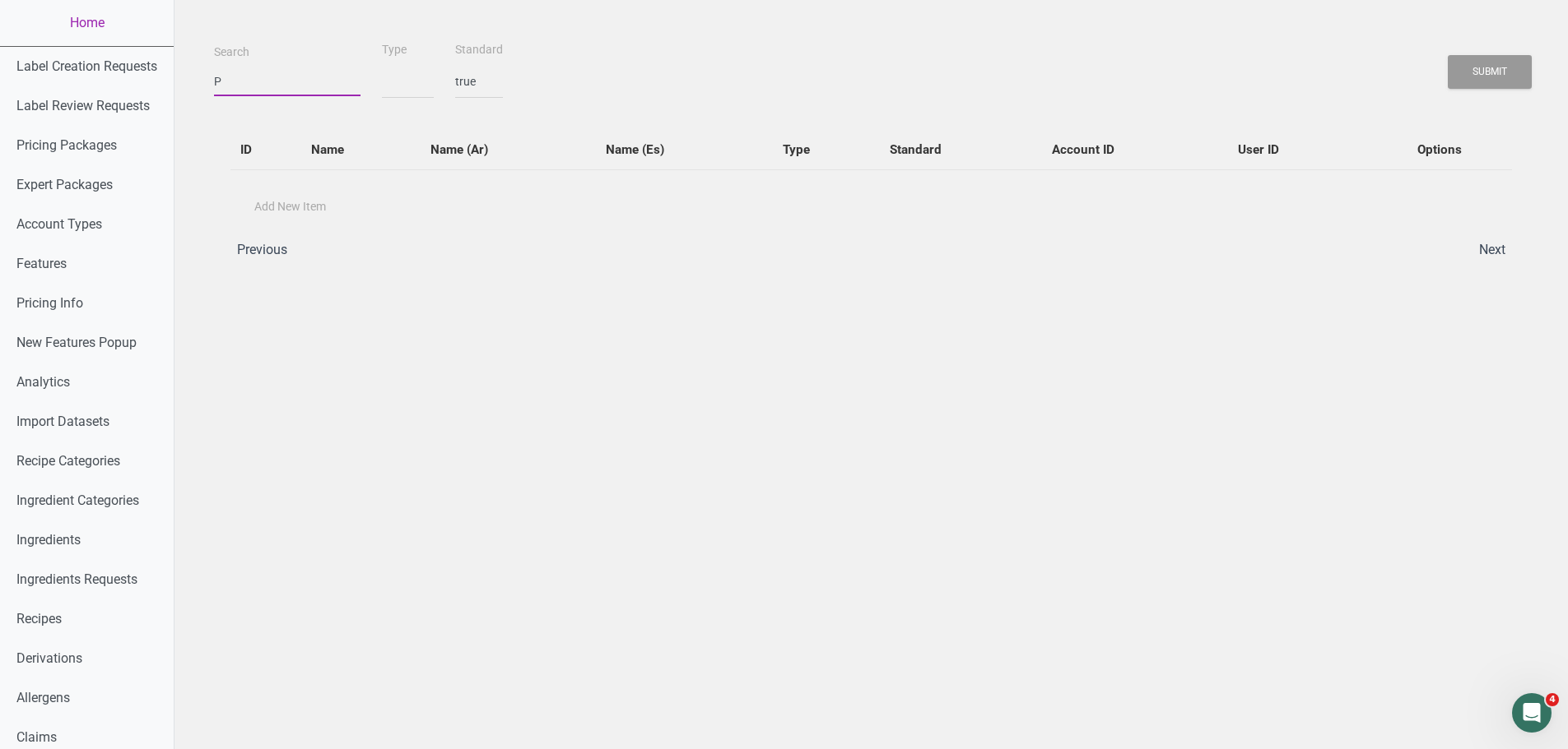
type input "Pr"
select select
type input "Pro"
select select
type input "Prot"
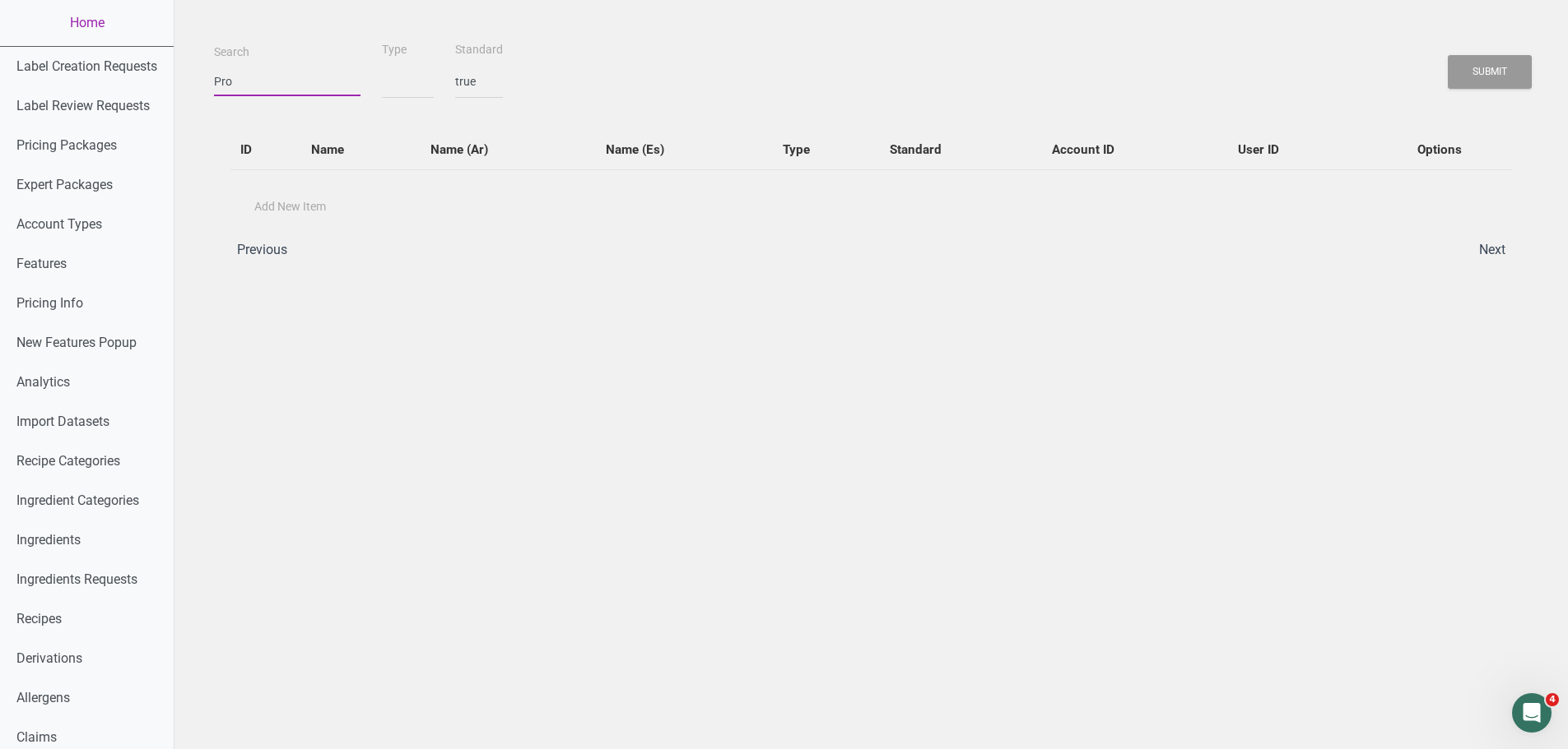
select select
type input "Prot"
click at [1448, 55] on button "Submit" at bounding box center [1489, 72] width 84 height 33
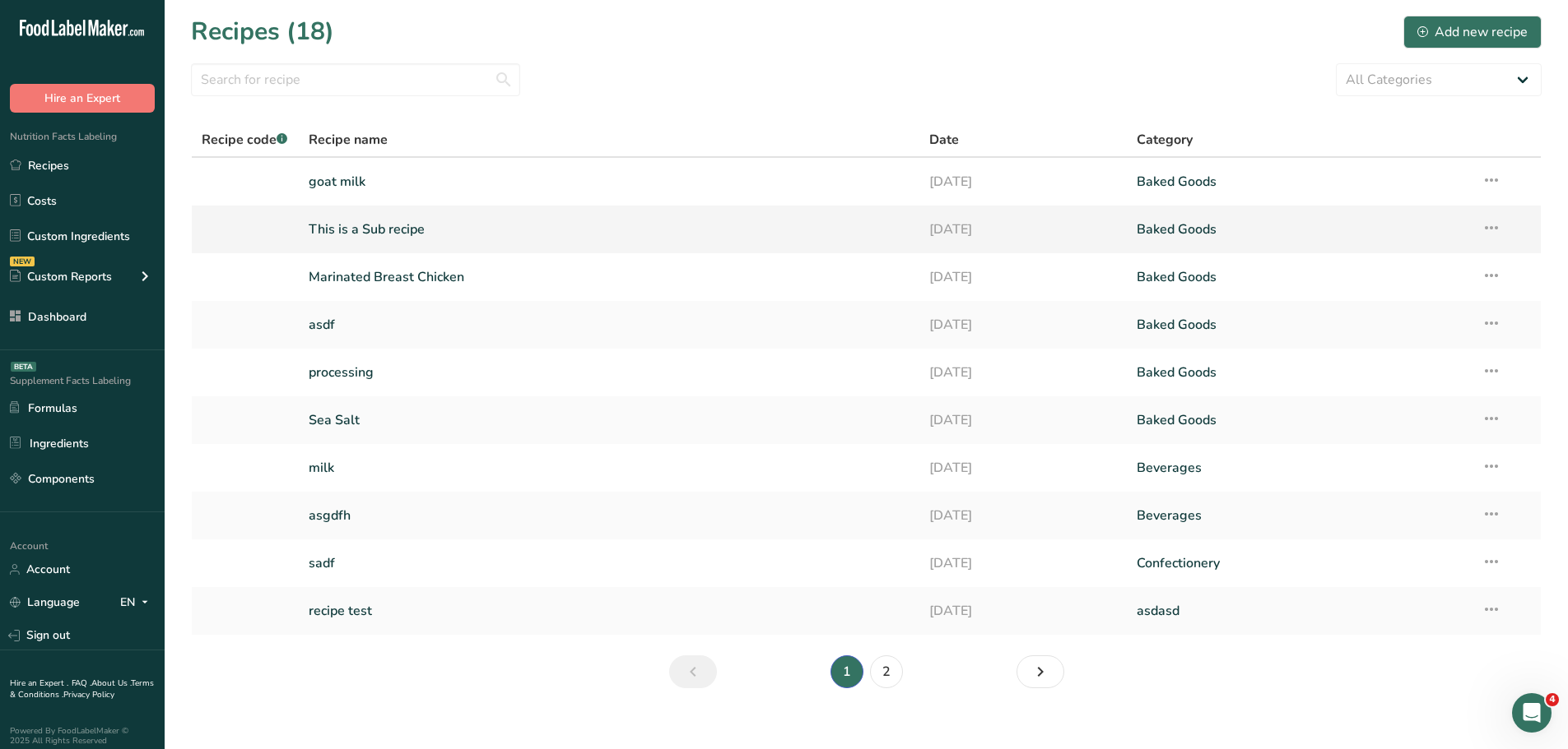
click at [360, 234] on link "This is a Sub recipe" at bounding box center [609, 229] width 601 height 34
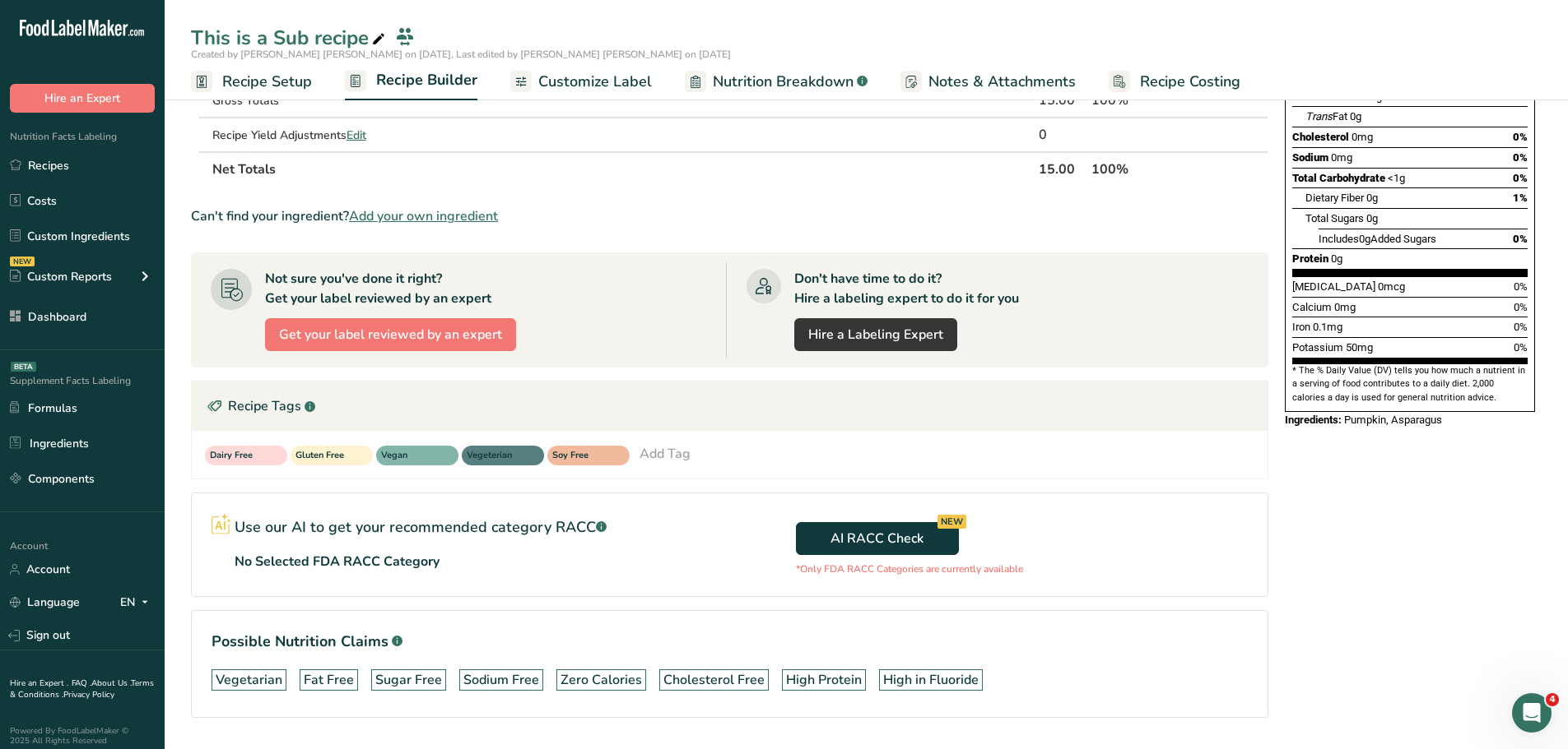
scroll to position [317, 0]
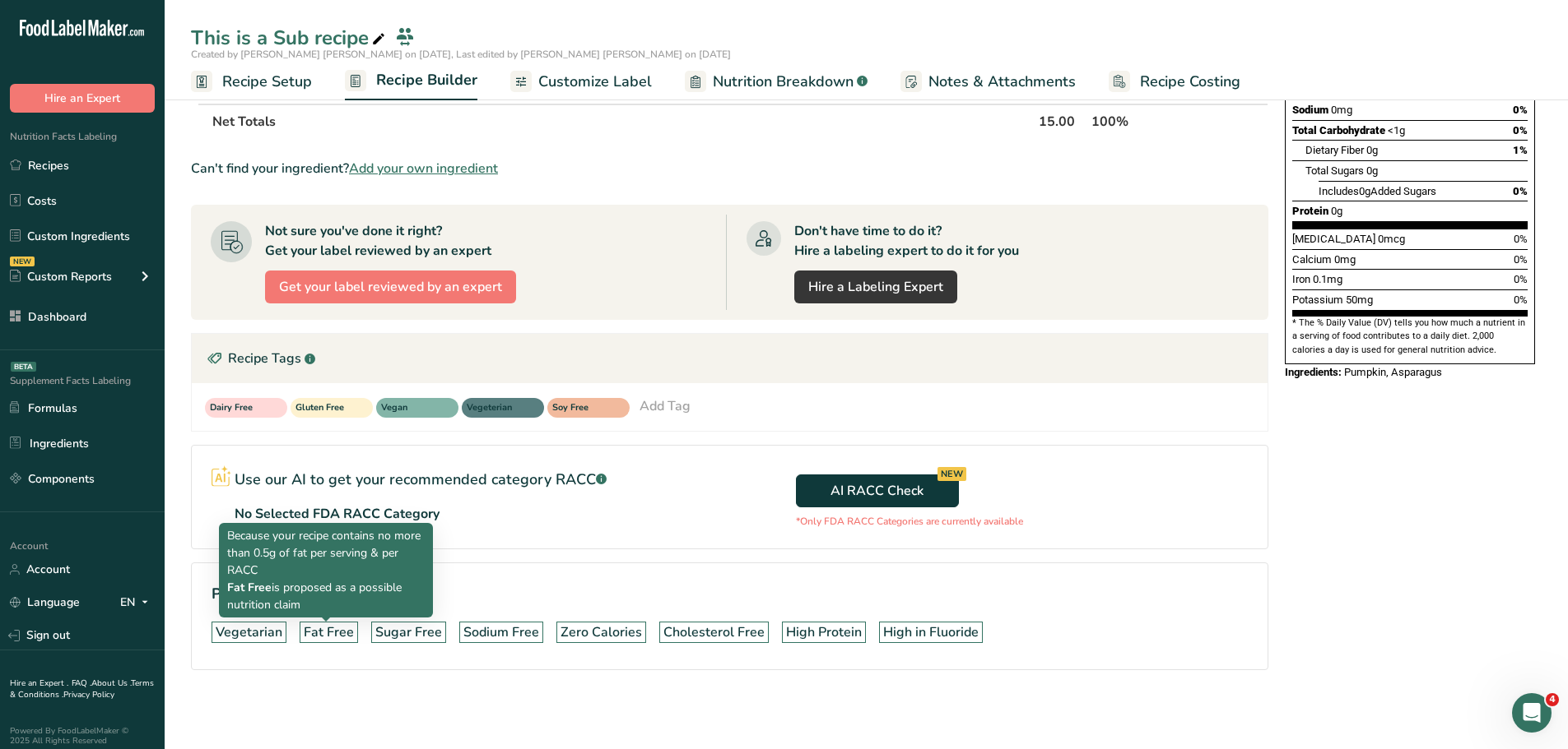
click at [326, 637] on div "Fat Free" at bounding box center [328, 633] width 50 height 20
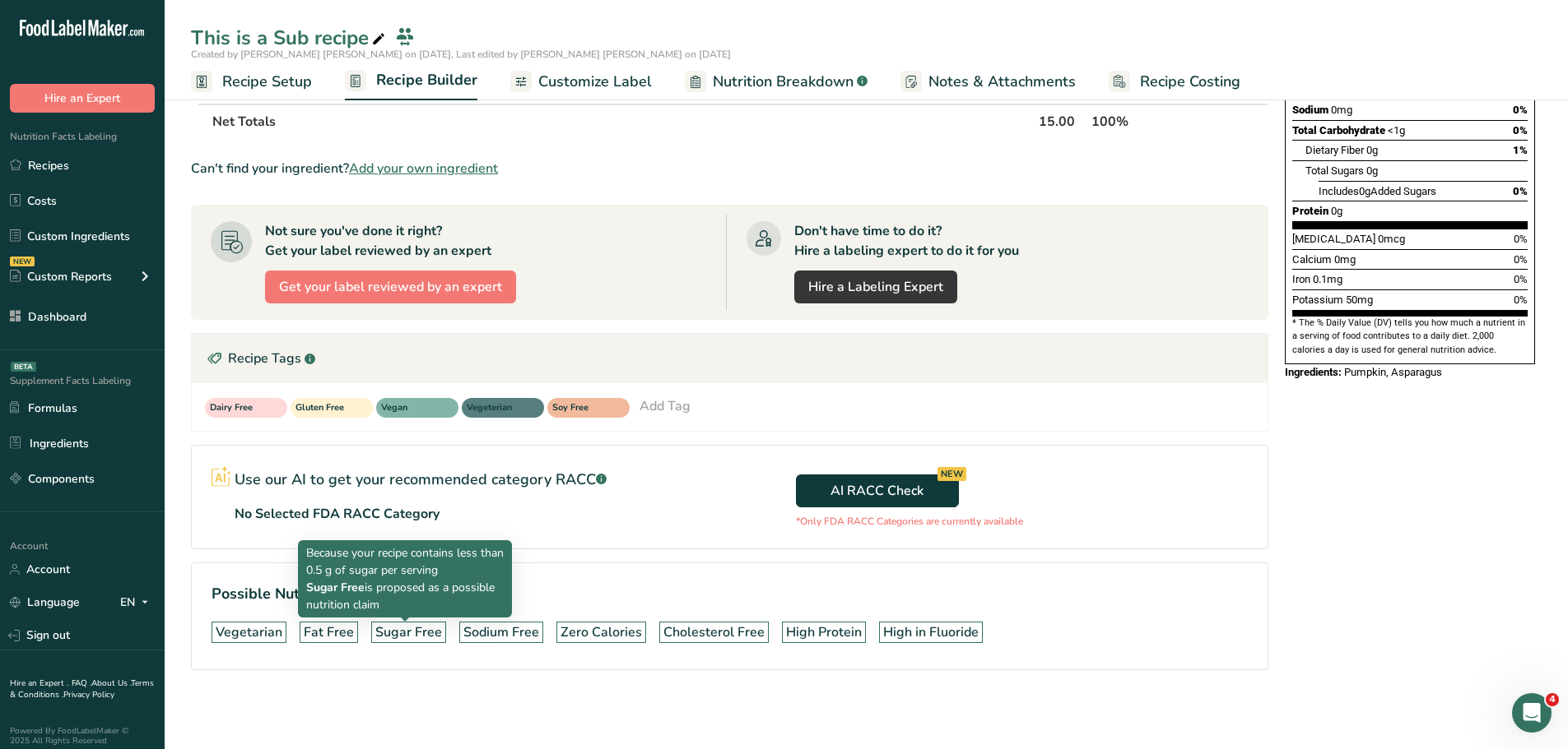
click at [404, 638] on div "Sugar Free" at bounding box center [408, 633] width 67 height 20
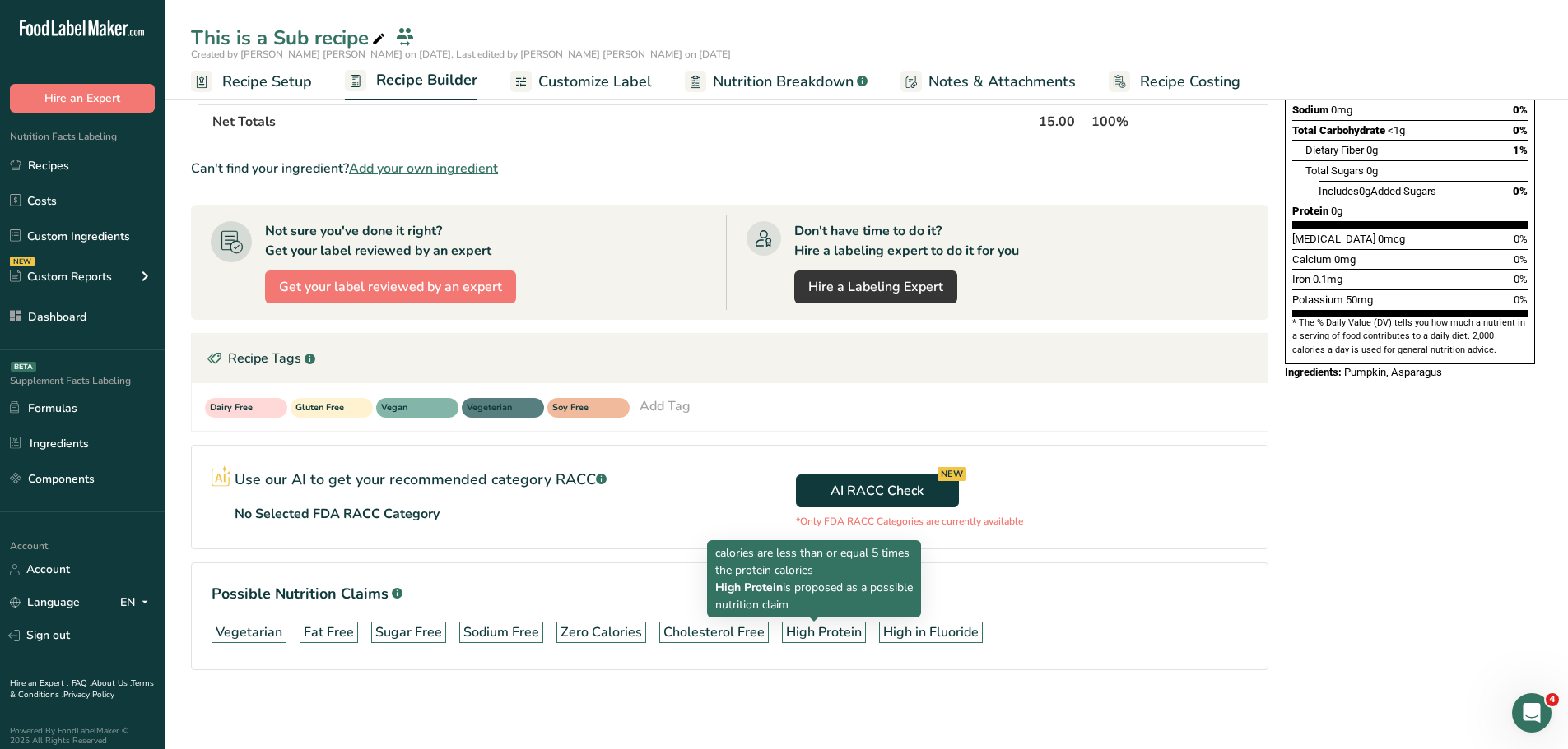
click at [830, 634] on div "High Protein" at bounding box center [824, 633] width 76 height 20
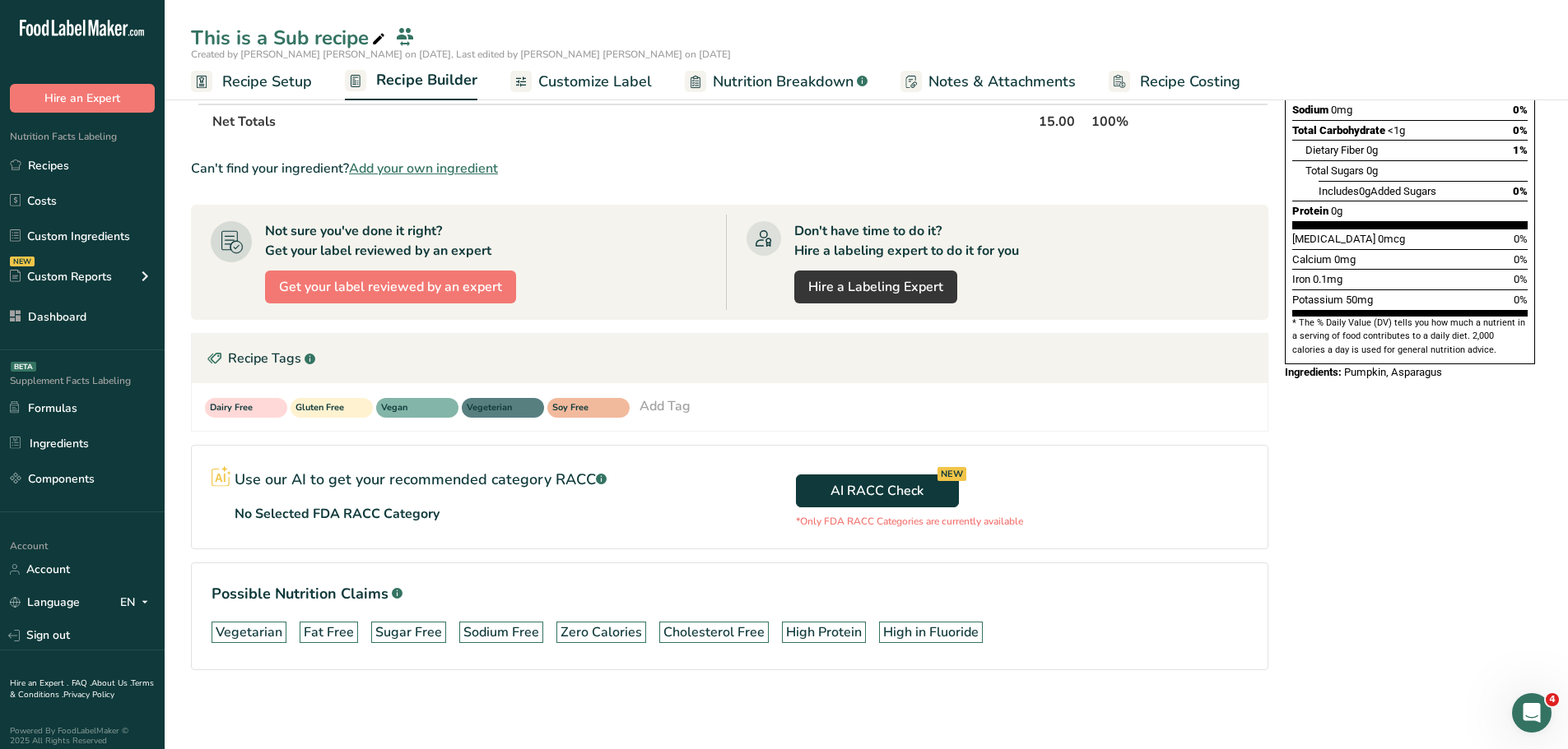
click at [642, 436] on section "Ingredient * Amount * Unit * Waste * .a-a{fill:#347362;}.b-a{fill:#fff;} Grams …" at bounding box center [729, 279] width 1077 height 837
